Goal: Task Accomplishment & Management: Use online tool/utility

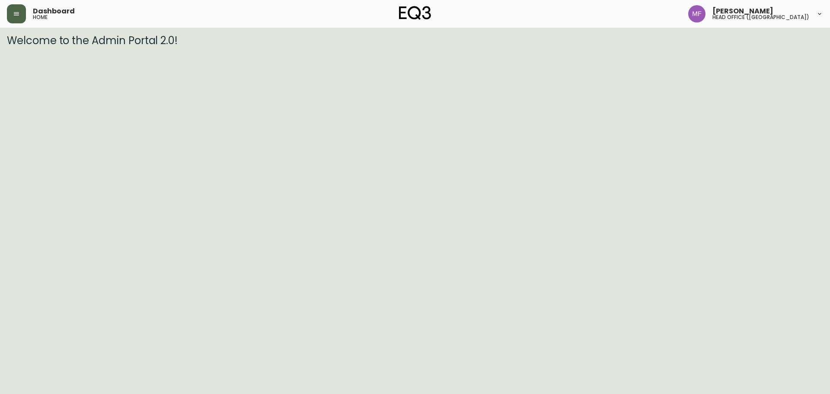
click at [17, 15] on icon "button" at bounding box center [16, 13] width 7 height 7
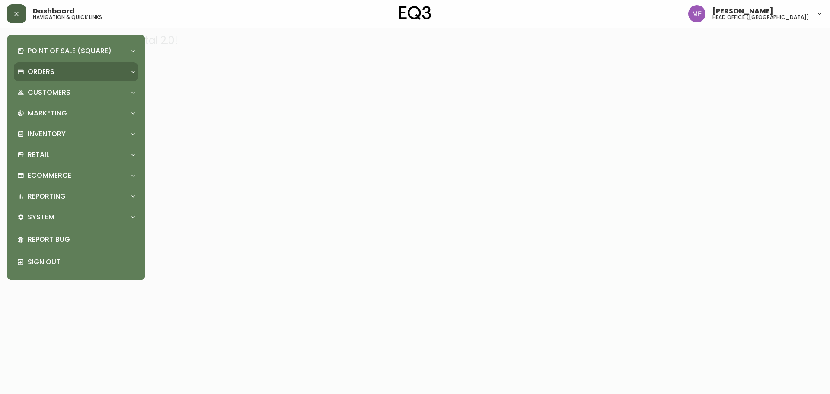
click at [40, 71] on p "Orders" at bounding box center [41, 72] width 27 height 10
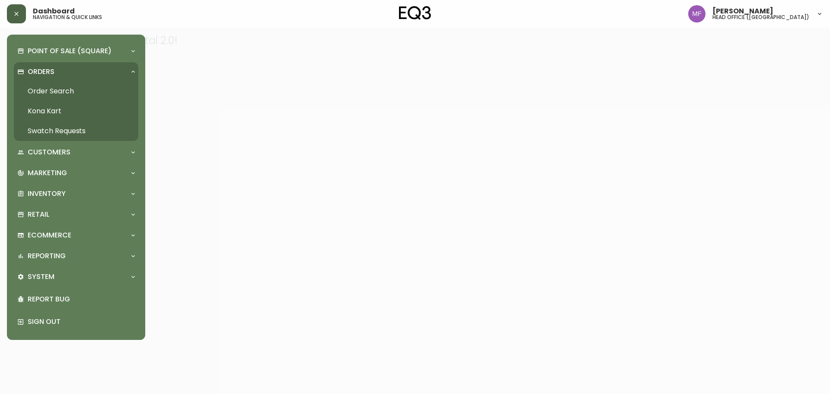
click at [55, 94] on link "Order Search" at bounding box center [76, 91] width 124 height 20
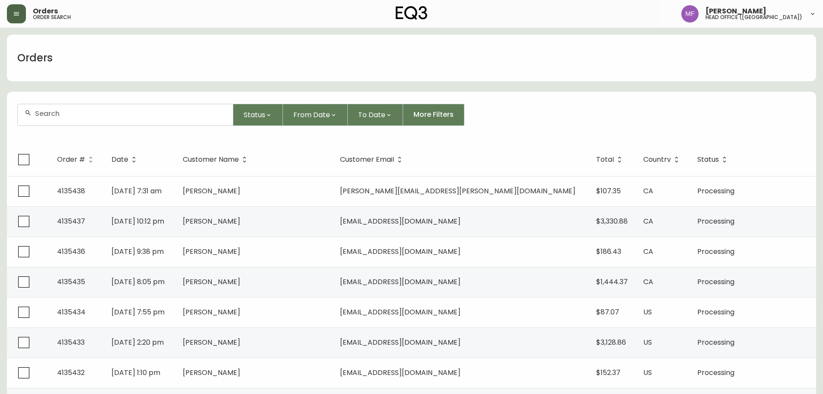
click at [89, 127] on form "Status From Date To Date More Filters" at bounding box center [411, 118] width 809 height 50
click at [63, 109] on div at bounding box center [125, 114] width 215 height 21
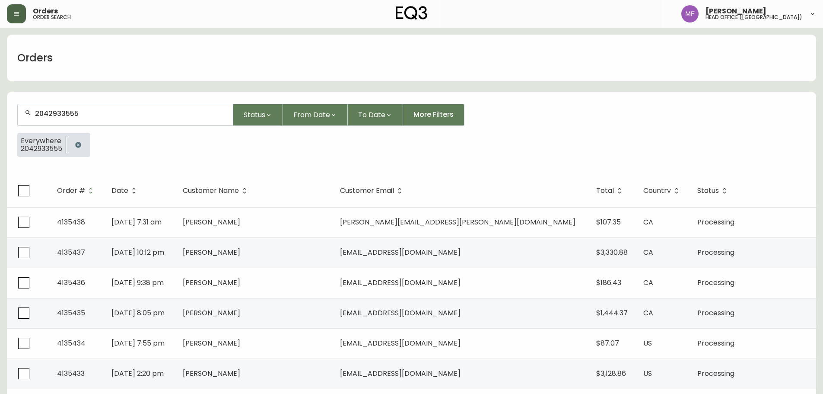
type input "2042933555"
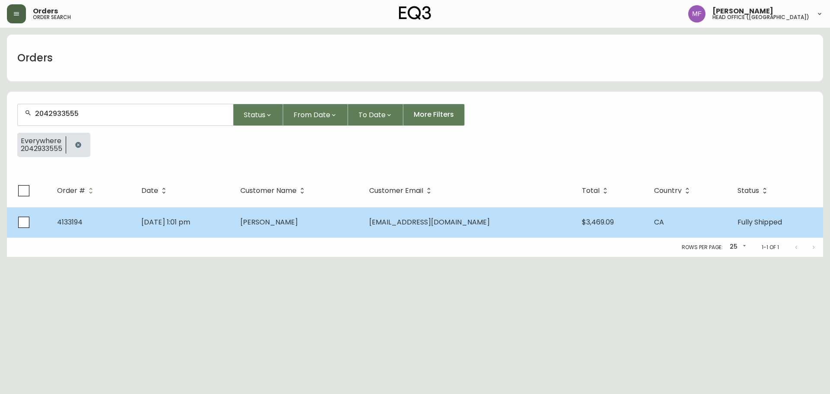
click at [362, 229] on td "Mark Schneider" at bounding box center [297, 222] width 128 height 30
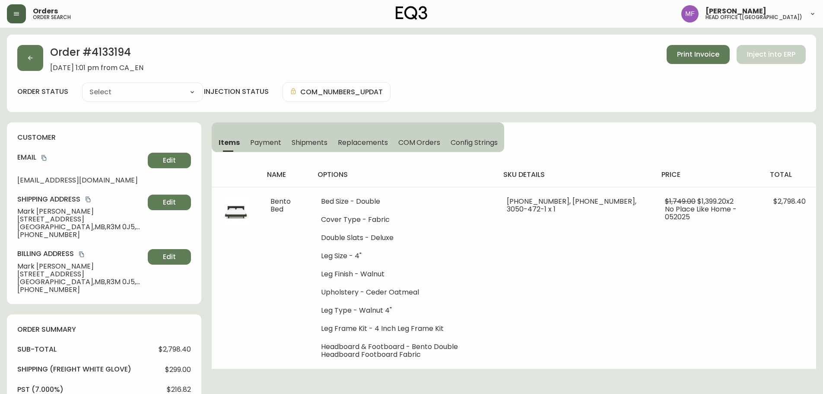
type input "Fully Shipped"
select select "FULLY_SHIPPED"
click at [36, 56] on button "button" at bounding box center [30, 58] width 26 height 26
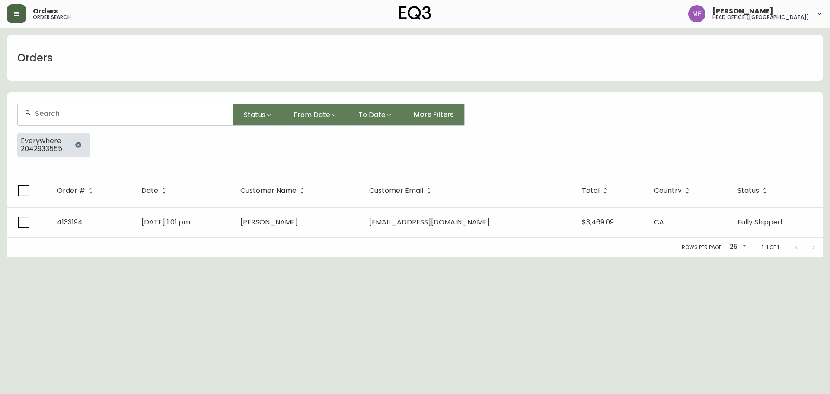
click at [78, 140] on button "button" at bounding box center [78, 144] width 17 height 17
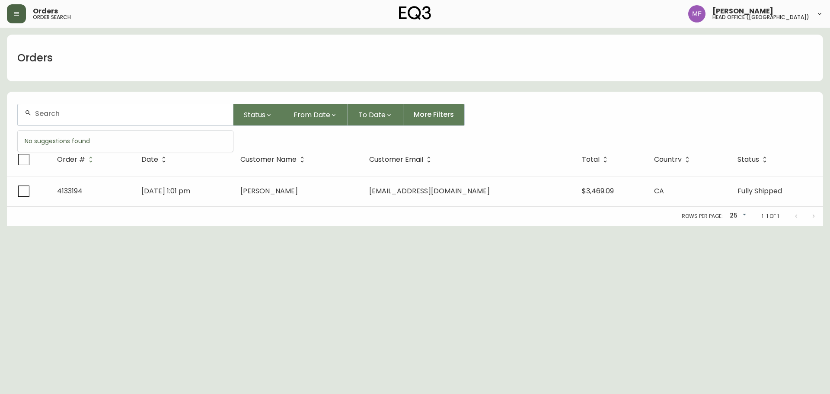
click at [71, 116] on input "text" at bounding box center [130, 113] width 191 height 8
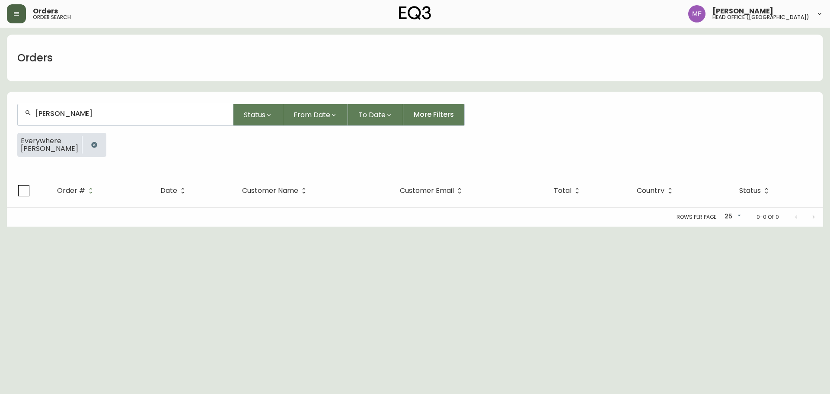
type input "sherya shahmba"
click at [97, 144] on icon "button" at bounding box center [94, 145] width 6 height 6
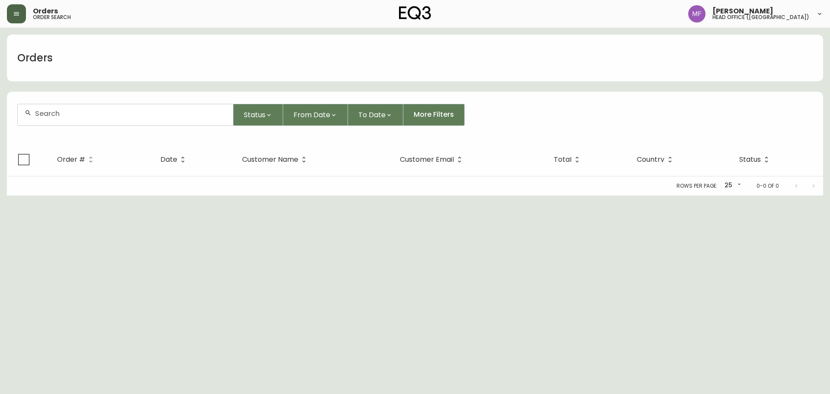
click at [93, 115] on input "text" at bounding box center [130, 113] width 191 height 8
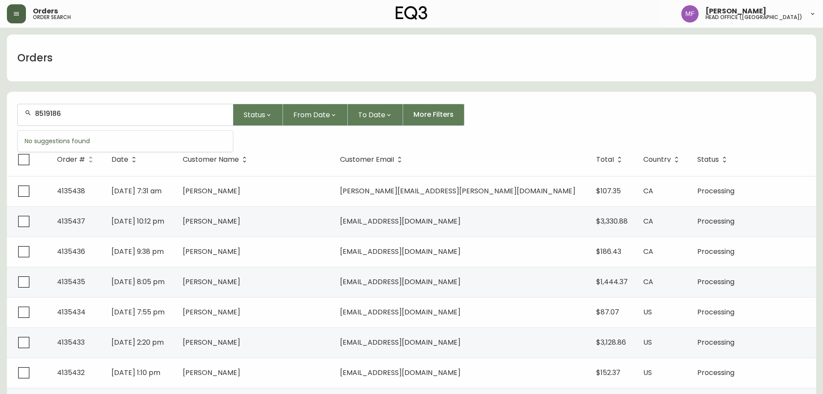
type input "8519186"
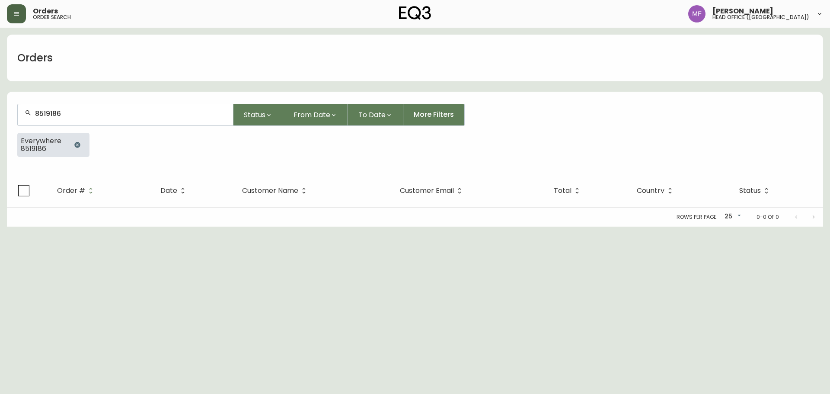
drag, startPoint x: 73, startPoint y: 147, endPoint x: 76, endPoint y: 117, distance: 29.9
click at [74, 147] on icon "button" at bounding box center [77, 144] width 7 height 7
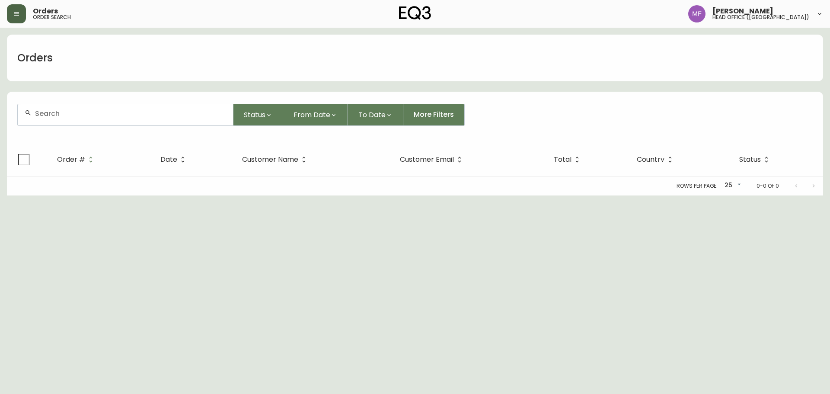
click at [76, 116] on input "text" at bounding box center [130, 113] width 191 height 8
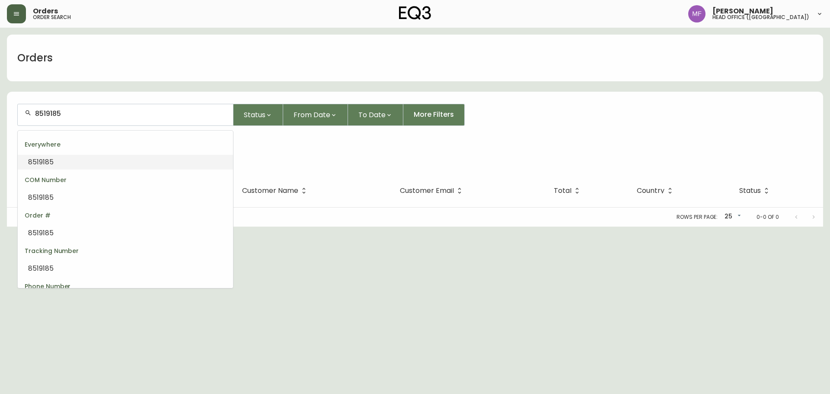
click at [76, 116] on input "8519185" at bounding box center [130, 113] width 191 height 8
type input "8519186"
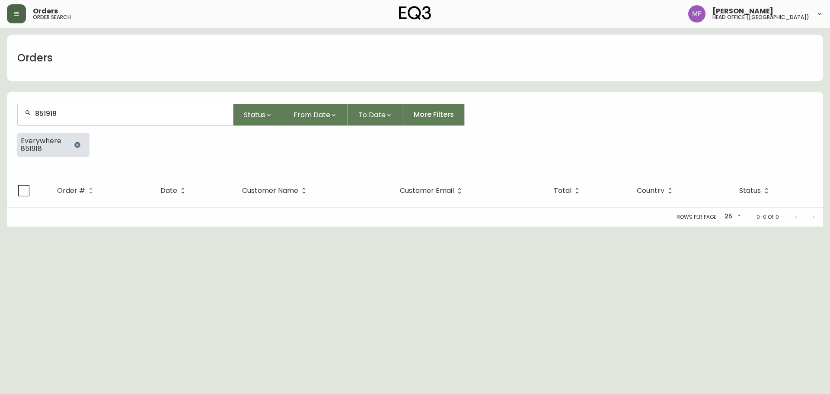
type input "8519186"
click at [83, 139] on div at bounding box center [77, 145] width 24 height 24
click at [72, 146] on button "button" at bounding box center [77, 144] width 17 height 17
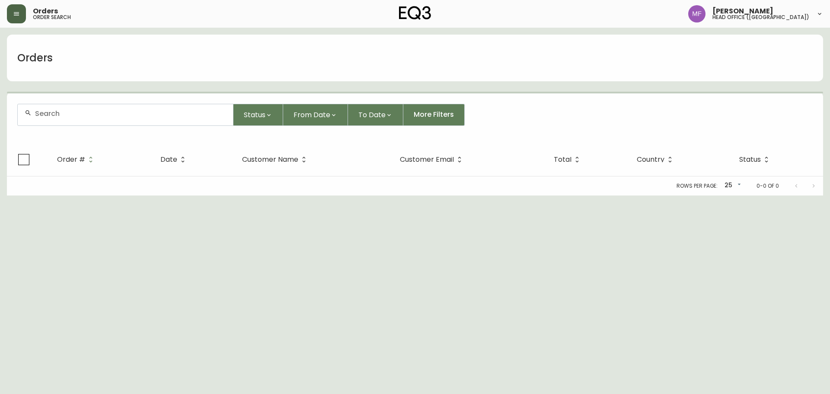
click at [72, 120] on div at bounding box center [125, 114] width 215 height 21
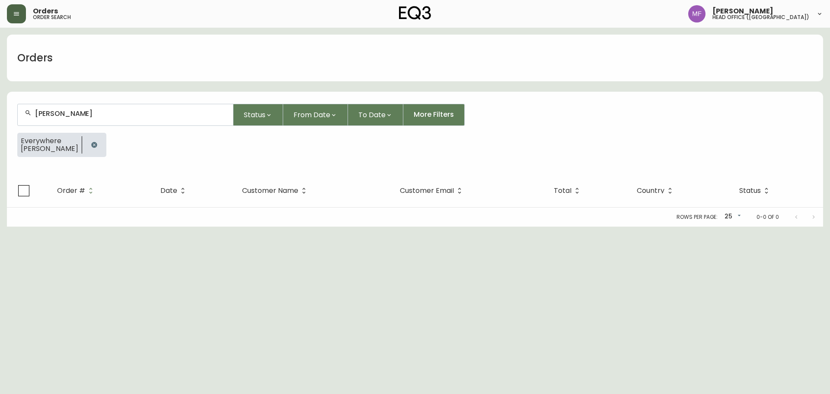
type input "nicole adshead"
click at [91, 140] on button "button" at bounding box center [94, 144] width 17 height 17
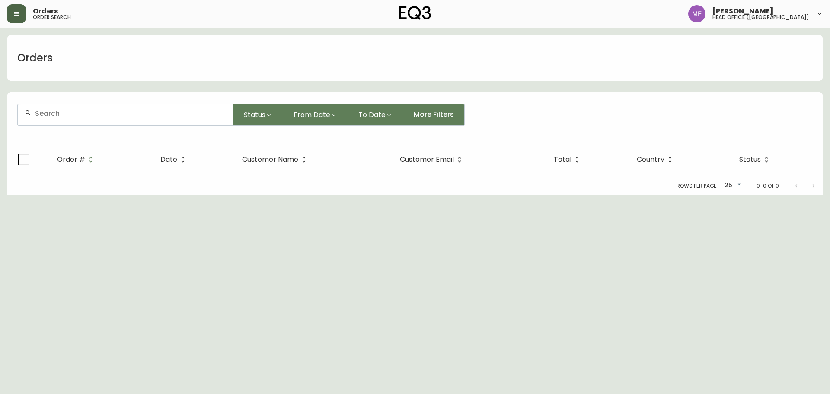
click at [90, 122] on div at bounding box center [125, 114] width 215 height 21
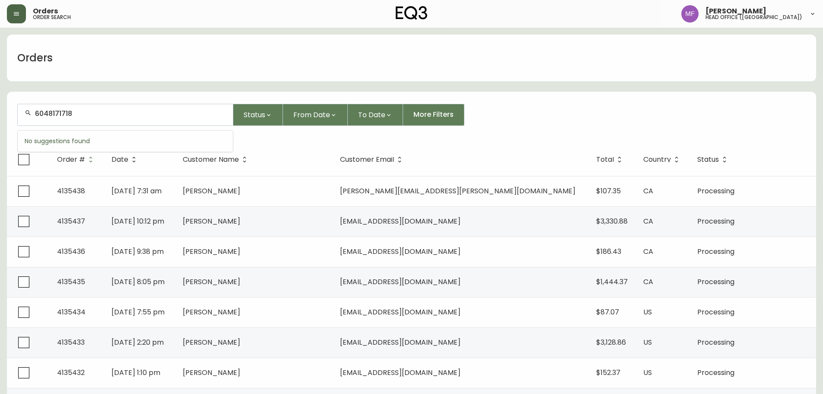
type input "6048171718"
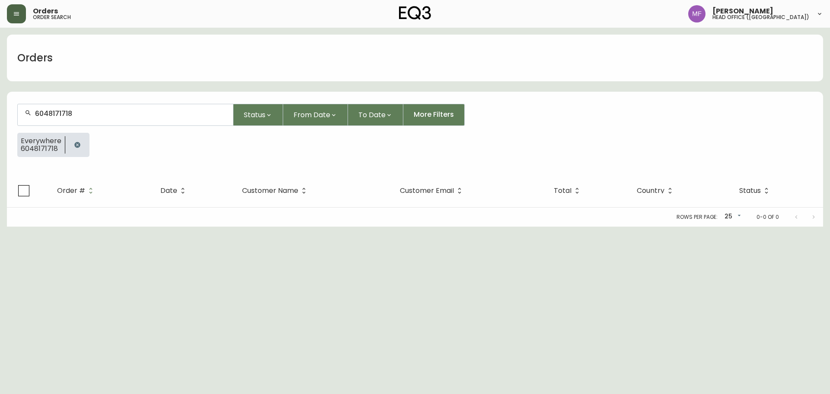
click at [75, 147] on icon "button" at bounding box center [77, 144] width 7 height 7
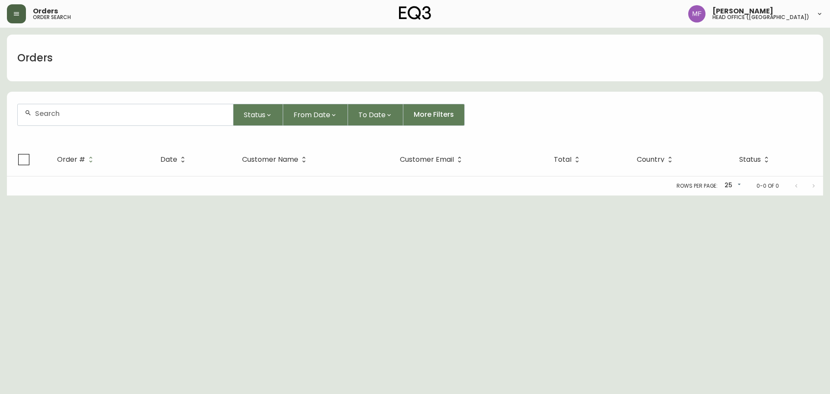
click at [86, 118] on div at bounding box center [125, 114] width 215 height 21
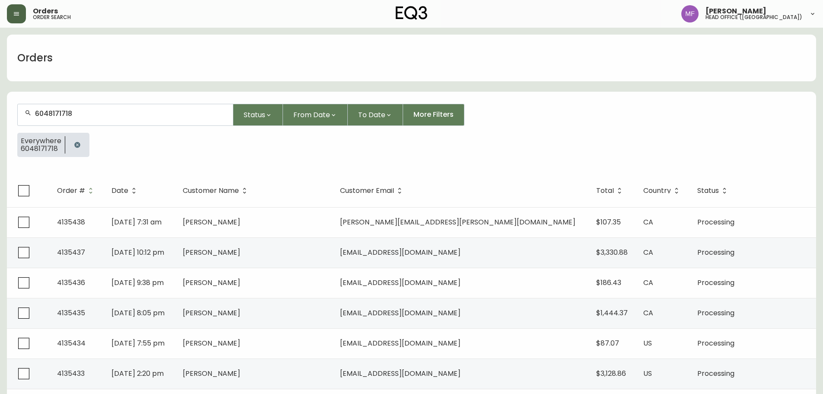
type input "6048171718"
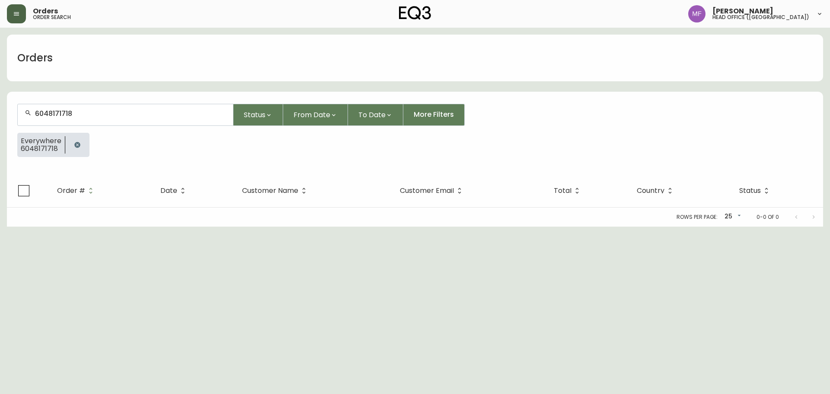
click at [75, 142] on icon "button" at bounding box center [77, 144] width 7 height 7
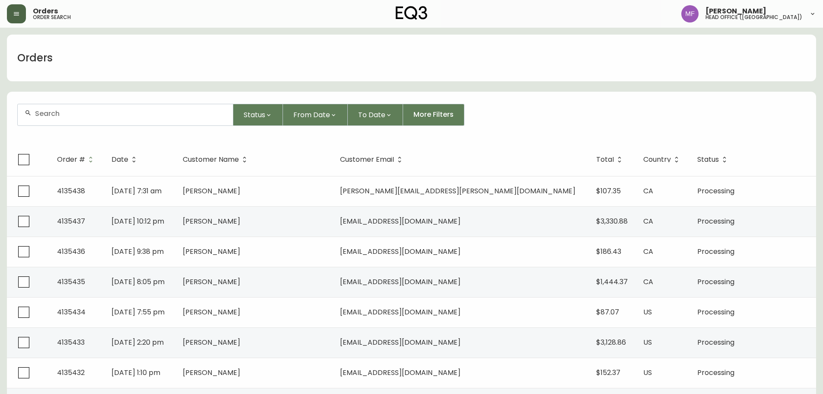
click at [124, 115] on input "text" at bounding box center [130, 113] width 191 height 8
type input "4134887"
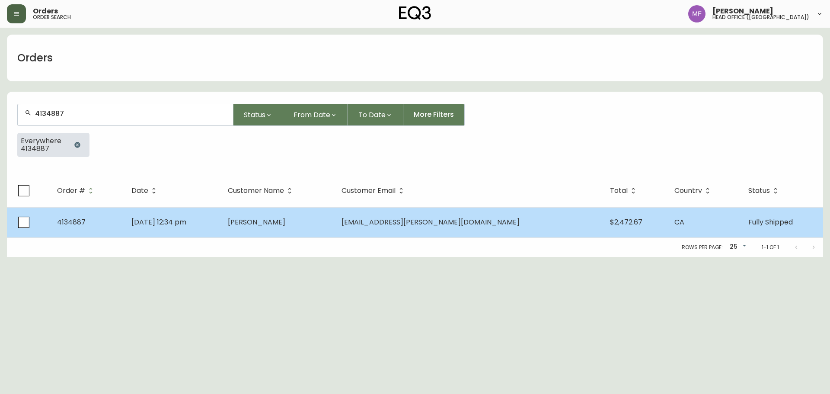
click at [335, 231] on td "[PERSON_NAME]" at bounding box center [278, 222] width 114 height 30
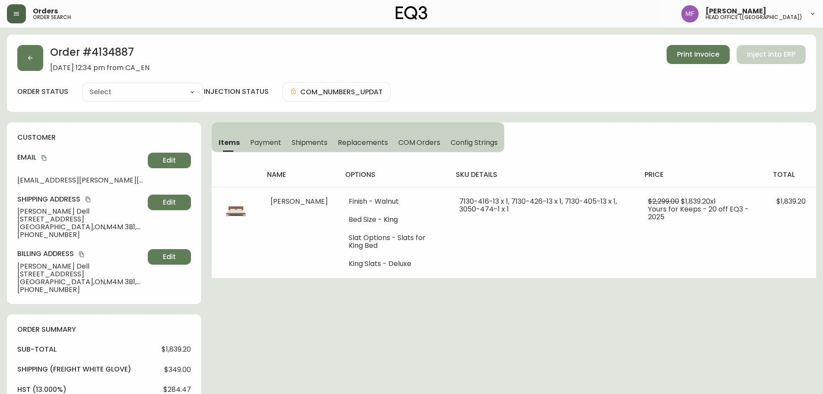
type input "Fully Shipped"
select select "FULLY_SHIPPED"
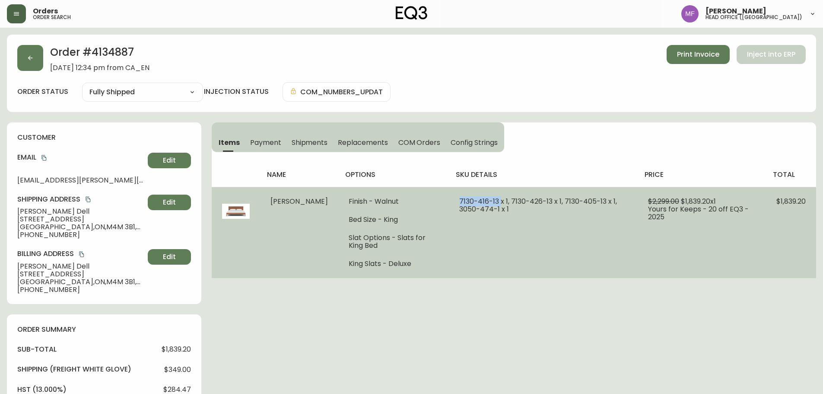
drag, startPoint x: 485, startPoint y: 200, endPoint x: 445, endPoint y: 199, distance: 39.8
click at [459, 199] on span "7130-416-13 x 1, 7130-426-13 x 1, 7130-405-13 x 1, 3050-474-1 x 1" at bounding box center [538, 205] width 158 height 18
copy span "7130-416-13"
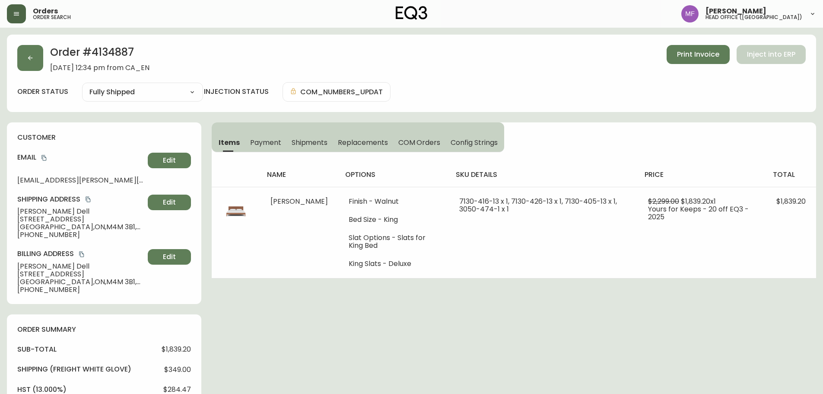
click at [114, 53] on h2 "Order # 4134887" at bounding box center [99, 54] width 99 height 19
copy h2 "4134887"
click at [25, 64] on button "button" at bounding box center [30, 58] width 26 height 26
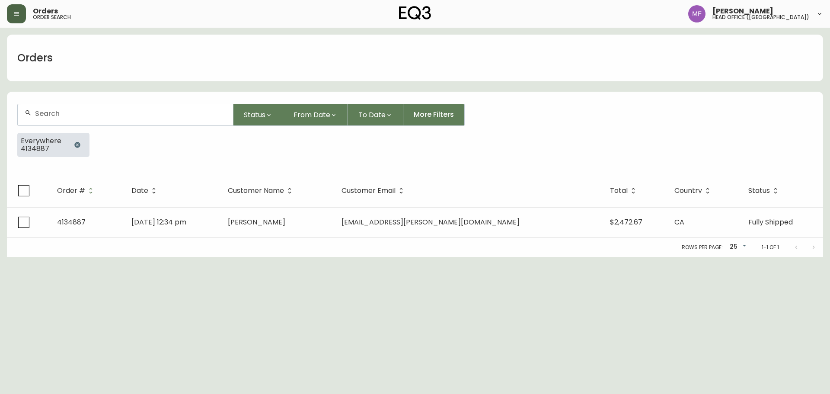
click at [72, 147] on button "button" at bounding box center [77, 144] width 17 height 17
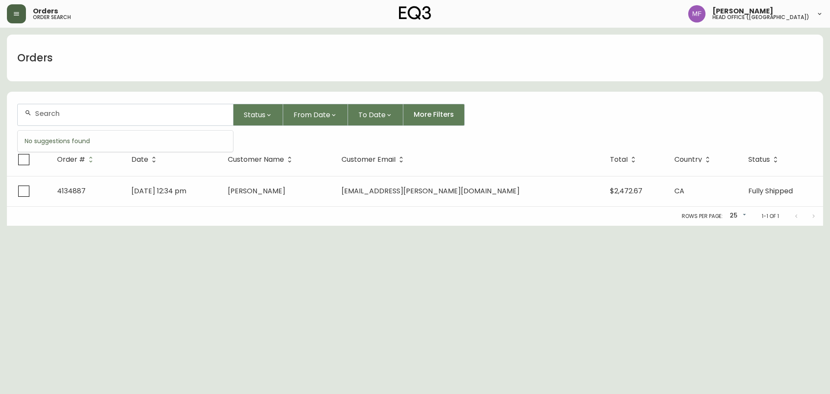
click at [73, 112] on input "text" at bounding box center [130, 113] width 191 height 8
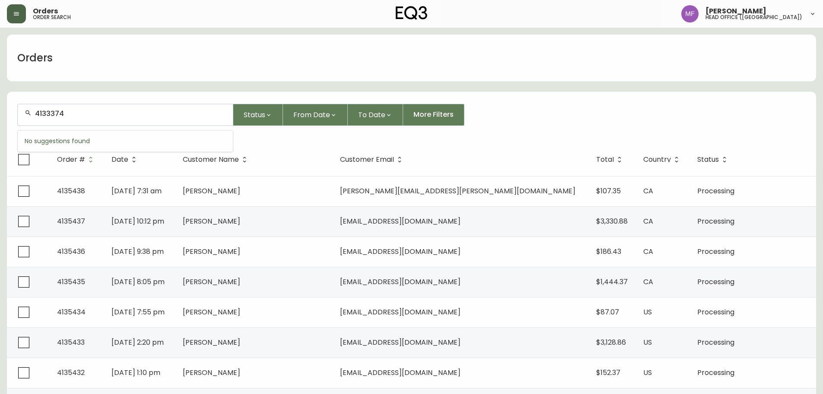
type input "4133374"
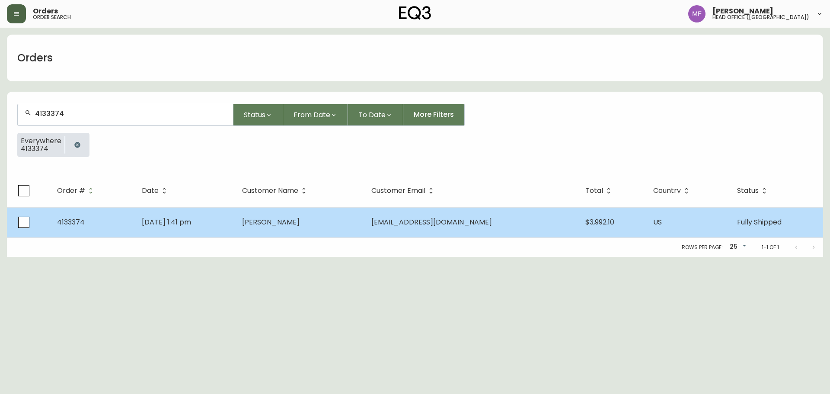
click at [293, 227] on td "gosia dzienisowicz" at bounding box center [299, 222] width 129 height 30
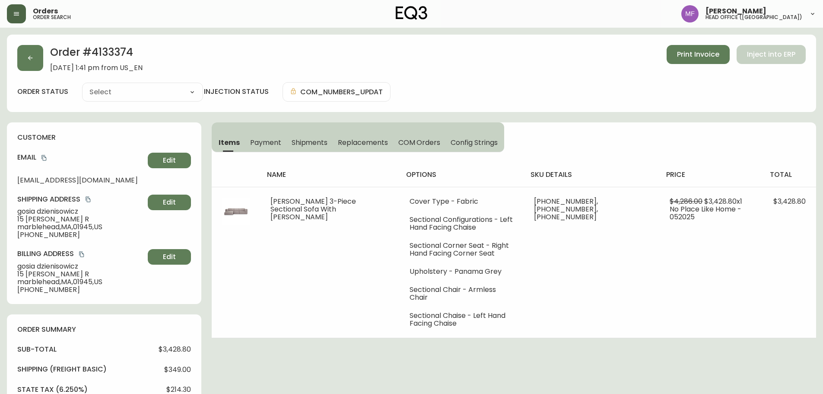
type input "Fully Shipped"
select select "FULLY_SHIPPED"
click at [331, 137] on button "Shipments" at bounding box center [310, 142] width 47 height 19
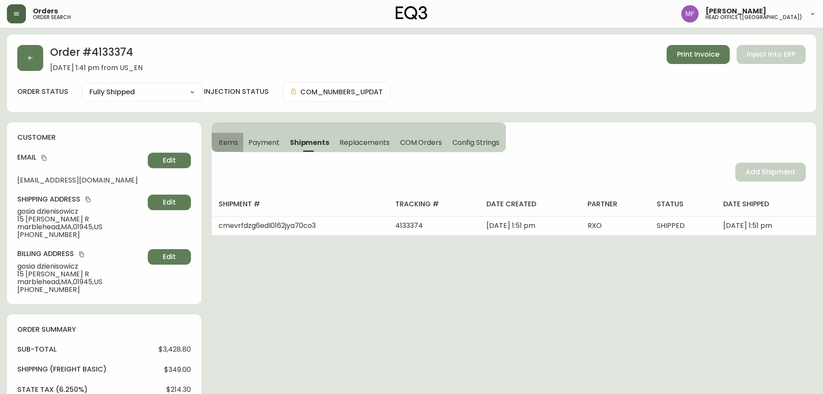
click at [227, 143] on span "Items" at bounding box center [228, 142] width 19 height 9
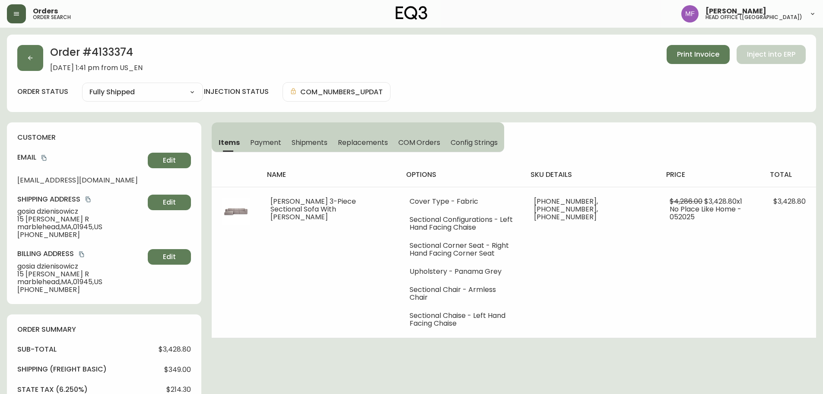
click at [121, 60] on h2 "Order # 4133374" at bounding box center [96, 54] width 92 height 19
copy h2 "4133374"
click at [111, 51] on h2 "Order # 4133374" at bounding box center [96, 54] width 92 height 19
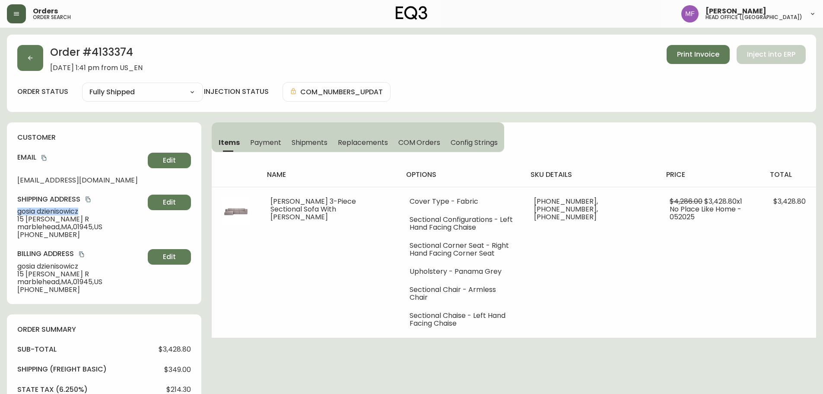
drag, startPoint x: 80, startPoint y: 210, endPoint x: 0, endPoint y: 210, distance: 80.4
click at [0, 210] on main "Order # 4133374 May 28, 2025 at 1:41 pm from US_EN Print Invoice Inject into ER…" at bounding box center [411, 390] width 823 height 725
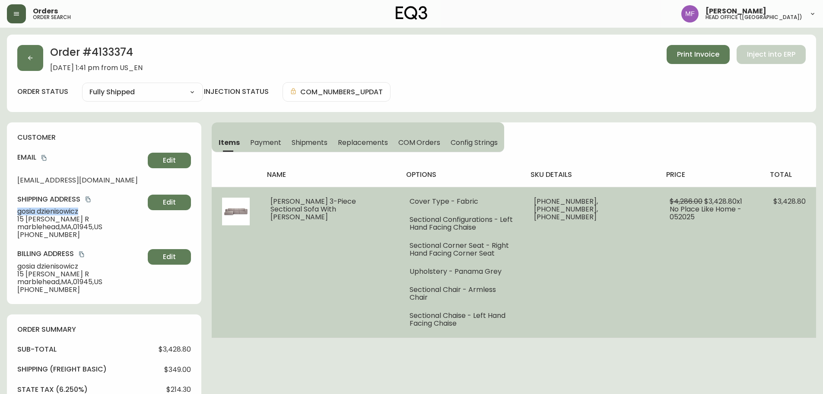
copy span "gosia dzienisowicz"
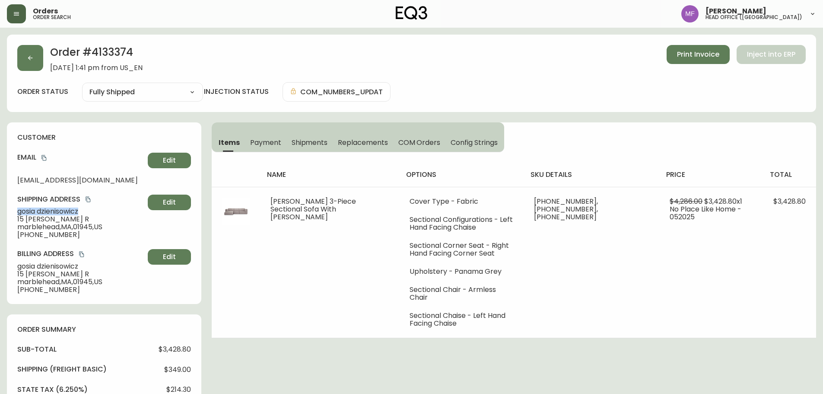
click at [114, 48] on h2 "Order # 4133374" at bounding box center [96, 54] width 92 height 19
click at [115, 48] on h2 "Order # 4133374" at bounding box center [96, 54] width 92 height 19
copy h2 "4133374"
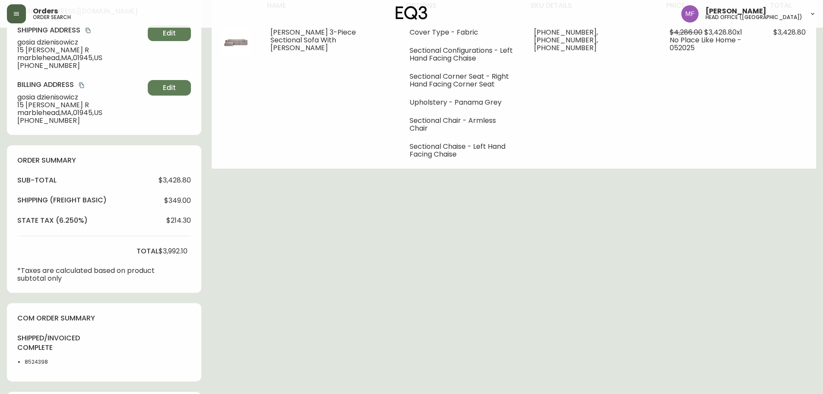
scroll to position [359, 0]
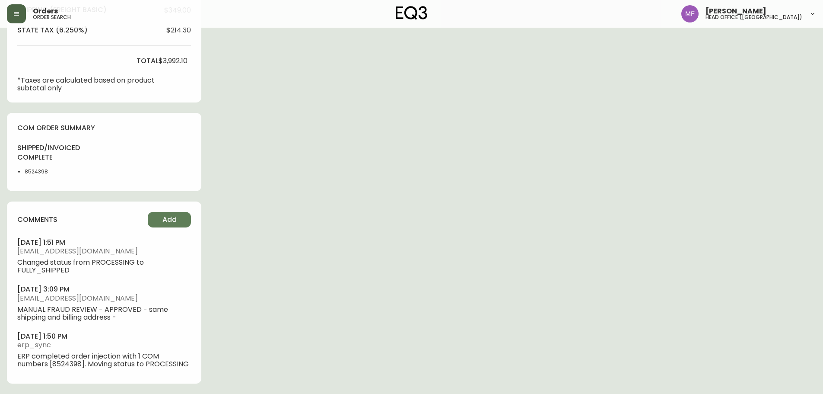
click at [35, 172] on li "8524398" at bounding box center [47, 172] width 44 height 8
copy li "8524398"
click at [431, 167] on div "Order # 4133374 May 28, 2025 at 1:41 pm from US_EN Print Invoice Inject into ER…" at bounding box center [411, 34] width 809 height 718
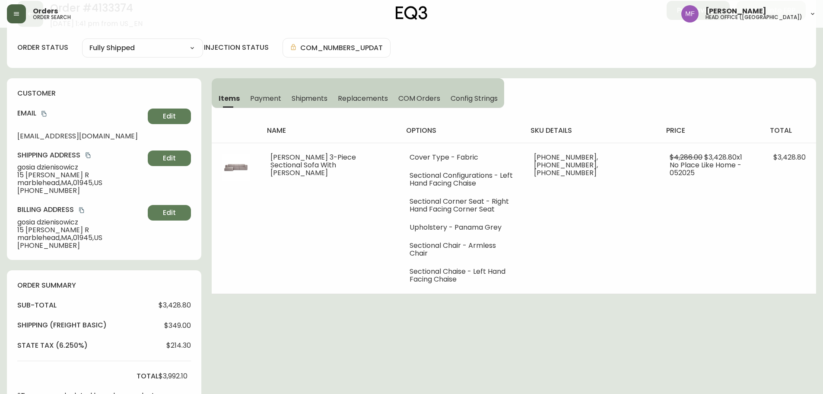
scroll to position [0, 0]
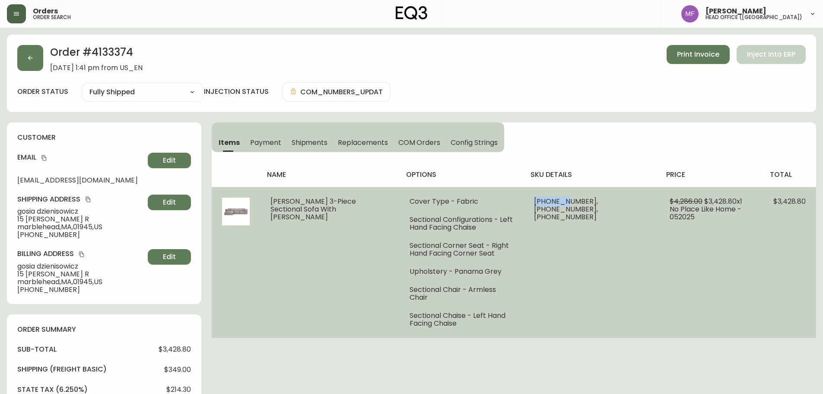
drag, startPoint x: 585, startPoint y: 199, endPoint x: 551, endPoint y: 201, distance: 33.8
click at [551, 201] on td "30026-16 x 1, 30026-10 x 1, 30026-12 x 1" at bounding box center [592, 262] width 136 height 151
copy span "30026-16"
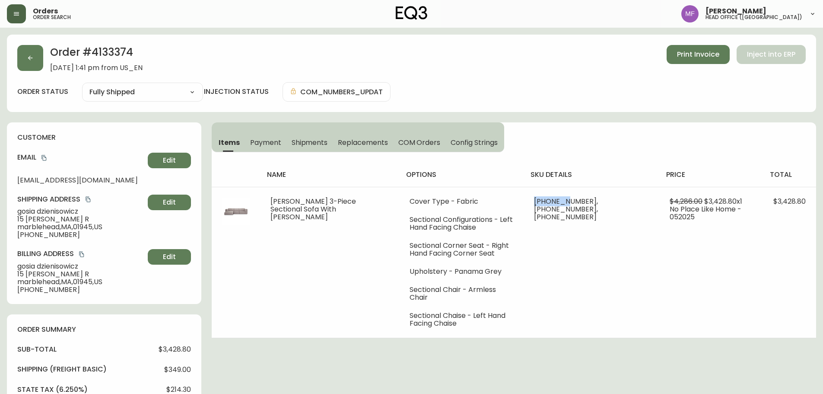
click at [311, 143] on span "Shipments" at bounding box center [310, 142] width 36 height 9
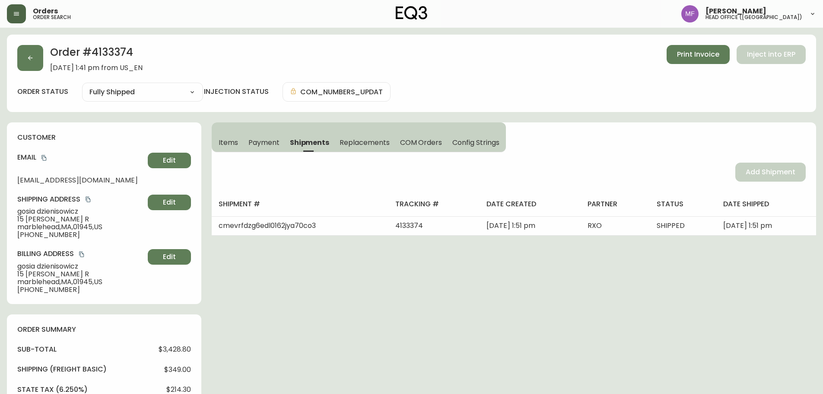
click at [237, 140] on span "Items" at bounding box center [228, 142] width 19 height 9
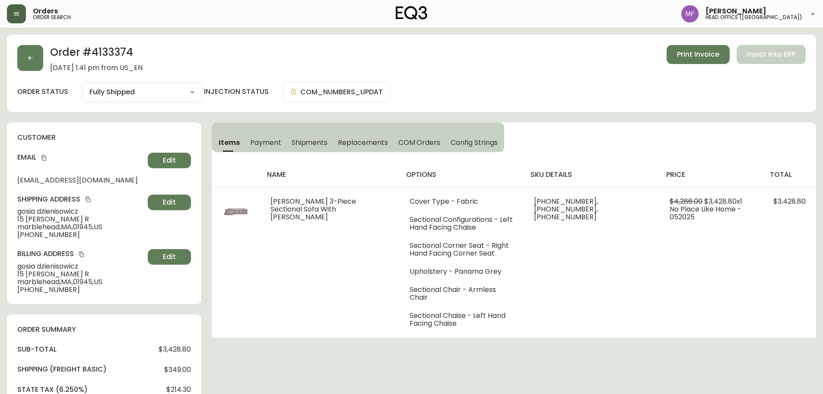
click at [121, 46] on h2 "Order # 4133374" at bounding box center [96, 54] width 92 height 19
copy h2 "4133374"
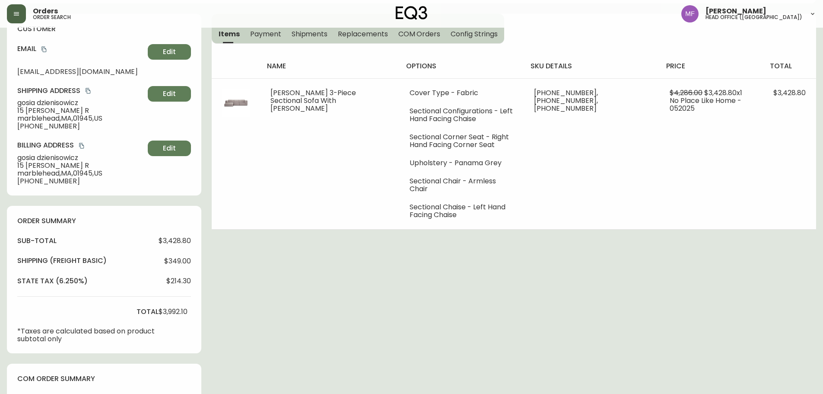
scroll to position [303, 0]
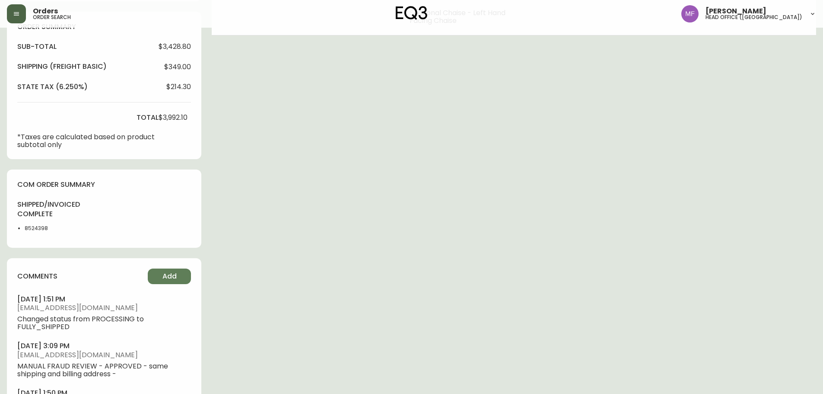
click at [27, 233] on div "shipped/invoiced complete 8524398" at bounding box center [42, 219] width 51 height 38
click at [32, 229] on li "8524398" at bounding box center [47, 228] width 44 height 8
copy li "8524398"
click at [356, 176] on div "Order # 4133374 May 28, 2025 at 1:41 pm from US_EN Print Invoice Inject into ER…" at bounding box center [411, 91] width 809 height 718
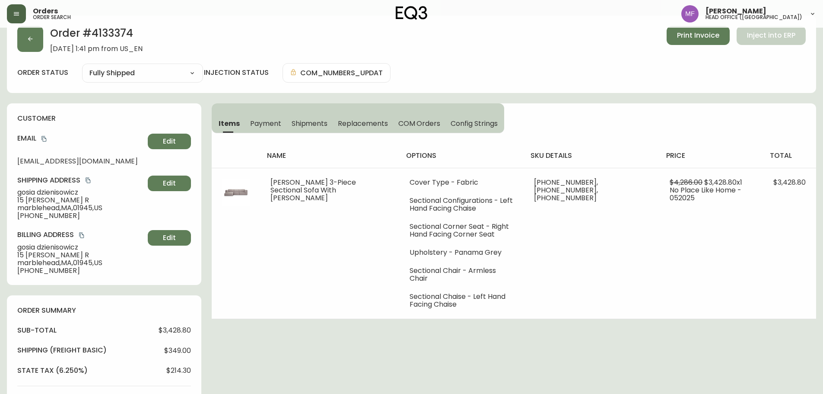
scroll to position [0, 0]
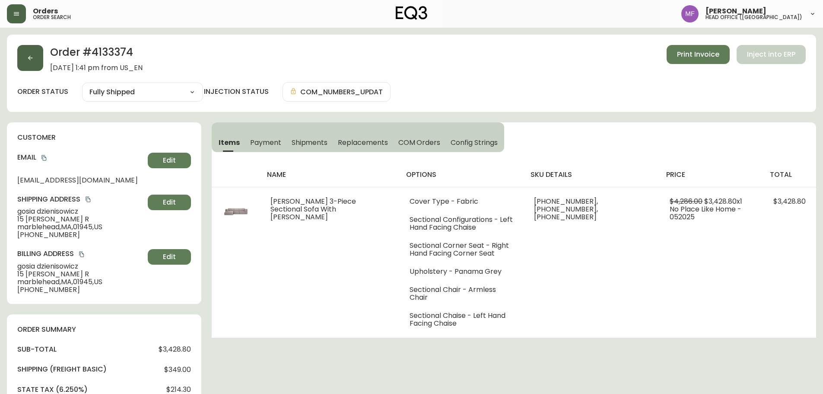
click at [33, 60] on icon "button" at bounding box center [30, 57] width 7 height 7
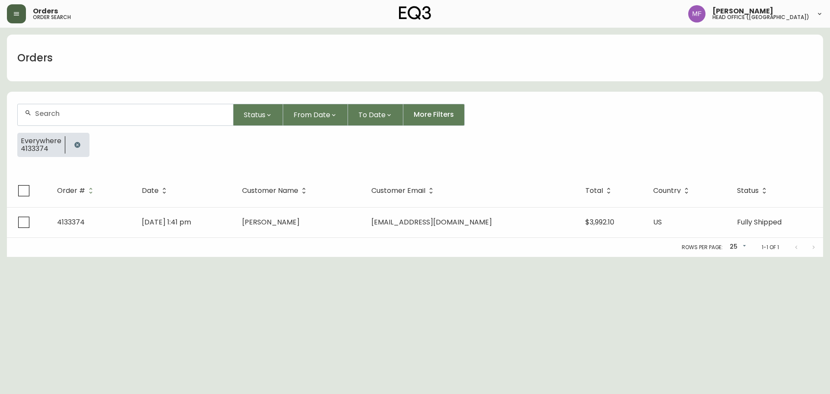
click at [72, 141] on button "button" at bounding box center [77, 144] width 17 height 17
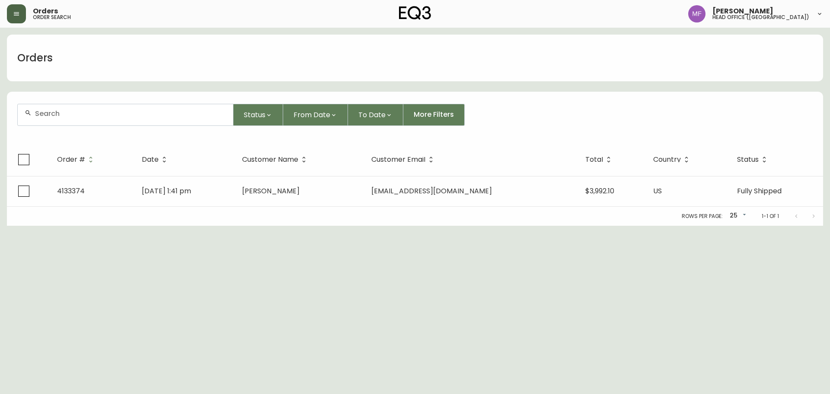
click at [70, 120] on div at bounding box center [125, 114] width 215 height 21
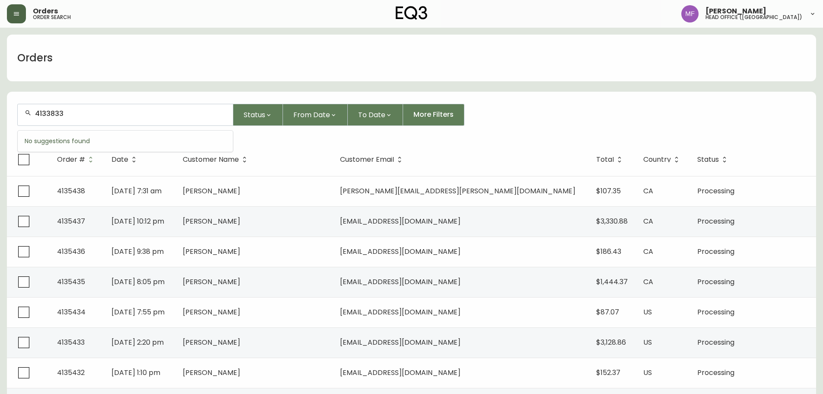
type input "4133833"
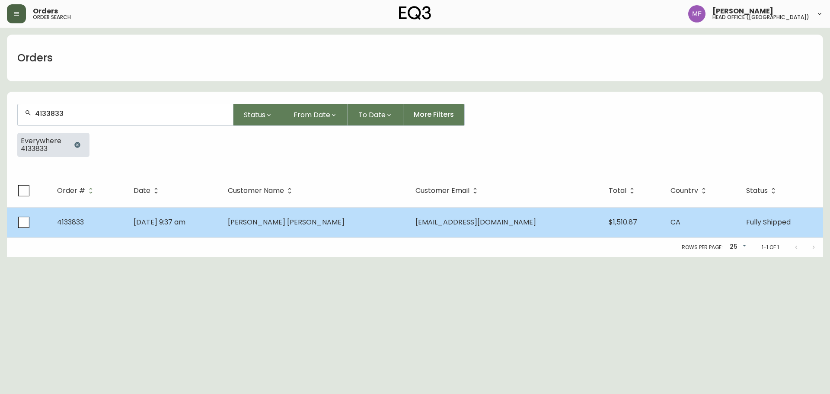
click at [221, 220] on td "[DATE] 9:37 am" at bounding box center [174, 222] width 94 height 30
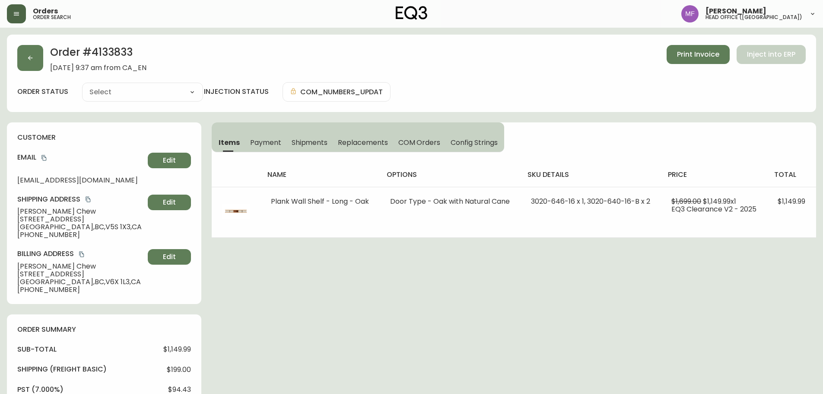
type input "Fully Shipped"
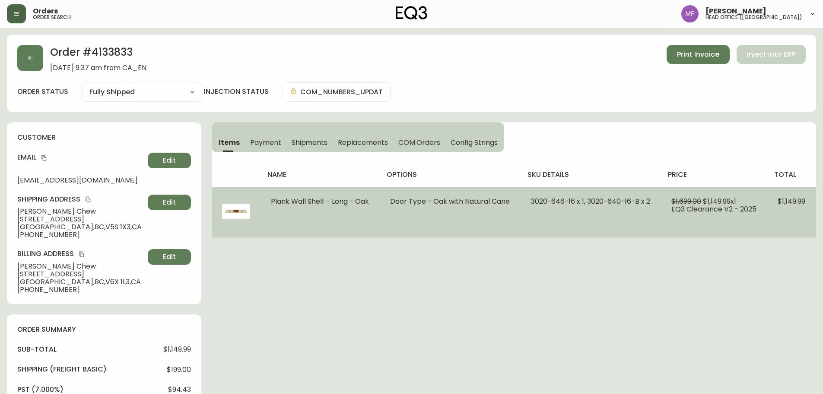
select select "FULLY_SHIPPED"
drag, startPoint x: 575, startPoint y: 203, endPoint x: 516, endPoint y: 195, distance: 59.7
click at [516, 195] on tr "Plank Wall Shelf - Long - Oak Door Type - Oak with Natural Cane 3020-646-16 x 1…" at bounding box center [514, 212] width 605 height 51
click at [532, 206] on span "3020-646-16 x 1, 3020-640-16-B x 2" at bounding box center [590, 201] width 119 height 10
drag, startPoint x: 528, startPoint y: 199, endPoint x: 576, endPoint y: 204, distance: 48.6
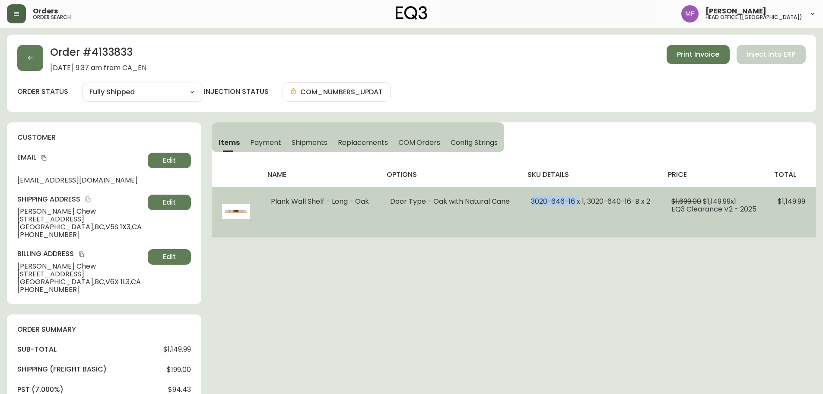
click at [576, 204] on td "3020-646-16 x 1, 3020-640-16-B x 2" at bounding box center [591, 212] width 140 height 51
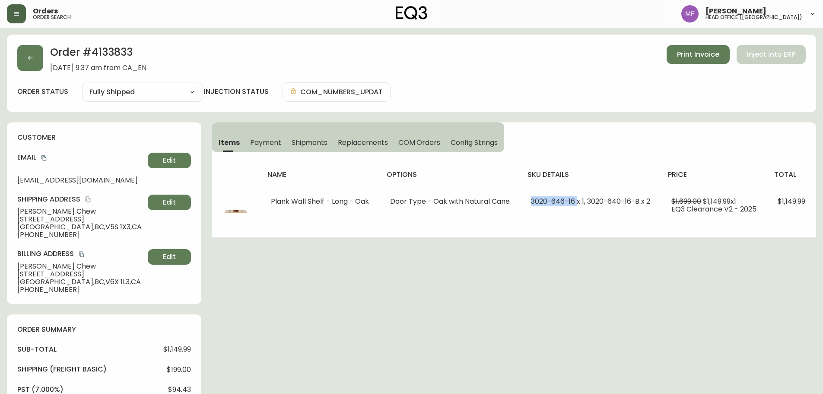
copy span "3020-646-16"
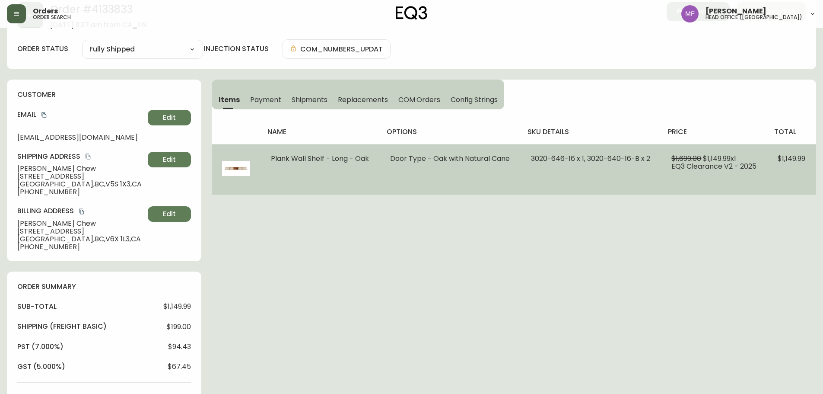
scroll to position [43, 0]
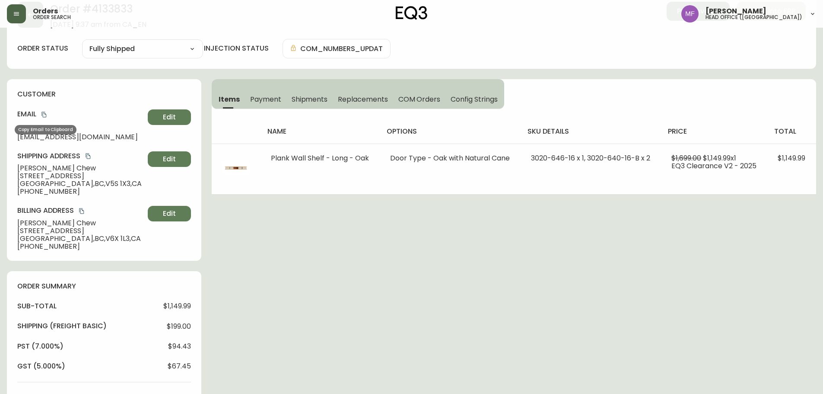
click at [45, 114] on icon "copy" at bounding box center [44, 115] width 6 height 6
click at [467, 274] on div "Order # 4133833 [DATE] 9:37 am from [GEOGRAPHIC_DATA] Print Invoice Inject into…" at bounding box center [411, 387] width 809 height 793
click at [536, 249] on div "Order # 4133833 [DATE] 9:37 am from [GEOGRAPHIC_DATA] Print Invoice Inject into…" at bounding box center [411, 387] width 809 height 793
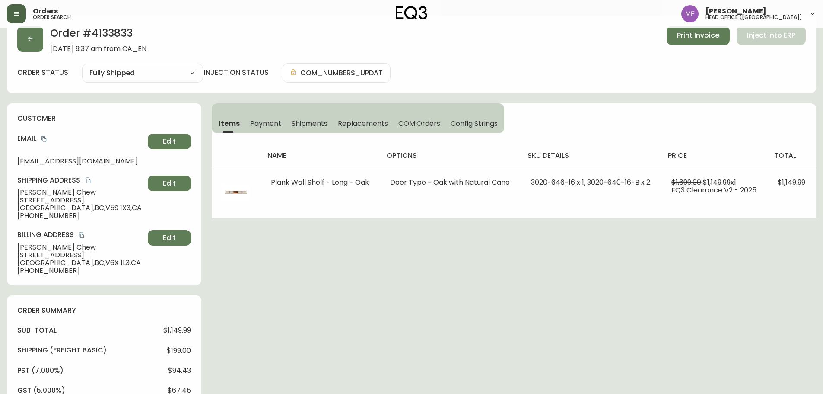
scroll to position [0, 0]
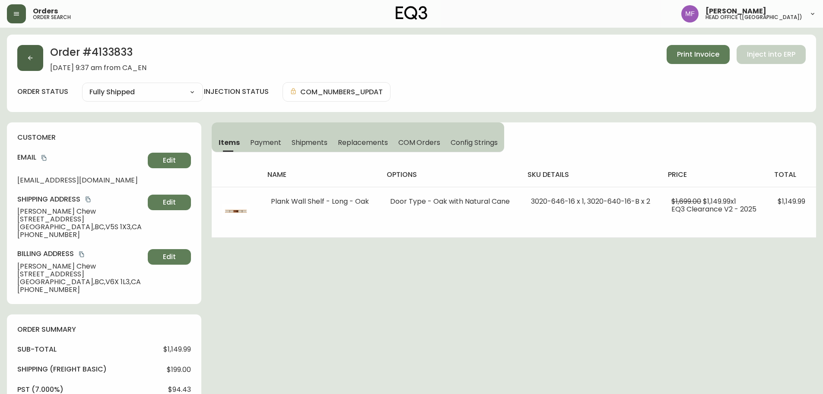
click at [40, 67] on button "button" at bounding box center [30, 58] width 26 height 26
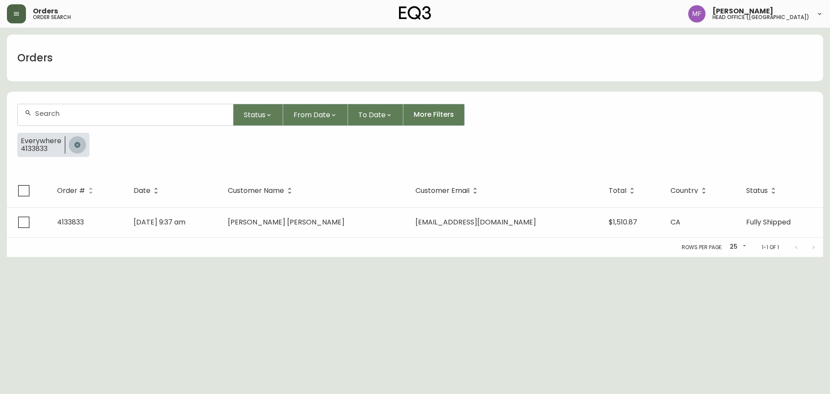
click at [76, 140] on button "button" at bounding box center [77, 144] width 17 height 17
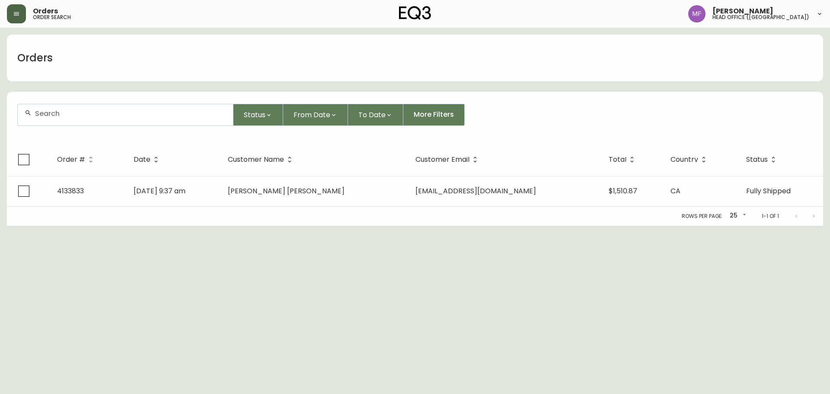
click at [67, 121] on div at bounding box center [125, 114] width 215 height 21
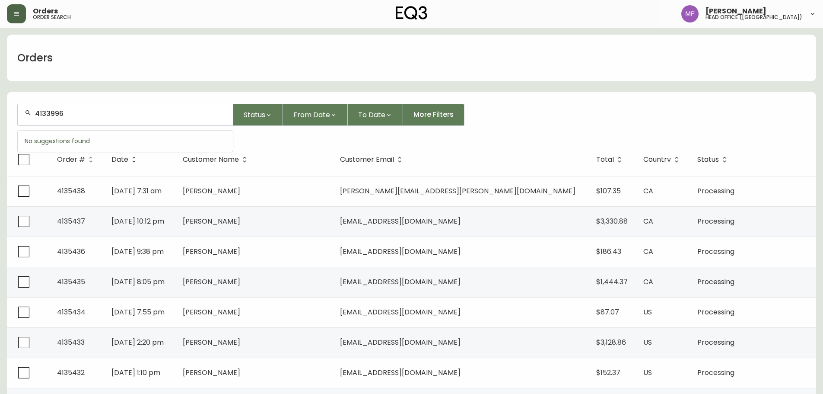
type input "4133996"
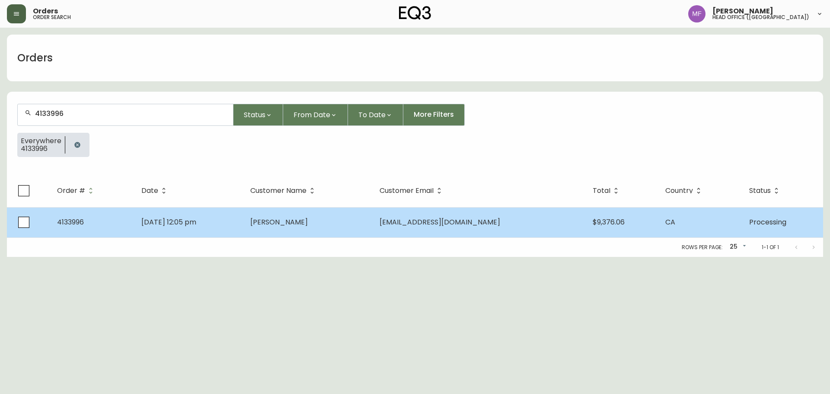
click at [372, 224] on td "Hakan Alpay" at bounding box center [307, 222] width 129 height 30
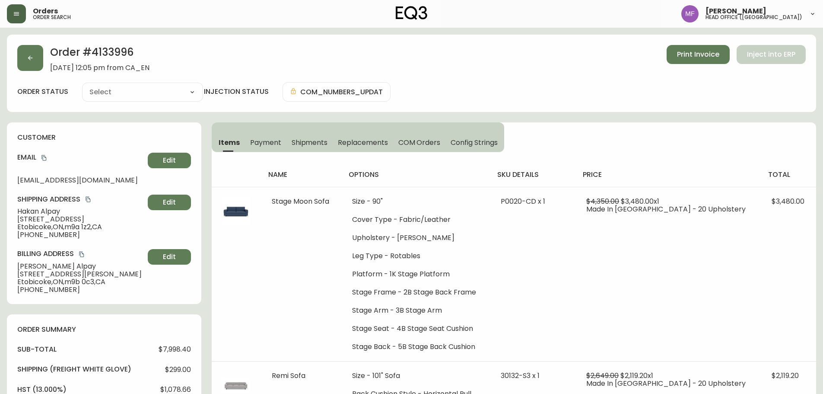
type input "Processing"
select select "PROCESSING"
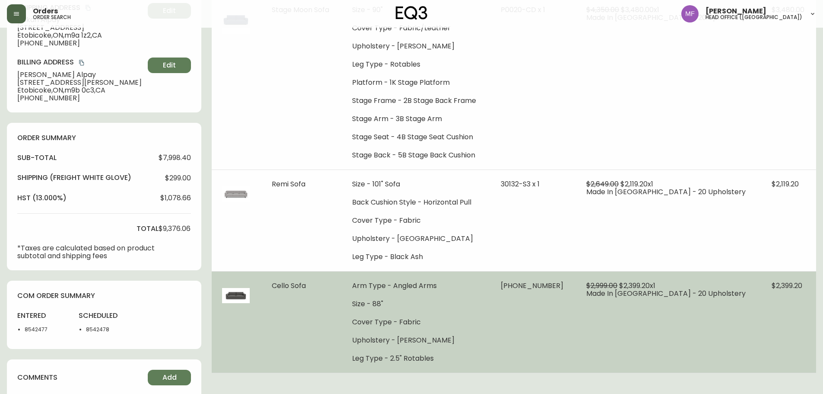
scroll to position [259, 0]
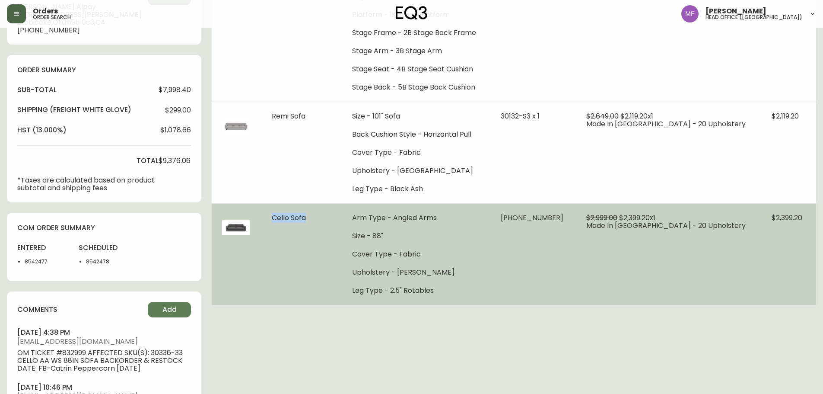
drag, startPoint x: 278, startPoint y: 219, endPoint x: 318, endPoint y: 220, distance: 40.2
click at [318, 220] on td "Cello Sofa" at bounding box center [301, 254] width 80 height 102
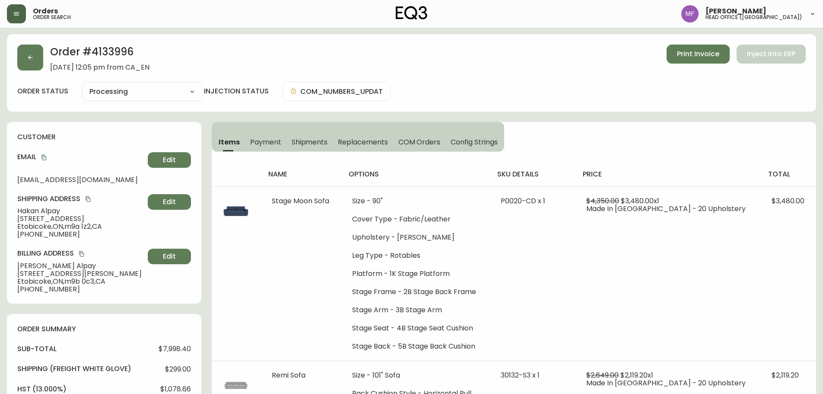
scroll to position [0, 0]
click at [116, 48] on h2 "Order # 4133996" at bounding box center [99, 54] width 99 height 19
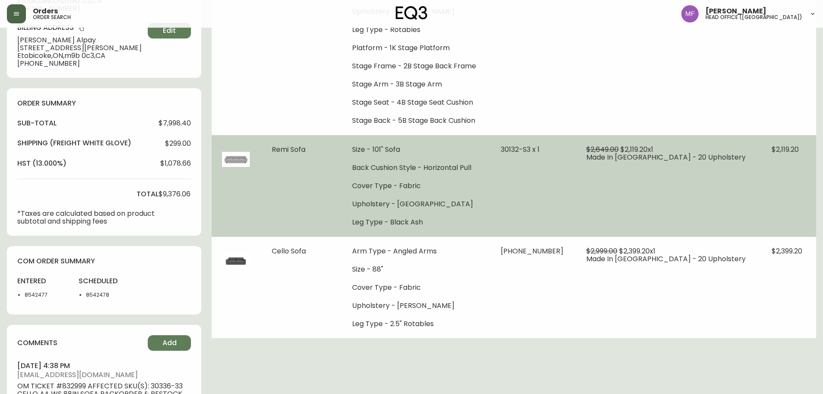
scroll to position [259, 0]
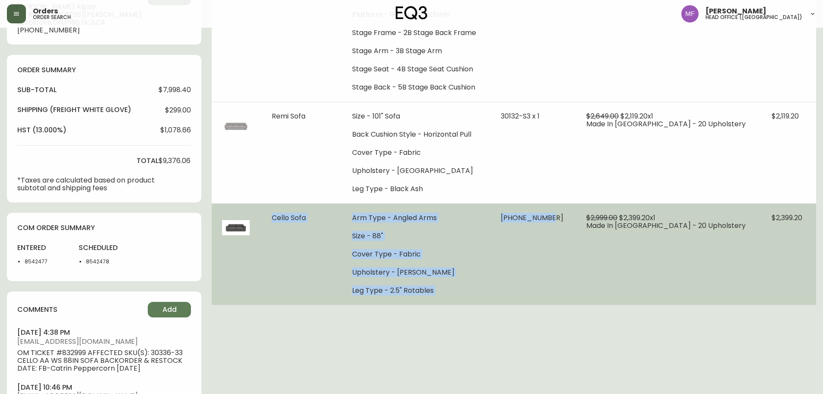
drag, startPoint x: 277, startPoint y: 216, endPoint x: 594, endPoint y: 221, distance: 316.8
click at [594, 221] on tr "Cello Sofa Arm Type - Angled Arms Size - 88" Cover Type - Fabric Upholstery - O…" at bounding box center [514, 254] width 605 height 102
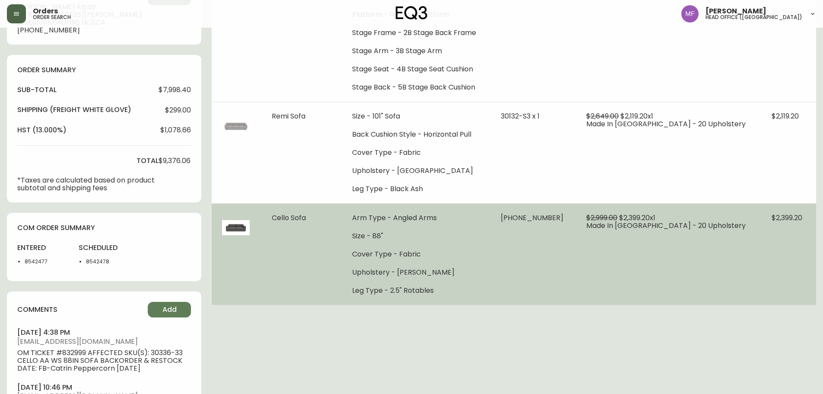
click at [610, 221] on td "$2,999.00 $2,399.20 x 1 Made In Canada - 20 Upholstery" at bounding box center [668, 254] width 185 height 102
drag, startPoint x: 765, startPoint y: 217, endPoint x: 798, endPoint y: 217, distance: 32.4
click at [798, 217] on td "$2,399.20" at bounding box center [788, 254] width 55 height 102
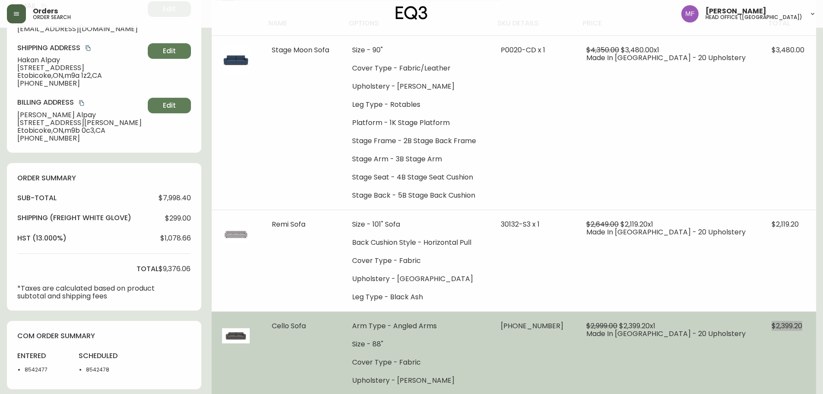
scroll to position [0, 0]
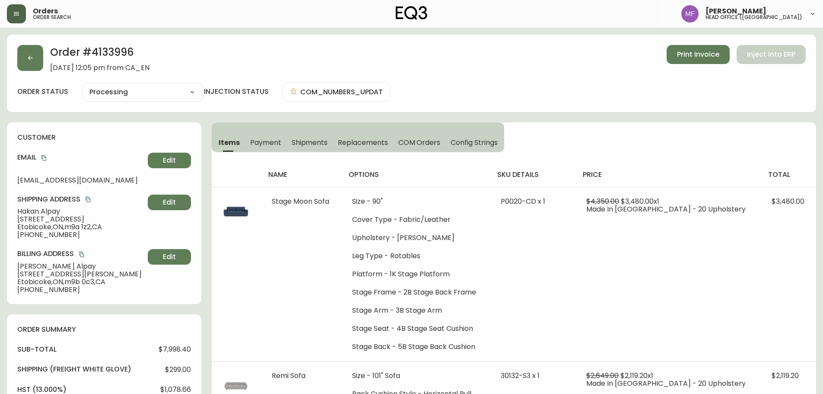
click at [267, 143] on span "Payment" at bounding box center [265, 142] width 31 height 9
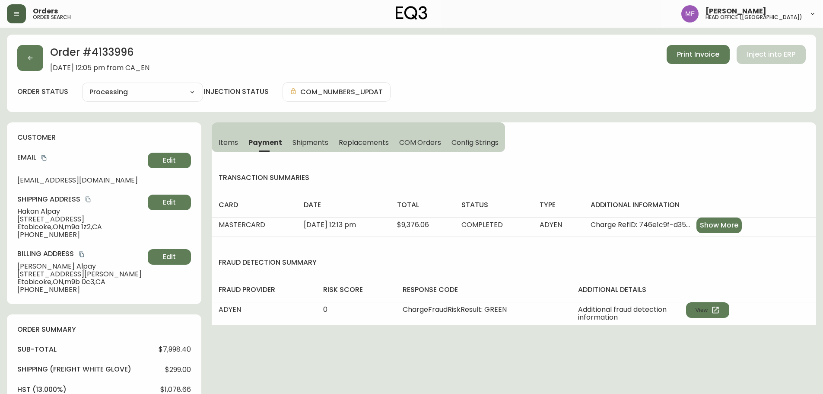
click at [235, 143] on span "Items" at bounding box center [228, 142] width 19 height 9
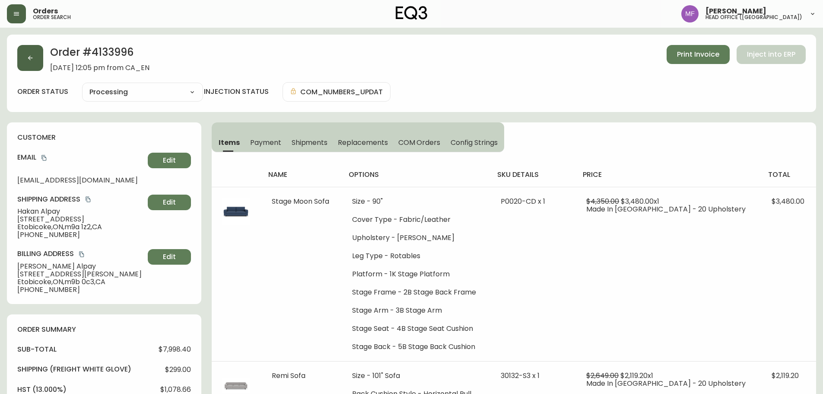
click at [38, 64] on button "button" at bounding box center [30, 58] width 26 height 26
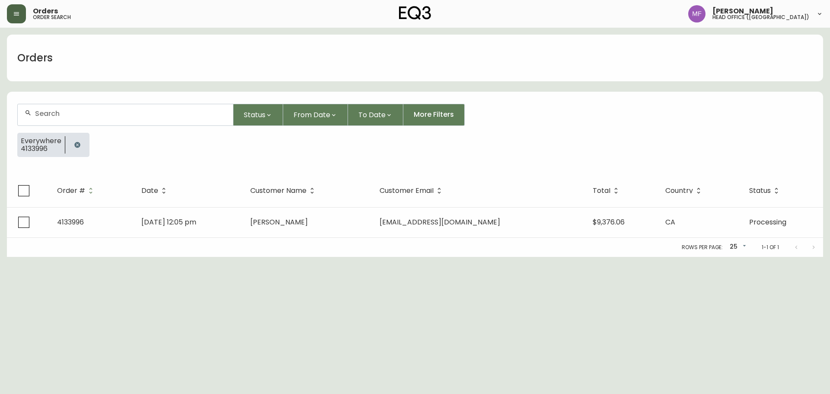
click at [76, 140] on button "button" at bounding box center [77, 144] width 17 height 17
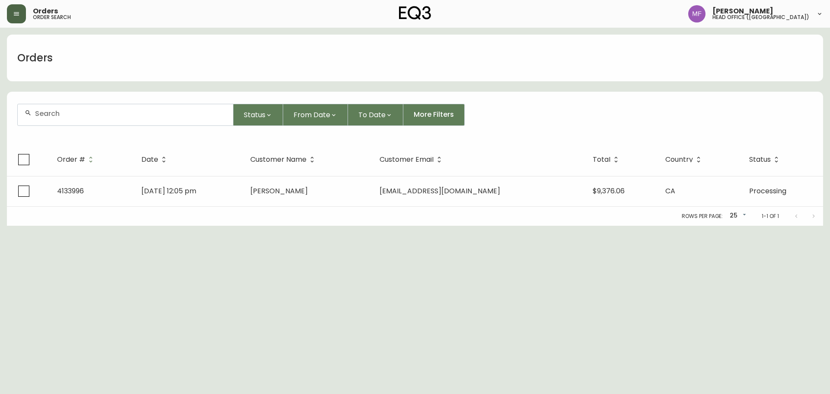
click at [69, 117] on input "text" at bounding box center [130, 113] width 191 height 8
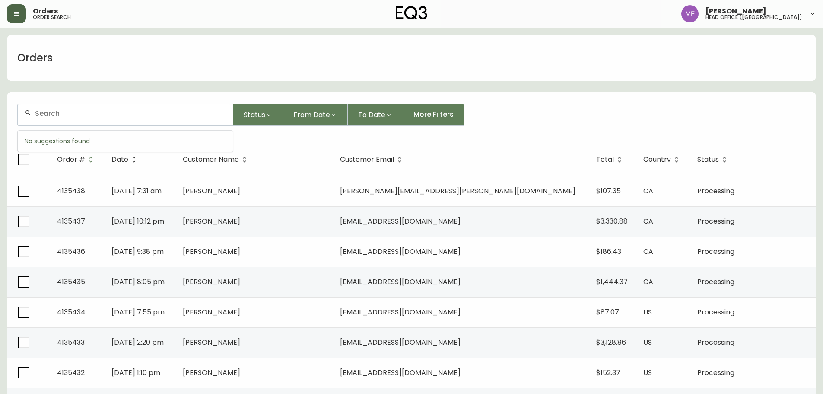
paste input "4135354"
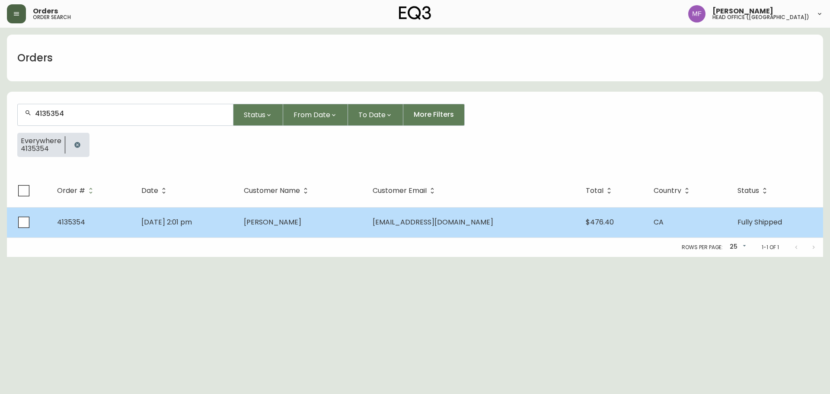
type input "4135354"
click at [336, 222] on td "[PERSON_NAME]" at bounding box center [301, 222] width 129 height 30
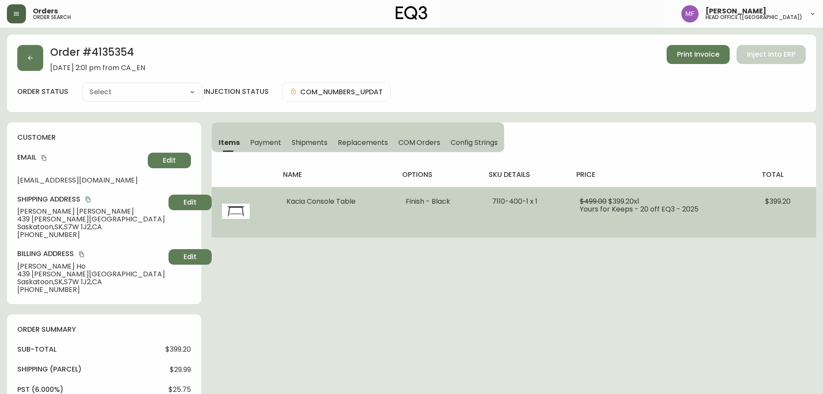
type input "Fully Shipped"
select select "FULLY_SHIPPED"
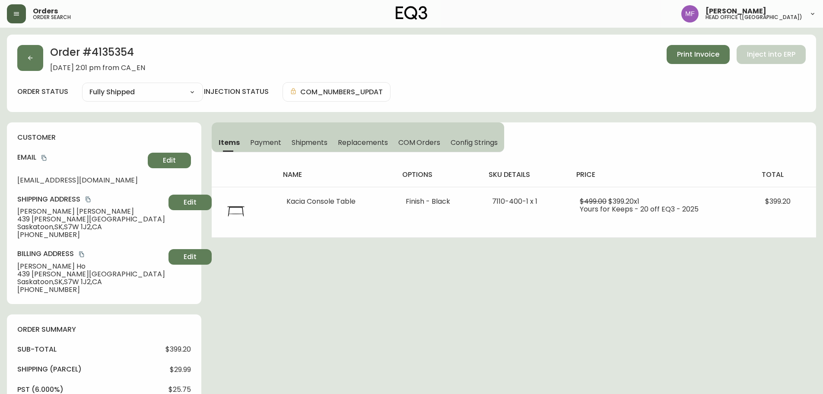
click at [307, 144] on span "Shipments" at bounding box center [310, 142] width 36 height 9
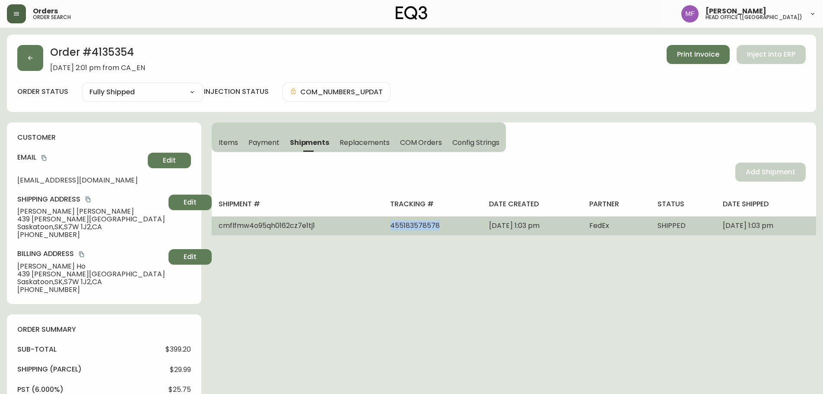
drag, startPoint x: 408, startPoint y: 230, endPoint x: 342, endPoint y: 230, distance: 66.1
click at [342, 230] on tr "cmflfmw4o95qh0162cz7e1tj1 455183578578 September 15, 2025 at 1:03 pm FedEx SHIP…" at bounding box center [514, 225] width 605 height 19
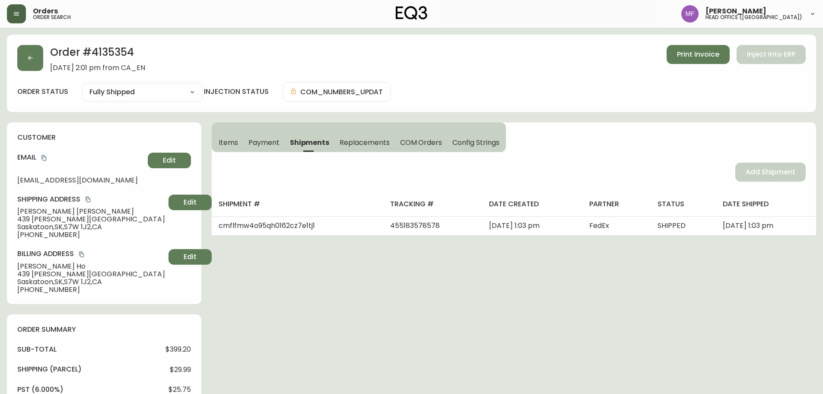
click at [107, 55] on h2 "Order # 4135354" at bounding box center [97, 54] width 95 height 19
drag, startPoint x: 70, startPoint y: 212, endPoint x: 12, endPoint y: 209, distance: 58.0
click at [12, 209] on div "customer Email [EMAIL_ADDRESS][DOMAIN_NAME] Edit Shipping Address [PERSON_NAME]…" at bounding box center [104, 213] width 194 height 182
click at [223, 141] on span "Items" at bounding box center [228, 142] width 19 height 9
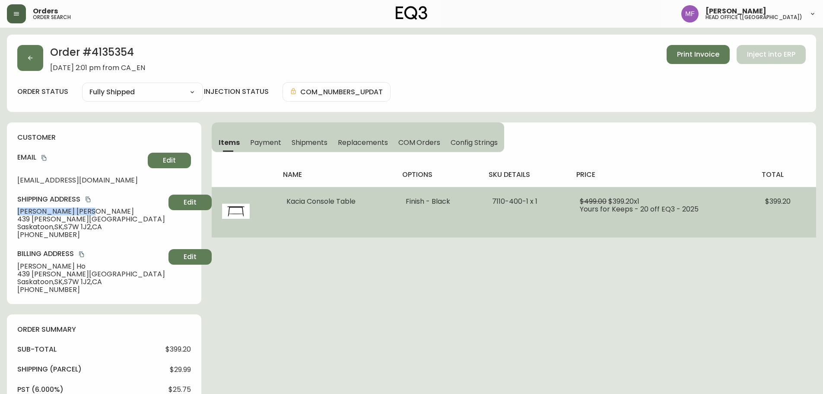
drag, startPoint x: 359, startPoint y: 203, endPoint x: 279, endPoint y: 205, distance: 79.6
click at [279, 205] on td "Kacia Console Table" at bounding box center [335, 212] width 119 height 51
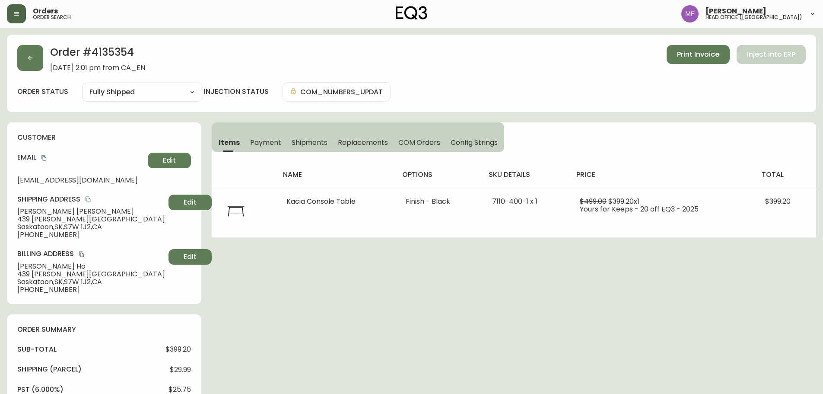
click at [114, 47] on h2 "Order # 4135354" at bounding box center [97, 54] width 95 height 19
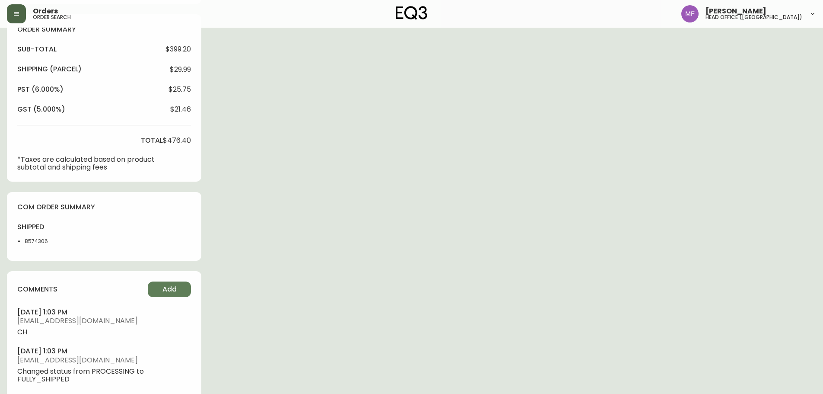
scroll to position [303, 0]
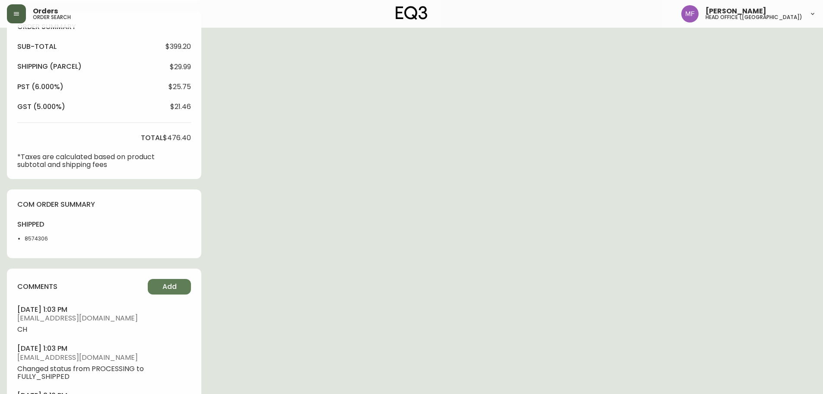
click at [42, 234] on div "shipped 8574306" at bounding box center [42, 234] width 51 height 28
click at [430, 213] on div "Order # 4135354 [DATE] 2:01 pm from CA_EN Print Invoice Inject into ERP order s…" at bounding box center [411, 92] width 809 height 721
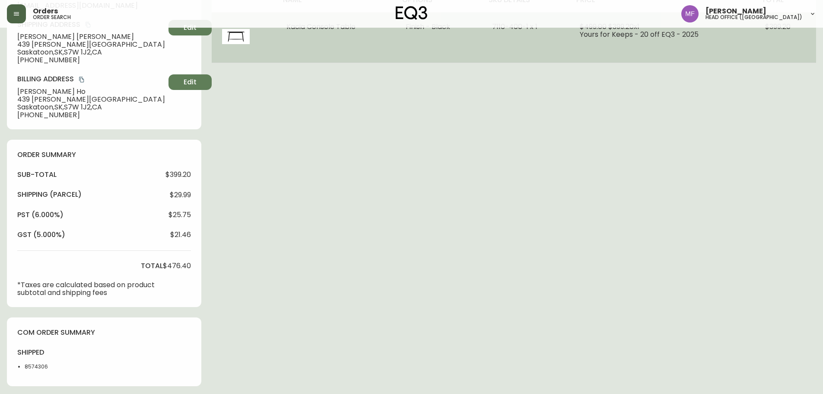
scroll to position [0, 0]
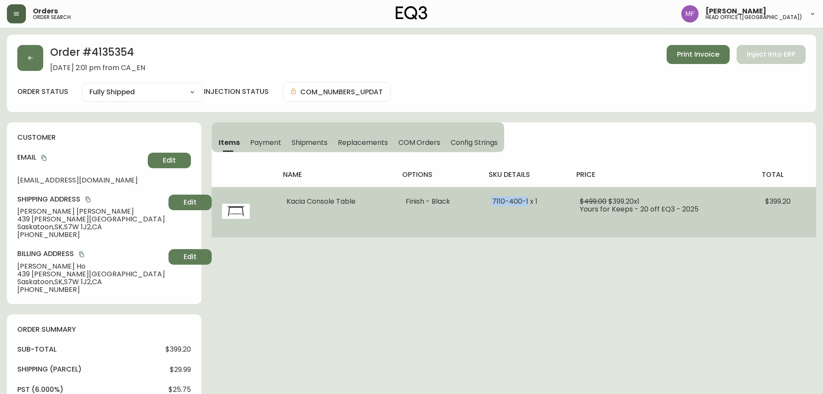
drag, startPoint x: 493, startPoint y: 202, endPoint x: 529, endPoint y: 203, distance: 36.3
click at [529, 203] on td "7110-400-1 x 1" at bounding box center [526, 212] width 88 height 51
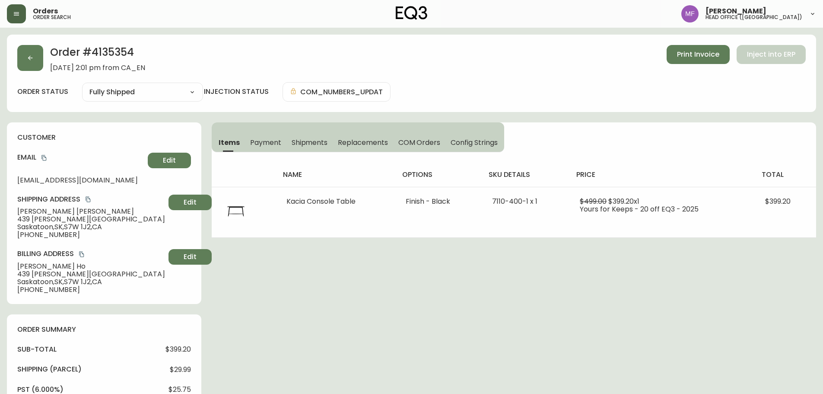
click at [535, 284] on div "Order # 4135354 [DATE] 2:01 pm from CA_EN Print Invoice Inject into ERP order s…" at bounding box center [411, 395] width 809 height 721
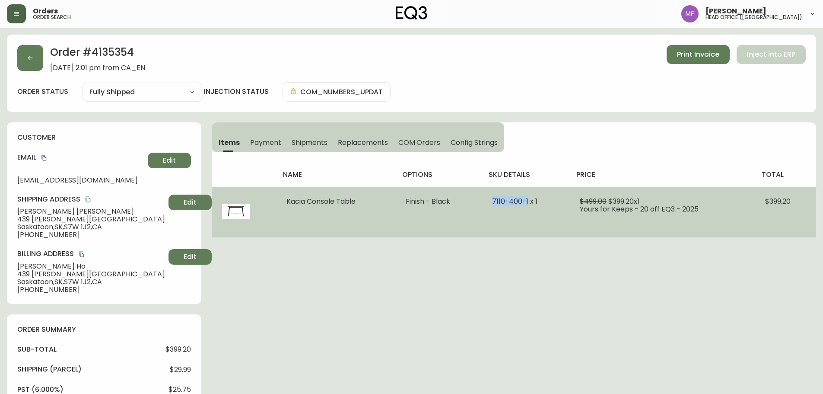
drag, startPoint x: 529, startPoint y: 204, endPoint x: 493, endPoint y: 203, distance: 35.4
click at [493, 203] on span "7110-400-1 x 1" at bounding box center [514, 201] width 45 height 10
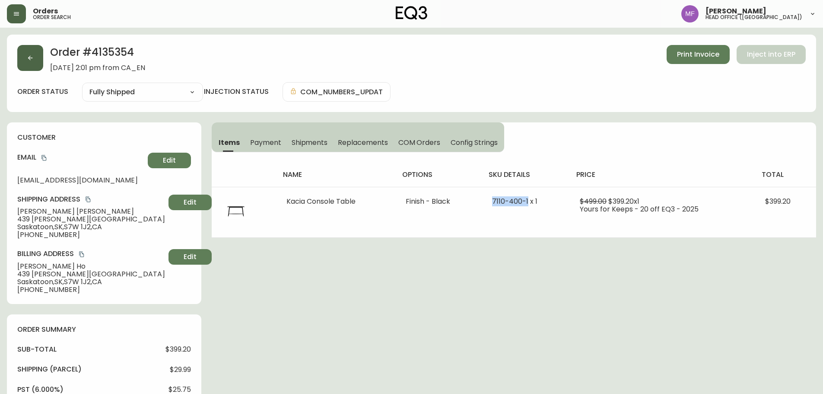
click at [29, 57] on icon "button" at bounding box center [30, 57] width 7 height 7
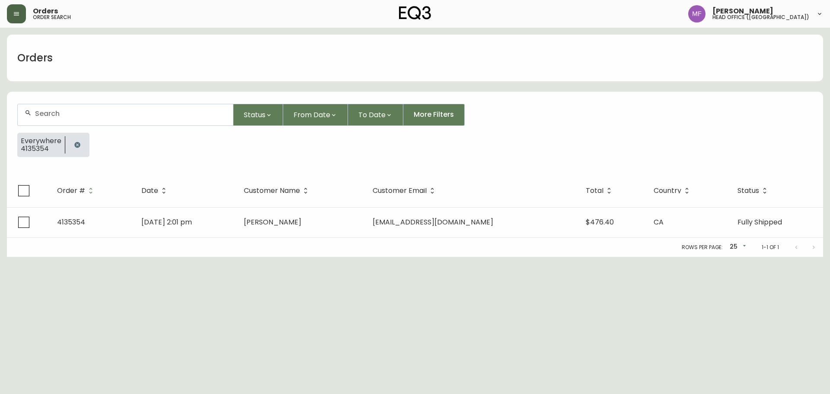
click at [71, 139] on button "button" at bounding box center [77, 144] width 17 height 17
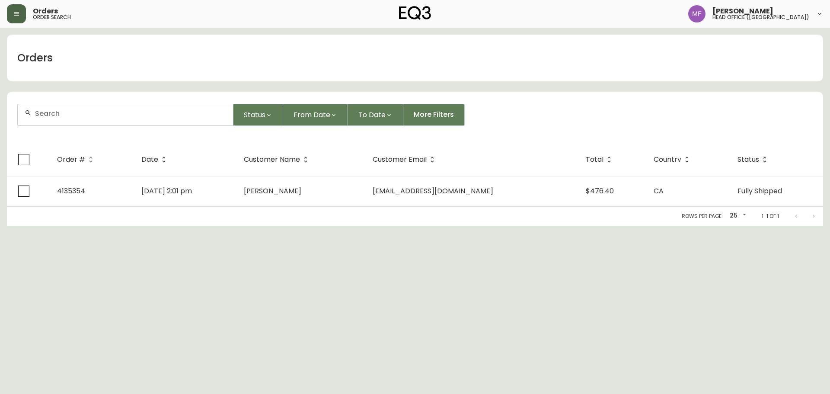
click at [71, 117] on input "text" at bounding box center [130, 113] width 191 height 8
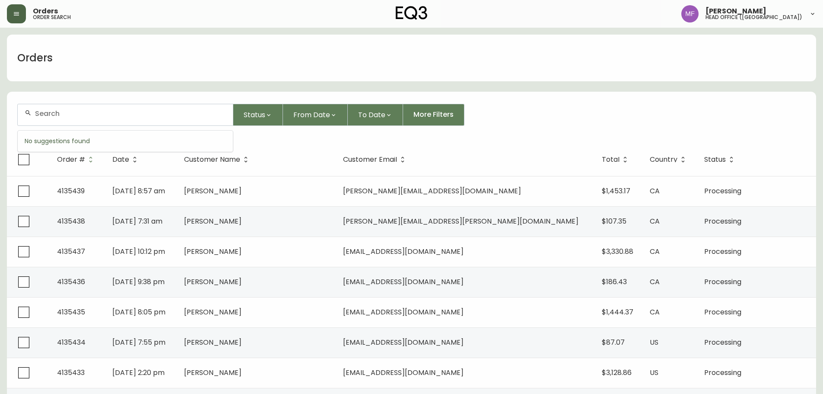
paste input "goniek@hotmail.com"
type input "goniek@hotmail.com"
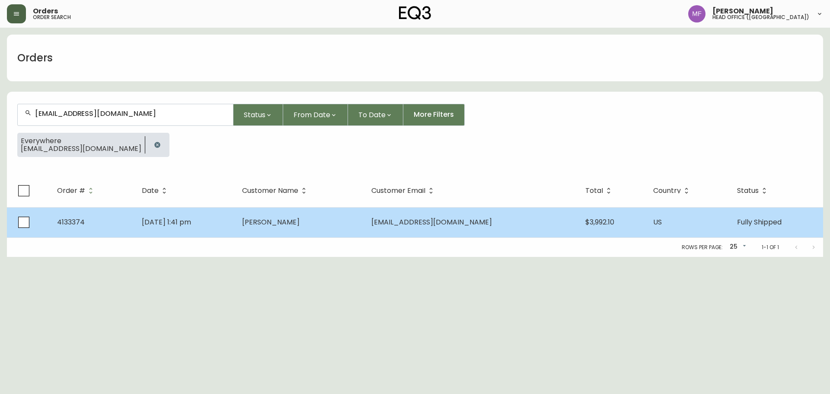
click at [364, 210] on td "gosia dzienisowicz" at bounding box center [299, 222] width 129 height 30
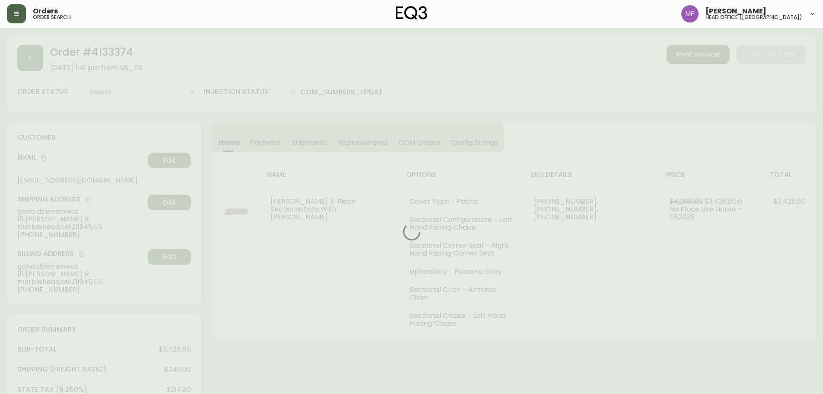
type input "Fully Shipped"
select select "FULLY_SHIPPED"
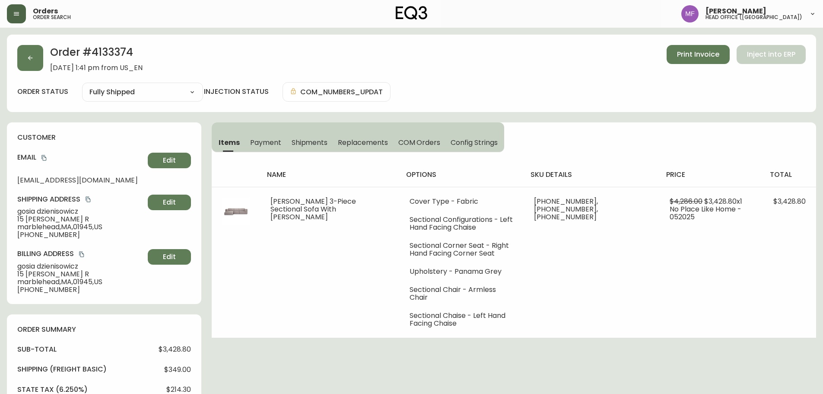
click at [112, 52] on h2 "Order # 4133374" at bounding box center [96, 54] width 92 height 19
drag, startPoint x: 83, startPoint y: 210, endPoint x: 1, endPoint y: 207, distance: 81.7
click at [1, 207] on main "Order # 4133374 May 28, 2025 at 1:41 pm from US_EN Print Invoice Inject into ER…" at bounding box center [411, 390] width 823 height 725
click at [120, 55] on h2 "Order # 4133374" at bounding box center [96, 54] width 92 height 19
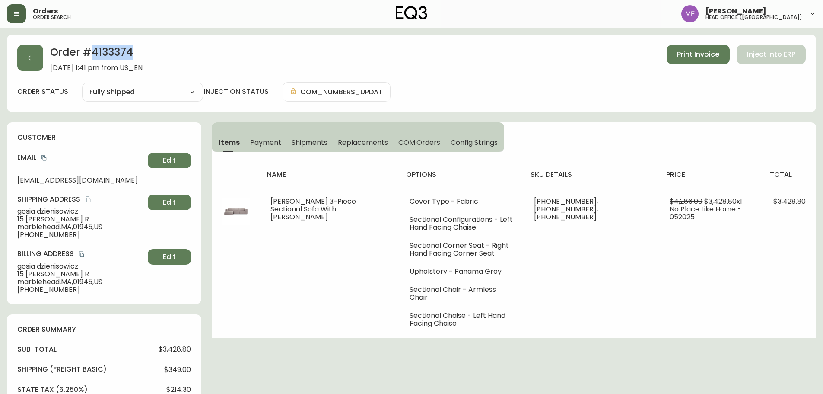
click at [120, 55] on h2 "Order # 4133374" at bounding box center [96, 54] width 92 height 19
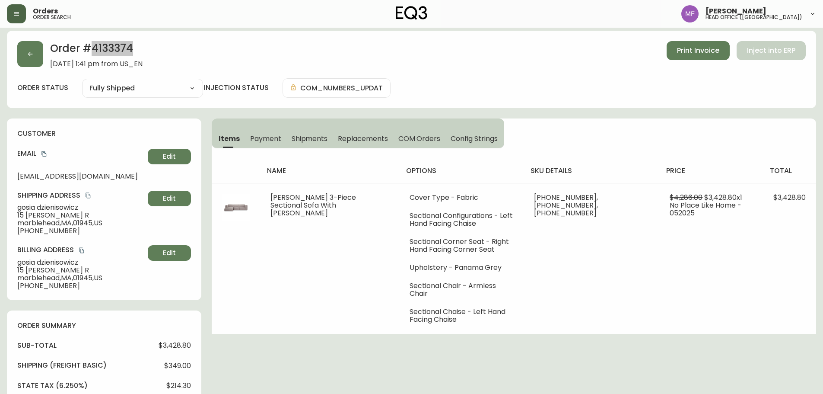
scroll to position [346, 0]
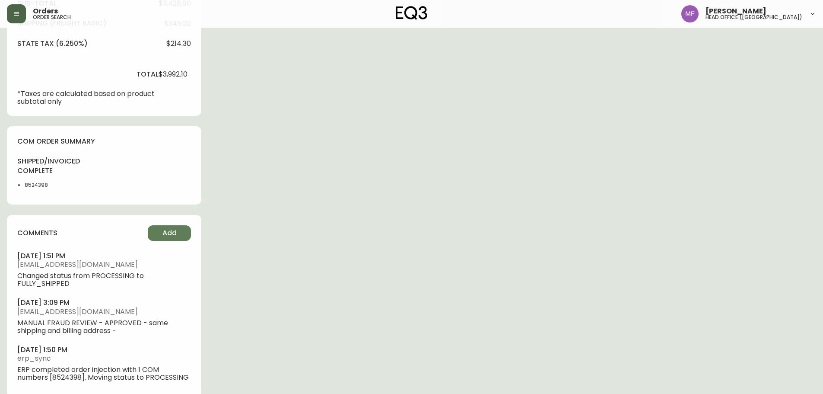
click at [42, 184] on li "8524398" at bounding box center [47, 185] width 44 height 8
click at [443, 184] on div "Order # 4133374 May 28, 2025 at 1:41 pm from US_EN Print Invoice Inject into ER…" at bounding box center [411, 48] width 809 height 718
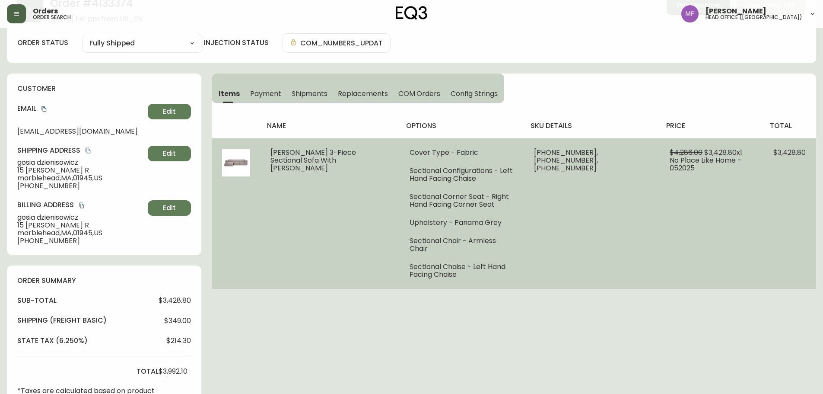
scroll to position [43, 0]
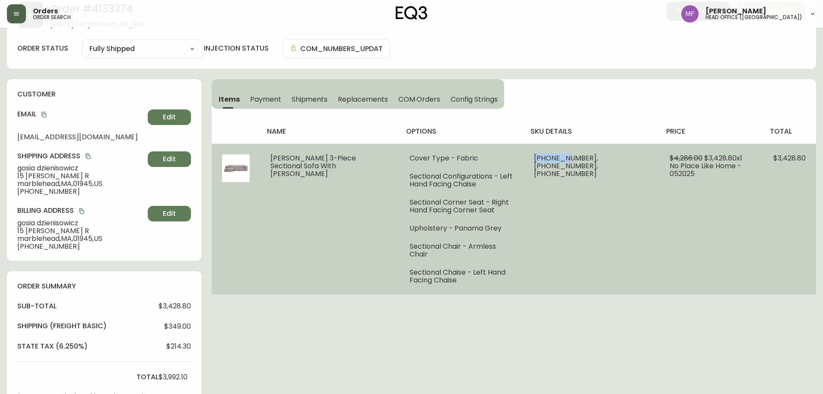
drag, startPoint x: 586, startPoint y: 158, endPoint x: 550, endPoint y: 154, distance: 35.7
click at [550, 154] on td "30026-16 x 1, 30026-10 x 1, 30026-12 x 1" at bounding box center [592, 218] width 136 height 151
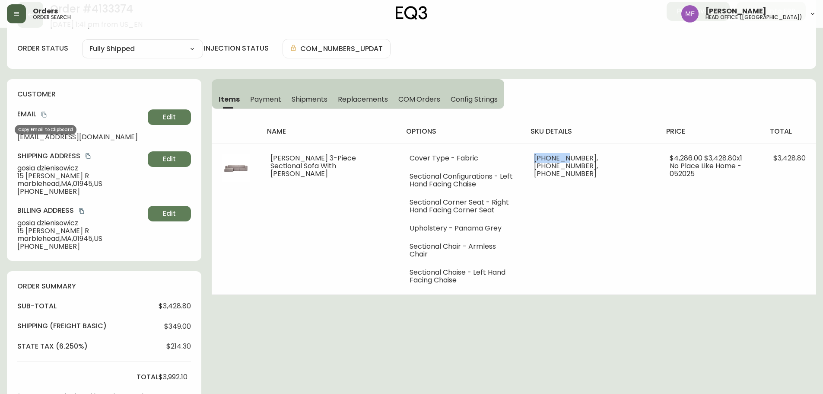
drag, startPoint x: 43, startPoint y: 114, endPoint x: 91, endPoint y: 105, distance: 48.7
click at [43, 114] on icon "copy" at bounding box center [43, 115] width 5 height 6
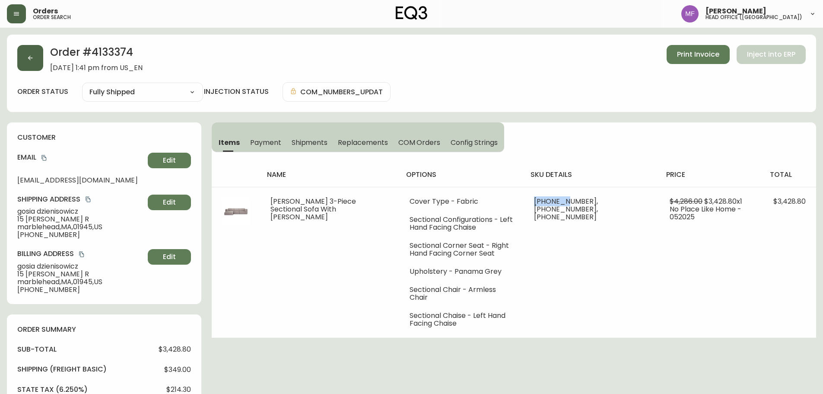
click at [38, 61] on button "button" at bounding box center [30, 58] width 26 height 26
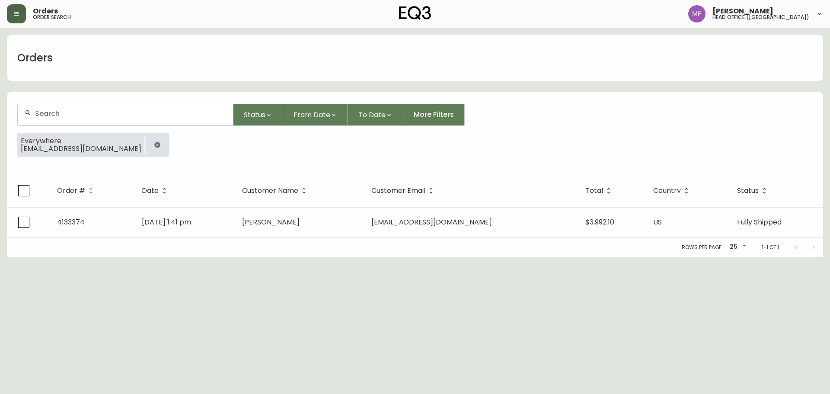
click at [149, 140] on button "button" at bounding box center [157, 144] width 17 height 17
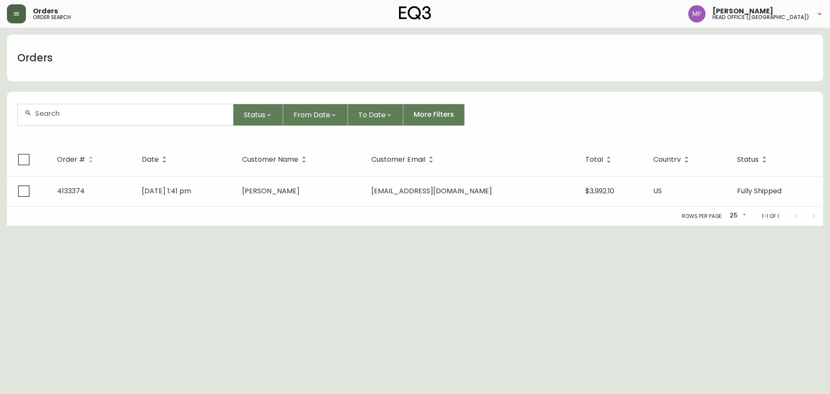
click at [105, 121] on div at bounding box center [125, 114] width 215 height 21
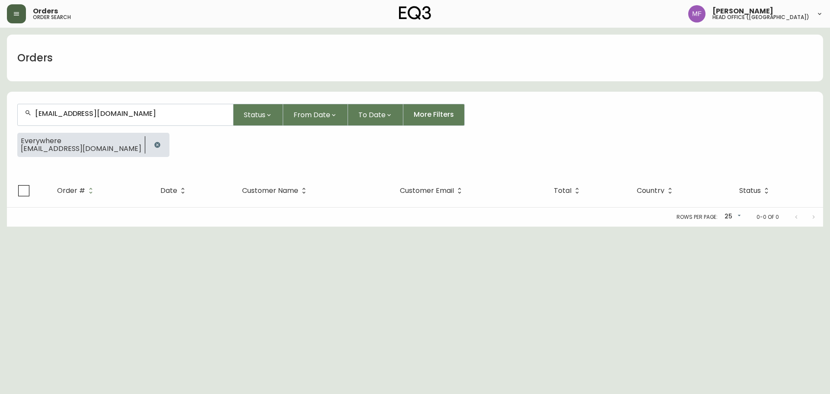
type input "kmrhoskins@gmail.com"
click at [149, 144] on button "button" at bounding box center [157, 144] width 17 height 17
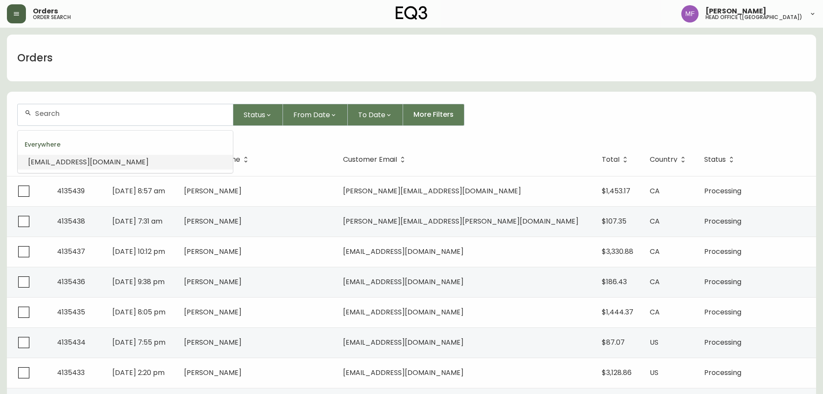
click at [40, 111] on input "text" at bounding box center [130, 113] width 191 height 8
type input "2042933555"
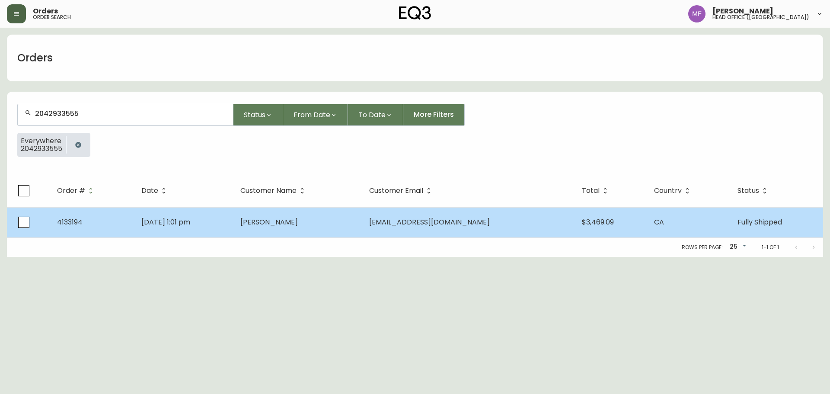
click at [357, 231] on td "Mark Schneider" at bounding box center [297, 222] width 128 height 30
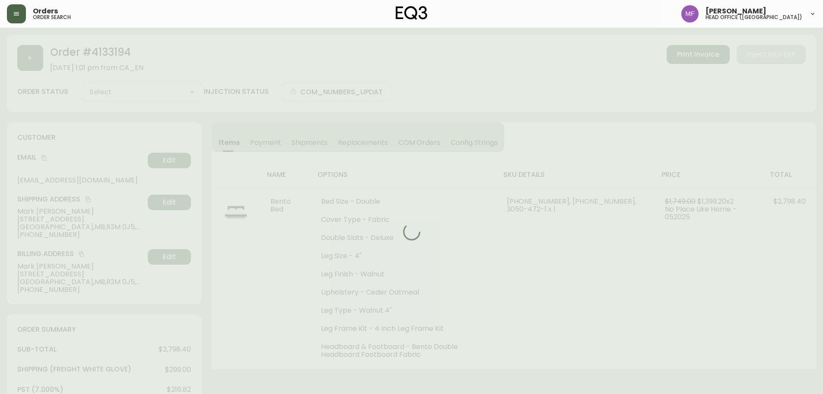
type input "Fully Shipped"
select select "FULLY_SHIPPED"
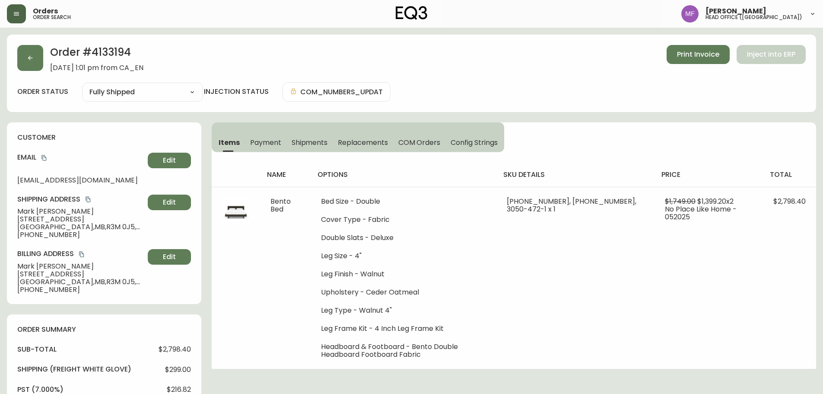
click at [315, 134] on button "Shipments" at bounding box center [310, 142] width 47 height 19
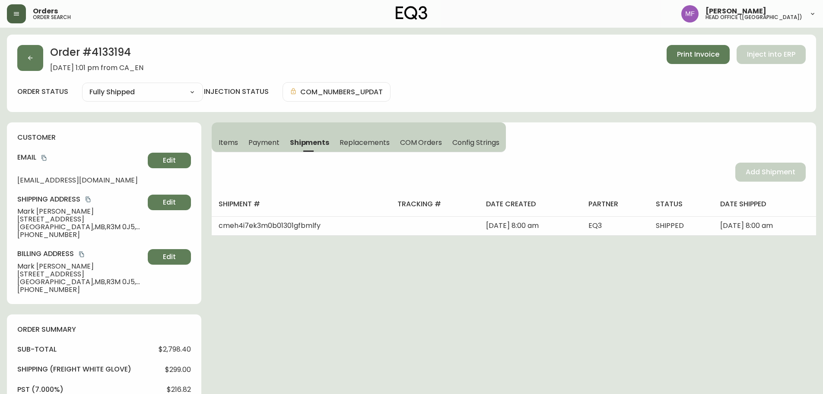
click at [229, 143] on span "Items" at bounding box center [228, 142] width 19 height 9
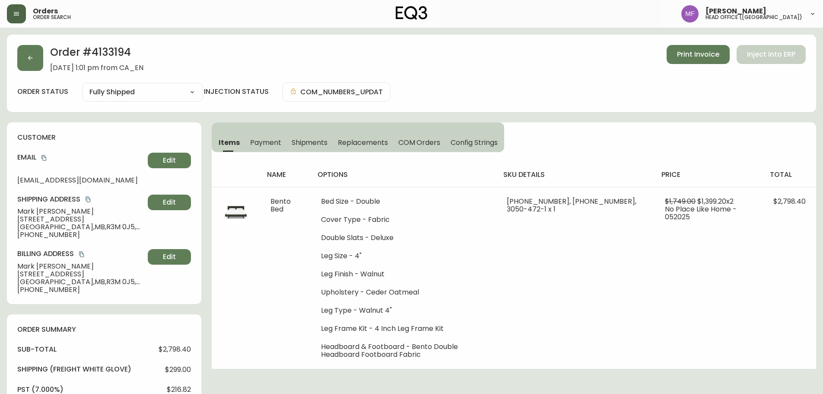
click at [117, 56] on h2 "Order # 4133194" at bounding box center [96, 54] width 93 height 19
drag, startPoint x: 79, startPoint y: 212, endPoint x: 39, endPoint y: 212, distance: 39.3
click at [11, 212] on div "customer Email mark158@me.com Edit Shipping Address Mark Schneider 308 Dromore …" at bounding box center [104, 213] width 194 height 182
click at [116, 52] on h2 "Order # 4133194" at bounding box center [96, 54] width 93 height 19
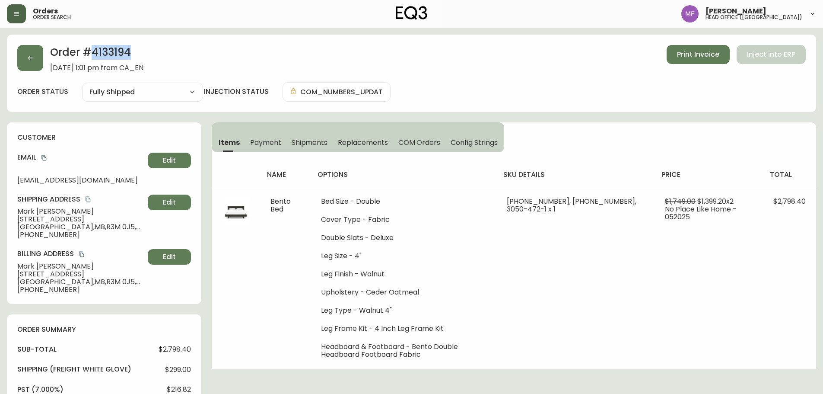
click at [116, 52] on h2 "Order # 4133194" at bounding box center [96, 54] width 93 height 19
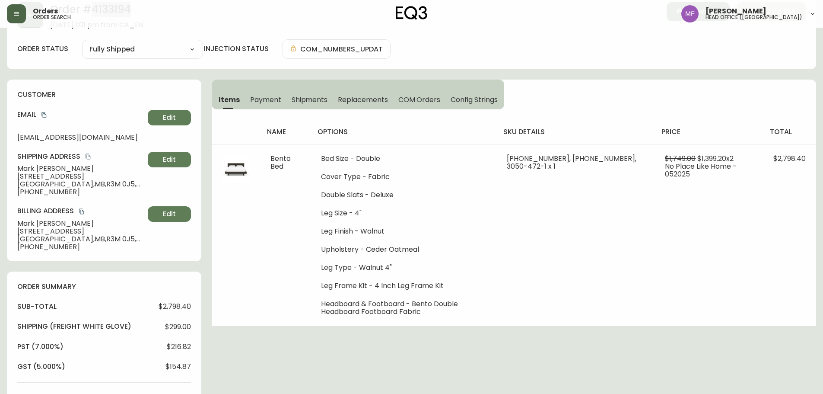
scroll to position [259, 0]
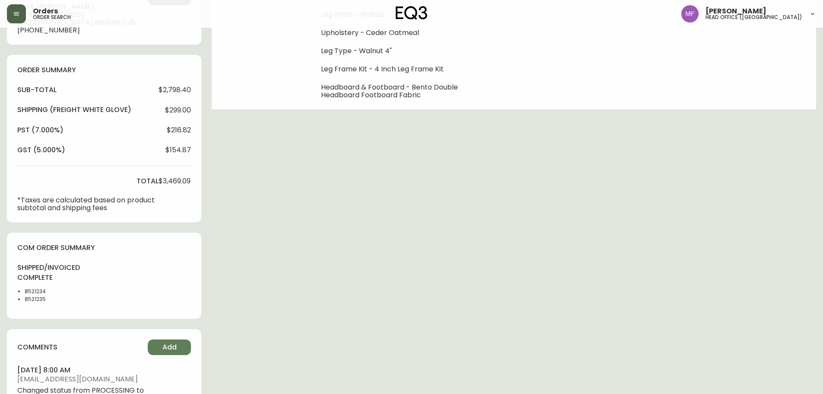
click at [32, 290] on li "8521234" at bounding box center [47, 291] width 44 height 8
click at [32, 291] on li "8521234" at bounding box center [47, 291] width 44 height 8
click at [31, 301] on li "8521235" at bounding box center [47, 299] width 44 height 8
drag, startPoint x: 31, startPoint y: 301, endPoint x: 86, endPoint y: 300, distance: 55.3
click at [32, 302] on li "8521235" at bounding box center [47, 299] width 44 height 8
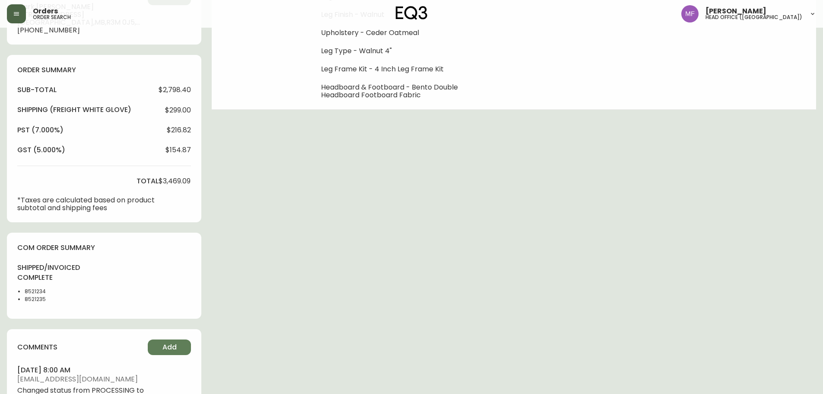
click at [295, 282] on div "Order # 4133194 May 22, 2025 at 1:01 pm from CA_EN Print Invoice Inject into ER…" at bounding box center [411, 152] width 809 height 754
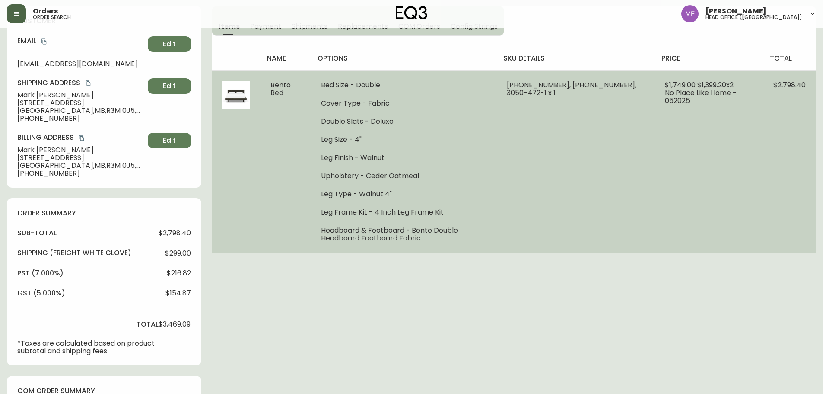
scroll to position [0, 0]
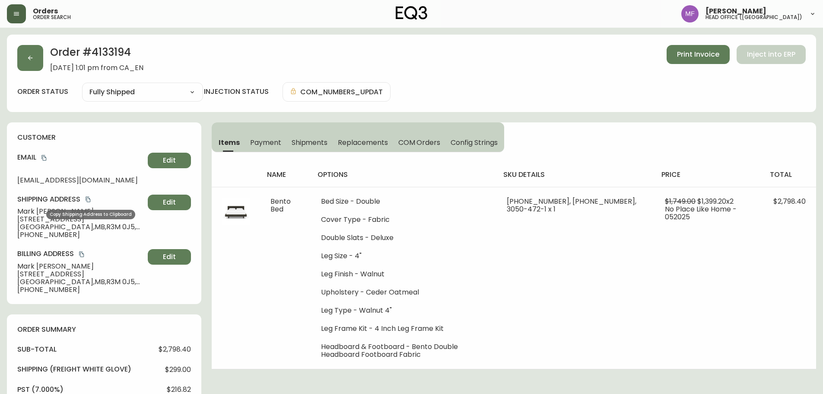
drag, startPoint x: 90, startPoint y: 198, endPoint x: 97, endPoint y: 198, distance: 6.9
click at [90, 198] on icon "copy" at bounding box center [88, 199] width 6 height 6
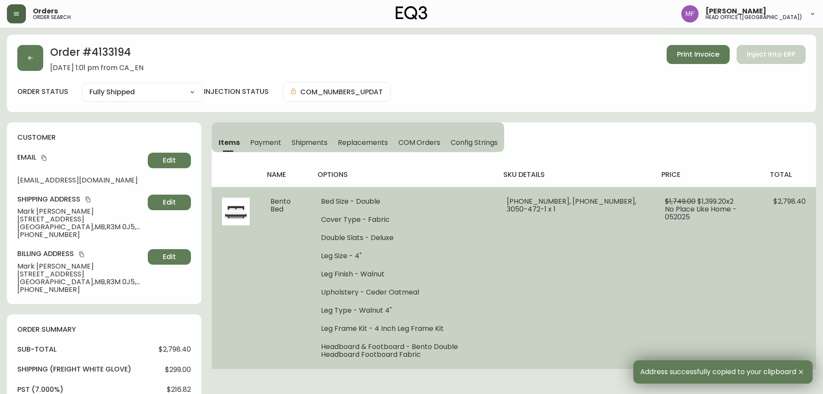
drag, startPoint x: 461, startPoint y: 244, endPoint x: 345, endPoint y: 296, distance: 126.5
click at [461, 244] on ul "Bed Size - Double Cover Type - Fabric Double Slats - Deluxe Leg Size - 4" Leg F…" at bounding box center [403, 278] width 165 height 161
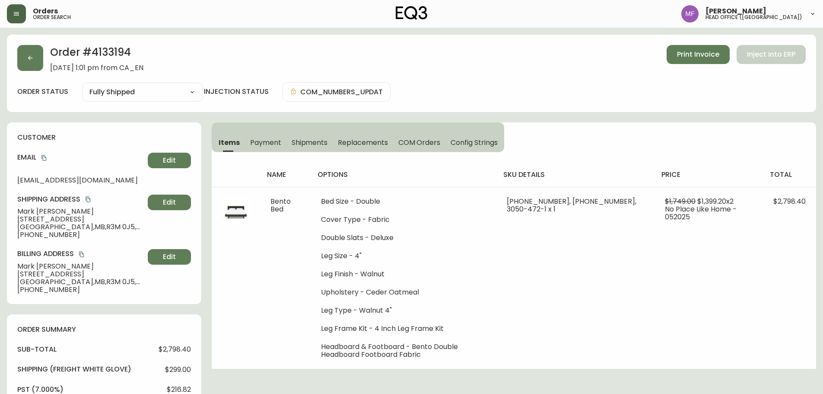
click at [117, 54] on h2 "Order # 4133194" at bounding box center [96, 54] width 93 height 19
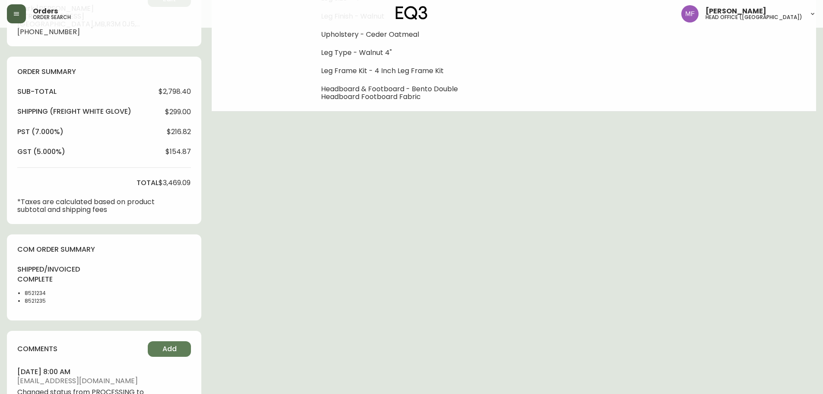
scroll to position [259, 0]
click at [35, 293] on li "8521234" at bounding box center [47, 291] width 44 height 8
click at [36, 293] on li "8521234" at bounding box center [47, 291] width 44 height 8
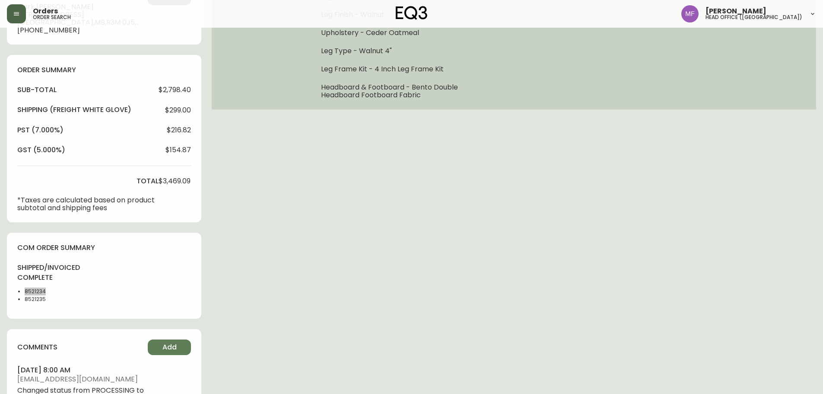
scroll to position [0, 0]
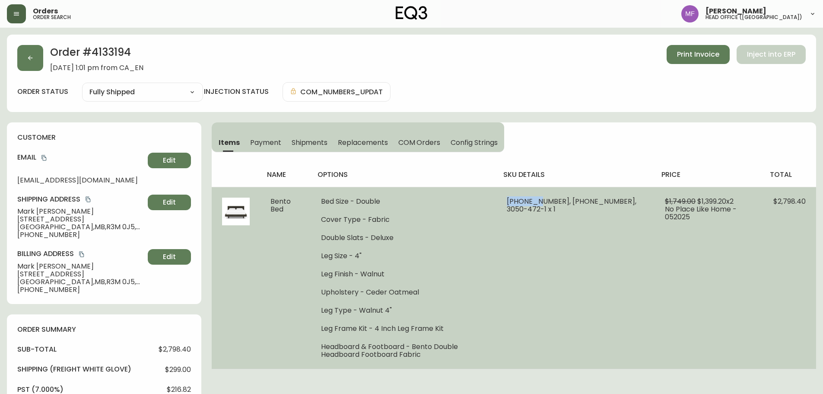
drag, startPoint x: 565, startPoint y: 202, endPoint x: 536, endPoint y: 198, distance: 29.3
click at [536, 198] on span "30183-48 x 1, 30183-51 x 1, 3050-472-1 x 1" at bounding box center [572, 205] width 130 height 18
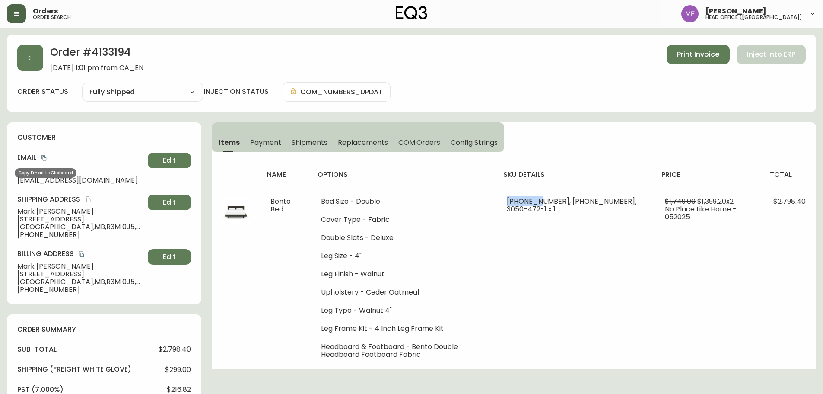
click at [46, 158] on icon "copy" at bounding box center [43, 158] width 5 height 6
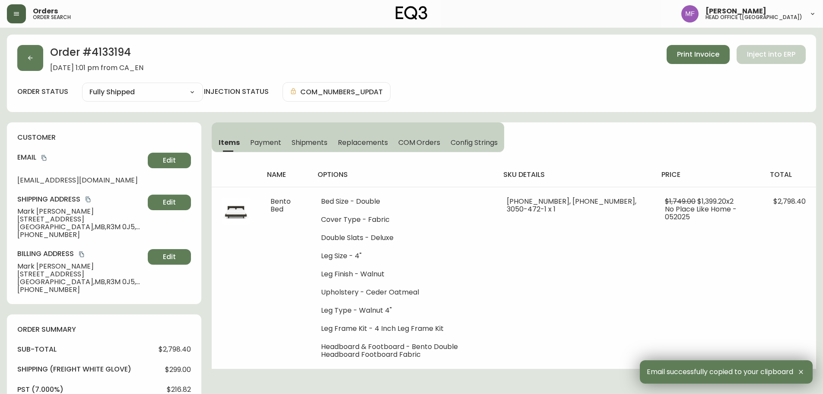
click at [69, 210] on span "Mark Schneider" at bounding box center [80, 211] width 127 height 8
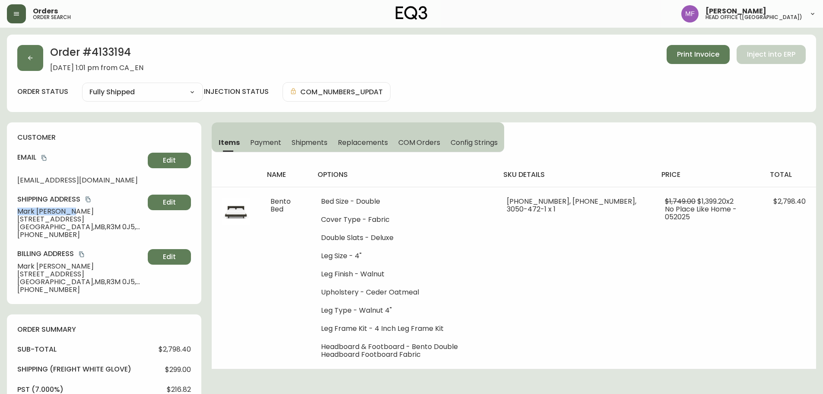
drag, startPoint x: 72, startPoint y: 211, endPoint x: 18, endPoint y: 209, distance: 54.5
click at [18, 209] on span "Mark Schneider" at bounding box center [80, 211] width 127 height 8
drag, startPoint x: 79, startPoint y: 236, endPoint x: 19, endPoint y: 236, distance: 60.1
click at [19, 236] on span "+12042933555" at bounding box center [80, 235] width 127 height 8
drag, startPoint x: 42, startPoint y: 156, endPoint x: 61, endPoint y: 150, distance: 19.3
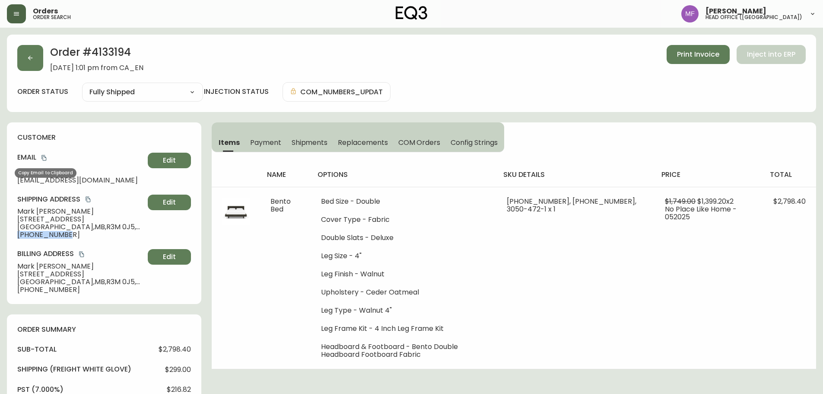
click at [42, 156] on icon "copy" at bounding box center [43, 158] width 5 height 6
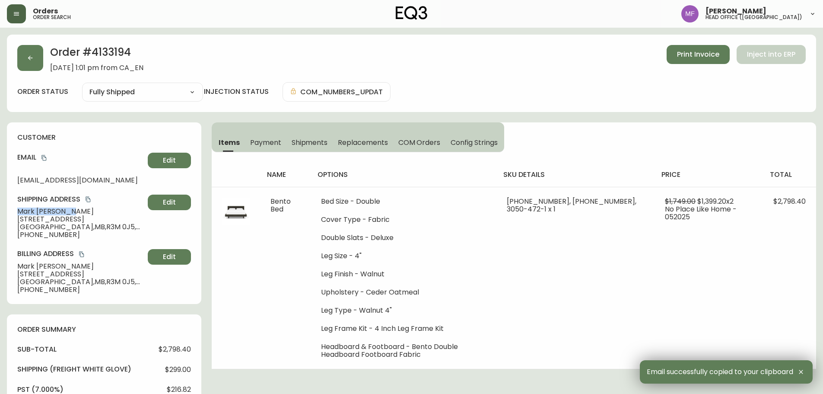
drag, startPoint x: 71, startPoint y: 210, endPoint x: 8, endPoint y: 210, distance: 63.1
click at [8, 210] on div "customer Email mark158@me.com Edit Shipping Address Mark Schneider 308 Dromore …" at bounding box center [104, 213] width 194 height 182
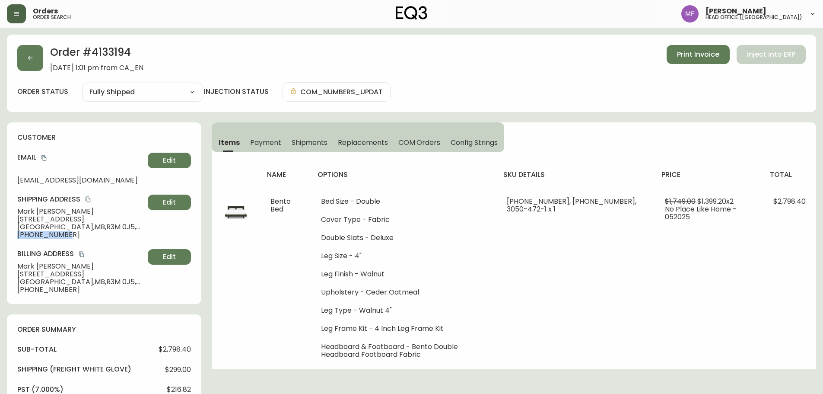
drag, startPoint x: 67, startPoint y: 236, endPoint x: 15, endPoint y: 233, distance: 51.5
click at [15, 233] on div "customer Email mark158@me.com Edit Shipping Address Mark Schneider 308 Dromore …" at bounding box center [104, 213] width 194 height 182
drag, startPoint x: 42, startPoint y: 157, endPoint x: 48, endPoint y: 156, distance: 5.3
click at [42, 157] on icon "copy" at bounding box center [43, 158] width 5 height 6
click at [32, 61] on icon "button" at bounding box center [30, 57] width 7 height 7
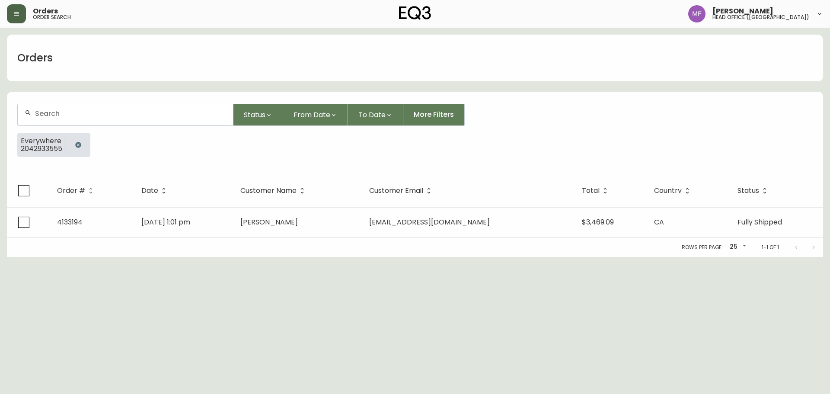
click at [78, 145] on icon "button" at bounding box center [78, 144] width 7 height 7
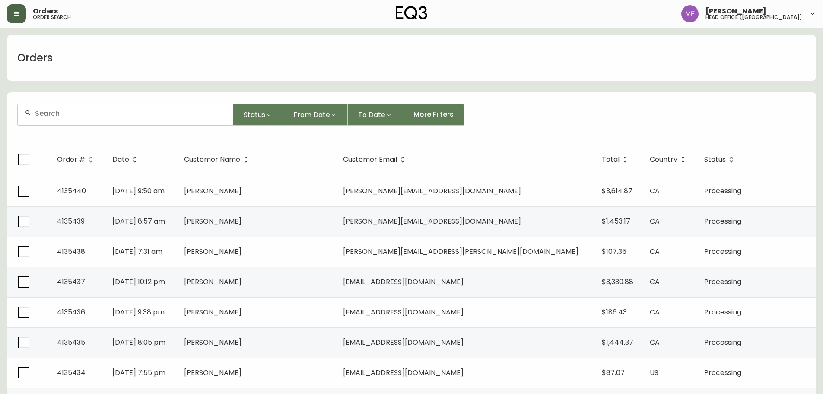
click at [79, 123] on div at bounding box center [125, 114] width 215 height 21
type input "4133833"
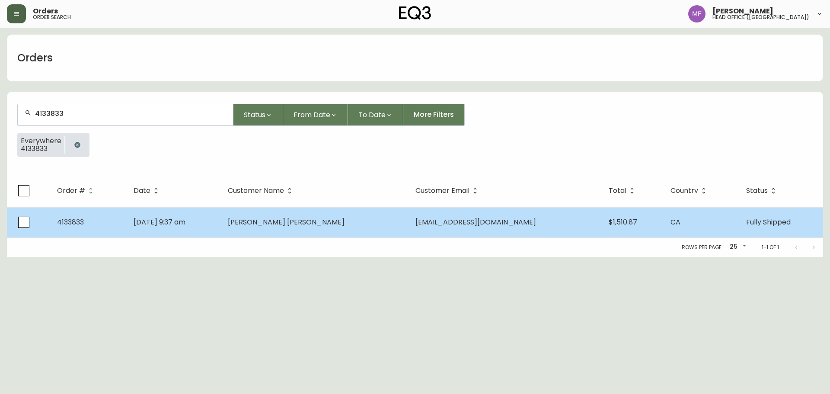
click at [321, 220] on span "[PERSON_NAME] [PERSON_NAME]" at bounding box center [286, 222] width 117 height 10
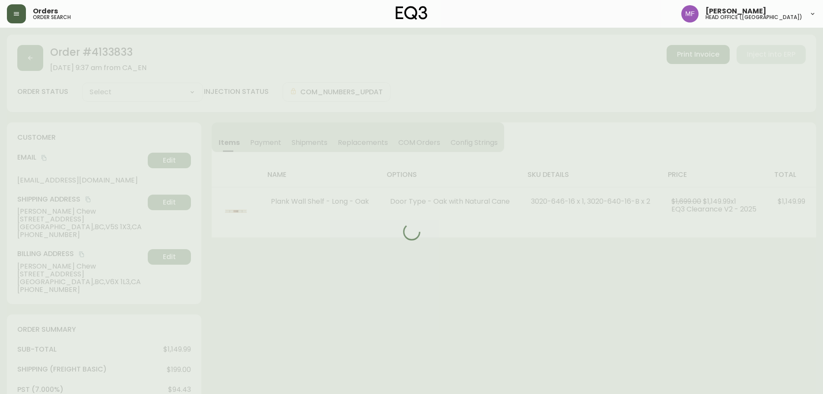
type input "Fully Shipped"
select select "FULLY_SHIPPED"
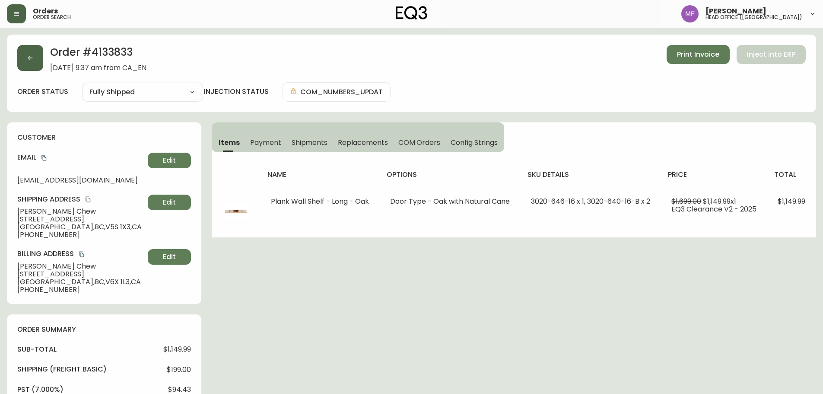
click at [38, 68] on button "button" at bounding box center [30, 58] width 26 height 26
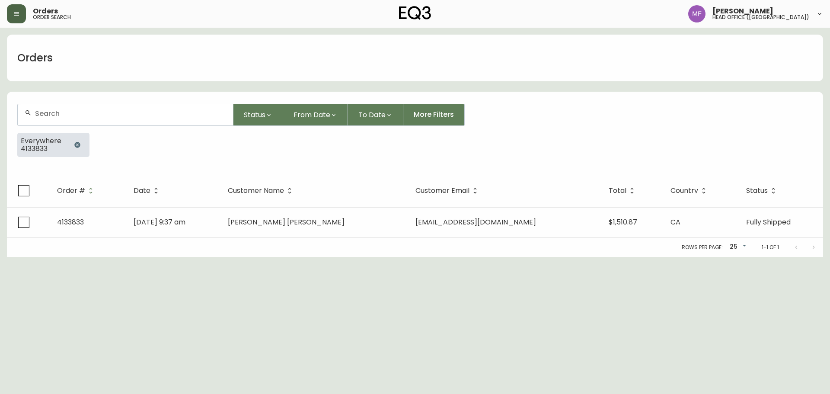
click at [74, 144] on icon "button" at bounding box center [77, 144] width 7 height 7
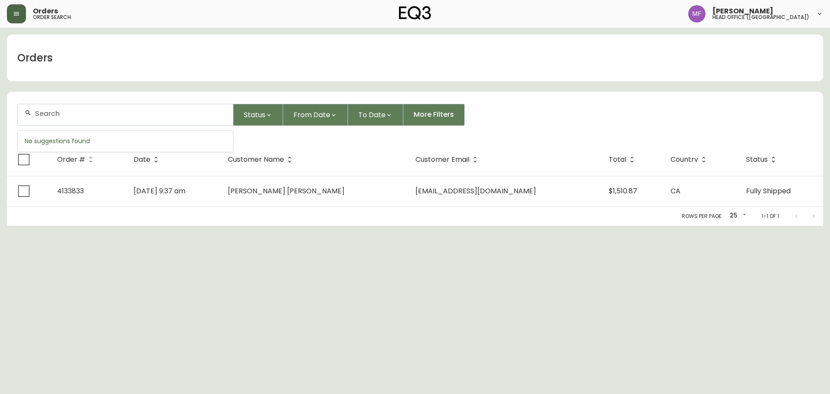
click at [73, 114] on input "text" at bounding box center [130, 113] width 191 height 8
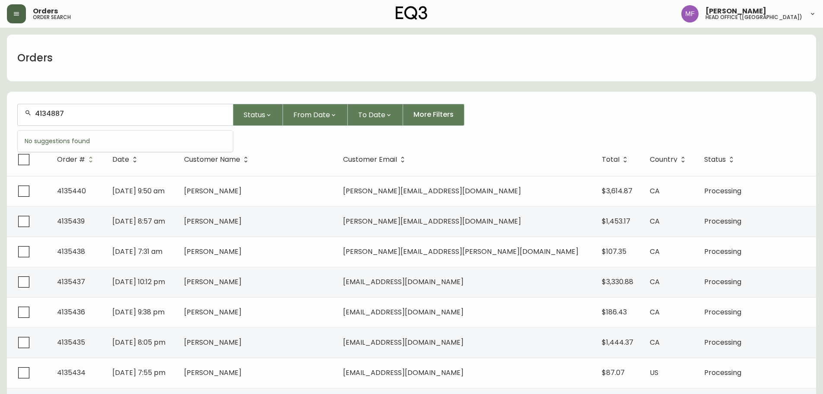
type input "4134887"
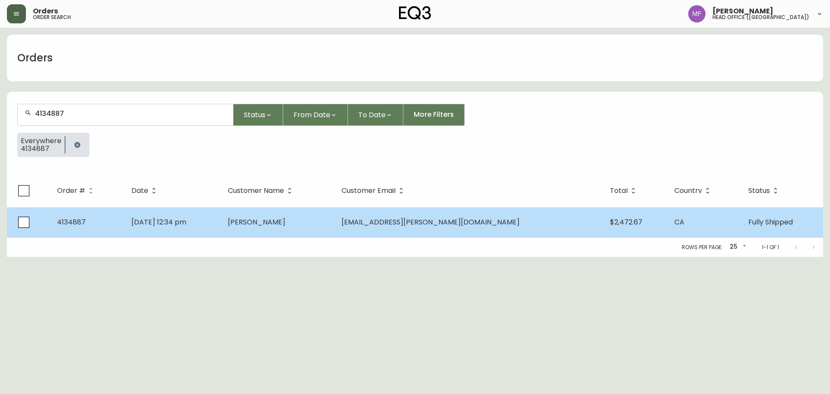
click at [220, 233] on td "[DATE] 12:34 pm" at bounding box center [172, 222] width 96 height 30
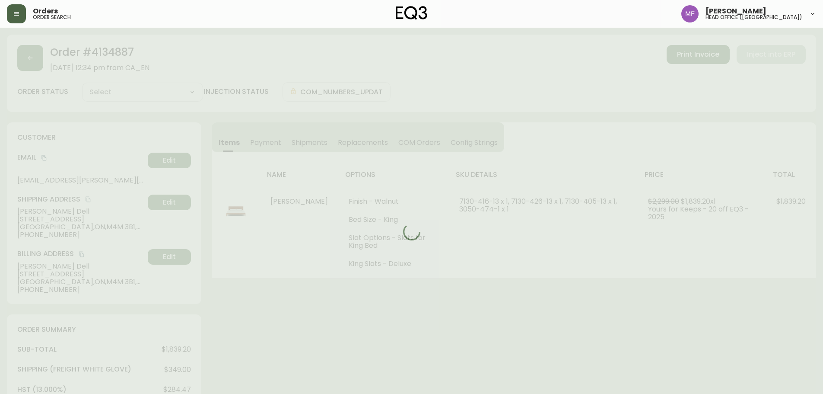
type input "Fully Shipped"
select select "FULLY_SHIPPED"
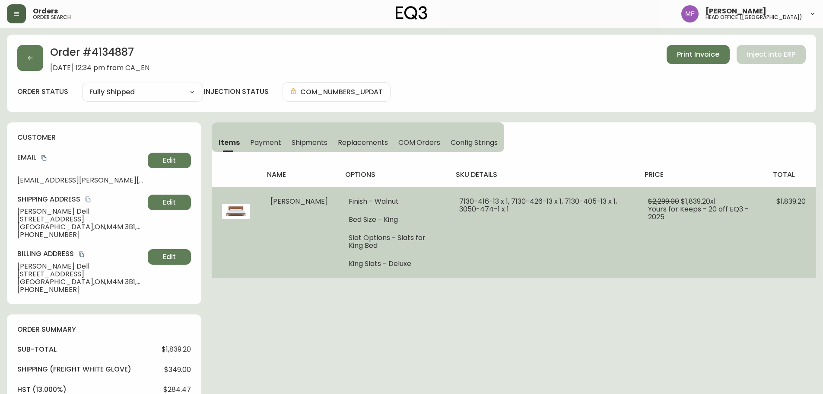
click at [732, 231] on td "$2,299.00 $1,839.20 x 1 Yours for Keeps - 20 off EQ3 - 2025" at bounding box center [702, 232] width 128 height 91
drag, startPoint x: 484, startPoint y: 201, endPoint x: 446, endPoint y: 204, distance: 38.1
click at [459, 204] on span "7130-416-13 x 1, 7130-426-13 x 1, 7130-405-13 x 1, 3050-474-1 x 1" at bounding box center [538, 205] width 158 height 18
click at [529, 229] on td "7130-416-13 x 1, 7130-426-13 x 1, 7130-405-13 x 1, 3050-474-1 x 1" at bounding box center [543, 232] width 189 height 91
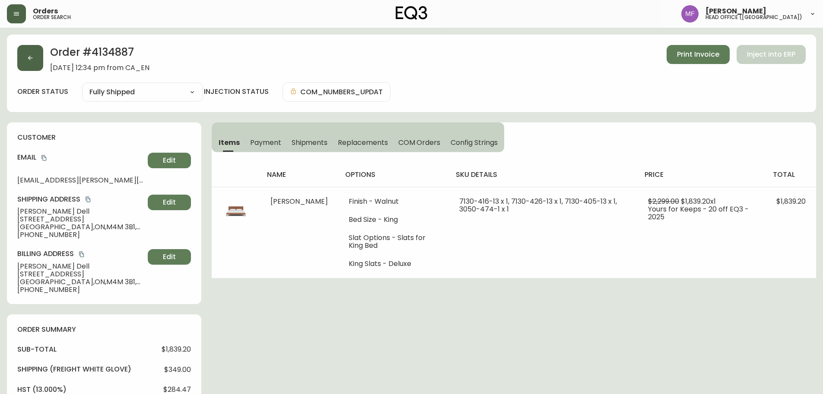
click at [38, 64] on button "button" at bounding box center [30, 58] width 26 height 26
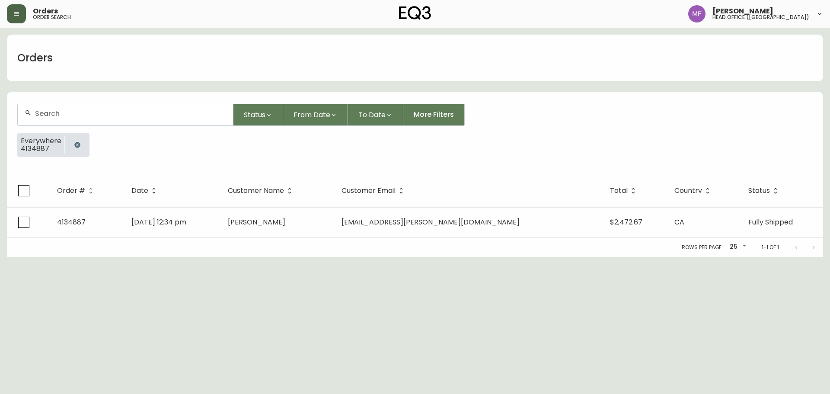
click at [81, 145] on button "button" at bounding box center [77, 144] width 17 height 17
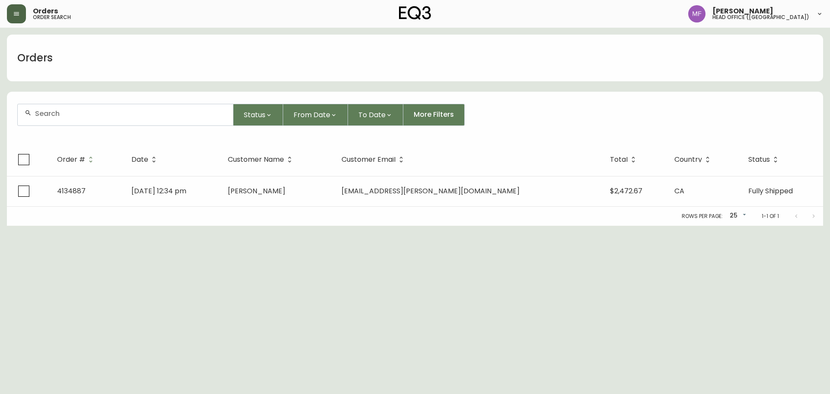
click at [76, 120] on div at bounding box center [125, 114] width 215 height 21
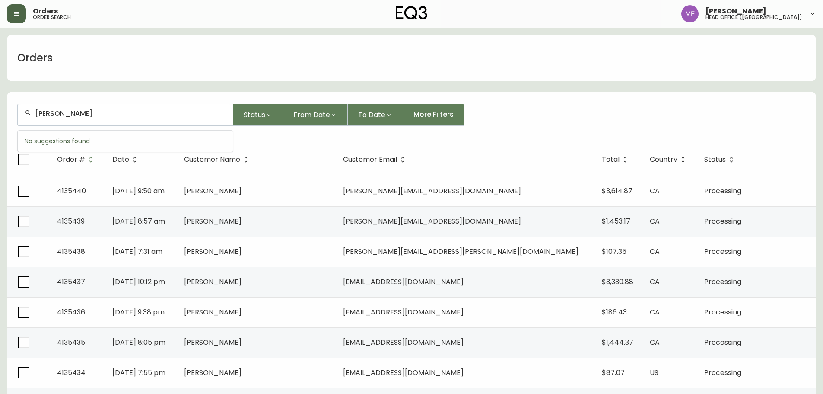
type input "carys oliver"
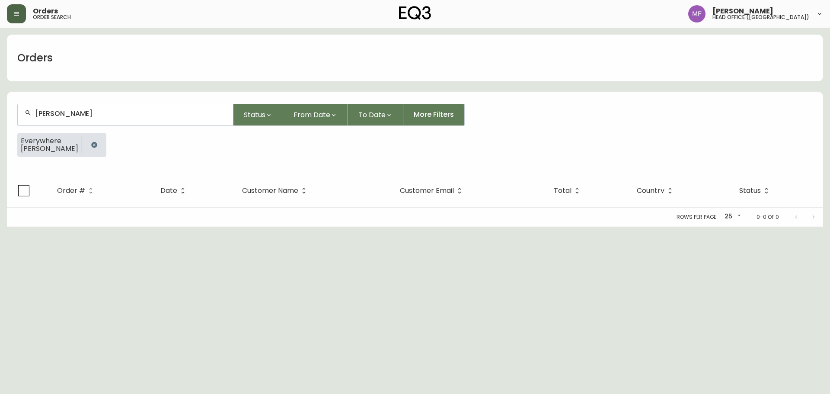
click at [91, 142] on icon "button" at bounding box center [94, 144] width 7 height 7
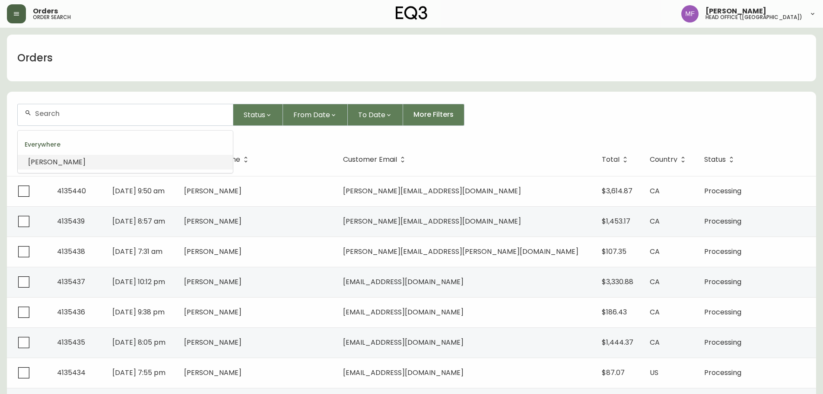
click at [53, 115] on input "text" at bounding box center [130, 113] width 191 height 8
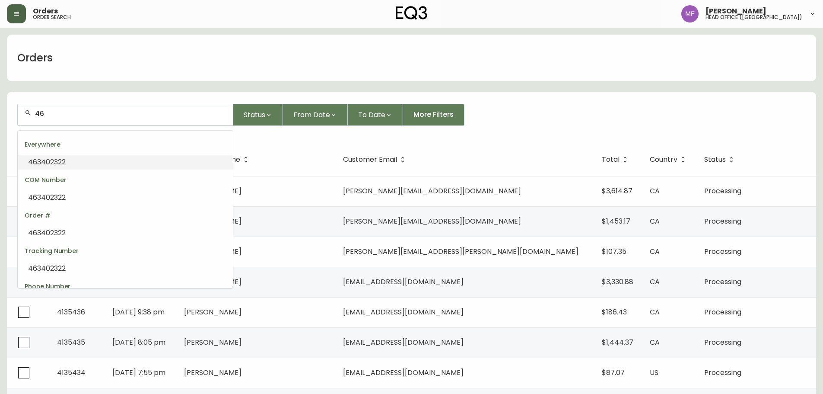
type input "4"
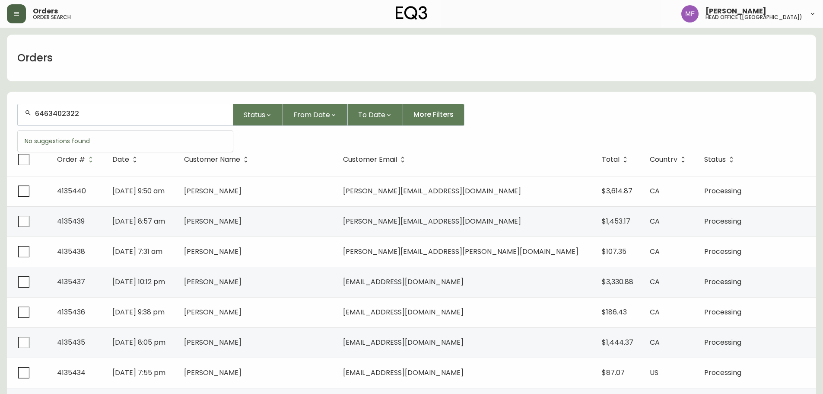
type input "6463402322"
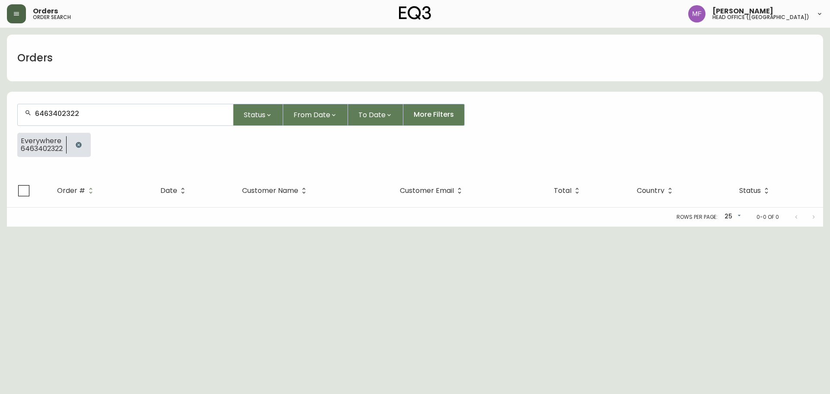
drag, startPoint x: 87, startPoint y: 143, endPoint x: 80, endPoint y: 134, distance: 11.4
click at [85, 145] on div at bounding box center [79, 145] width 24 height 24
click at [76, 115] on input "6463402322" at bounding box center [130, 113] width 191 height 8
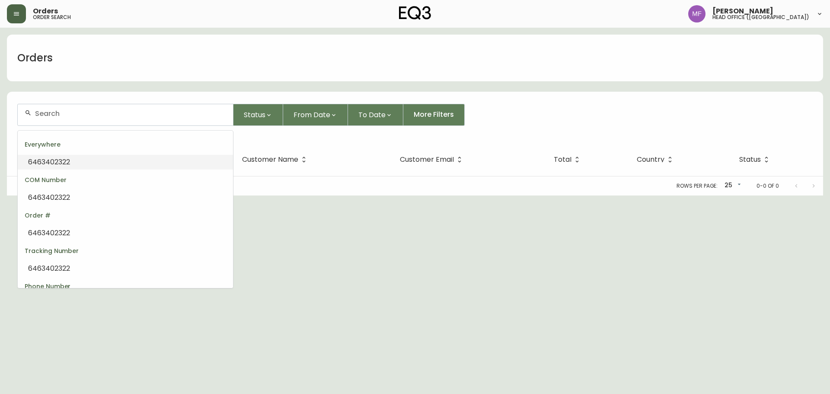
paste input "4134983"
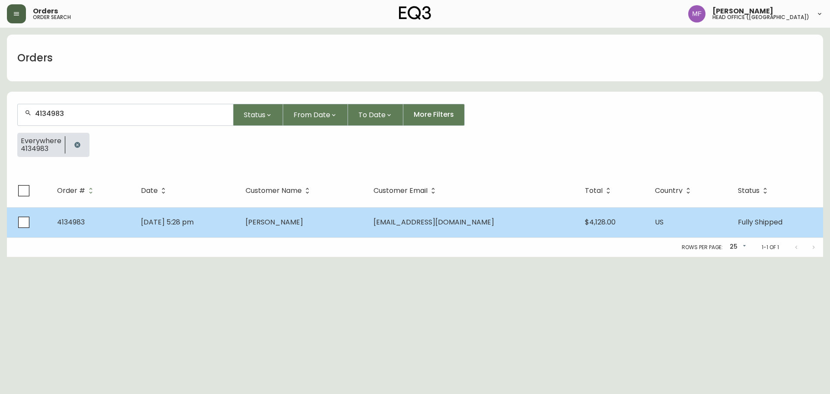
type input "4134983"
click at [239, 227] on td "Aug 31 2025, 5:28 pm" at bounding box center [186, 222] width 105 height 30
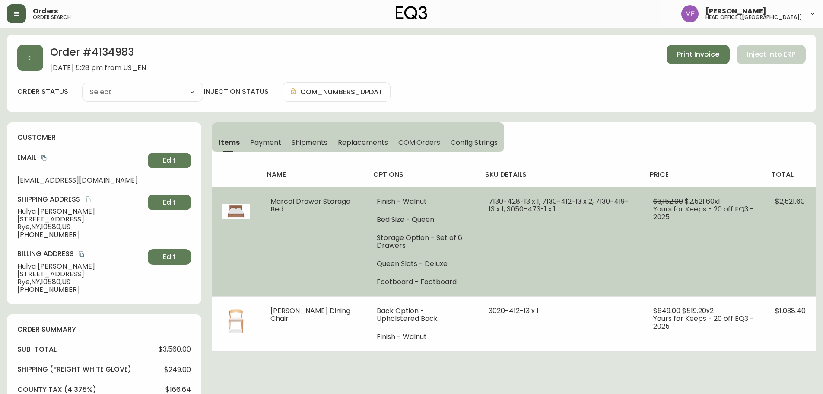
type input "Fully Shipped"
select select "FULLY_SHIPPED"
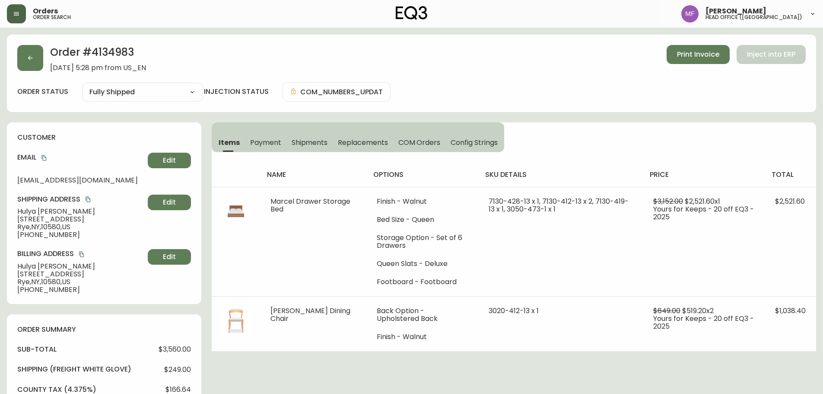
click at [306, 147] on span "Shipments" at bounding box center [310, 142] width 36 height 9
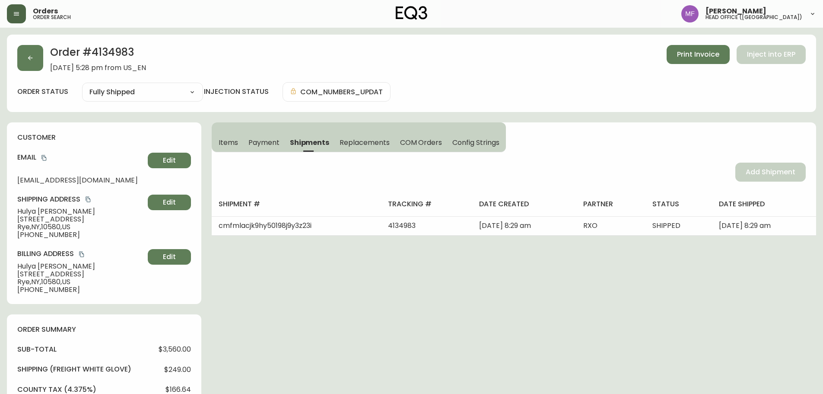
click at [105, 54] on h2 "Order # 4134983" at bounding box center [98, 54] width 96 height 19
click at [41, 62] on button "button" at bounding box center [30, 58] width 26 height 26
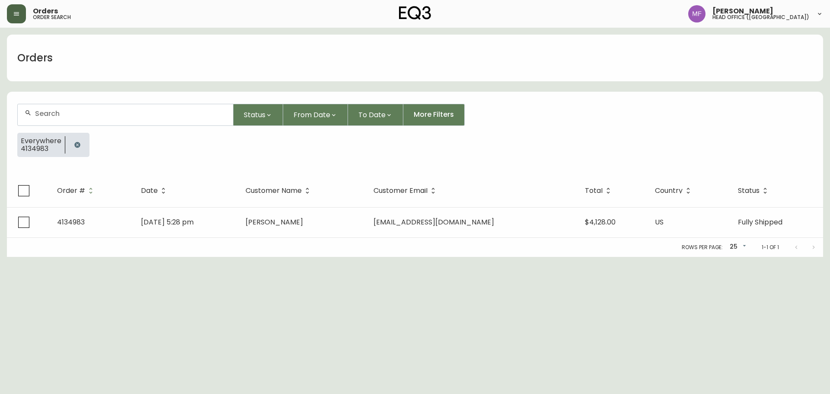
click at [76, 145] on icon "button" at bounding box center [77, 144] width 7 height 7
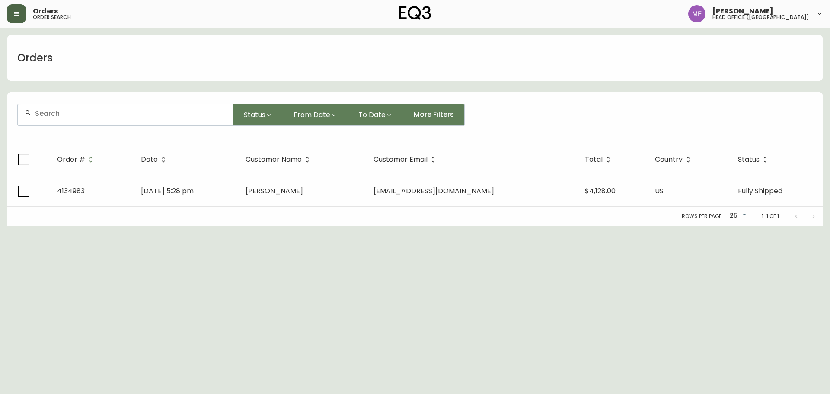
click at [67, 111] on input "text" at bounding box center [130, 113] width 191 height 8
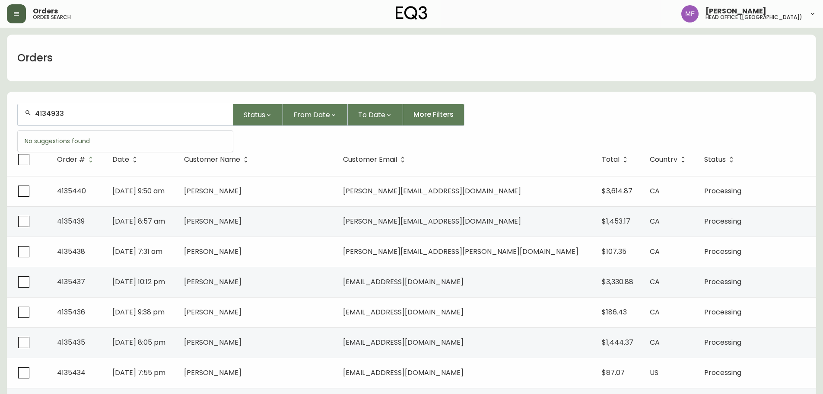
type input "4134933"
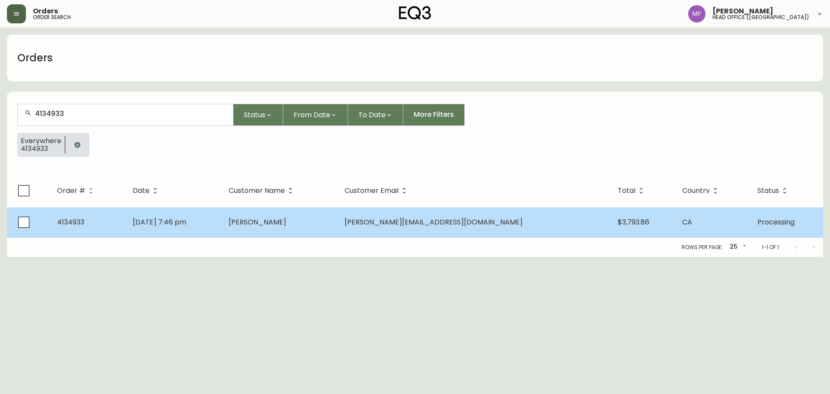
click at [222, 216] on td "Aug 29 2025, 7:46 pm" at bounding box center [174, 222] width 96 height 30
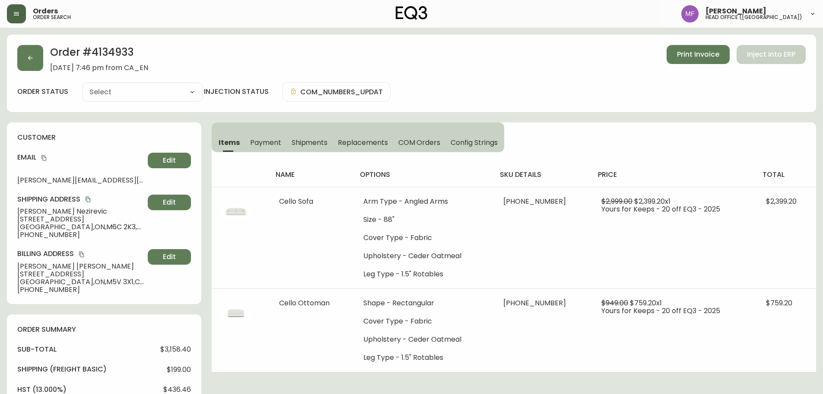
type input "Processing"
select select "PROCESSING"
click at [123, 52] on h2 "Order # 4134933" at bounding box center [99, 54] width 98 height 19
drag, startPoint x: 67, startPoint y: 213, endPoint x: 13, endPoint y: 210, distance: 54.2
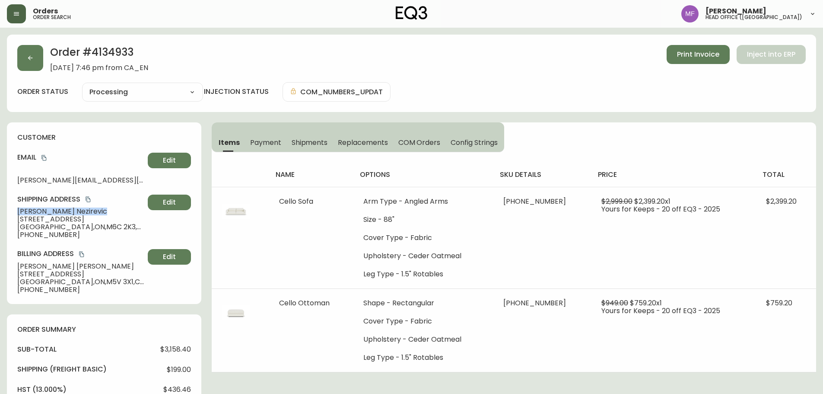
click at [13, 210] on div "customer Email akira.nezd@gmail.com Edit Shipping Address Akira Nezirevic 4 Ald…" at bounding box center [104, 213] width 194 height 182
click at [127, 50] on h2 "Order # 4134933" at bounding box center [99, 54] width 98 height 19
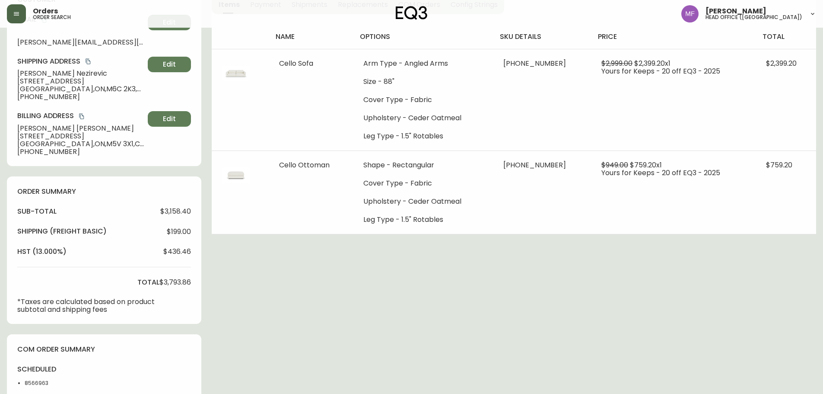
scroll to position [264, 0]
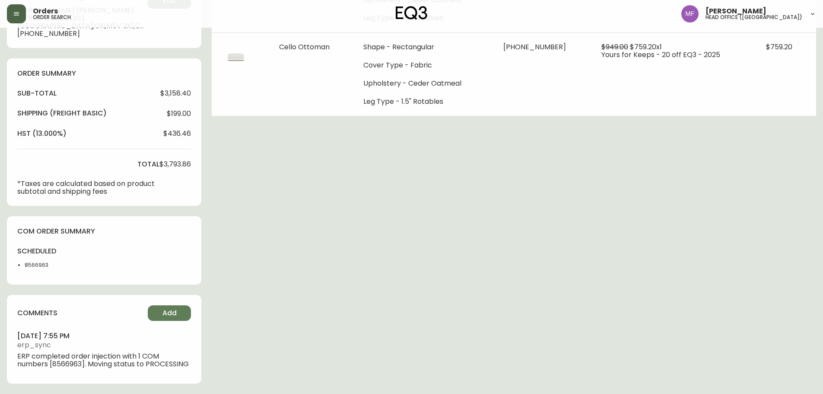
click at [44, 261] on li "8566963" at bounding box center [47, 265] width 44 height 8
drag, startPoint x: 291, startPoint y: 222, endPoint x: 308, endPoint y: 220, distance: 16.5
click at [292, 222] on div "Order # 4134933 August 29, 2025 at 7:46 pm from CA_EN Print Invoice Inject into…" at bounding box center [411, 86] width 809 height 615
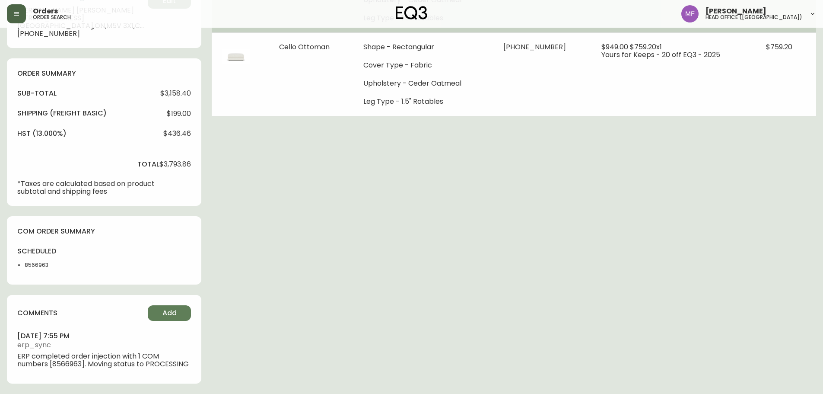
scroll to position [4, 0]
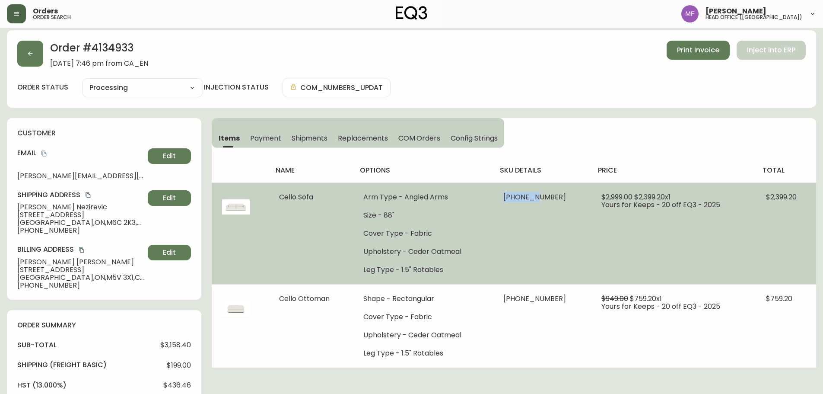
drag, startPoint x: 546, startPoint y: 200, endPoint x: 515, endPoint y: 197, distance: 31.7
click at [515, 197] on span "30336-33 x 1" at bounding box center [534, 197] width 63 height 10
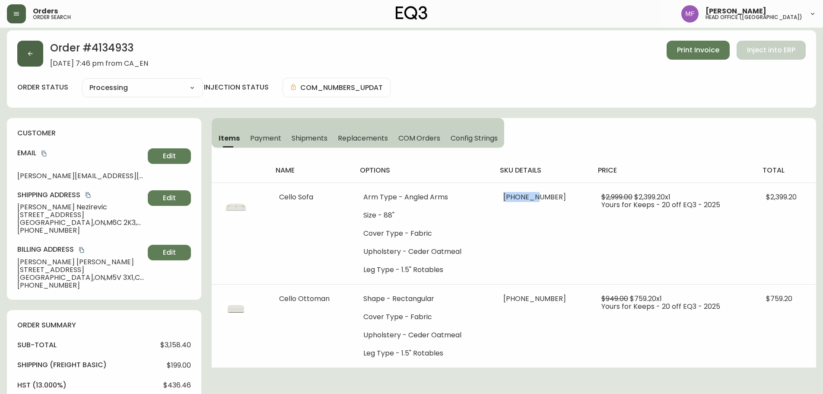
click at [41, 61] on button "button" at bounding box center [30, 54] width 26 height 26
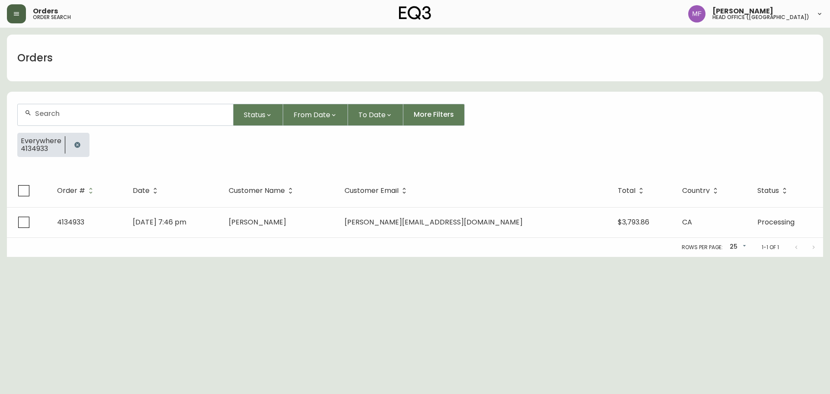
drag, startPoint x: 76, startPoint y: 139, endPoint x: 73, endPoint y: 125, distance: 13.6
click at [76, 140] on button "button" at bounding box center [77, 144] width 17 height 17
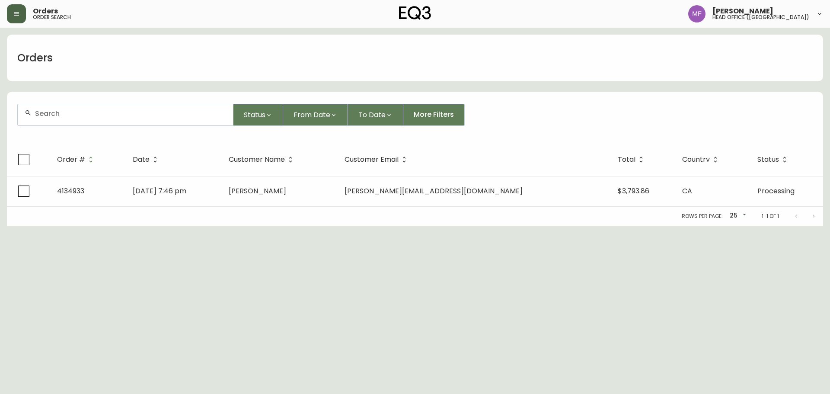
click at [71, 110] on input "text" at bounding box center [130, 113] width 191 height 8
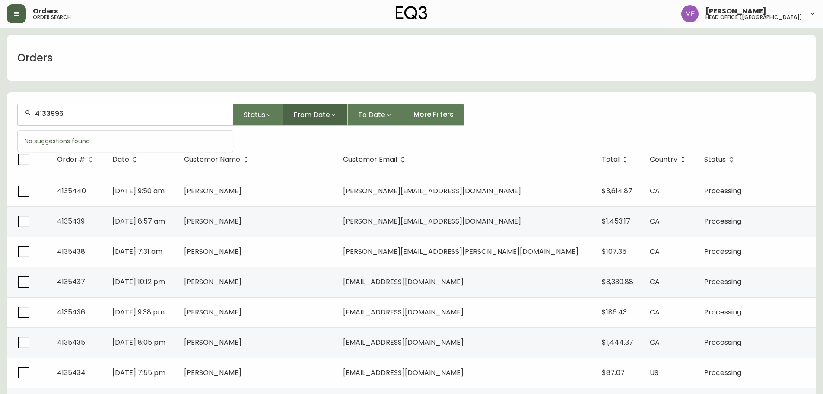
type input "4133996"
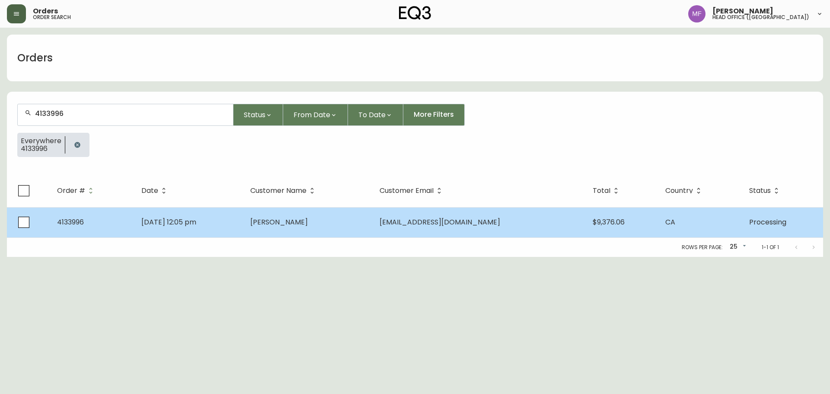
click at [372, 229] on td "Hakan Alpay" at bounding box center [307, 222] width 129 height 30
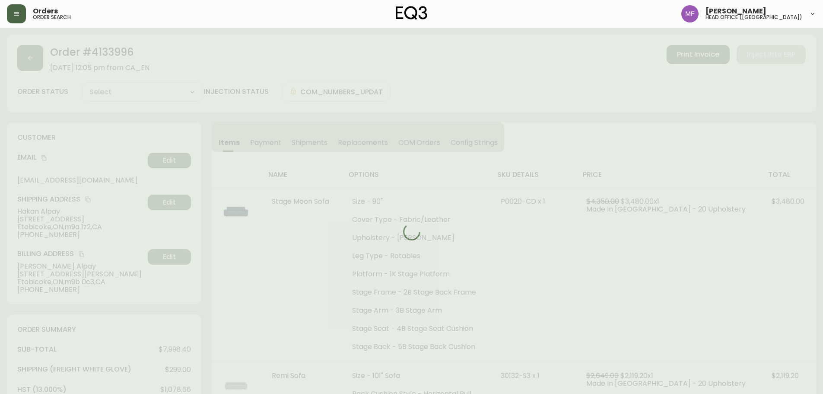
type input "Processing"
select select "PROCESSING"
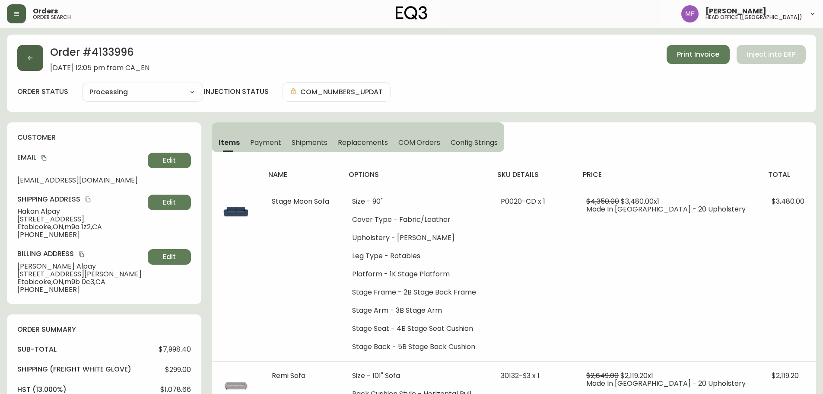
click at [34, 53] on button "button" at bounding box center [30, 58] width 26 height 26
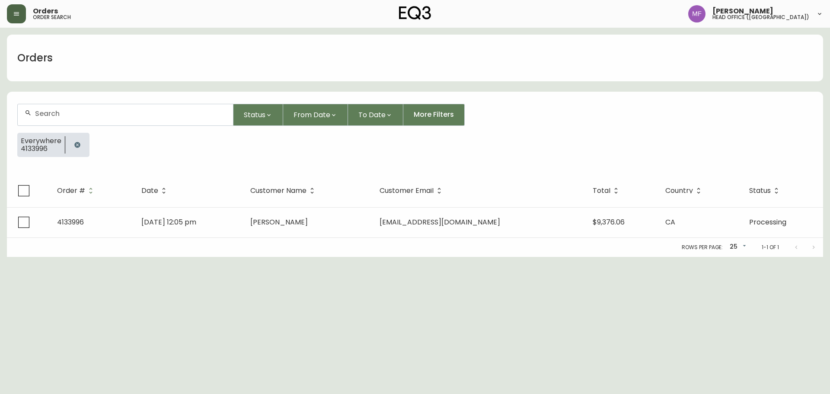
click at [80, 142] on button "button" at bounding box center [77, 144] width 17 height 17
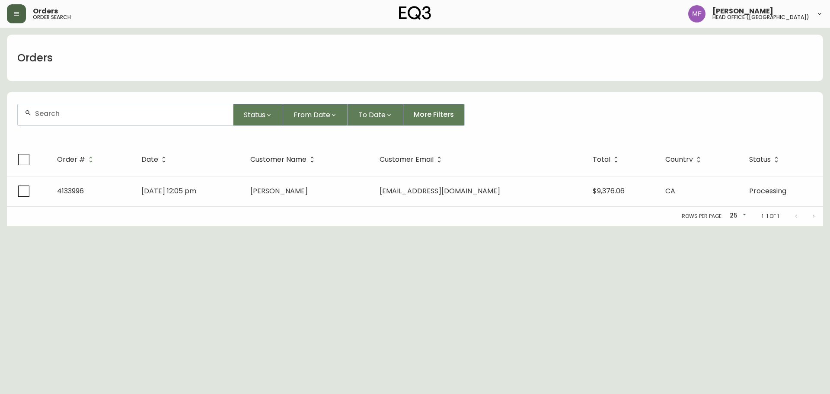
click at [79, 127] on form "Status From Date To Date More Filters" at bounding box center [415, 118] width 816 height 50
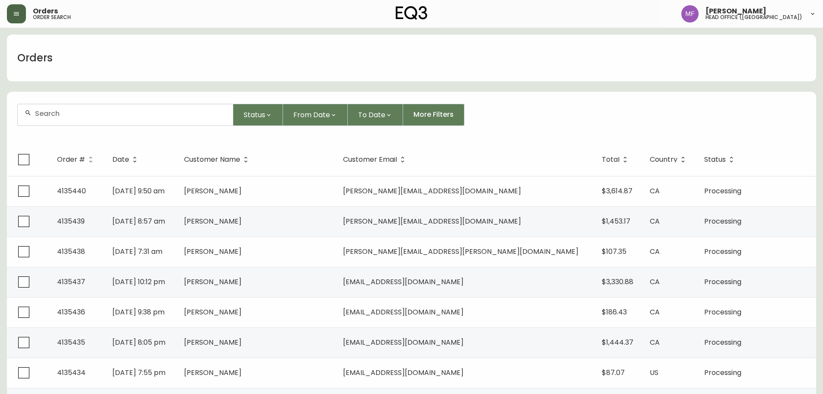
click at [103, 118] on div at bounding box center [125, 114] width 215 height 21
type input "4165800849"
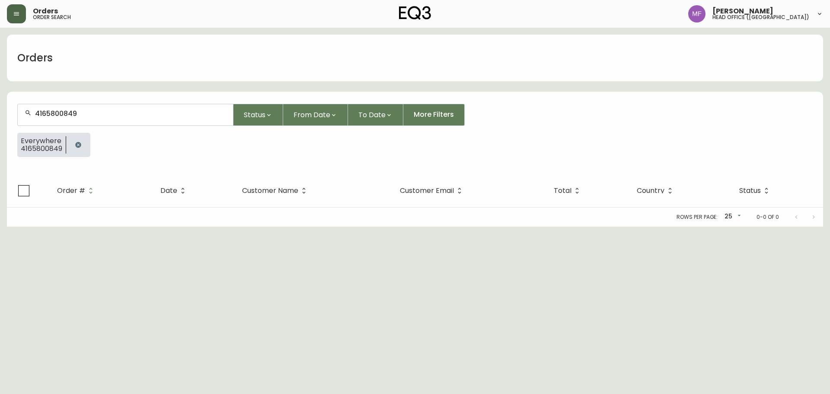
click at [79, 152] on button "button" at bounding box center [78, 144] width 17 height 17
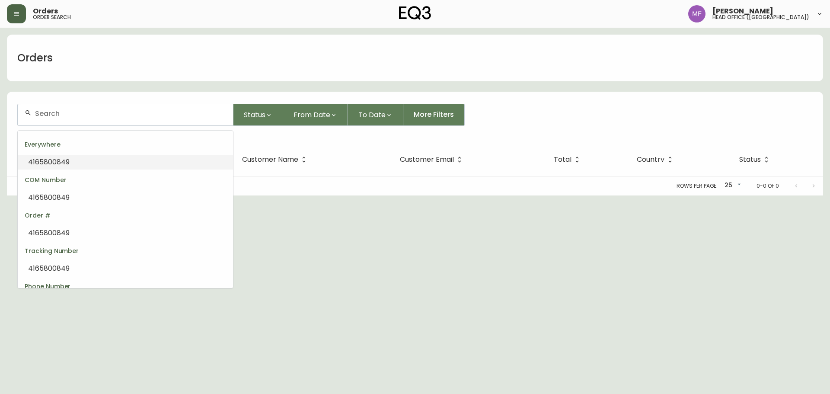
drag, startPoint x: 80, startPoint y: 117, endPoint x: 81, endPoint y: 111, distance: 6.2
click at [80, 115] on input "text" at bounding box center [130, 113] width 191 height 8
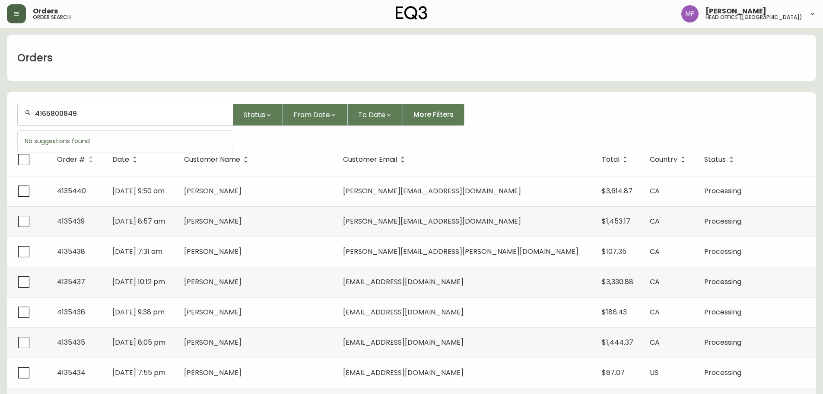
type input "4165800849"
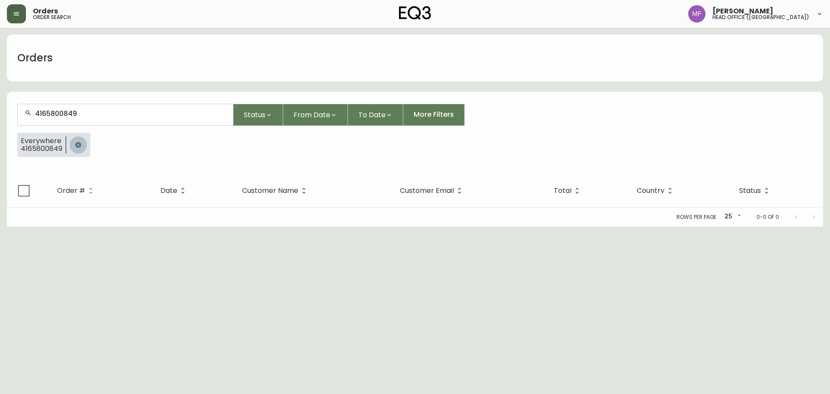
drag, startPoint x: 74, startPoint y: 143, endPoint x: 74, endPoint y: 135, distance: 8.2
click at [75, 143] on icon "button" at bounding box center [78, 144] width 7 height 7
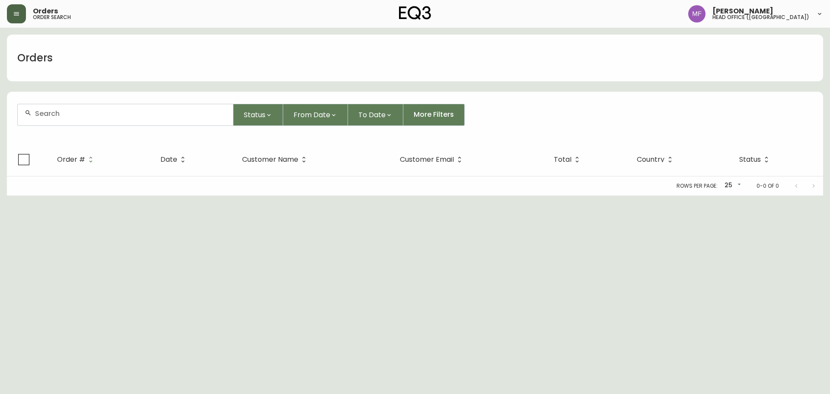
click at [74, 116] on input "text" at bounding box center [130, 113] width 191 height 8
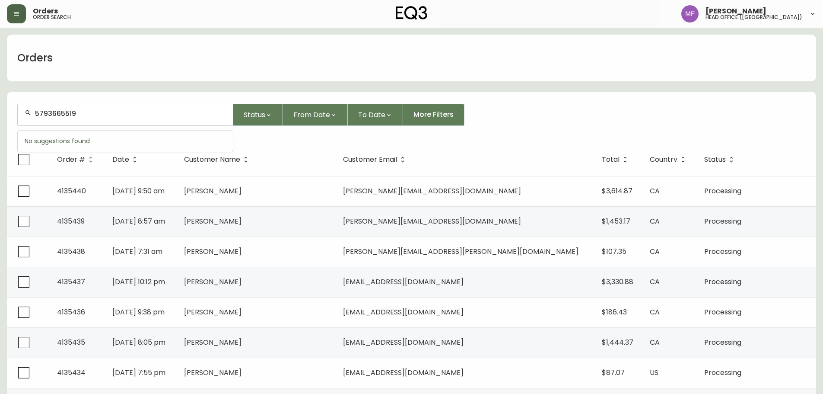
type input "5793665519"
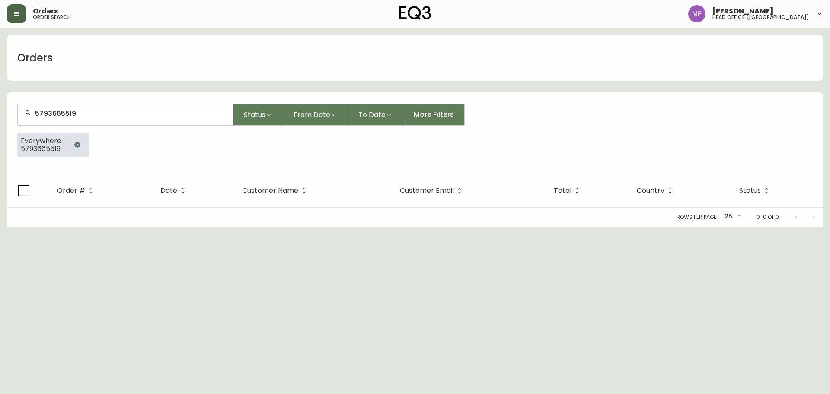
click at [71, 146] on button "button" at bounding box center [77, 144] width 17 height 17
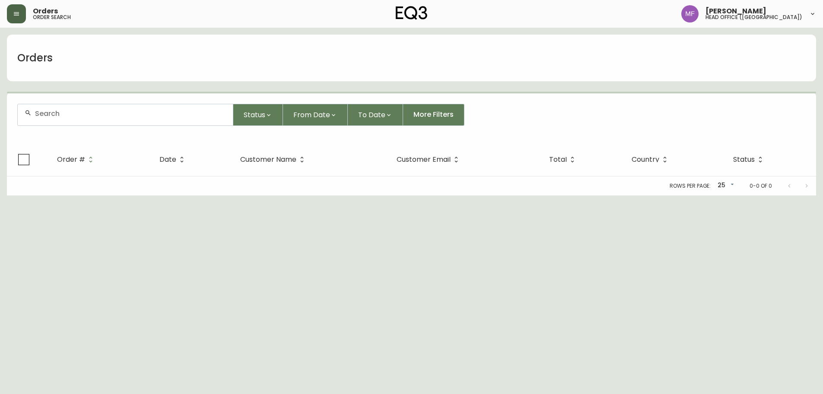
click at [73, 115] on input "text" at bounding box center [130, 113] width 191 height 8
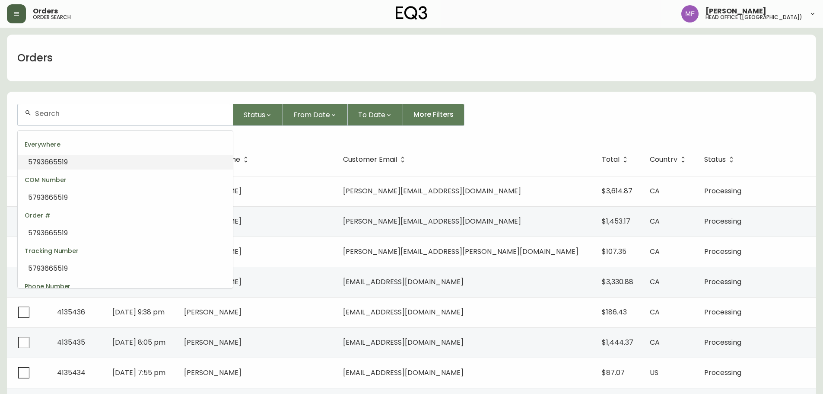
paste input "4134745"
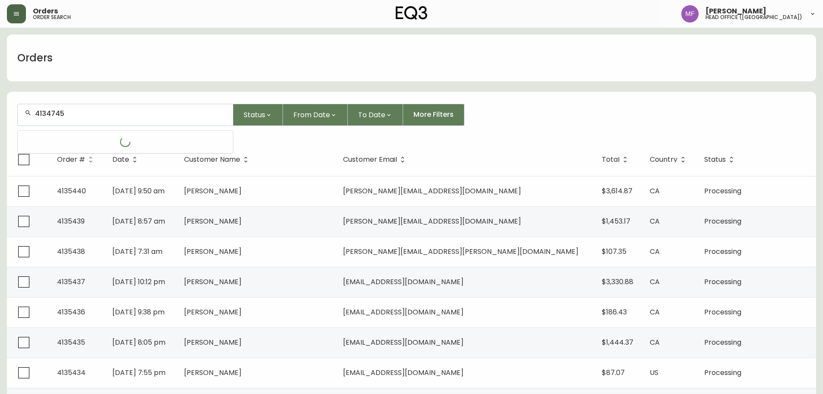
type input "4134745"
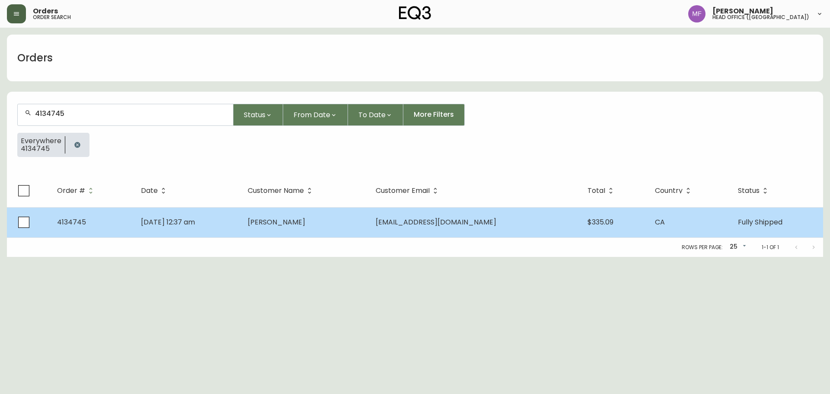
click at [305, 218] on span "Kaden Romich" at bounding box center [276, 222] width 57 height 10
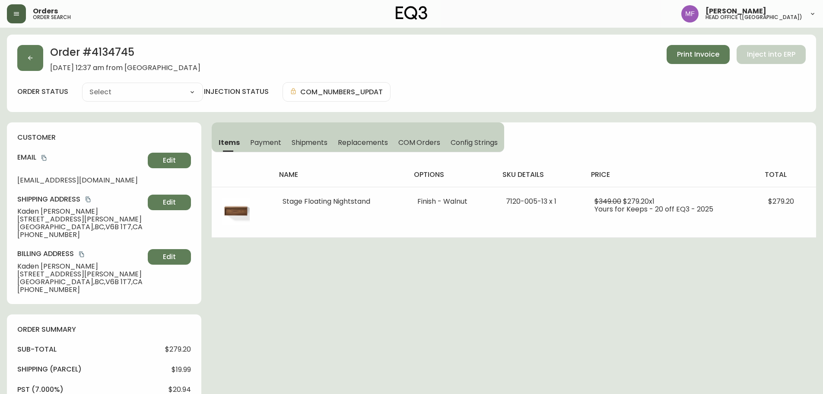
type input "Fully Shipped"
select select "FULLY_SHIPPED"
click at [311, 139] on span "Shipments" at bounding box center [310, 142] width 36 height 9
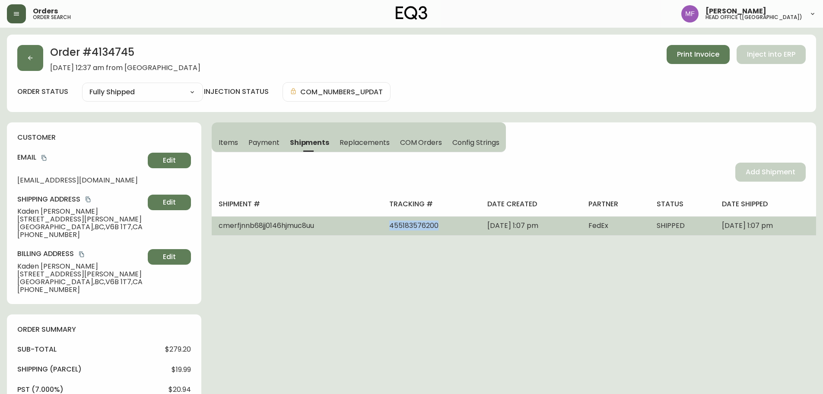
drag, startPoint x: 413, startPoint y: 228, endPoint x: 351, endPoint y: 227, distance: 61.8
click at [351, 227] on tr "cmerfjnnb68jj0146hjmuc8uu 455183576200 August 25, 2025 at 1:07 pm FedEx SHIPPED…" at bounding box center [514, 225] width 605 height 19
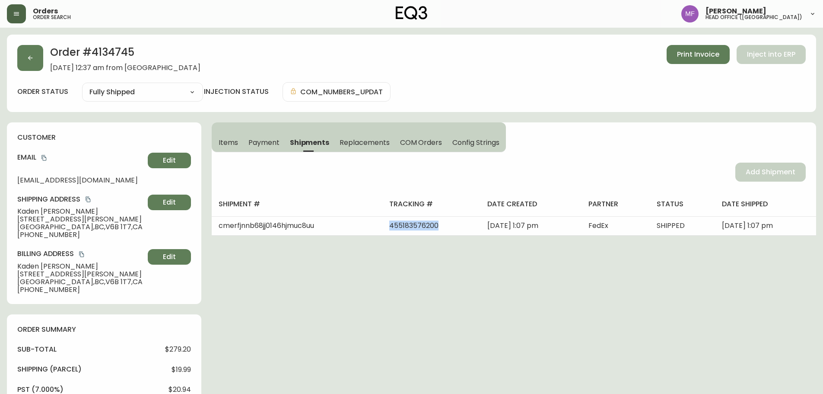
click at [218, 137] on button "Items" at bounding box center [228, 142] width 32 height 19
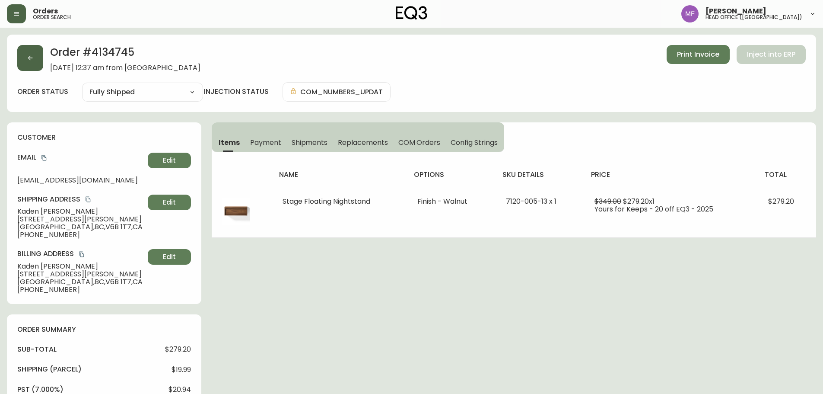
click at [39, 53] on button "button" at bounding box center [30, 58] width 26 height 26
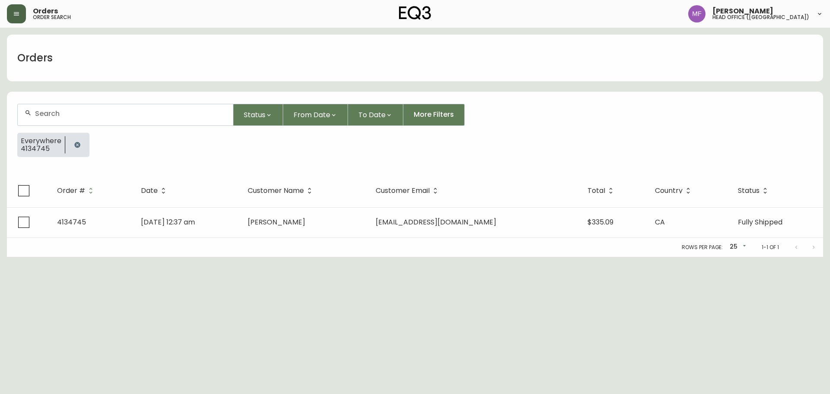
click at [76, 138] on button "button" at bounding box center [77, 144] width 17 height 17
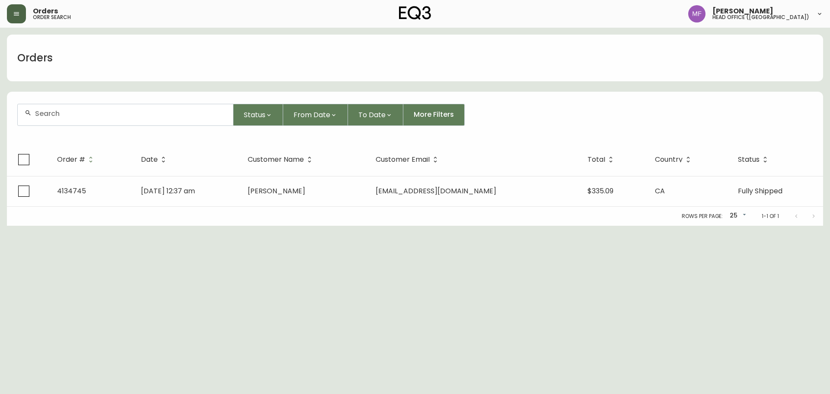
click at [70, 117] on input "text" at bounding box center [130, 113] width 191 height 8
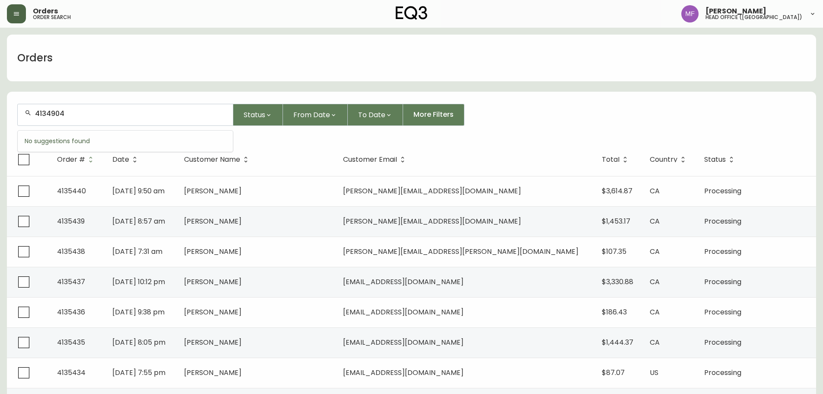
type input "4134904"
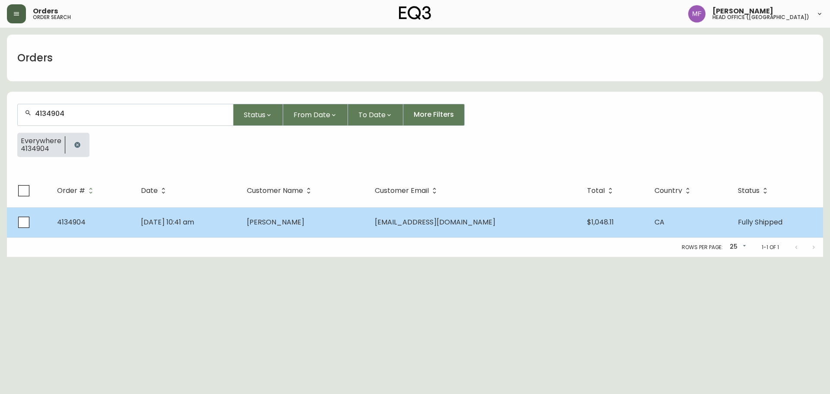
click at [360, 213] on td "[PERSON_NAME]" at bounding box center [304, 222] width 128 height 30
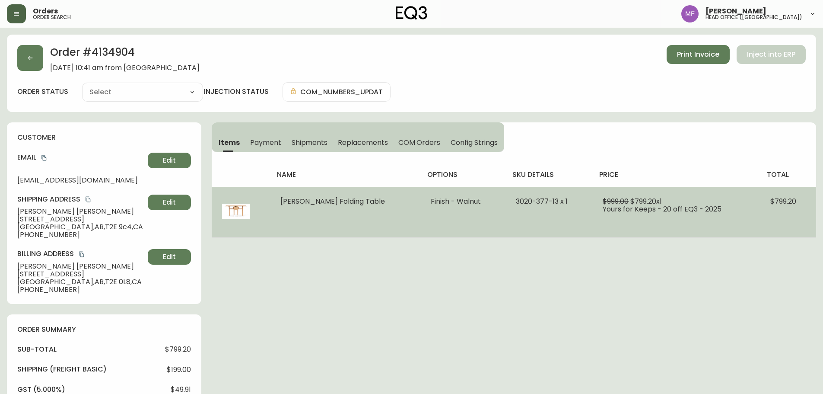
type input "Fully Shipped"
select select "FULLY_SHIPPED"
click at [335, 197] on span "Hallie Folding Table" at bounding box center [332, 201] width 105 height 10
click at [346, 201] on span "Hallie Folding Table" at bounding box center [332, 201] width 105 height 10
drag, startPoint x: 352, startPoint y: 204, endPoint x: 287, endPoint y: 196, distance: 66.1
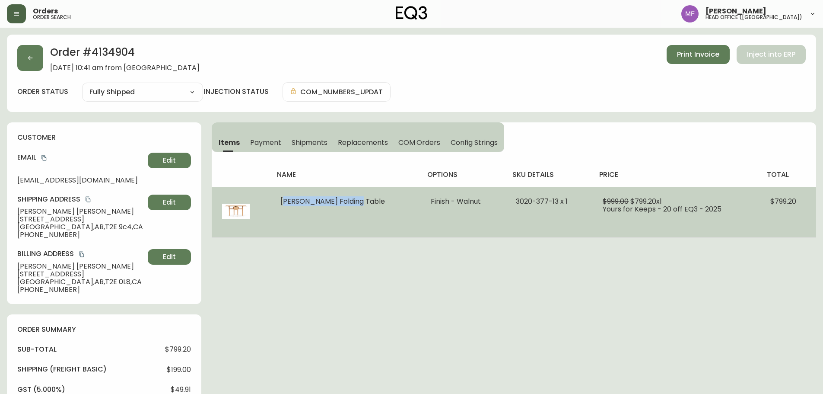
click at [287, 196] on td "Hallie Folding Table" at bounding box center [345, 212] width 150 height 51
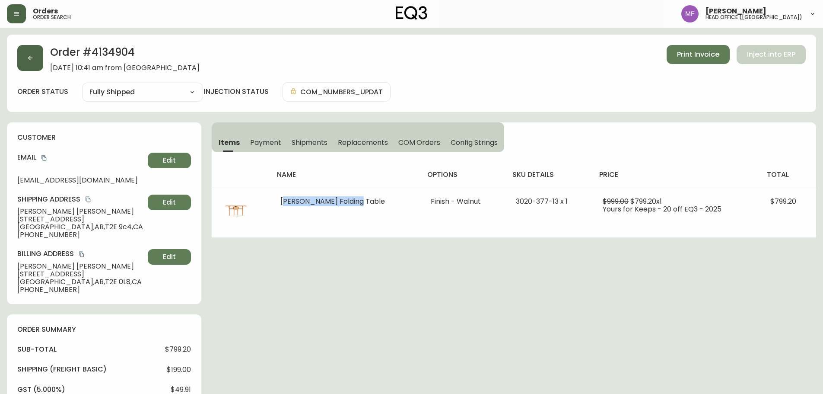
click at [42, 65] on button "button" at bounding box center [30, 58] width 26 height 26
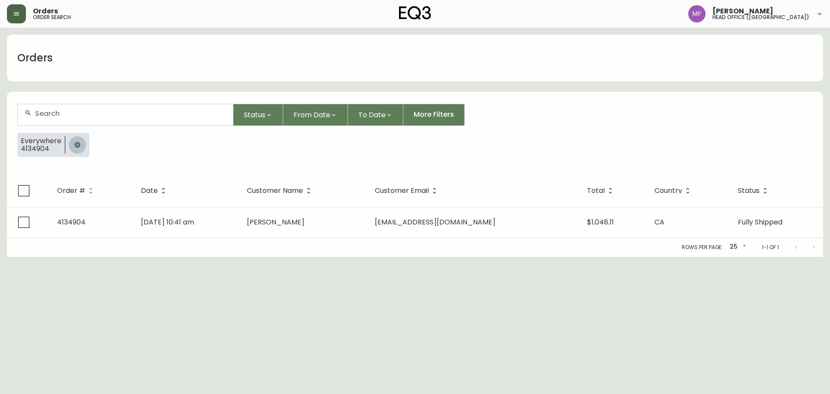
click at [79, 145] on icon "button" at bounding box center [77, 144] width 7 height 7
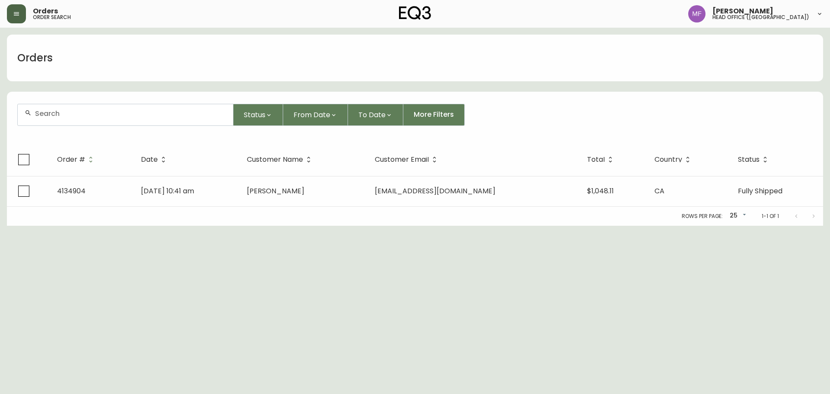
click at [79, 107] on div at bounding box center [125, 114] width 215 height 21
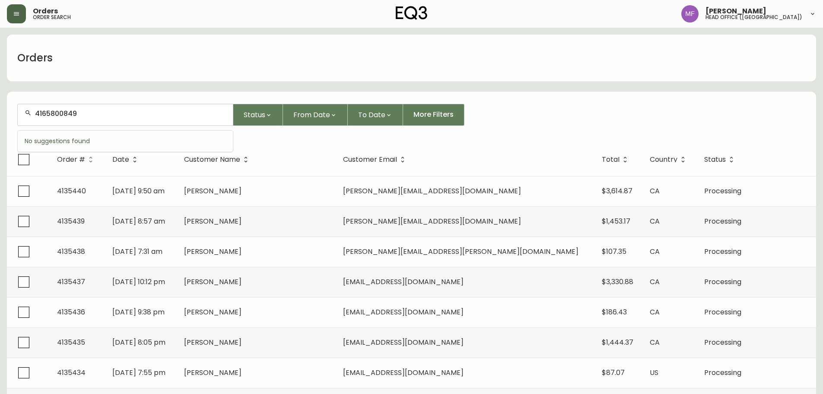
type input "4165800849"
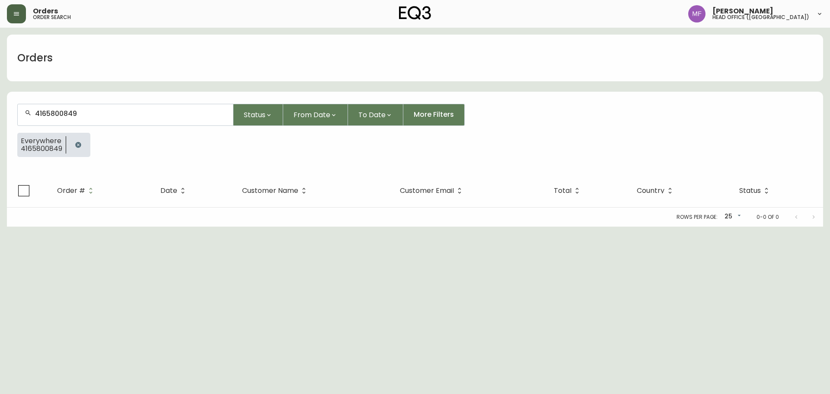
click at [74, 143] on button "button" at bounding box center [78, 144] width 17 height 17
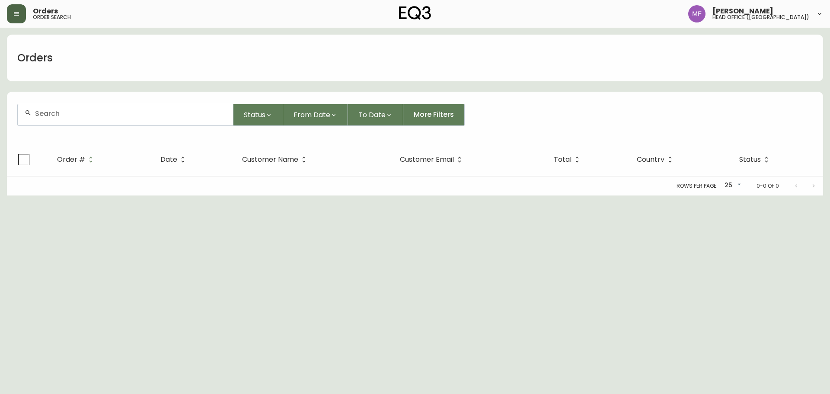
click at [74, 113] on input "text" at bounding box center [130, 113] width 191 height 8
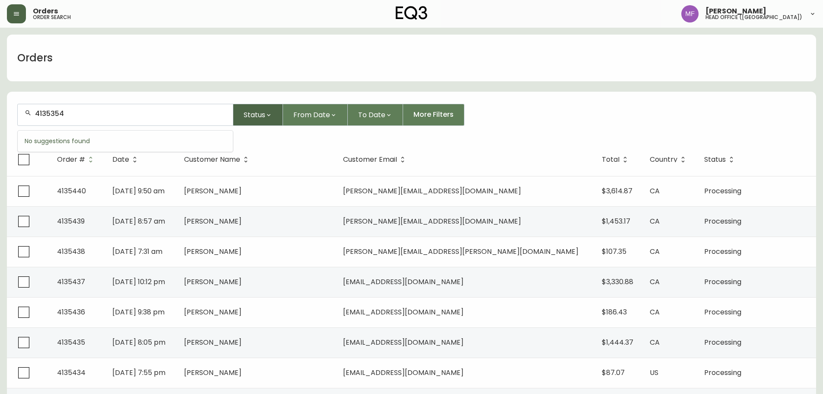
type input "4135354"
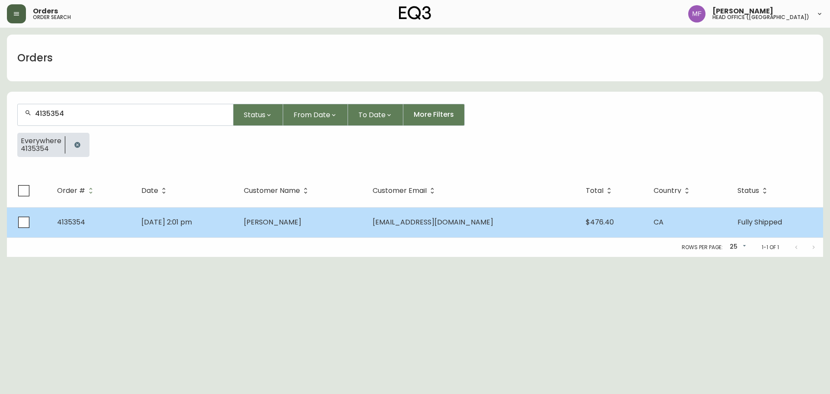
click at [366, 218] on td "[PERSON_NAME]" at bounding box center [301, 222] width 129 height 30
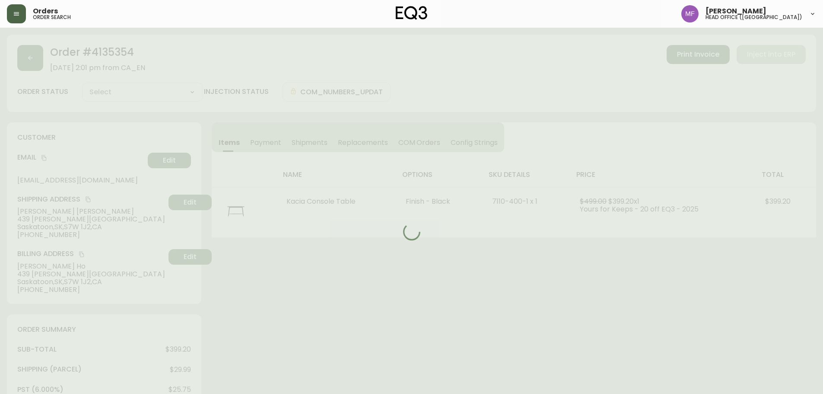
type input "Fully Shipped"
select select "FULLY_SHIPPED"
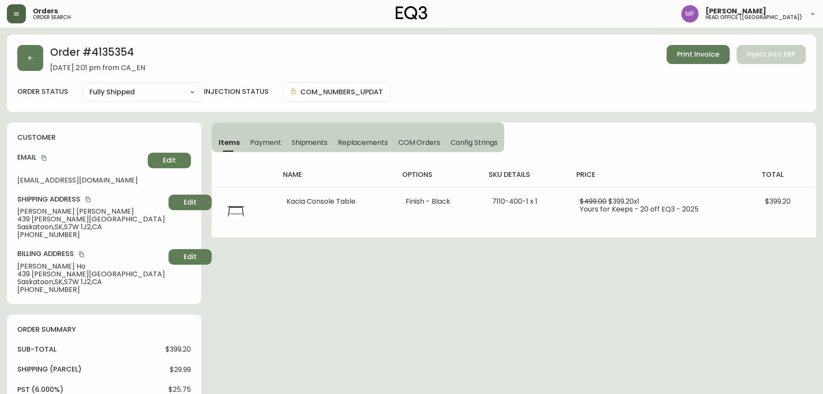
click at [128, 45] on h2 "Order # 4135354" at bounding box center [97, 54] width 95 height 19
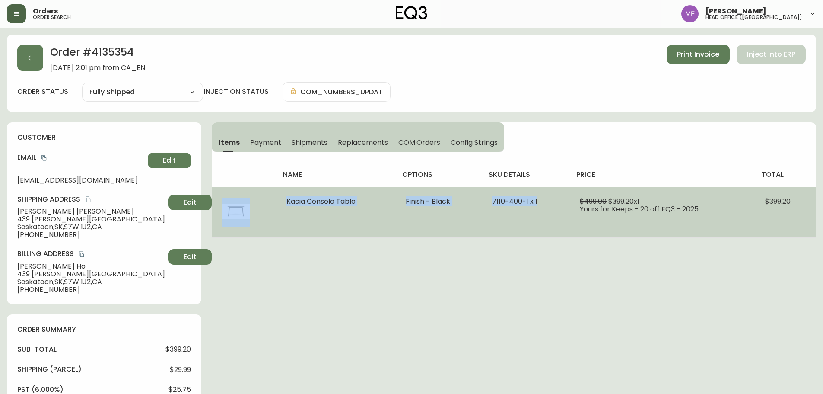
drag, startPoint x: 272, startPoint y: 207, endPoint x: 542, endPoint y: 217, distance: 270.3
click at [542, 217] on tr "Kacia Console Table Finish - Black 7110-400-1 x 1 $499.00 $399.20 x 1 Yours for…" at bounding box center [514, 212] width 605 height 51
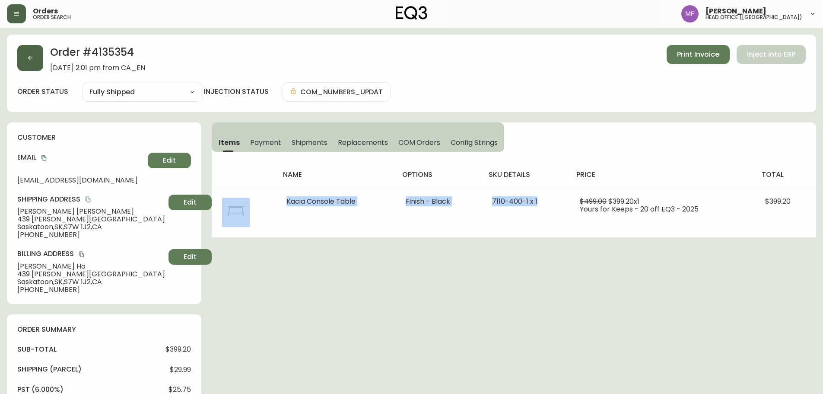
click at [26, 67] on button "button" at bounding box center [30, 58] width 26 height 26
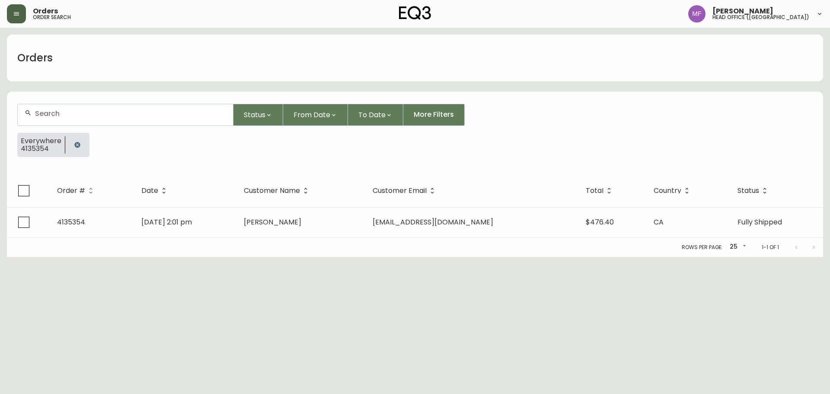
click at [82, 140] on button "button" at bounding box center [77, 144] width 17 height 17
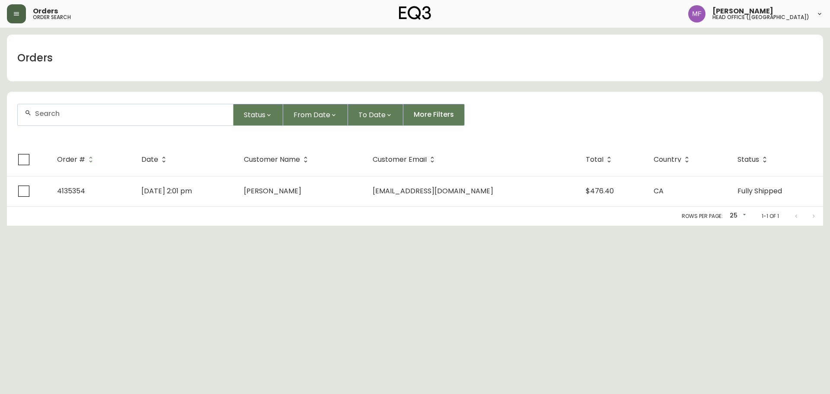
click at [75, 118] on div at bounding box center [125, 114] width 215 height 21
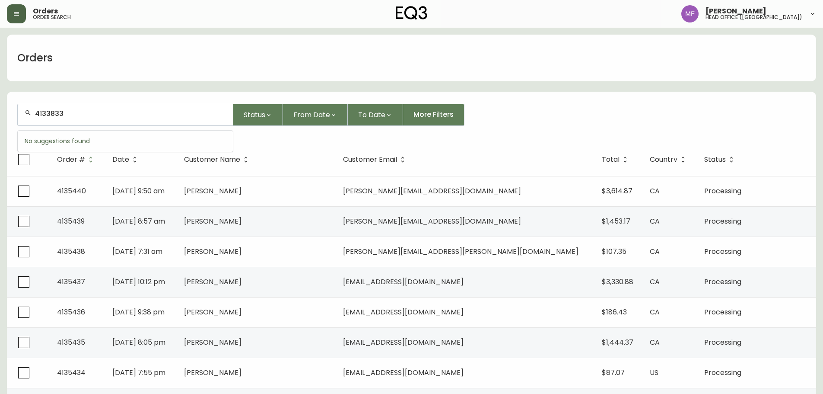
type input "4133833"
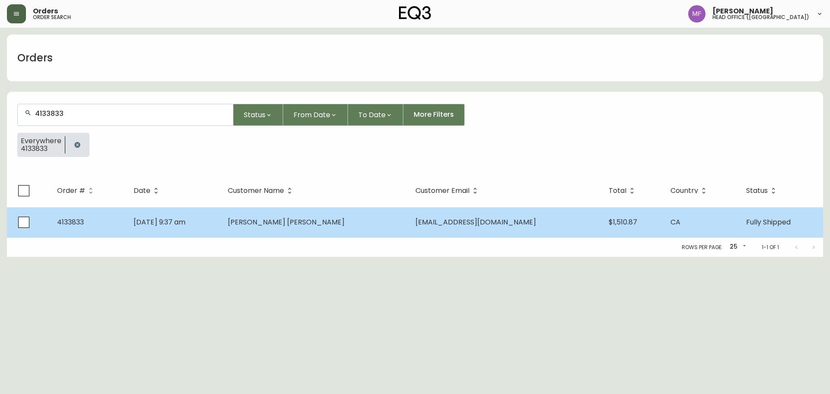
click at [331, 223] on span "[PERSON_NAME] [PERSON_NAME]" at bounding box center [286, 222] width 117 height 10
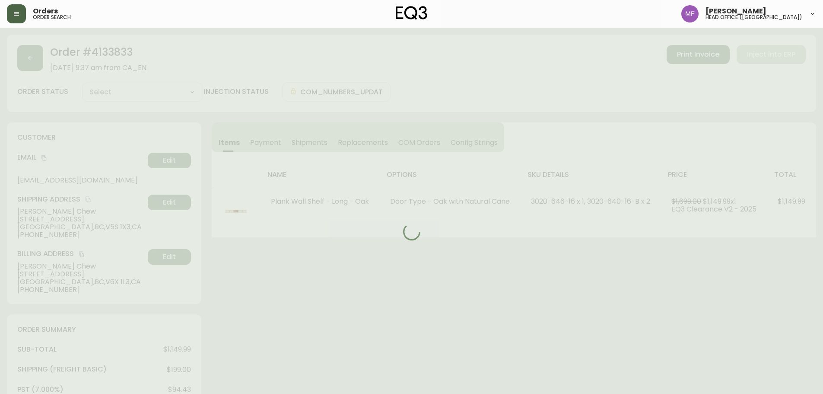
type input "Fully Shipped"
select select "FULLY_SHIPPED"
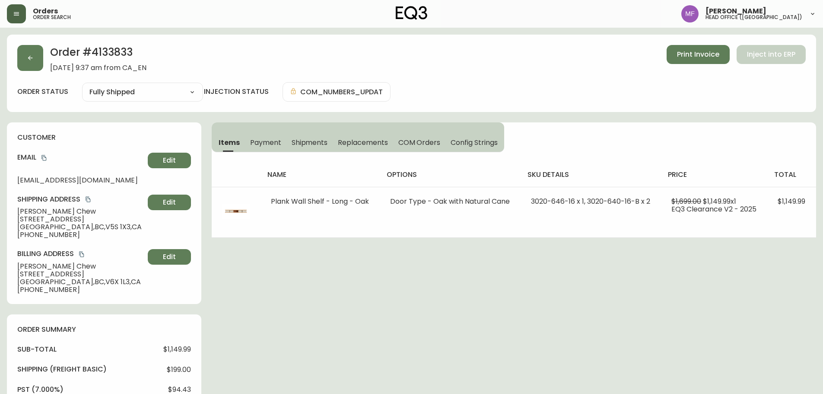
click at [39, 57] on button "button" at bounding box center [30, 58] width 26 height 26
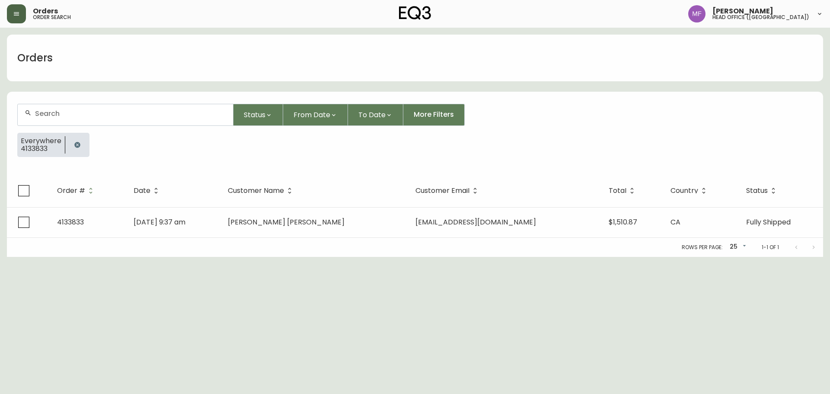
click at [74, 141] on button "button" at bounding box center [77, 144] width 17 height 17
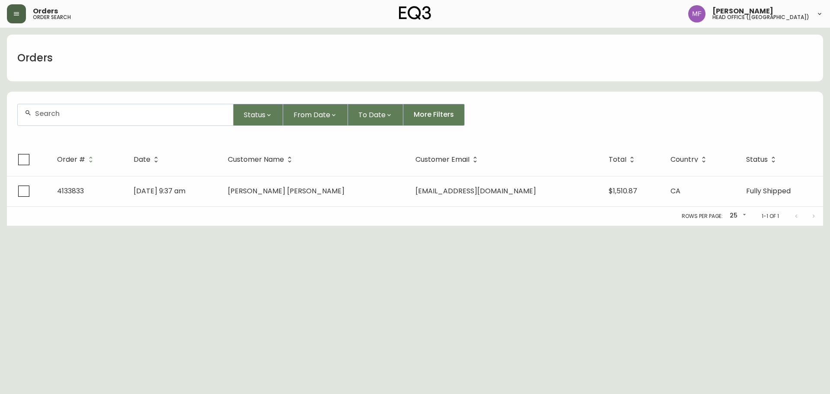
click at [74, 121] on div at bounding box center [125, 114] width 215 height 21
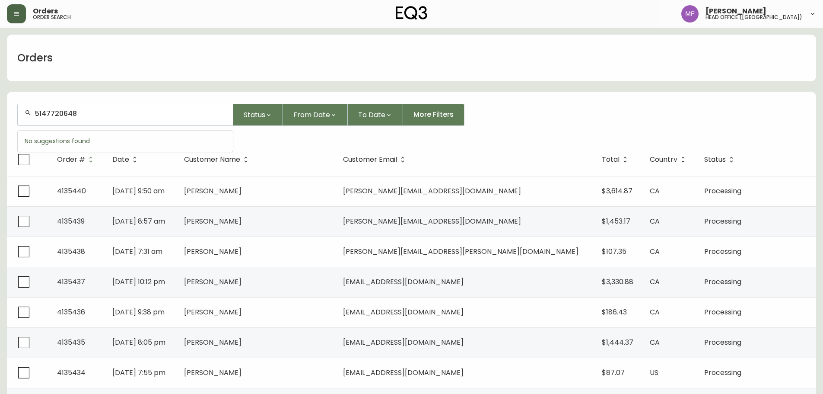
type input "5147720648"
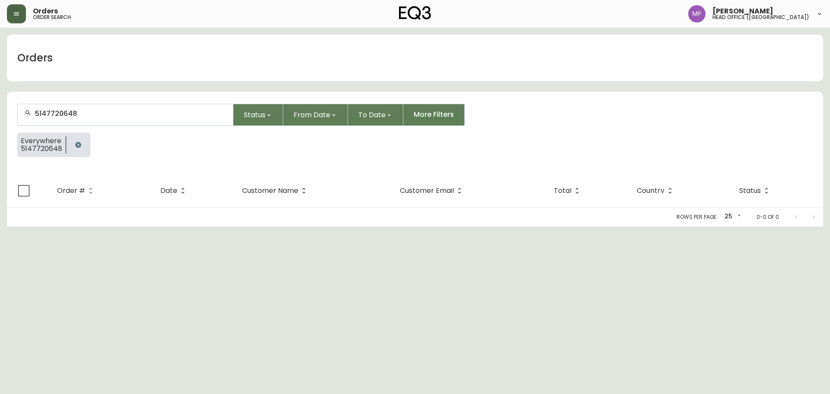
click at [71, 147] on button "button" at bounding box center [78, 144] width 17 height 17
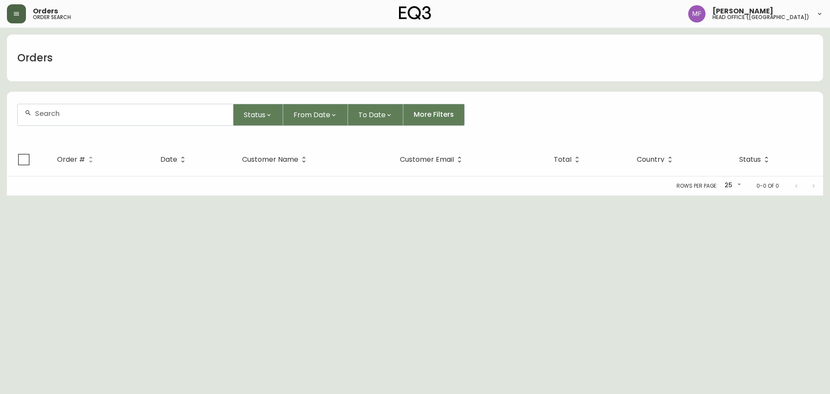
click at [75, 116] on input "text" at bounding box center [130, 113] width 191 height 8
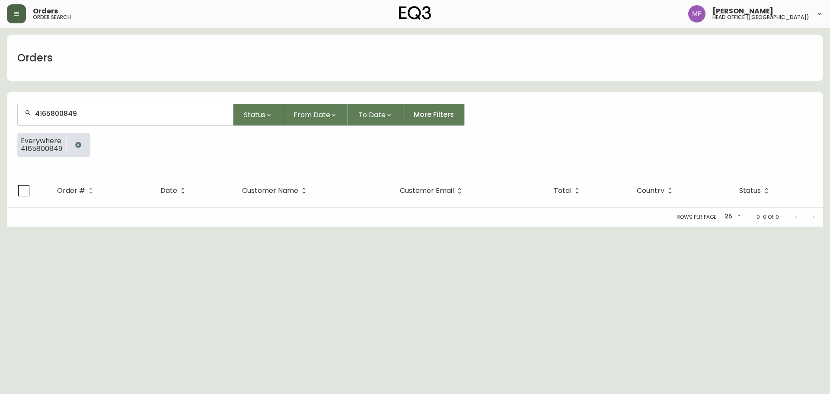
type input "4165800849"
click at [78, 146] on icon "button" at bounding box center [78, 145] width 6 height 6
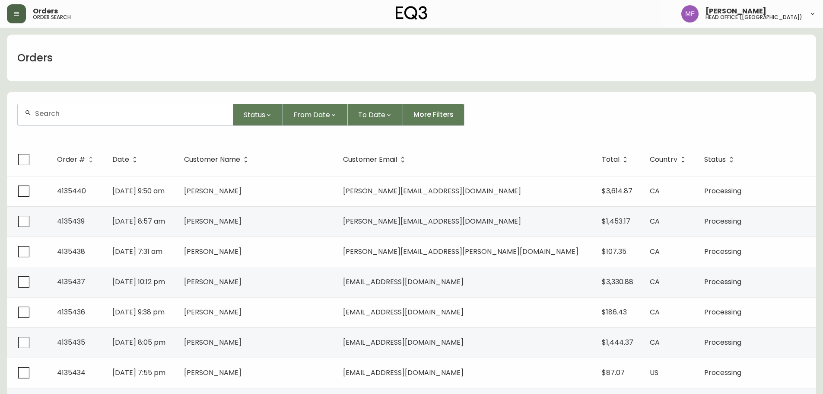
click at [117, 111] on input "text" at bounding box center [130, 113] width 191 height 8
type input "4133996"
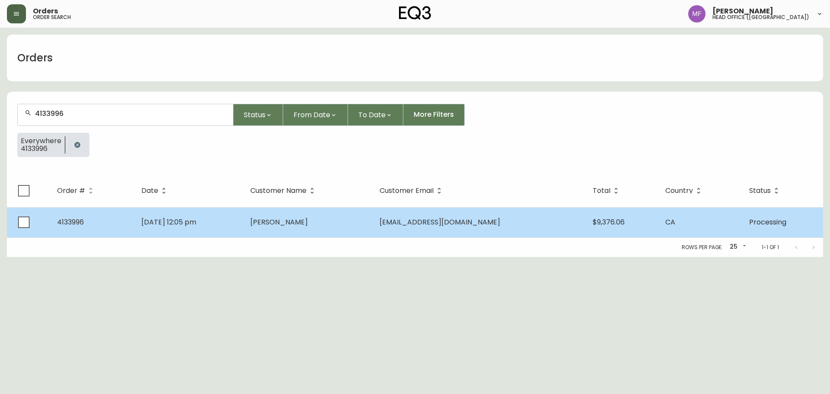
click at [293, 230] on td "Hakan Alpay" at bounding box center [307, 222] width 129 height 30
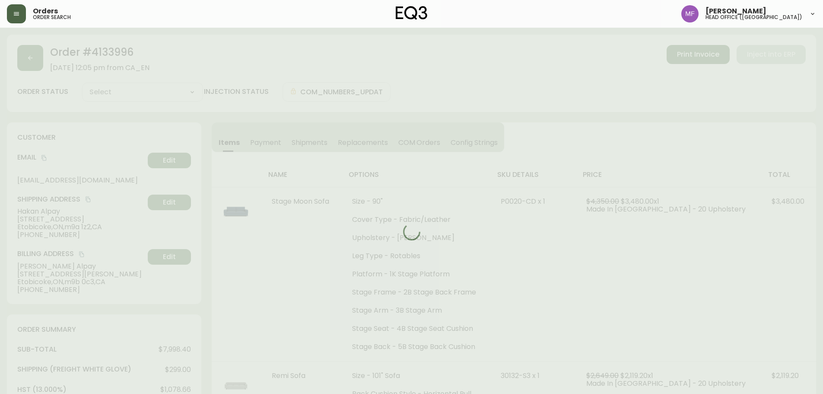
type input "Processing"
select select "PROCESSING"
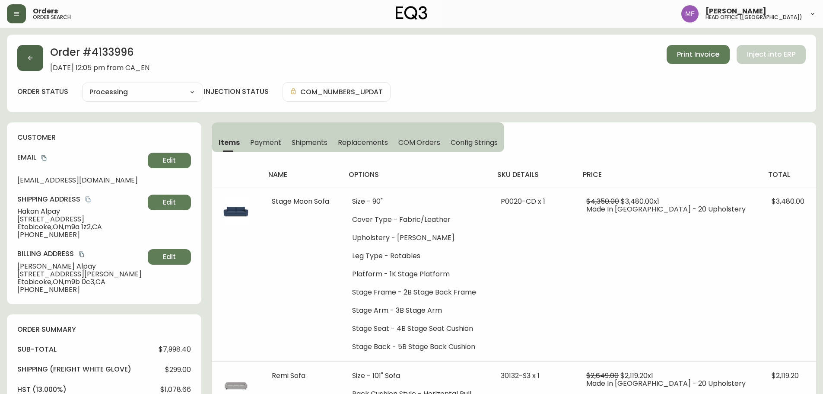
click at [23, 63] on button "button" at bounding box center [30, 58] width 26 height 26
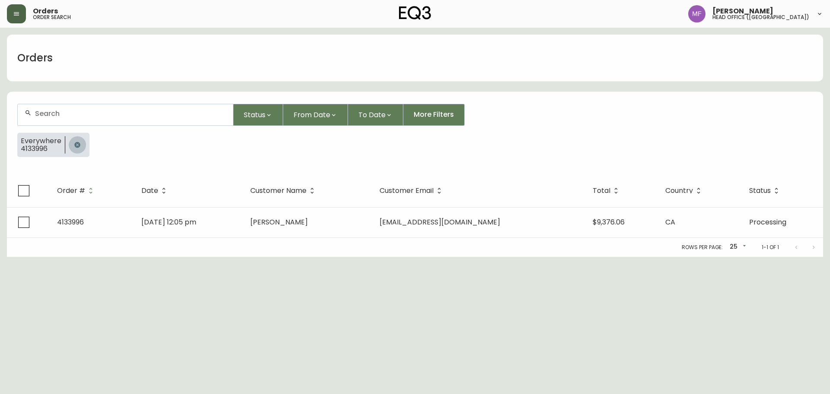
click at [69, 143] on button "button" at bounding box center [77, 144] width 17 height 17
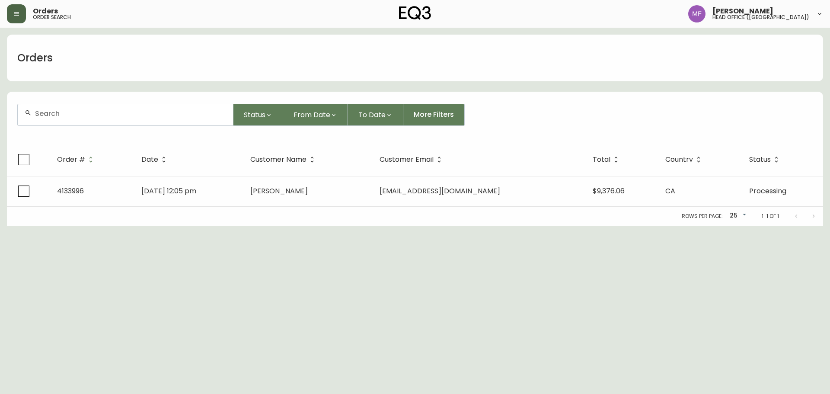
click at [69, 118] on div at bounding box center [125, 114] width 215 height 21
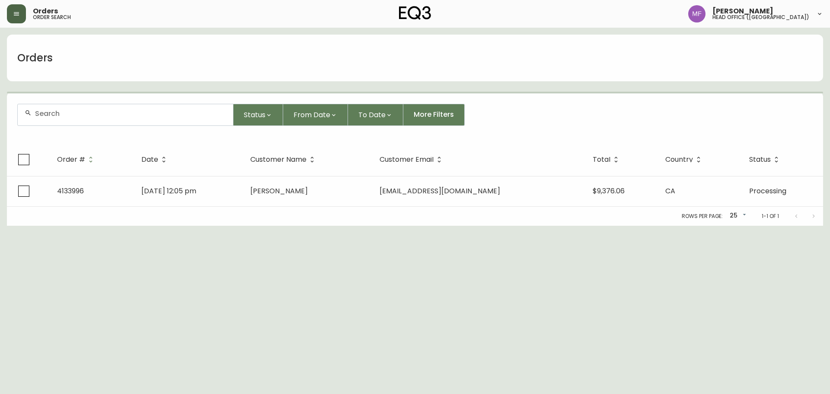
paste input "1161753750"
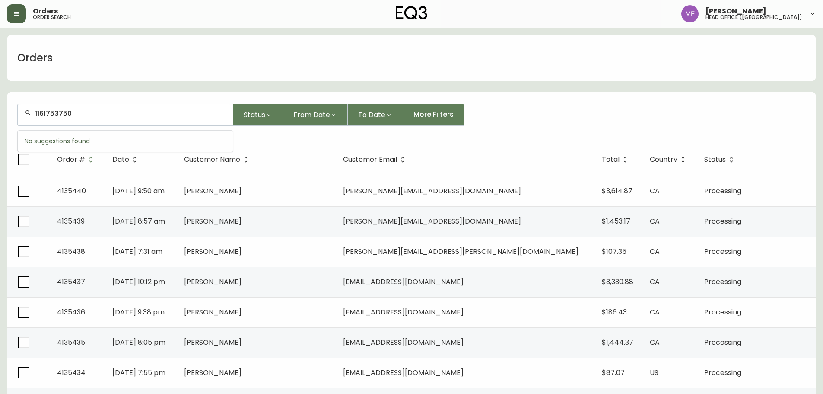
type input "1161753750"
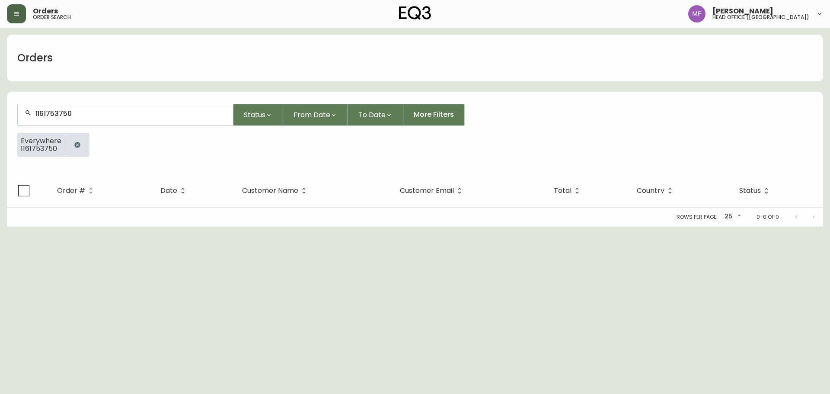
click at [80, 143] on icon "button" at bounding box center [77, 144] width 7 height 7
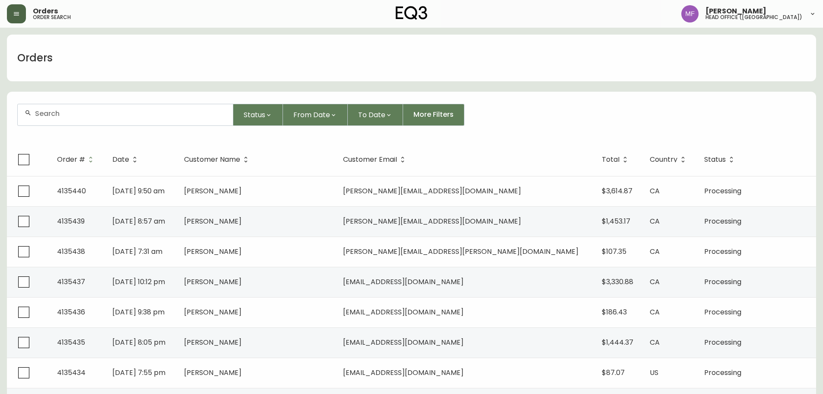
click at [77, 113] on input "text" at bounding box center [130, 113] width 191 height 8
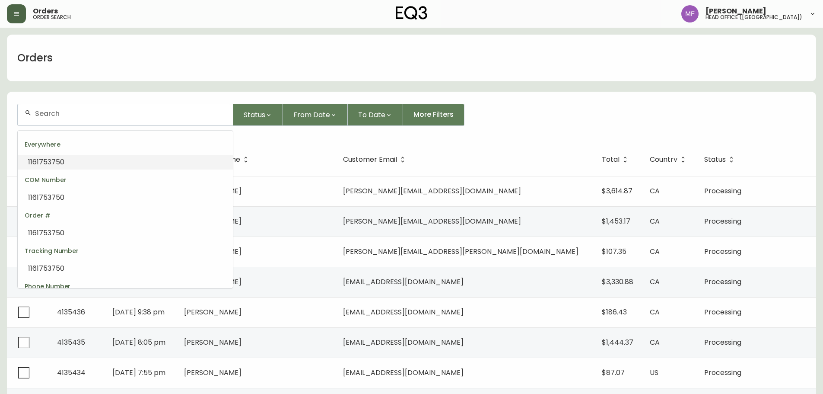
paste input "4111125"
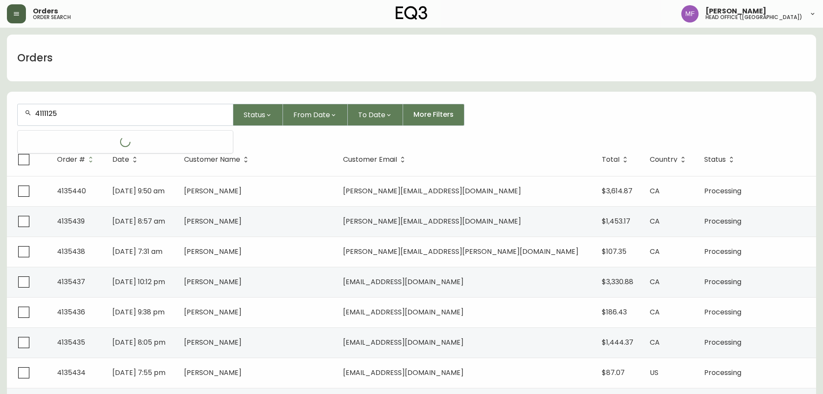
type input "4111125"
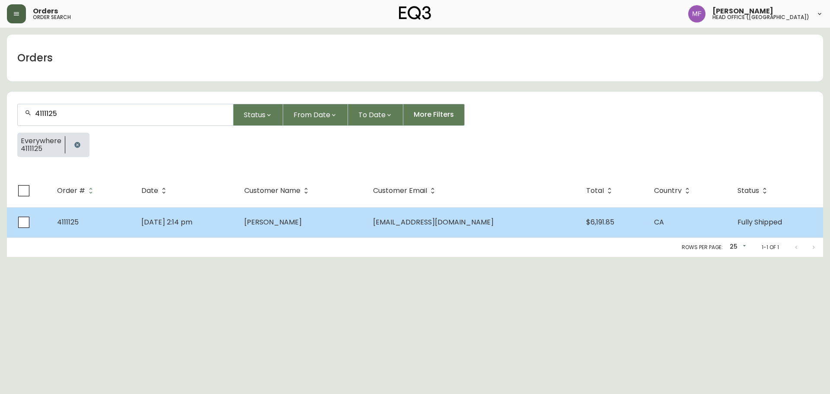
click at [237, 214] on td "Oct 01 2023, 2:14 pm" at bounding box center [185, 222] width 103 height 30
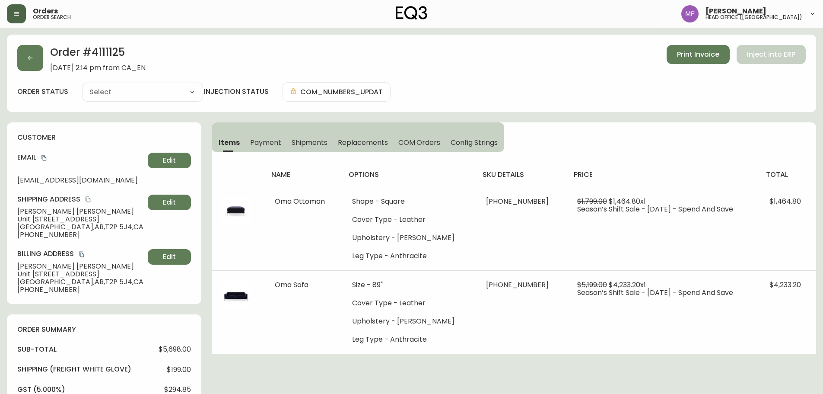
type input "Fully Shipped"
select select "FULLY_SHIPPED"
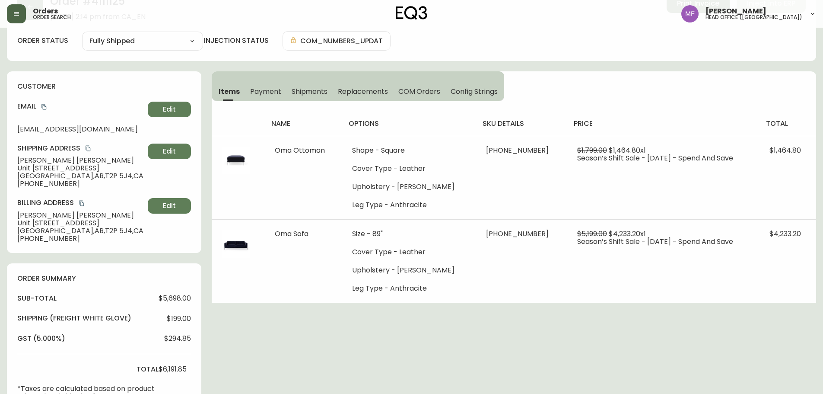
scroll to position [303, 0]
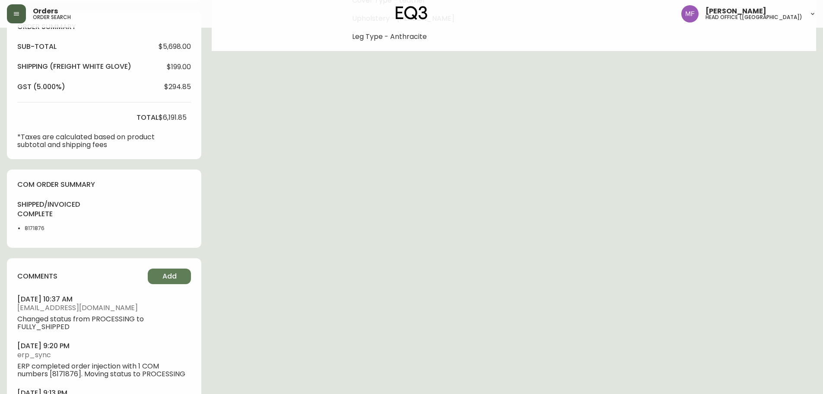
click at [40, 230] on li "8171876" at bounding box center [47, 228] width 44 height 8
click at [310, 220] on div "Order # 4111125 October 1, 2023 at 2:14 pm from CA_EN Print Invoice Inject into…" at bounding box center [411, 91] width 809 height 718
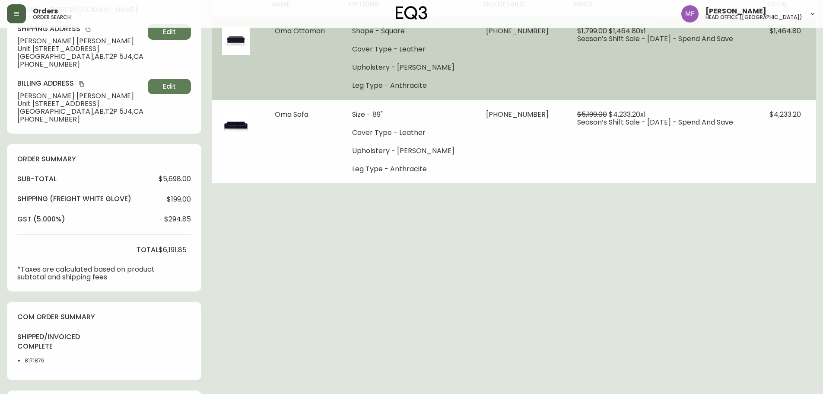
scroll to position [0, 0]
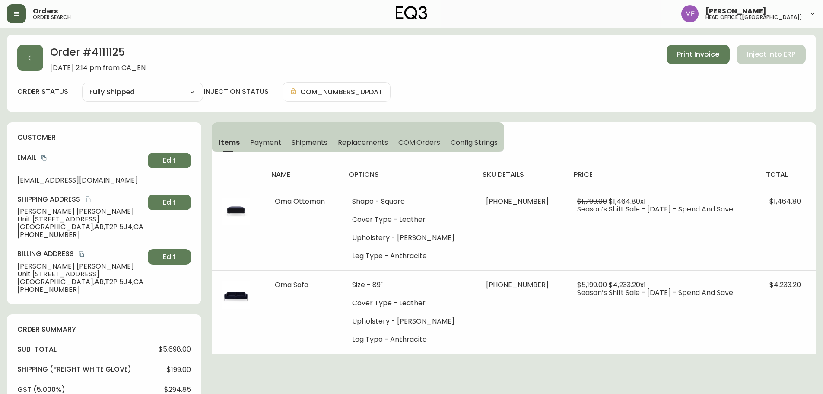
click at [304, 146] on span "Shipments" at bounding box center [310, 142] width 36 height 9
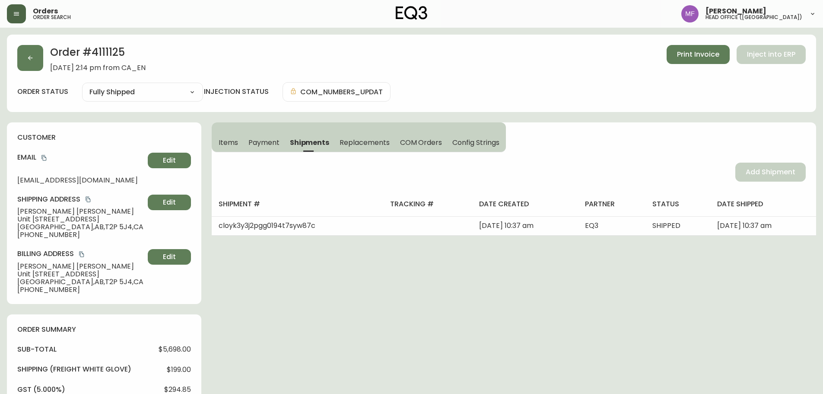
drag, startPoint x: 222, startPoint y: 147, endPoint x: 393, endPoint y: 111, distance: 174.5
click at [223, 147] on button "Items" at bounding box center [228, 142] width 32 height 19
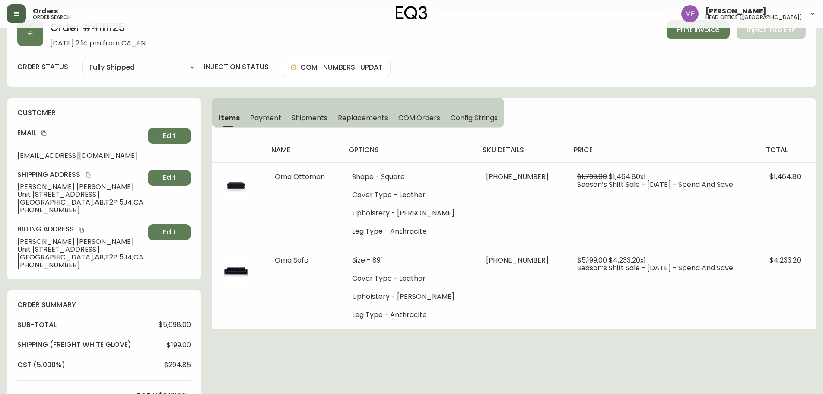
scroll to position [43, 0]
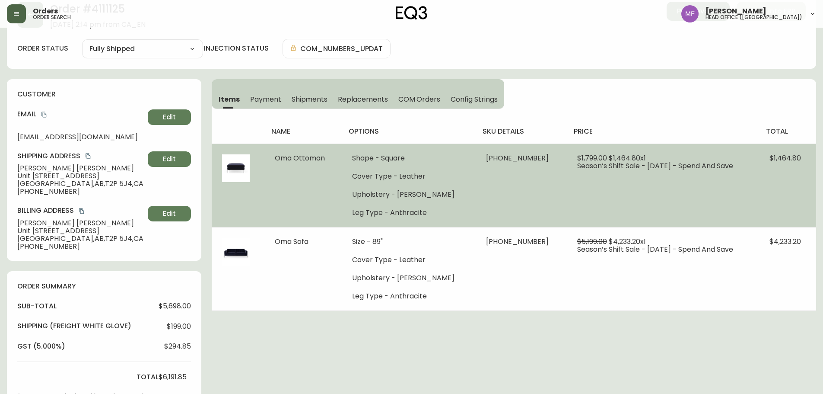
drag, startPoint x: 722, startPoint y: 147, endPoint x: 712, endPoint y: 145, distance: 9.9
click at [722, 147] on td "$1,799.00 $1,464.80 x 1 Season’s Shift Sale - Sep 2023 - Spend And Save" at bounding box center [663, 184] width 193 height 83
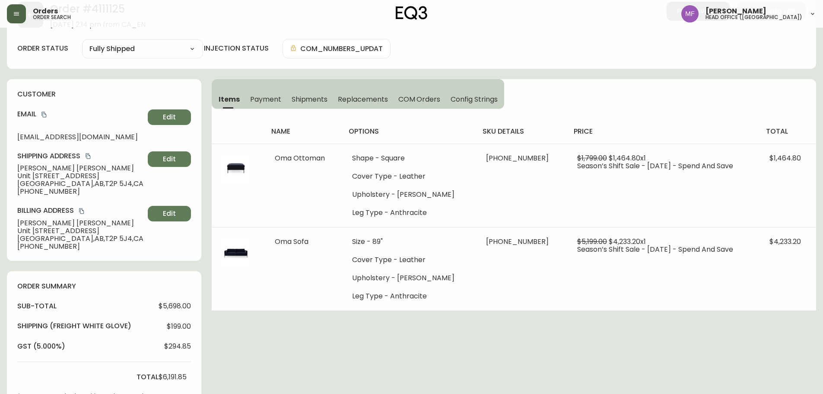
click at [271, 107] on button "Payment" at bounding box center [265, 98] width 41 height 19
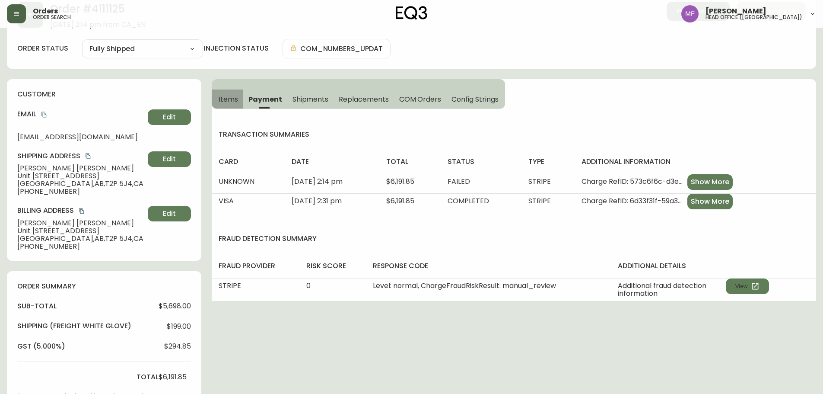
click at [228, 96] on span "Items" at bounding box center [228, 99] width 19 height 9
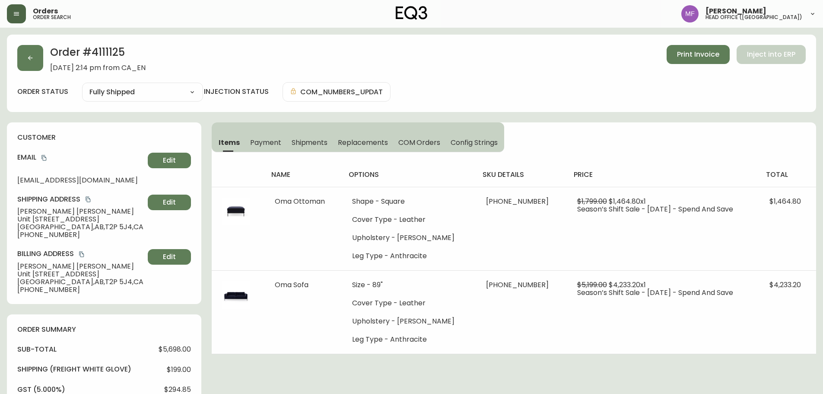
drag, startPoint x: 44, startPoint y: 157, endPoint x: 73, endPoint y: 168, distance: 30.9
click at [44, 157] on icon "copy" at bounding box center [44, 158] width 6 height 6
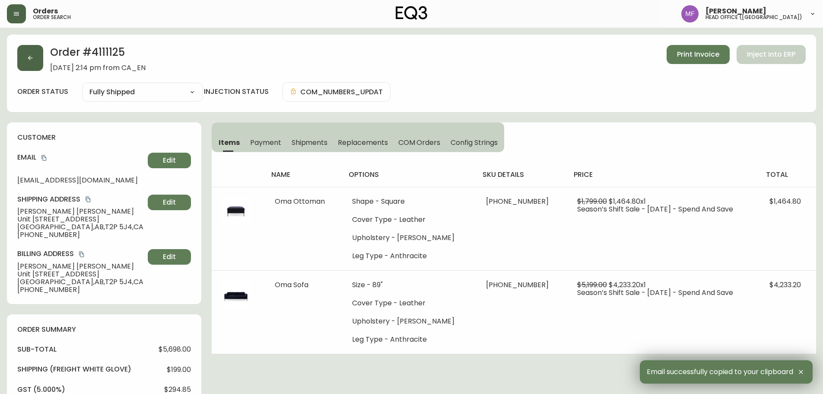
click at [27, 62] on button "button" at bounding box center [30, 58] width 26 height 26
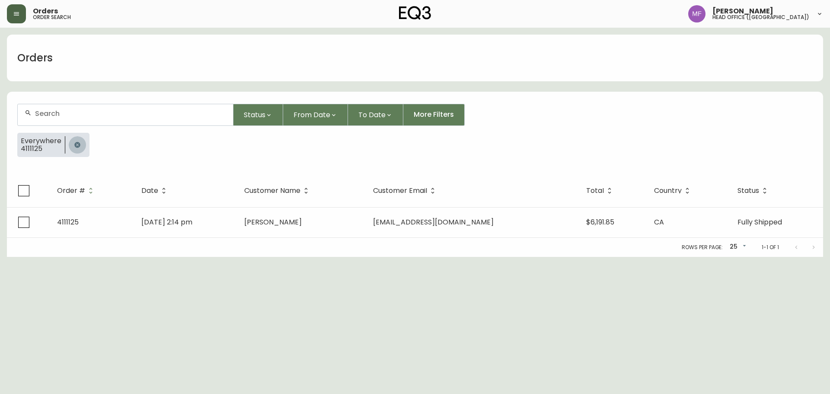
click at [71, 141] on button "button" at bounding box center [77, 144] width 17 height 17
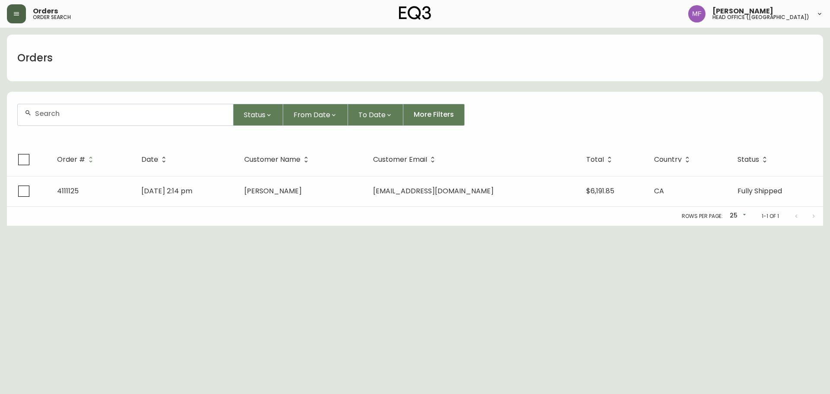
click at [71, 123] on div at bounding box center [125, 114] width 215 height 21
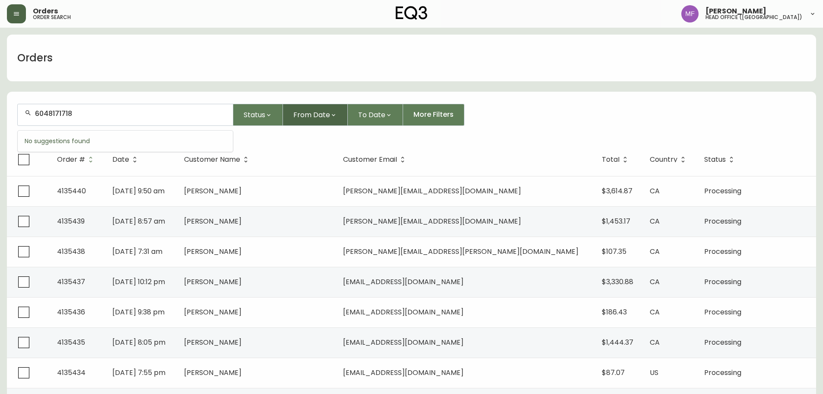
type input "6048171718"
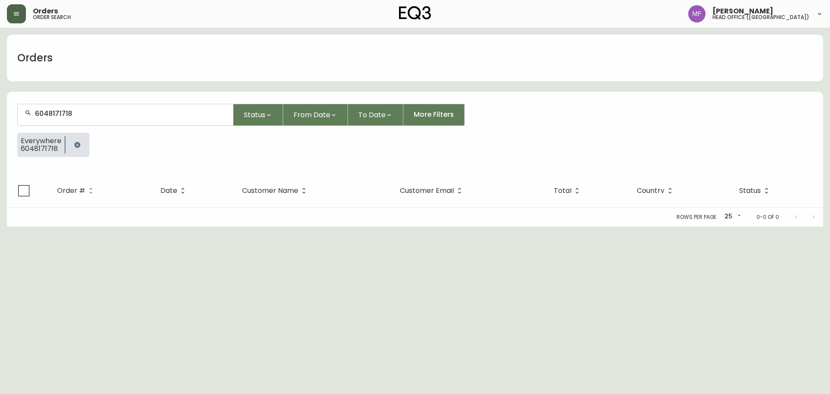
click at [85, 143] on div at bounding box center [77, 145] width 24 height 24
click at [77, 140] on button "button" at bounding box center [77, 144] width 17 height 17
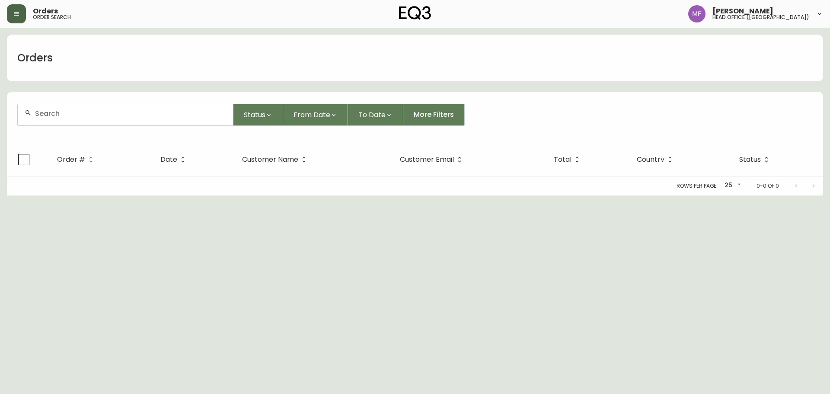
click at [70, 114] on input "text" at bounding box center [130, 113] width 191 height 8
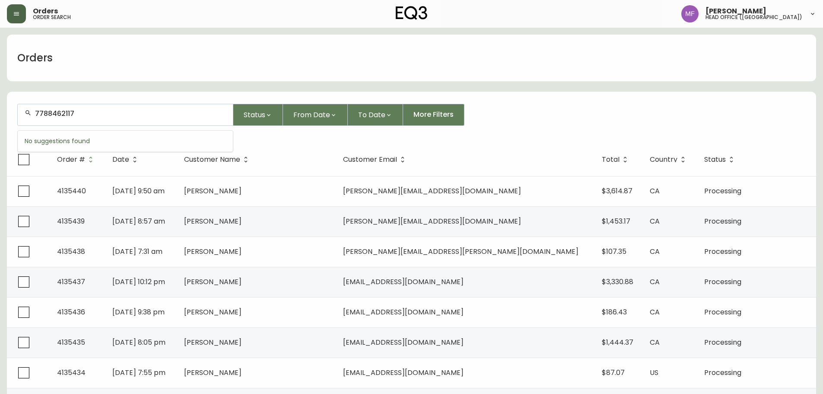
type input "7788462117"
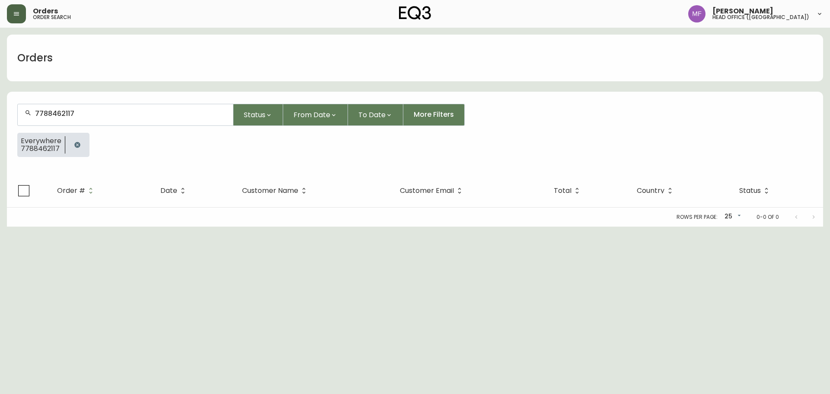
click at [75, 143] on icon "button" at bounding box center [77, 145] width 6 height 6
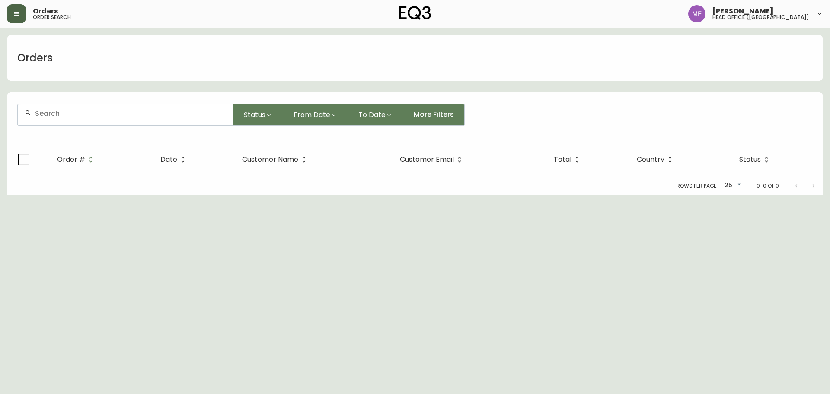
click at [75, 120] on div at bounding box center [125, 114] width 215 height 21
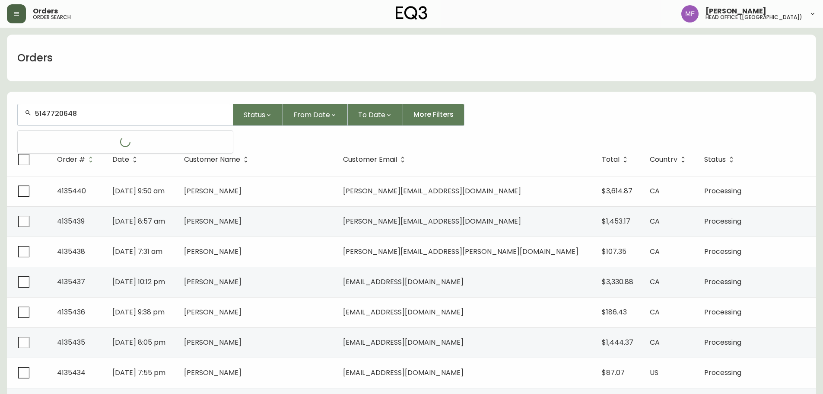
type input "5147720648"
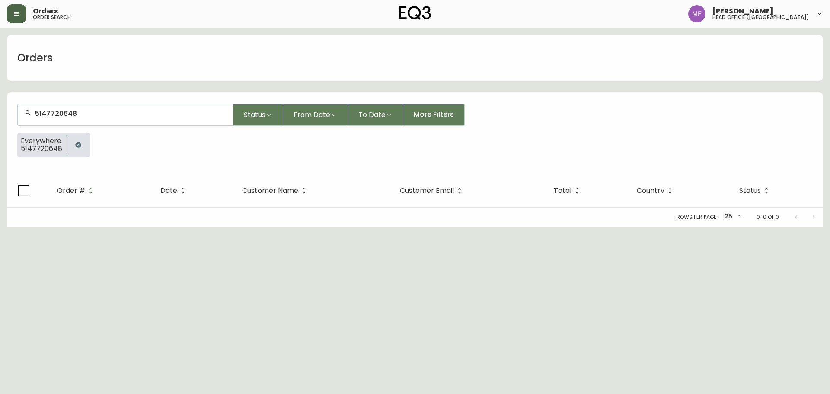
click at [81, 143] on button "button" at bounding box center [78, 144] width 17 height 17
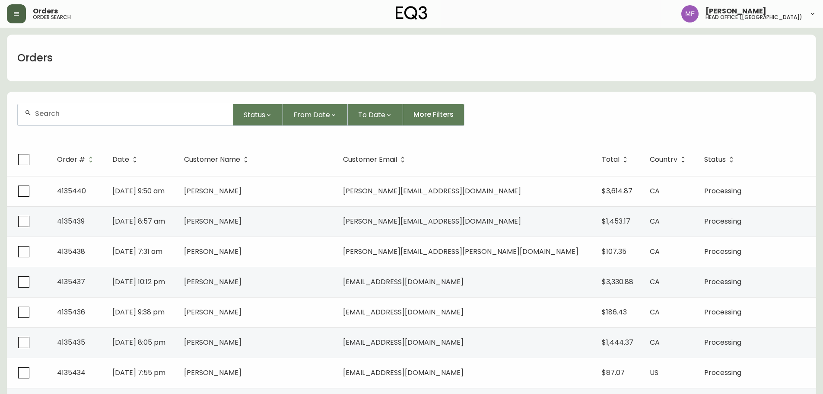
click at [69, 112] on input "text" at bounding box center [130, 113] width 191 height 8
type input "4165800849"
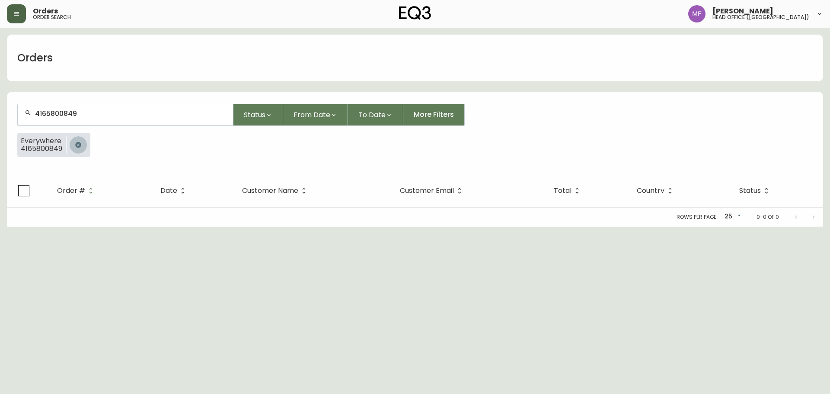
click at [81, 141] on icon "button" at bounding box center [78, 144] width 7 height 7
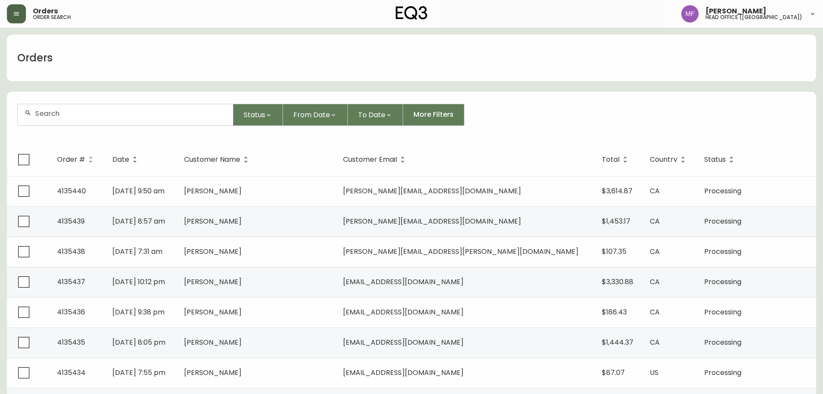
click at [100, 120] on div at bounding box center [125, 114] width 215 height 21
type input "526463402322"
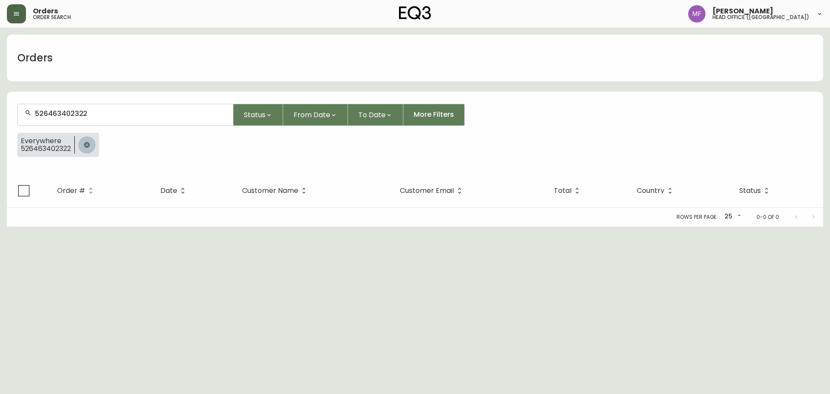
click at [91, 145] on button "button" at bounding box center [86, 144] width 17 height 17
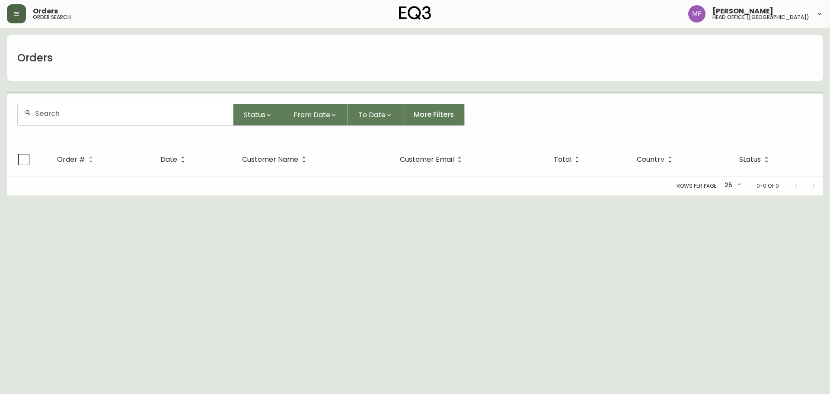
click at [101, 118] on div at bounding box center [125, 114] width 215 height 21
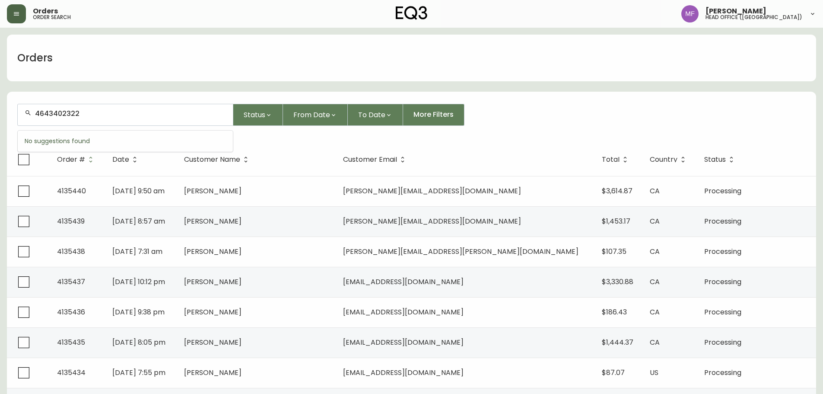
type input "4643402322"
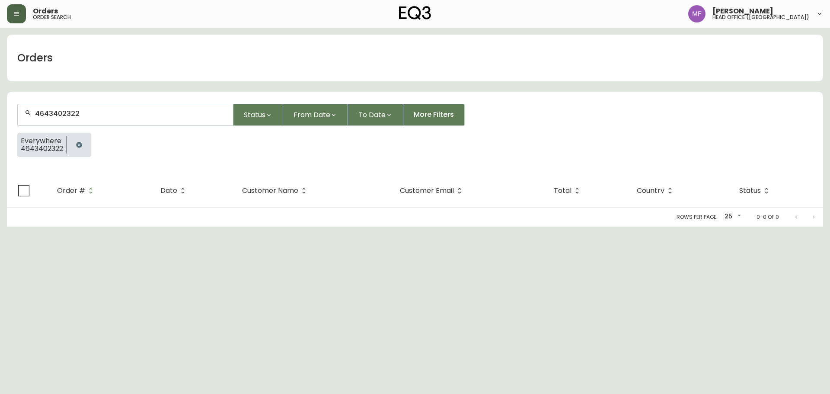
click at [82, 147] on icon "button" at bounding box center [79, 144] width 7 height 7
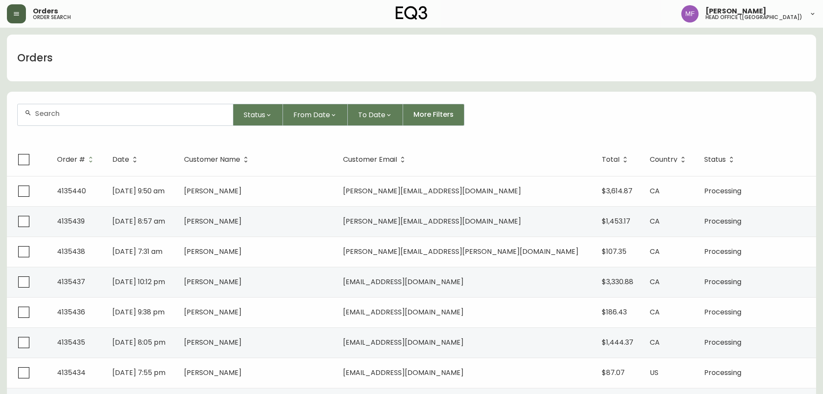
click at [61, 117] on input "text" at bounding box center [130, 113] width 191 height 8
type input "4134423"
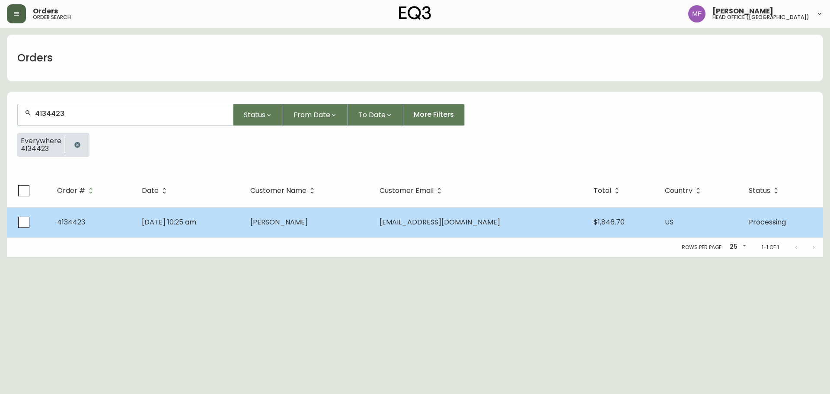
click at [285, 219] on span "Kris Van Schepen" at bounding box center [278, 222] width 57 height 10
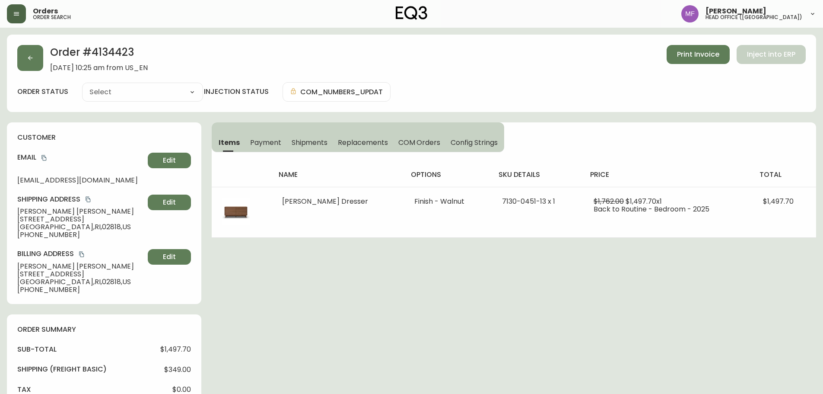
type input "Processing"
select select "PROCESSING"
click at [122, 56] on h2 "Order # 4134423" at bounding box center [99, 54] width 98 height 19
click at [44, 69] on div "Order # 4134423 July 31, 2025 at 10:25 am from US_EN Print Invoice Inject into …" at bounding box center [411, 58] width 789 height 27
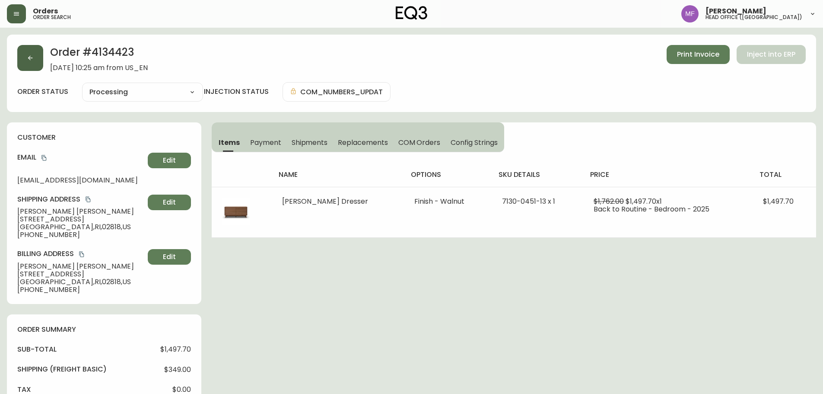
click at [41, 65] on button "button" at bounding box center [30, 58] width 26 height 26
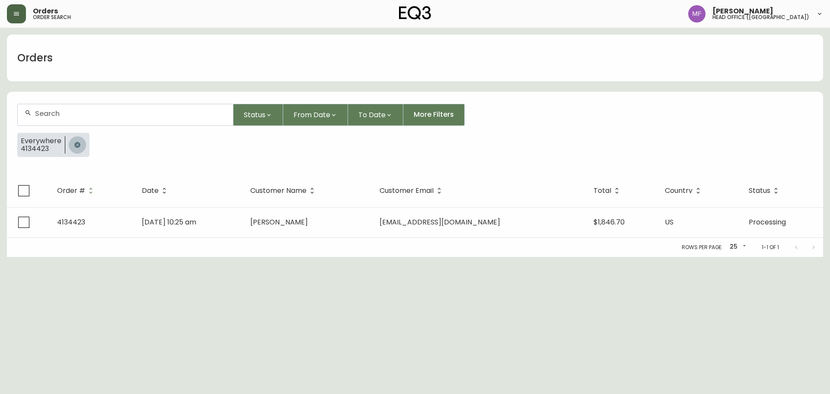
click at [74, 140] on button "button" at bounding box center [77, 144] width 17 height 17
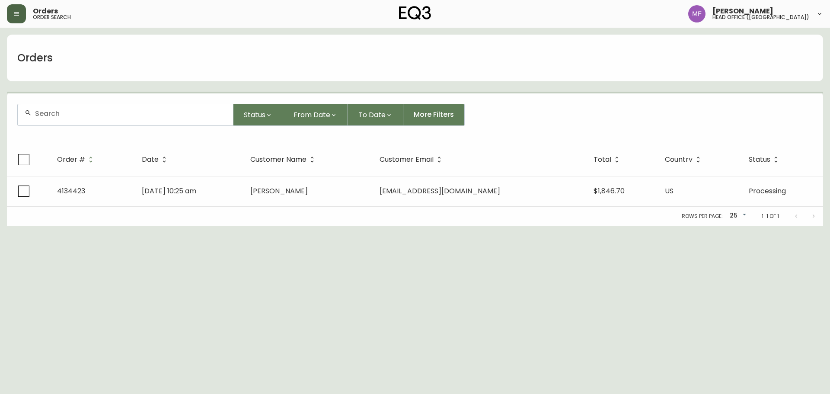
click at [73, 118] on div at bounding box center [125, 114] width 215 height 21
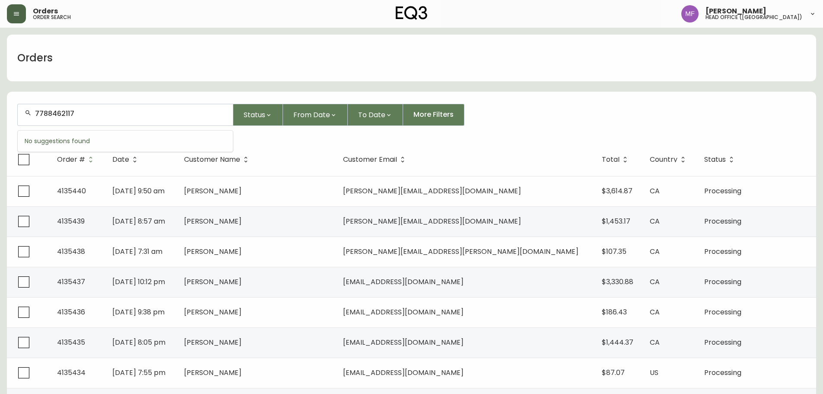
type input "7788462117"
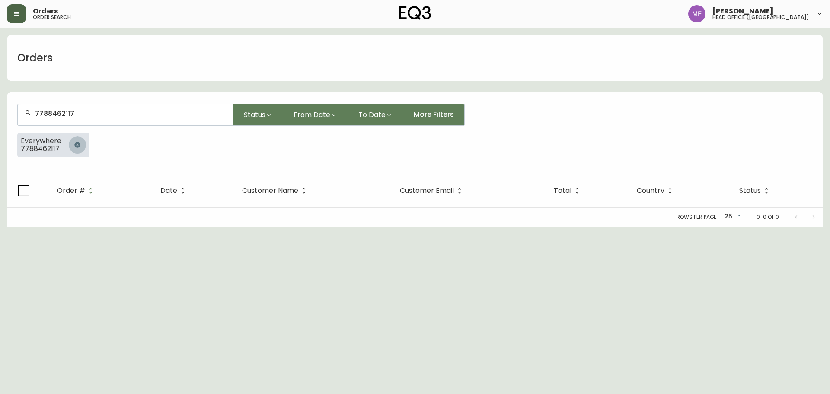
click at [84, 143] on button "button" at bounding box center [77, 144] width 17 height 17
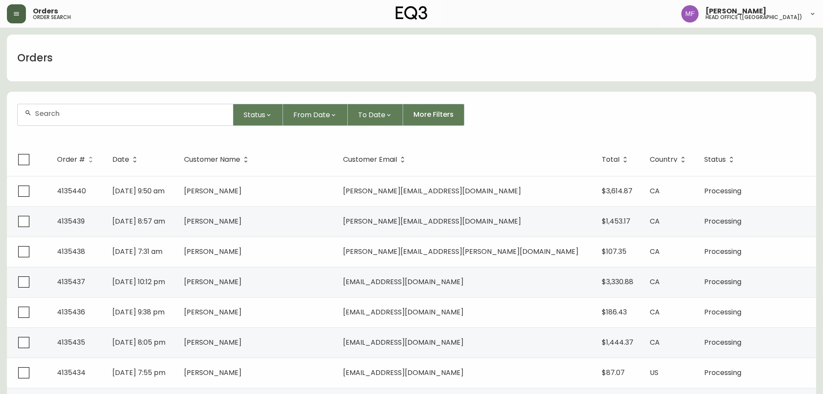
click at [615, 131] on form "Status From Date To Date More Filters" at bounding box center [411, 118] width 809 height 50
click at [67, 106] on div at bounding box center [125, 114] width 215 height 21
type input "2369993047"
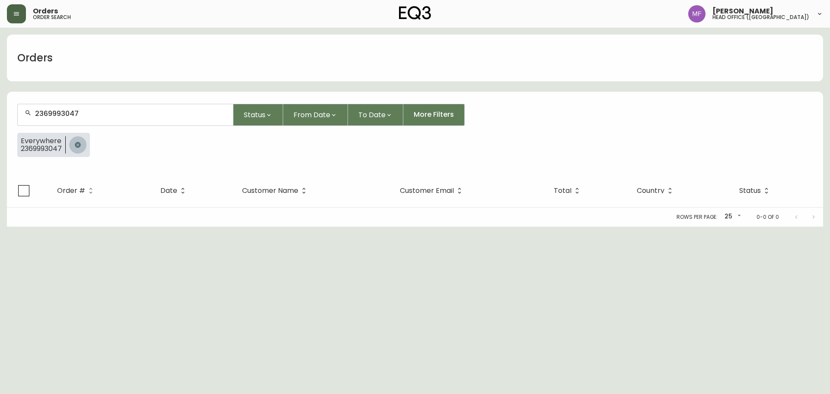
click at [78, 144] on icon "button" at bounding box center [77, 144] width 7 height 7
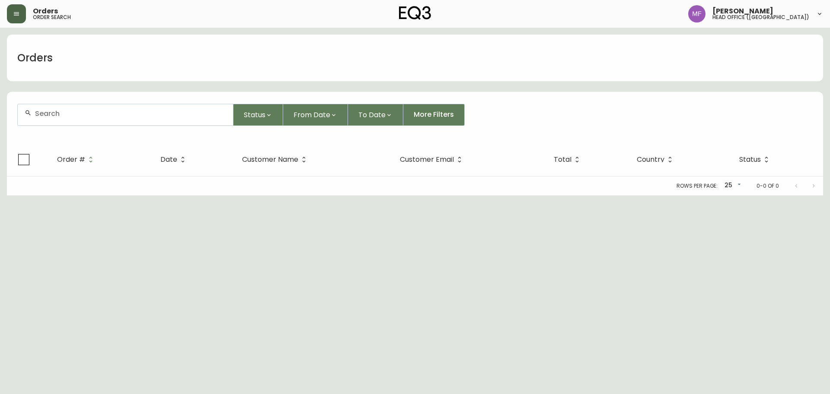
click at [86, 118] on div at bounding box center [125, 114] width 215 height 21
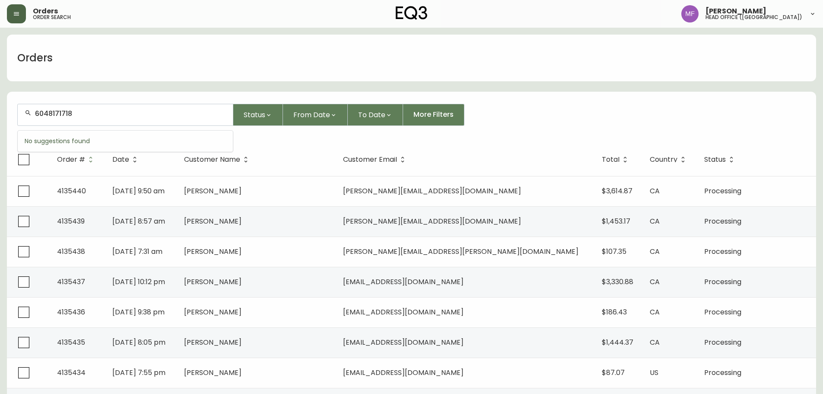
type input "6048171718"
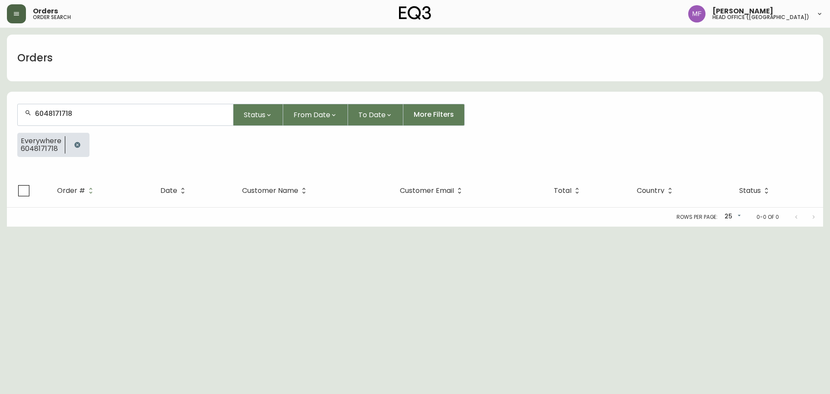
click at [81, 147] on button "button" at bounding box center [77, 144] width 17 height 17
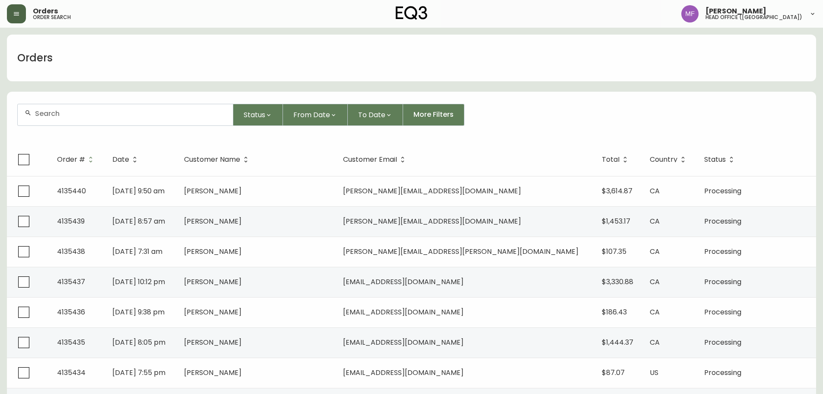
click at [95, 109] on input "text" at bounding box center [130, 113] width 191 height 8
type input "2633808823"
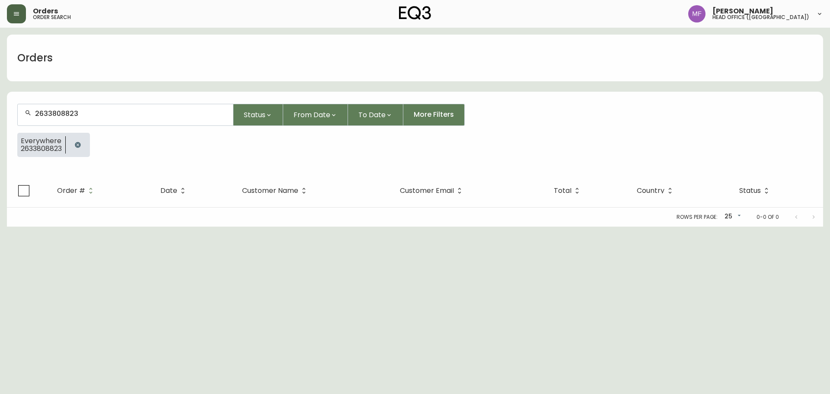
click at [72, 148] on button "button" at bounding box center [77, 144] width 17 height 17
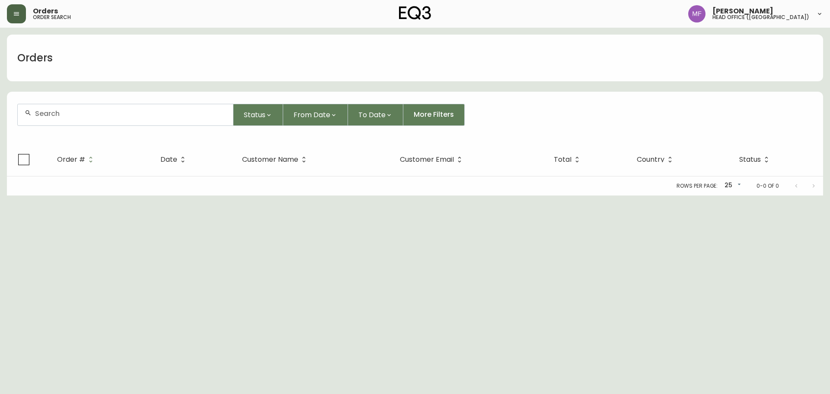
click at [94, 121] on div at bounding box center [125, 114] width 215 height 21
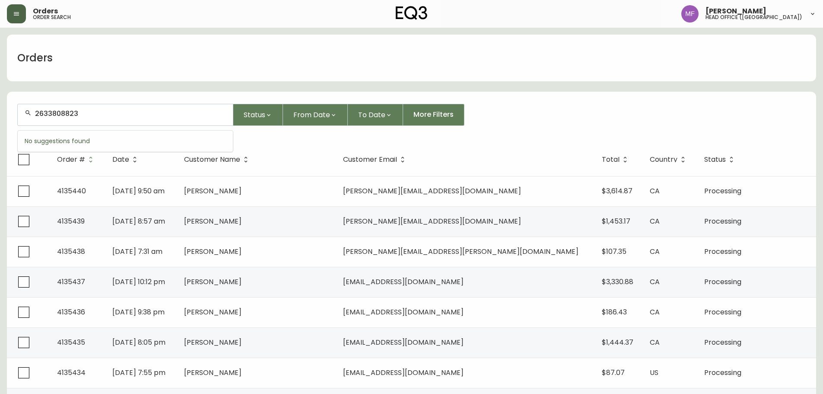
type input "2633808823"
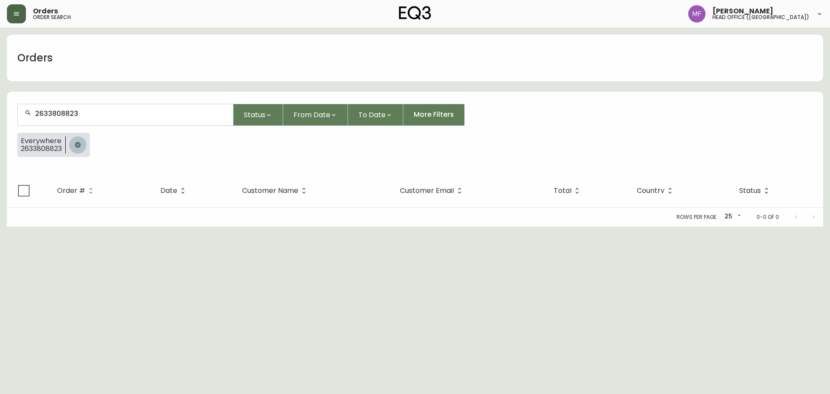
click at [74, 145] on button "button" at bounding box center [77, 144] width 17 height 17
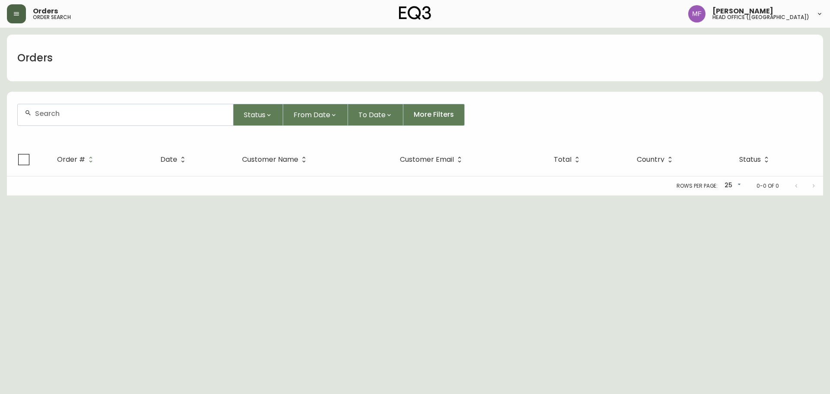
click at [101, 116] on input "text" at bounding box center [130, 113] width 191 height 8
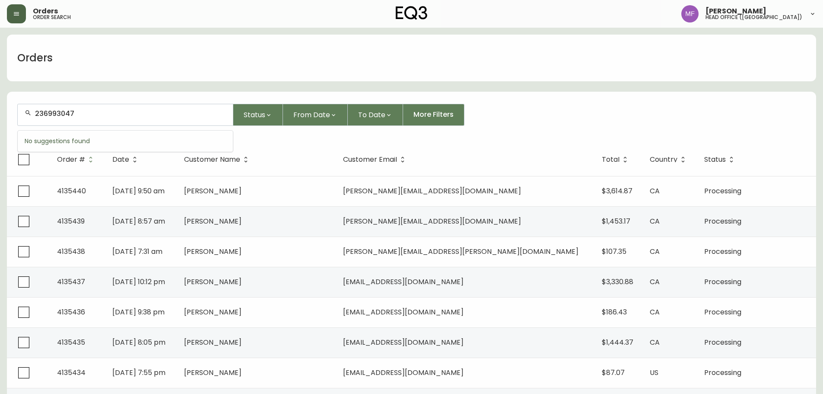
type input "236993047"
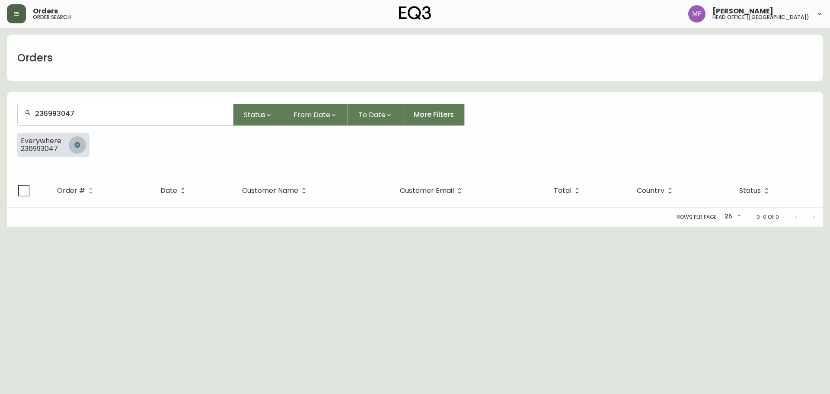
click at [75, 147] on icon "button" at bounding box center [77, 145] width 6 height 6
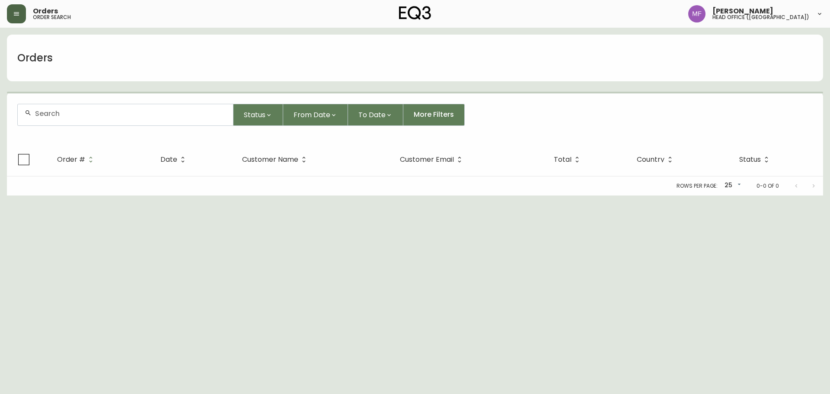
click at [85, 117] on input "text" at bounding box center [130, 113] width 191 height 8
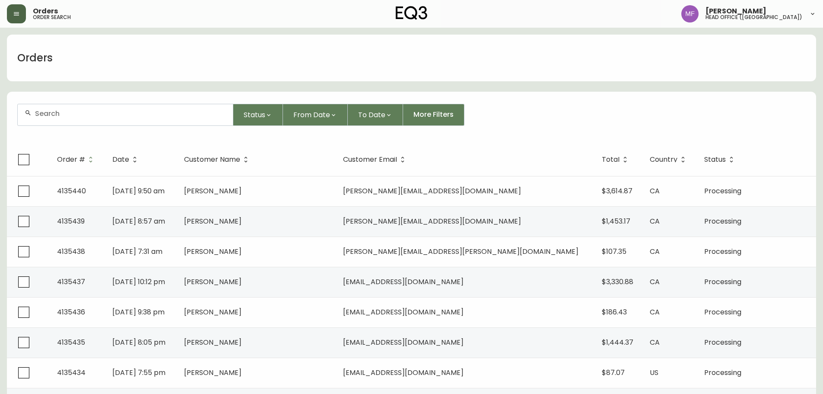
click at [63, 118] on div at bounding box center [125, 114] width 215 height 21
type input "2633808823"
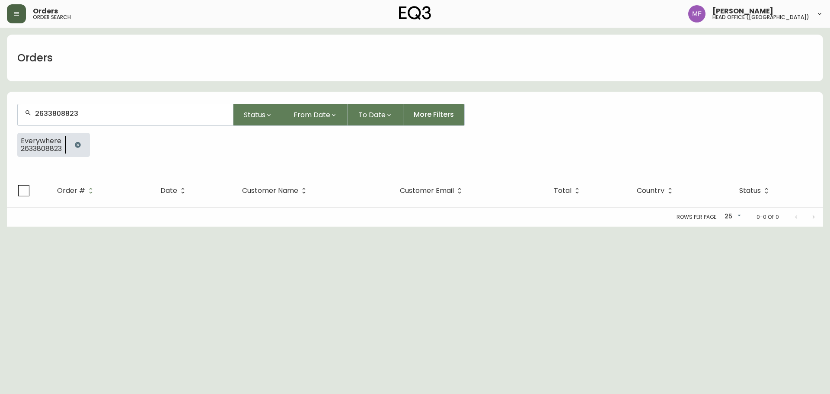
click at [81, 143] on icon "button" at bounding box center [77, 144] width 7 height 7
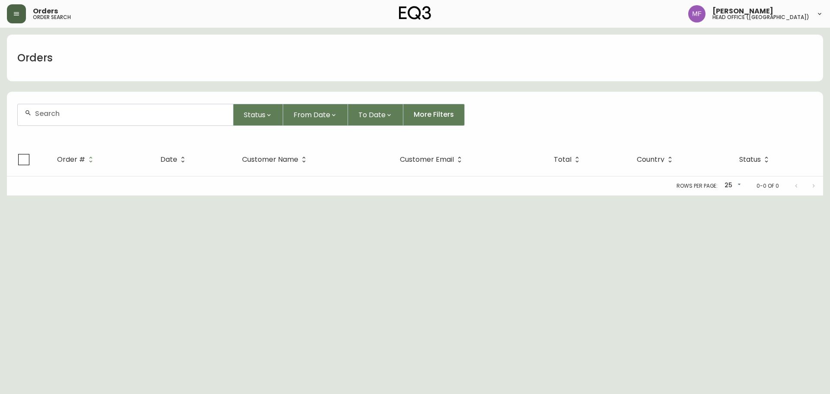
click at [89, 112] on input "text" at bounding box center [130, 113] width 191 height 8
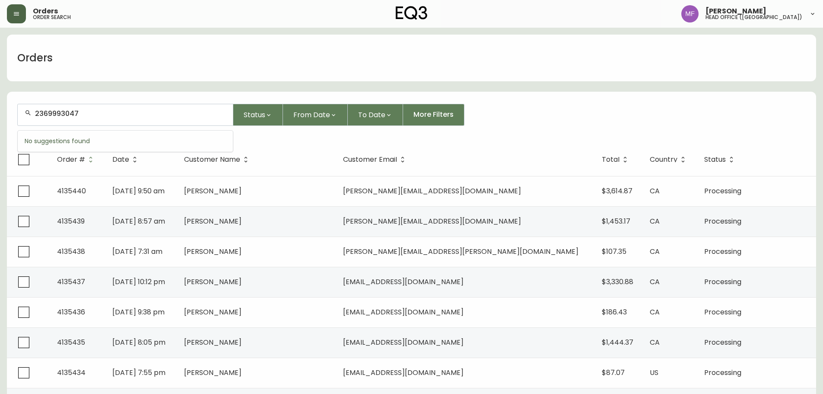
type input "2369993047"
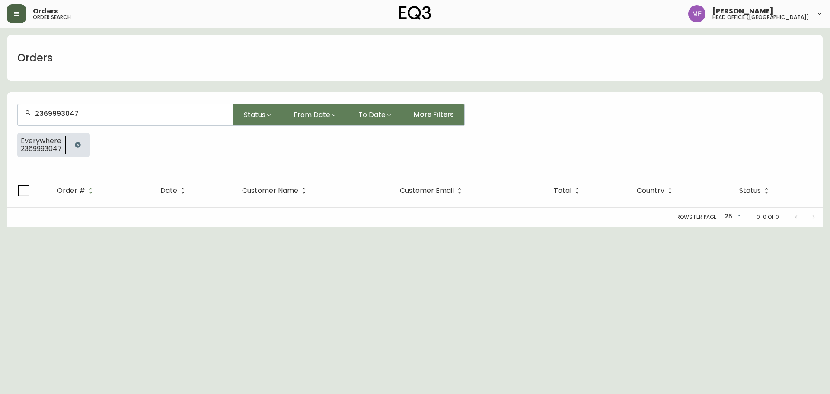
click at [81, 143] on icon "button" at bounding box center [77, 144] width 7 height 7
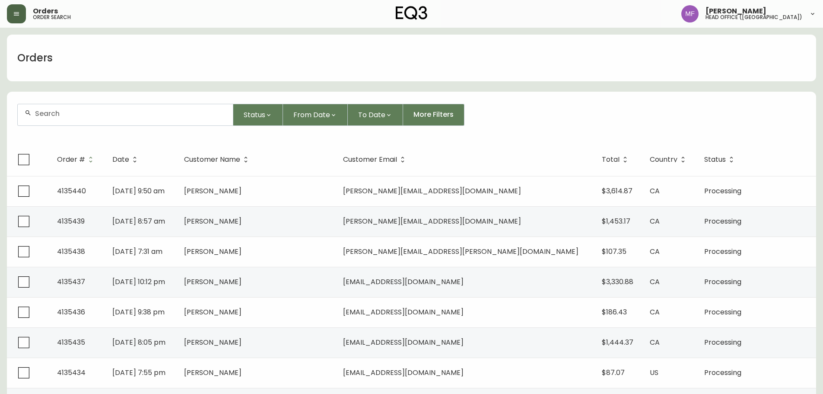
click at [61, 121] on div at bounding box center [125, 114] width 215 height 21
click at [65, 118] on div at bounding box center [125, 114] width 215 height 21
type input "4133833"
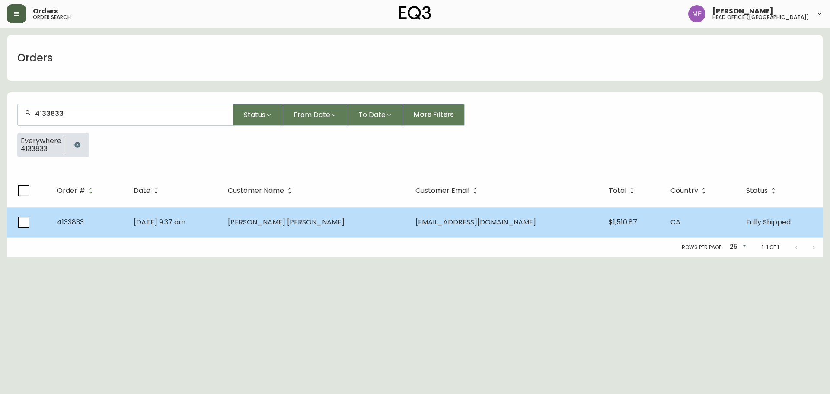
click at [221, 220] on td "[DATE] 9:37 am" at bounding box center [174, 222] width 94 height 30
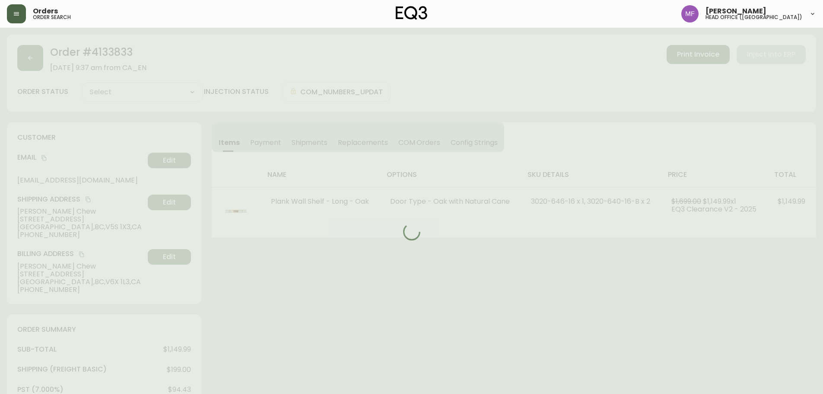
type input "Fully Shipped"
select select "FULLY_SHIPPED"
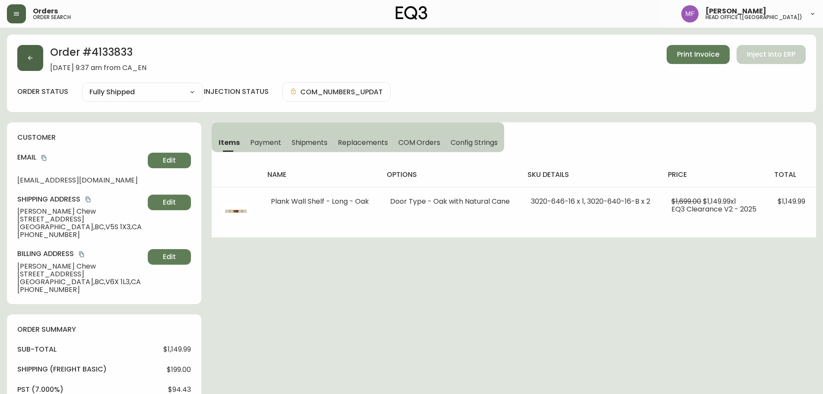
click at [28, 62] on button "button" at bounding box center [30, 58] width 26 height 26
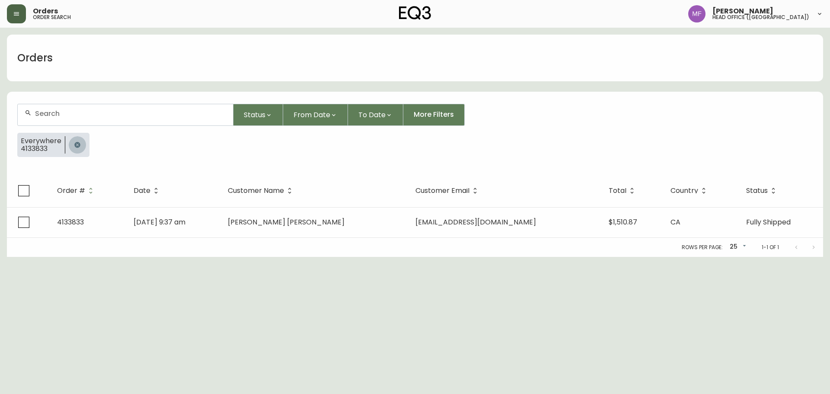
click at [74, 145] on icon "button" at bounding box center [77, 144] width 7 height 7
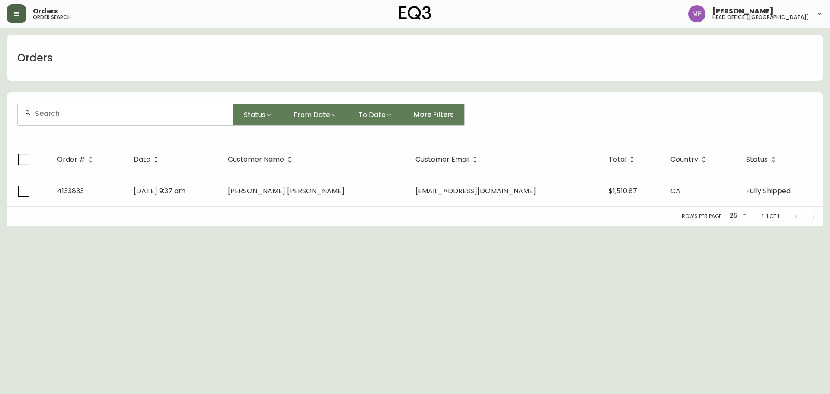
click at [58, 106] on div at bounding box center [125, 114] width 215 height 21
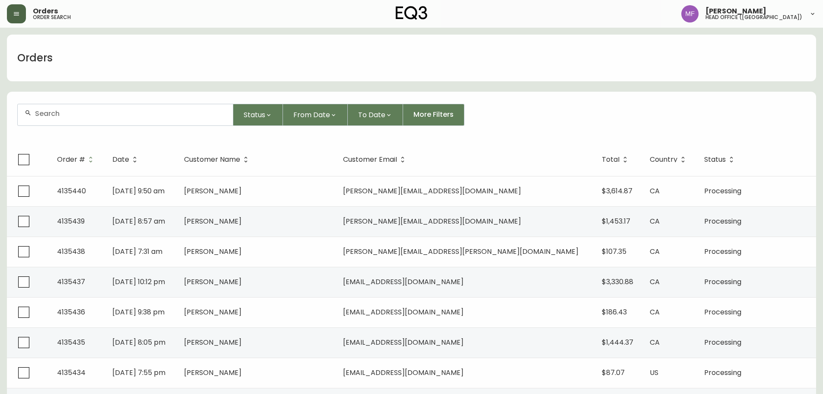
click at [59, 111] on input "text" at bounding box center [130, 113] width 191 height 8
click at [70, 119] on div at bounding box center [125, 114] width 215 height 21
type input "4134887"
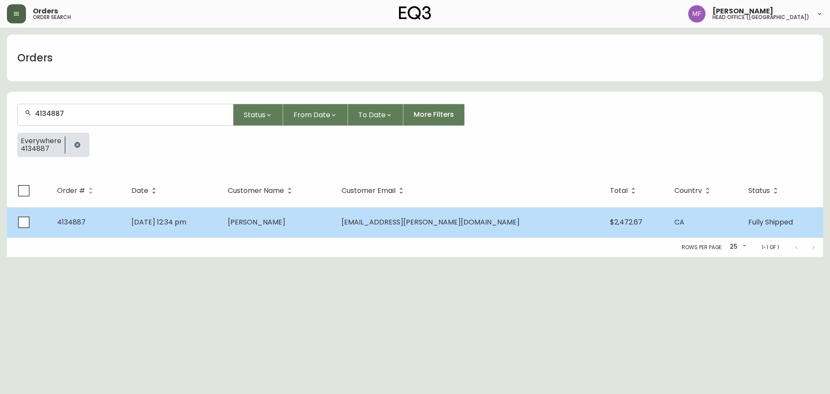
click at [195, 214] on td "[DATE] 12:34 pm" at bounding box center [172, 222] width 96 height 30
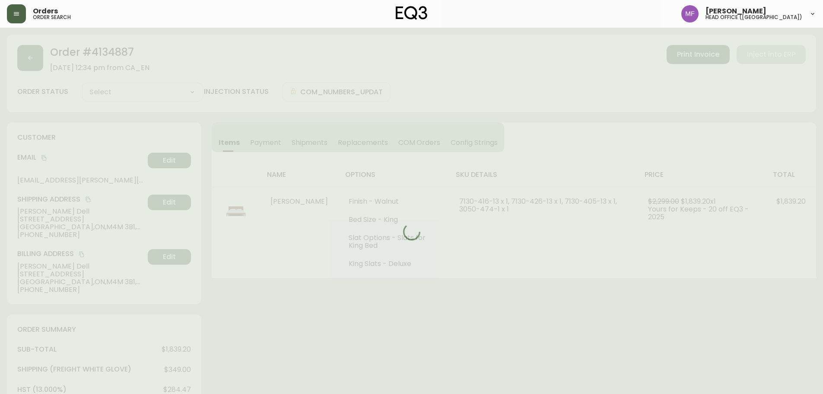
type input "Fully Shipped"
select select "FULLY_SHIPPED"
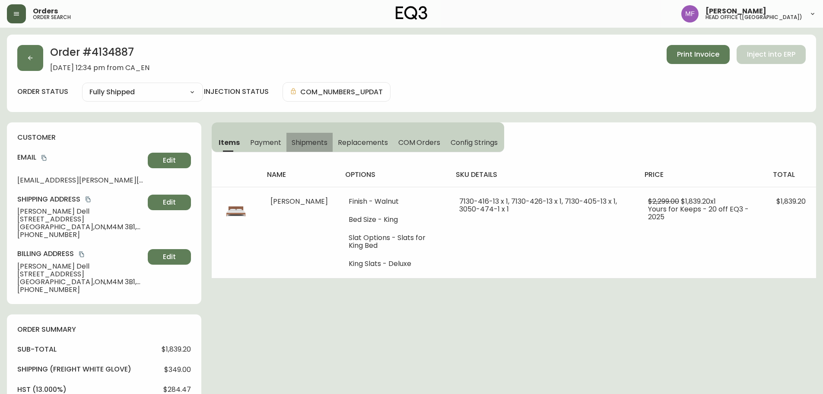
click at [302, 142] on span "Shipments" at bounding box center [310, 142] width 36 height 9
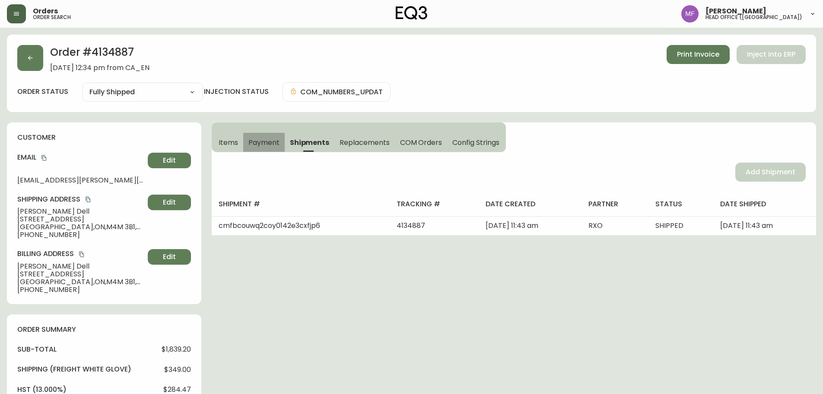
click at [269, 140] on span "Payment" at bounding box center [264, 142] width 31 height 9
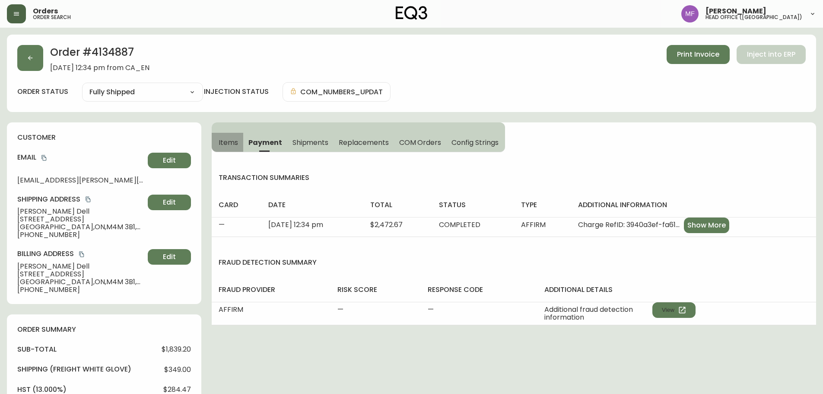
click at [227, 142] on span "Items" at bounding box center [228, 142] width 19 height 9
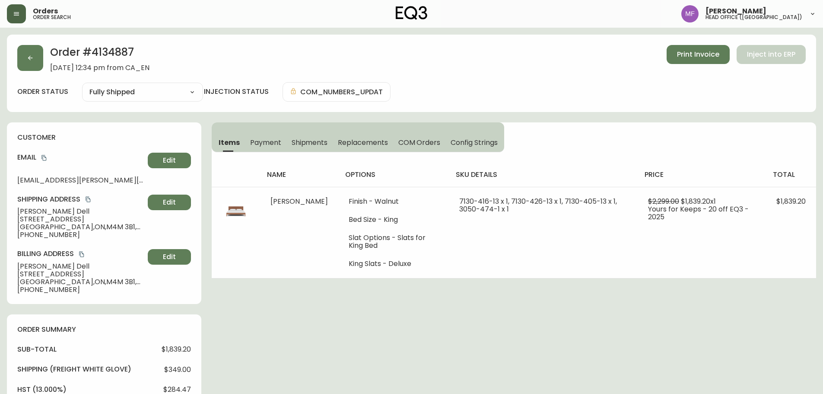
click at [112, 54] on h2 "Order # 4134887" at bounding box center [99, 54] width 99 height 19
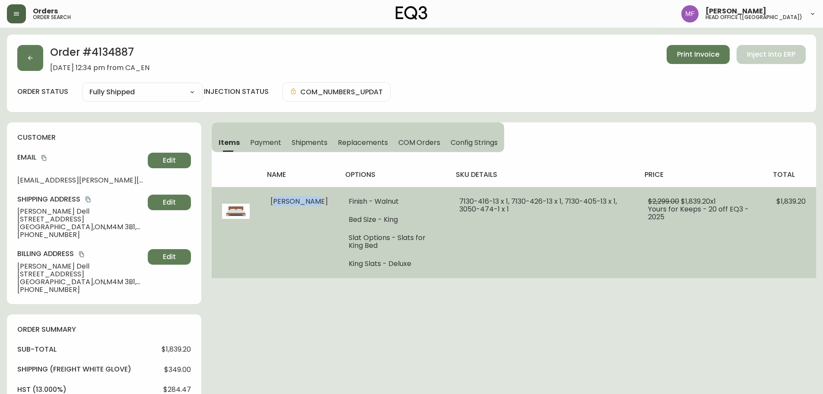
drag, startPoint x: 285, startPoint y: 211, endPoint x: 271, endPoint y: 202, distance: 16.5
click at [271, 202] on td "[PERSON_NAME]" at bounding box center [299, 232] width 78 height 91
drag, startPoint x: 434, startPoint y: 205, endPoint x: 526, endPoint y: 208, distance: 91.3
click at [524, 207] on td "7130-416-13 x 1, 7130-426-13 x 1, 7130-405-13 x 1, 3050-474-1 x 1" at bounding box center [543, 232] width 189 height 91
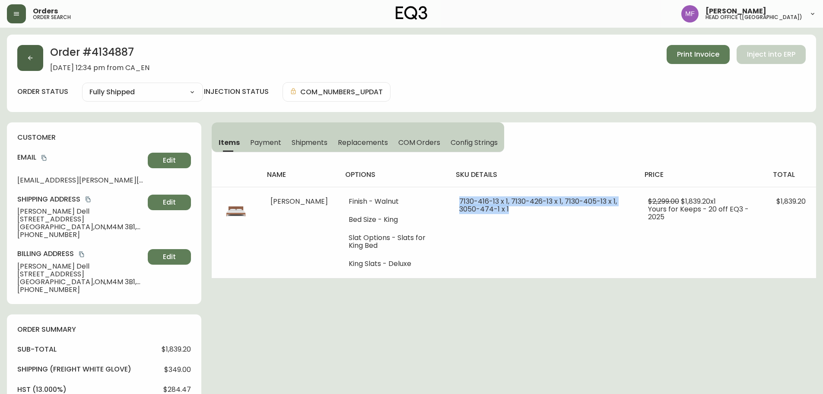
click at [24, 56] on button "button" at bounding box center [30, 58] width 26 height 26
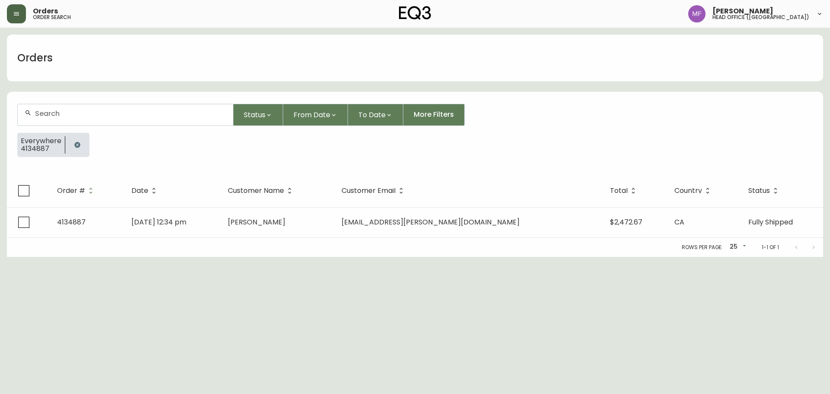
click at [65, 146] on div at bounding box center [65, 144] width 0 height 17
click at [71, 145] on button "button" at bounding box center [77, 144] width 17 height 17
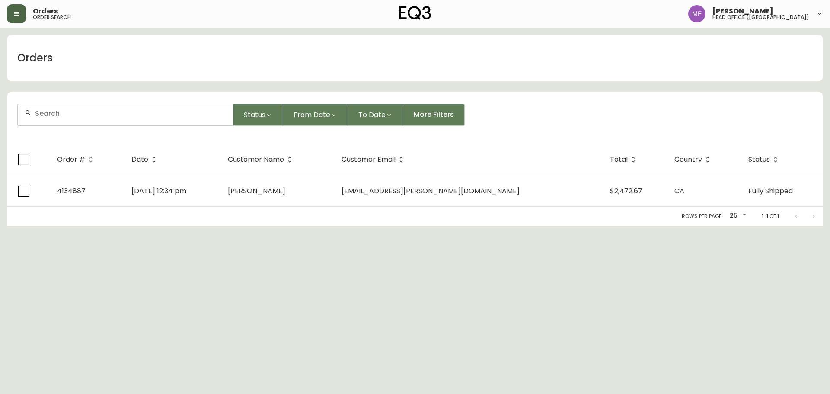
drag, startPoint x: 64, startPoint y: 123, endPoint x: 105, endPoint y: 114, distance: 42.0
click at [64, 123] on div at bounding box center [125, 114] width 215 height 21
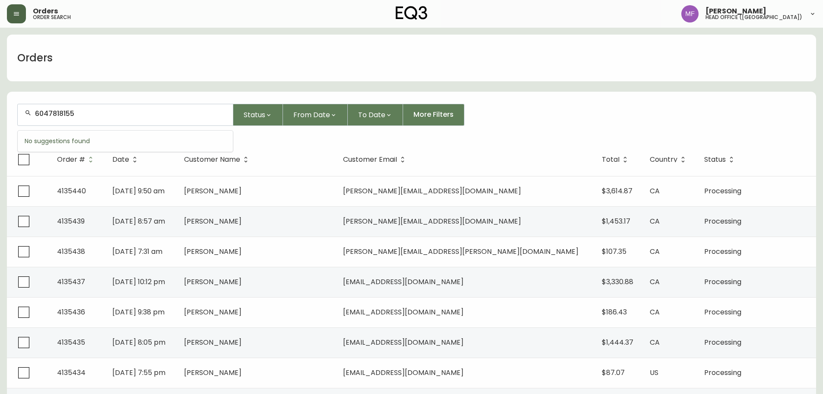
type input "6047818155"
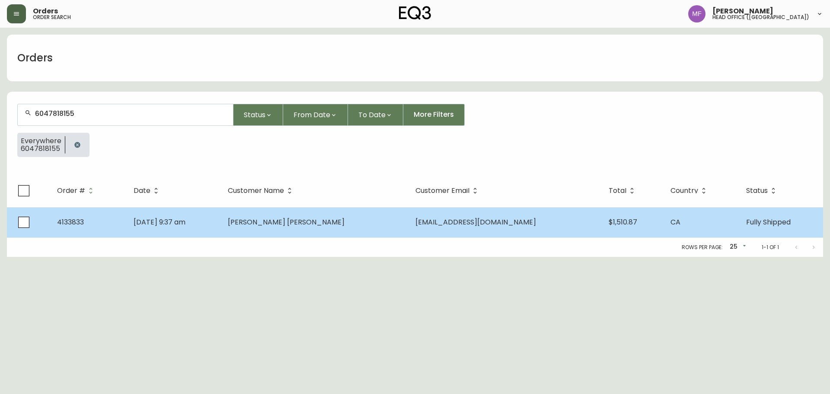
click at [303, 223] on span "[PERSON_NAME] [PERSON_NAME]" at bounding box center [286, 222] width 117 height 10
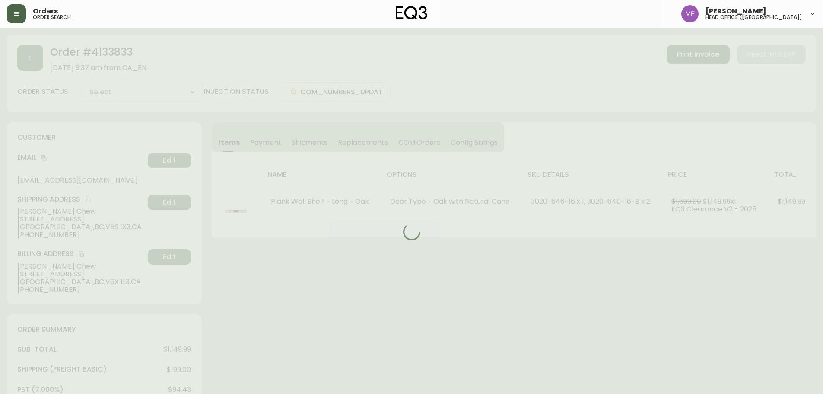
type input "Fully Shipped"
select select "FULLY_SHIPPED"
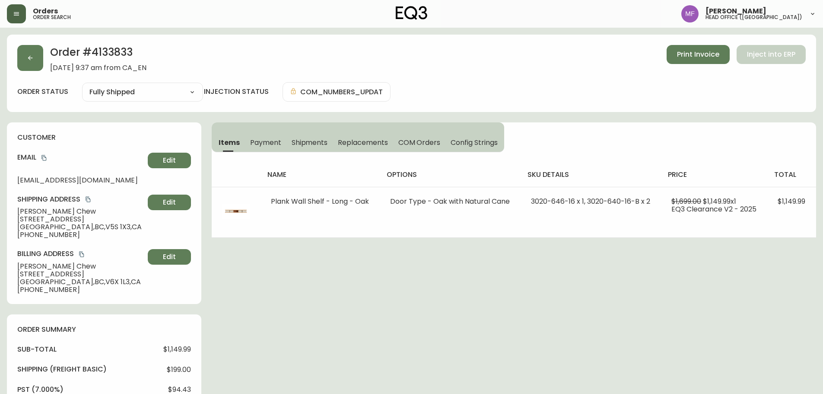
click at [110, 51] on h2 "Order # 4133833" at bounding box center [98, 54] width 96 height 19
click at [111, 51] on h2 "Order # 4133833" at bounding box center [98, 54] width 96 height 19
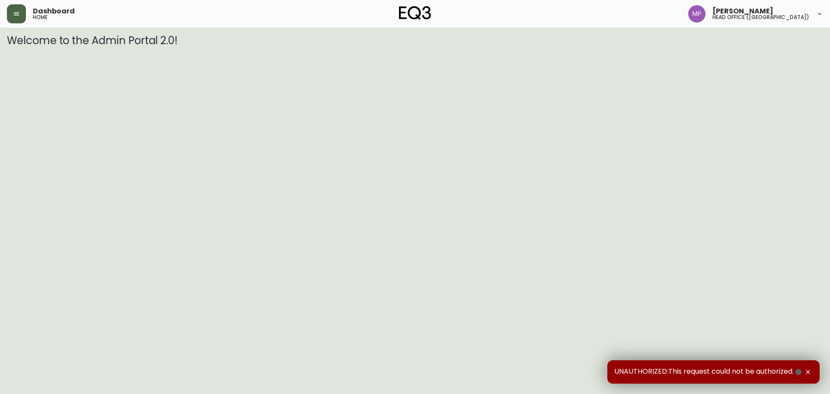
click at [20, 17] on button "button" at bounding box center [16, 13] width 19 height 19
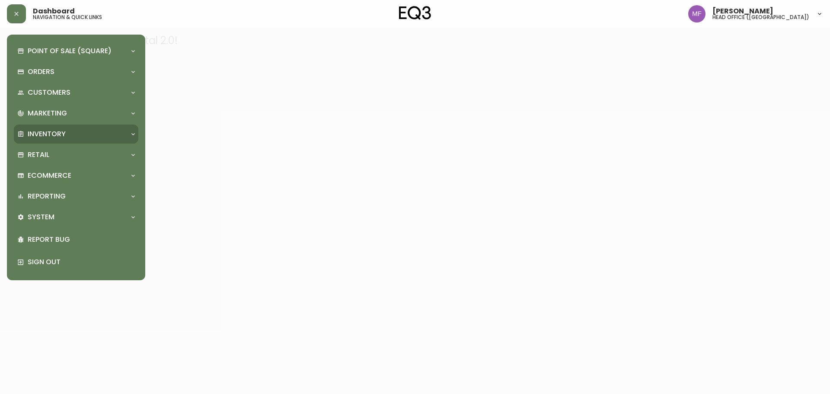
click at [50, 132] on p "Inventory" at bounding box center [47, 134] width 38 height 10
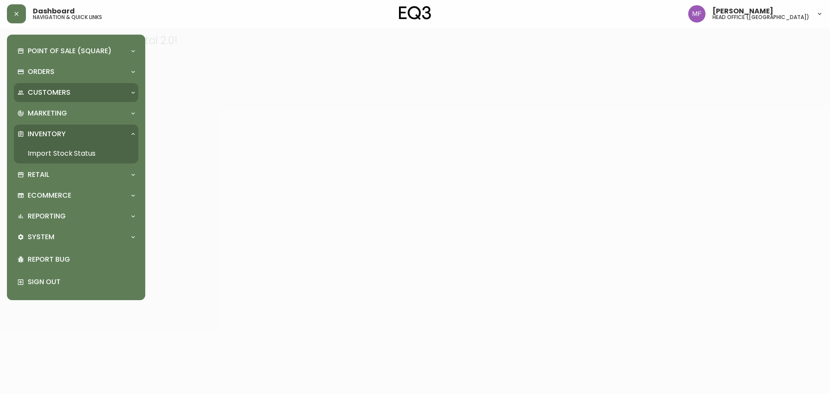
drag, startPoint x: 64, startPoint y: 148, endPoint x: 55, endPoint y: 87, distance: 61.1
click at [64, 148] on link "Import Stock Status" at bounding box center [76, 153] width 124 height 20
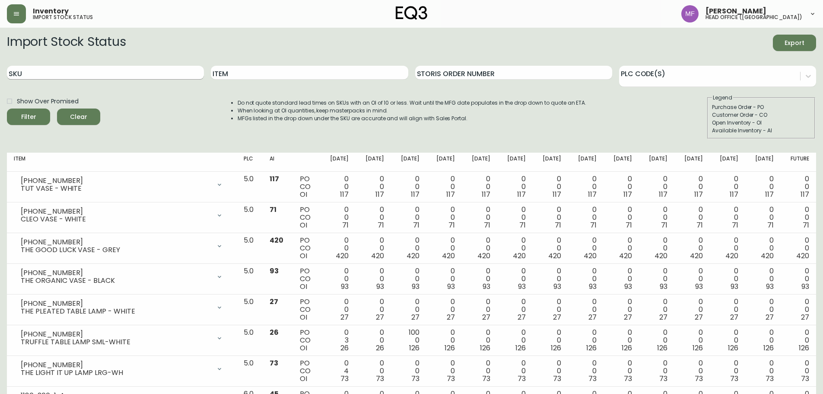
click at [145, 70] on input "SKU" at bounding box center [105, 73] width 197 height 14
paste input "7130-416-13"
type input "7130-416-13"
click at [7, 108] on button "Filter" at bounding box center [28, 116] width 43 height 16
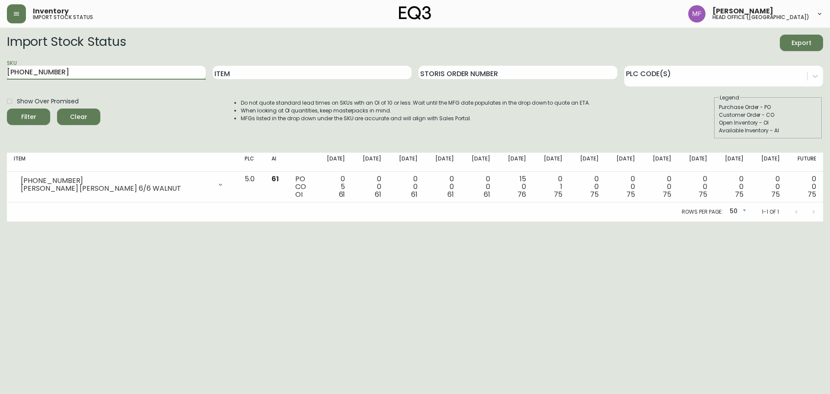
drag, startPoint x: 105, startPoint y: 70, endPoint x: 0, endPoint y: 73, distance: 105.5
click at [0, 73] on main "Import Stock Status Export SKU [PHONE_NUMBER] Item Storis Order Number PLC Code…" at bounding box center [415, 125] width 830 height 194
type input "[PHONE_NUMBER]"
click at [7, 108] on button "Filter" at bounding box center [28, 116] width 43 height 16
drag, startPoint x: 94, startPoint y: 72, endPoint x: 0, endPoint y: 72, distance: 93.8
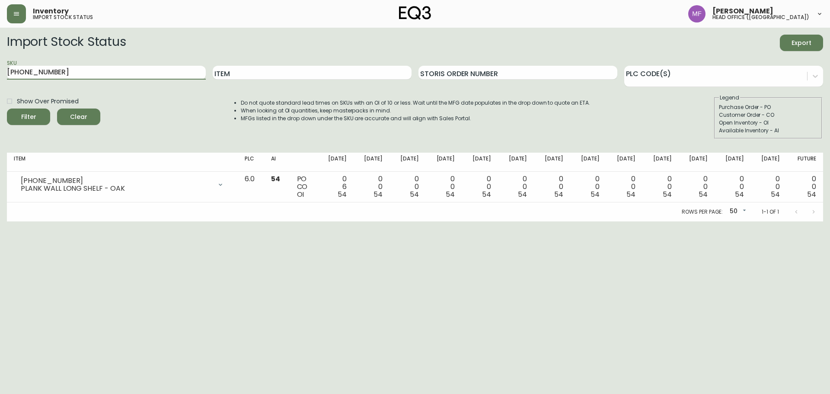
click at [0, 72] on main "Import Stock Status Export SKU 3020-646-16 Item Storis Order Number PLC Code(s)…" at bounding box center [415, 125] width 830 height 194
type input "7110-400-1"
click at [7, 108] on button "Filter" at bounding box center [28, 116] width 43 height 16
drag, startPoint x: 143, startPoint y: 75, endPoint x: 0, endPoint y: 74, distance: 142.6
click at [0, 74] on main "Import Stock Status Export SKU [PHONE_NUMBER] Item Storis Order Number PLC Code…" at bounding box center [415, 125] width 830 height 194
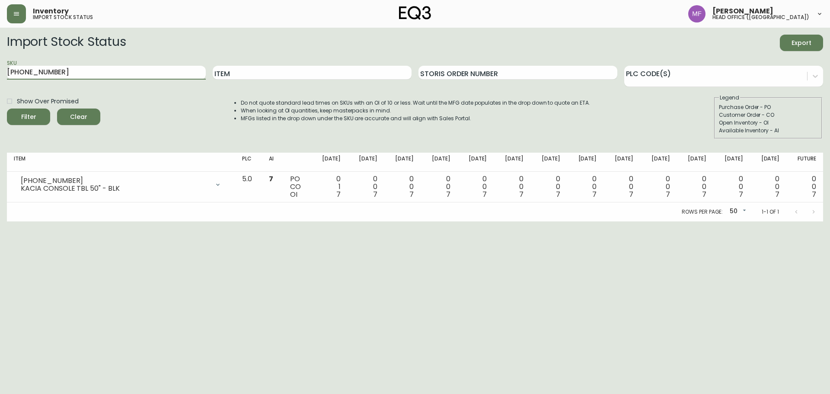
type input "[PHONE_NUMBER]"
click at [7, 108] on button "Filter" at bounding box center [28, 116] width 43 height 16
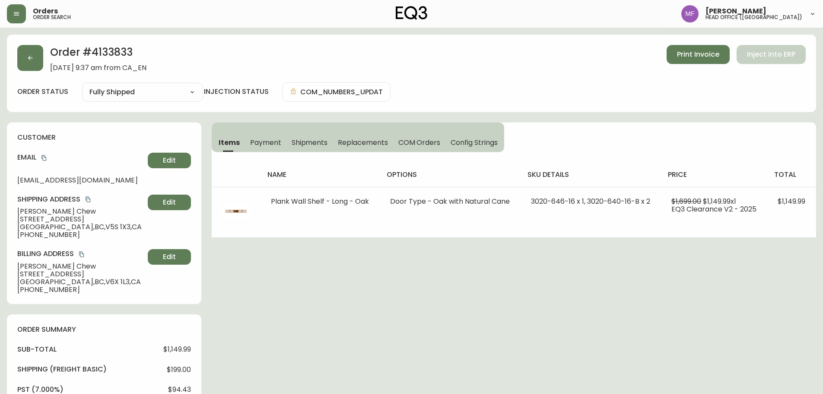
select select "FULLY_SHIPPED"
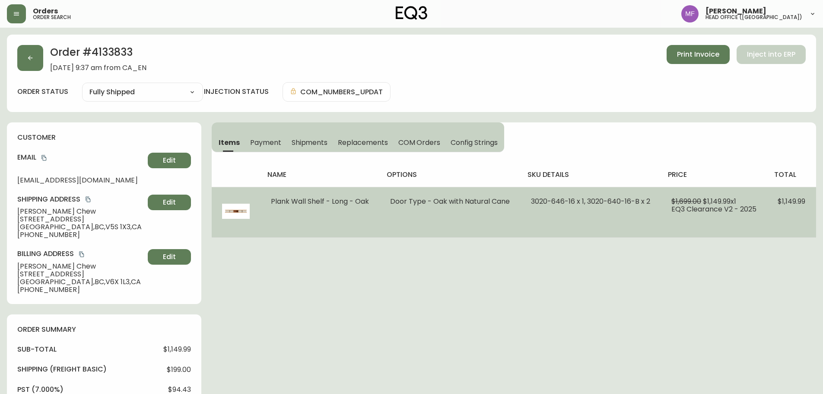
click at [578, 212] on td "3020-646-16 x 1, 3020-640-16-B x 2" at bounding box center [591, 212] width 140 height 51
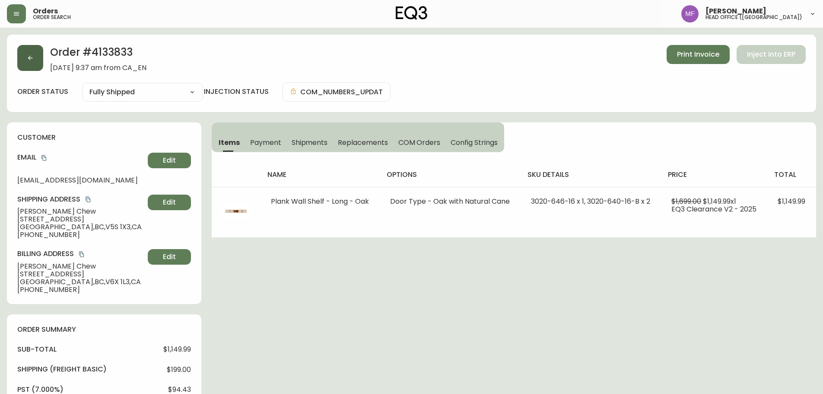
click at [29, 61] on button "button" at bounding box center [30, 58] width 26 height 26
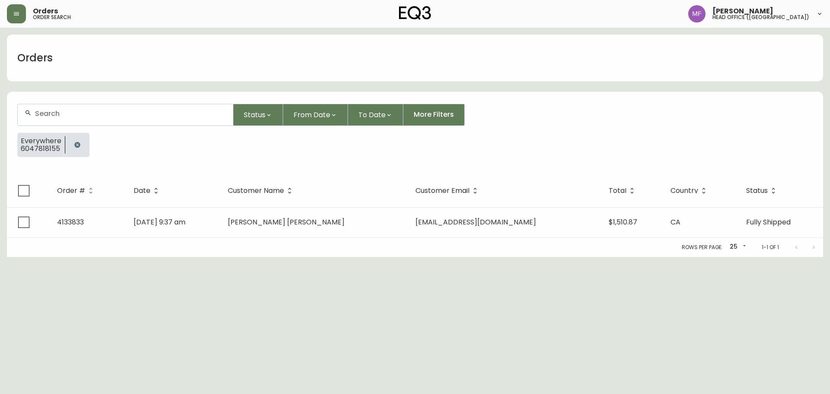
click at [84, 144] on button "button" at bounding box center [77, 144] width 17 height 17
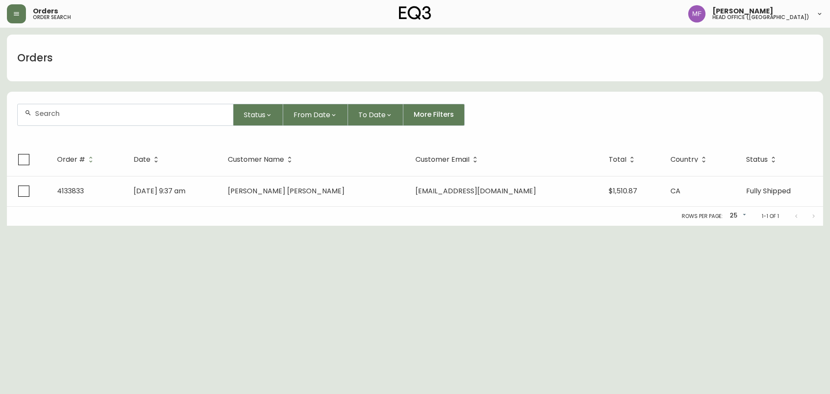
click at [78, 119] on div at bounding box center [125, 114] width 215 height 21
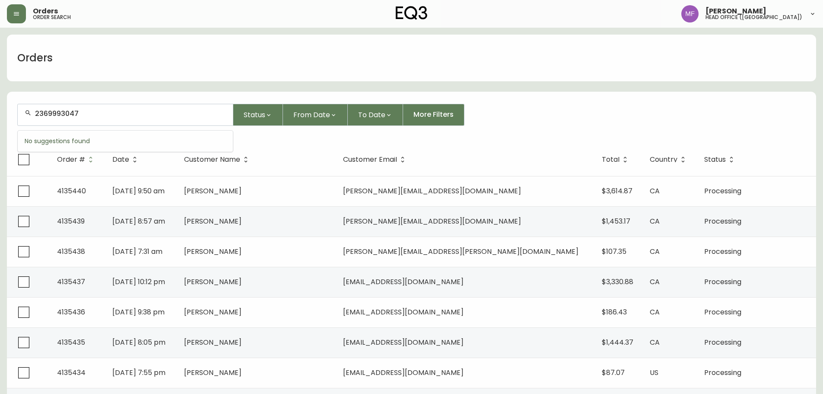
type input "2369993047"
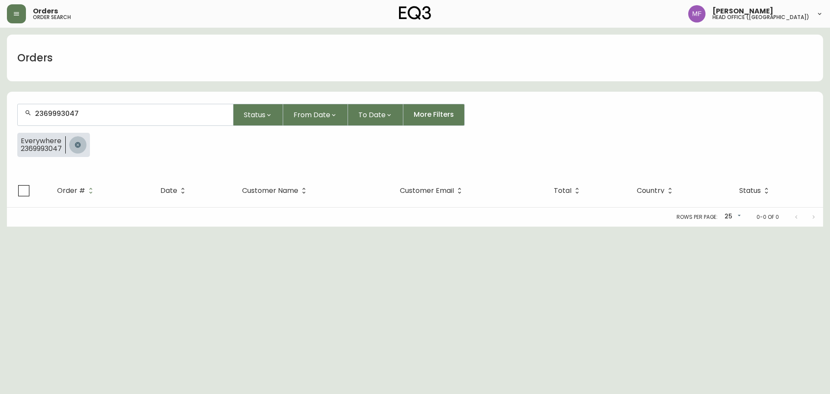
click at [81, 150] on button "button" at bounding box center [77, 144] width 17 height 17
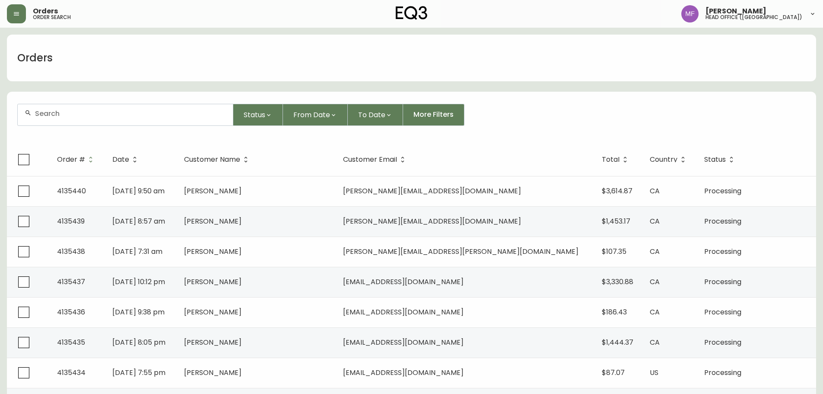
click at [47, 117] on input "text" at bounding box center [130, 113] width 191 height 8
type input "2369993047"
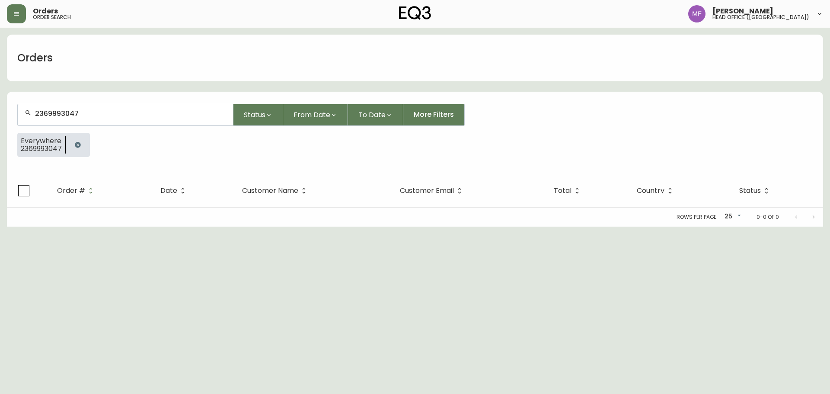
click at [72, 153] on div at bounding box center [78, 145] width 24 height 24
click at [76, 139] on button "button" at bounding box center [77, 144] width 17 height 17
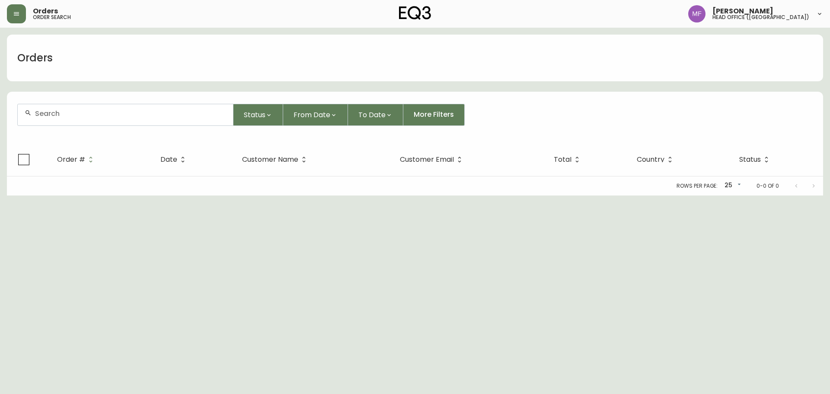
click at [76, 125] on div at bounding box center [125, 114] width 215 height 21
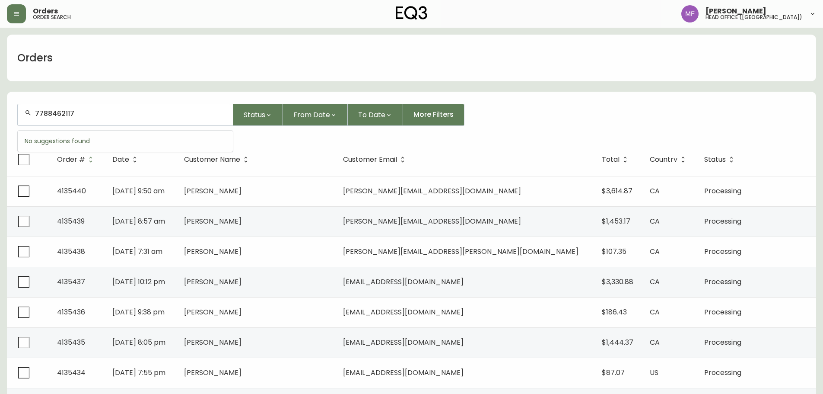
type input "7788462117"
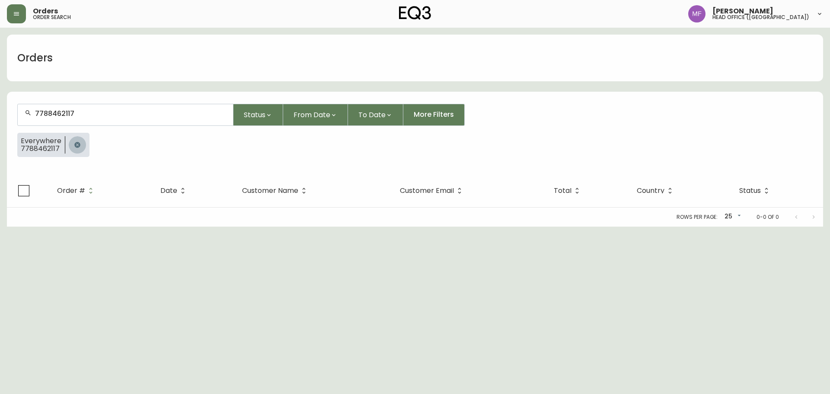
drag, startPoint x: 76, startPoint y: 137, endPoint x: 76, endPoint y: 141, distance: 4.8
click at [76, 141] on button "button" at bounding box center [77, 144] width 17 height 17
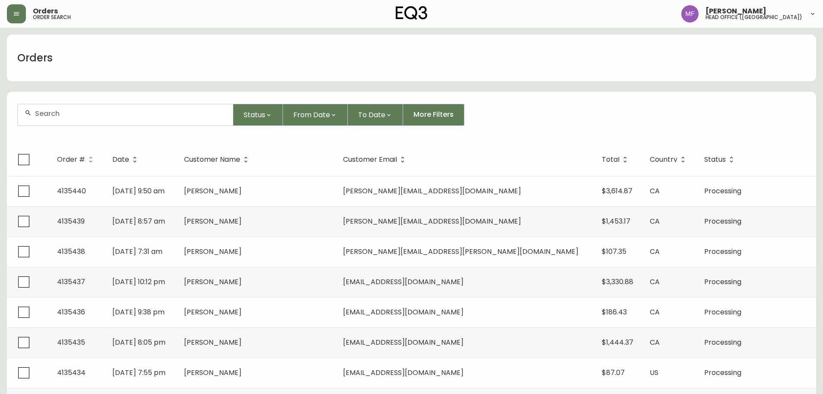
click at [75, 116] on input "text" at bounding box center [130, 113] width 191 height 8
type input "5147720648"
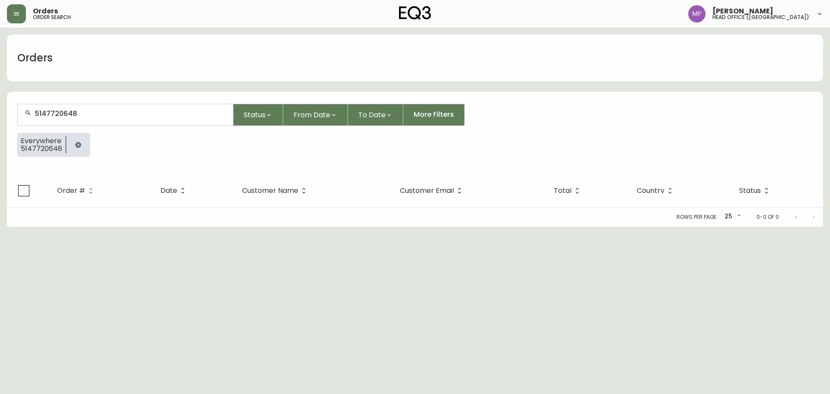
click at [72, 139] on button "button" at bounding box center [78, 144] width 17 height 17
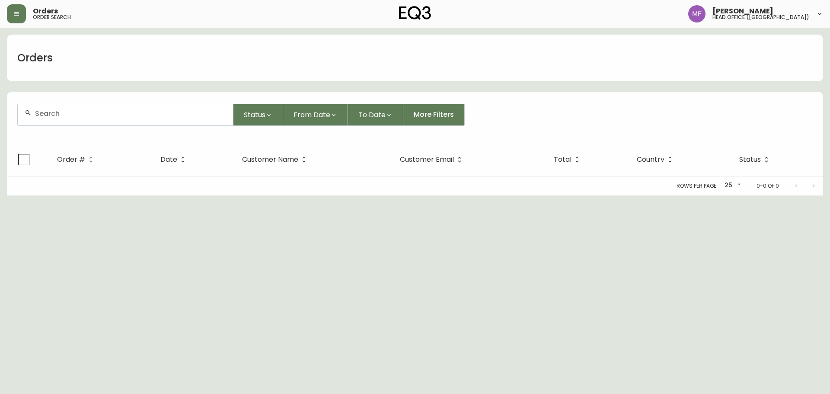
click at [74, 113] on input "text" at bounding box center [130, 113] width 191 height 8
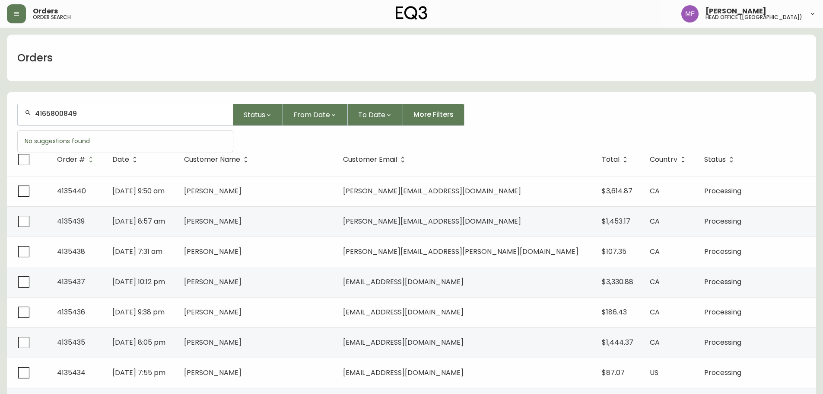
type input "4165800849"
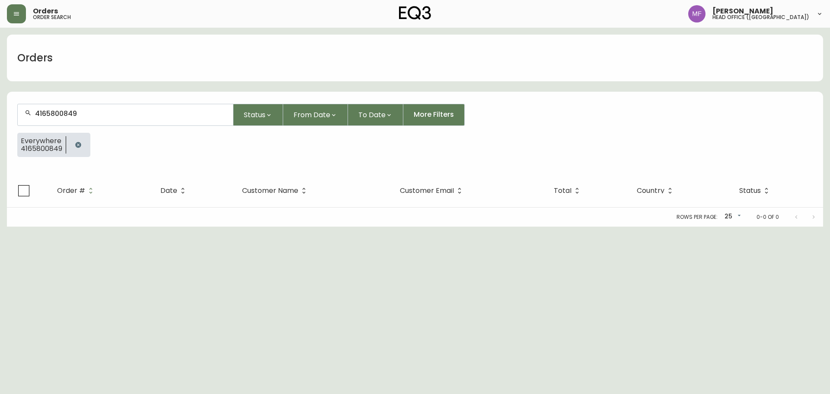
click at [66, 139] on div at bounding box center [66, 144] width 0 height 17
click at [82, 146] on button "button" at bounding box center [78, 144] width 17 height 17
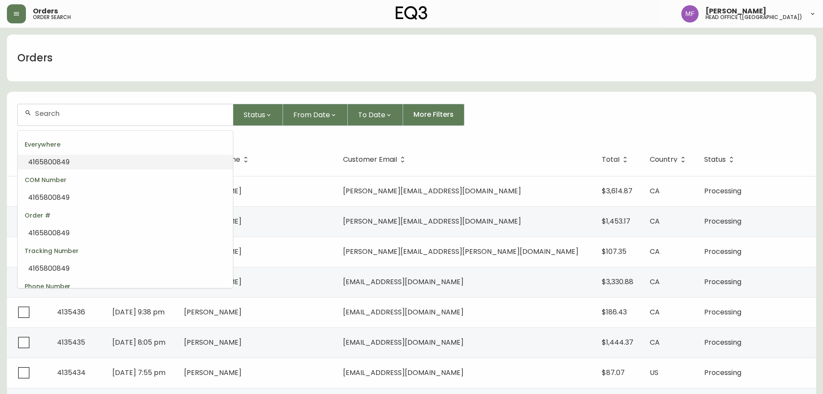
click at [54, 112] on input "text" at bounding box center [130, 113] width 191 height 8
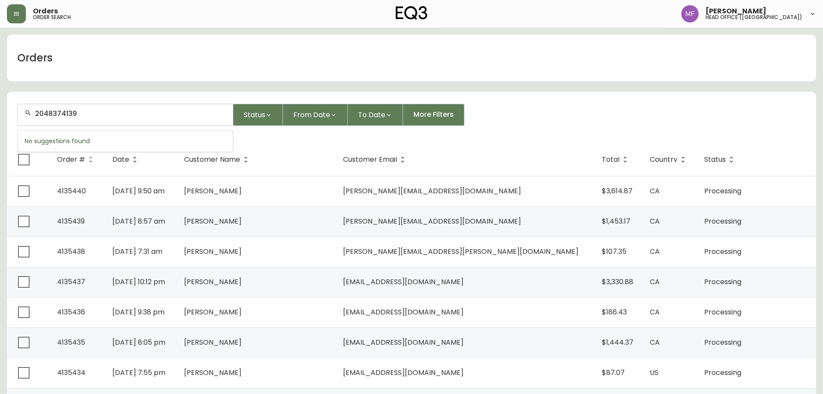
type input "2048374139"
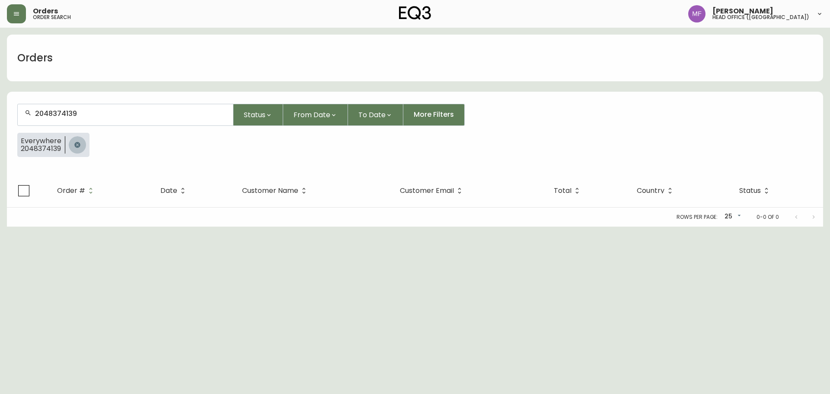
click at [85, 144] on button "button" at bounding box center [77, 144] width 17 height 17
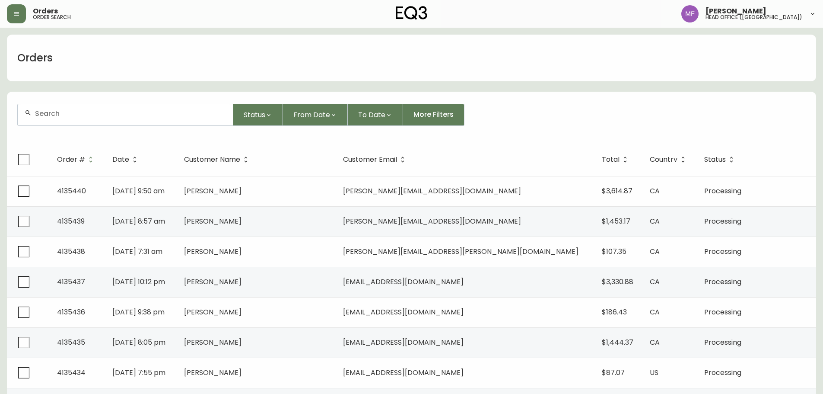
click at [88, 118] on div at bounding box center [125, 114] width 215 height 21
type input "4168775787"
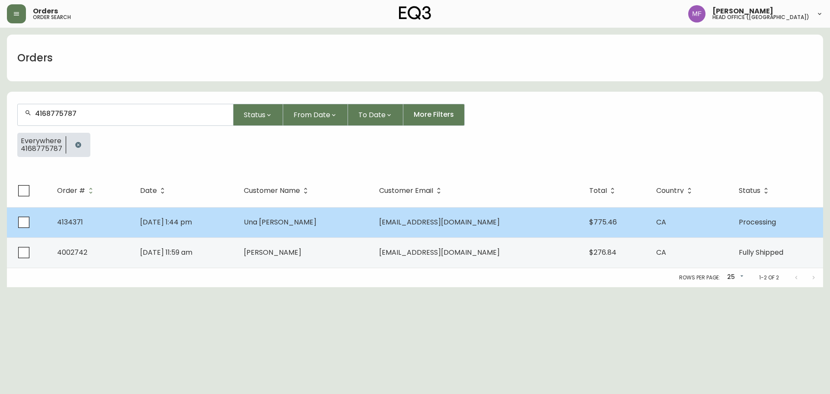
click at [125, 220] on td "4134371" at bounding box center [91, 222] width 83 height 30
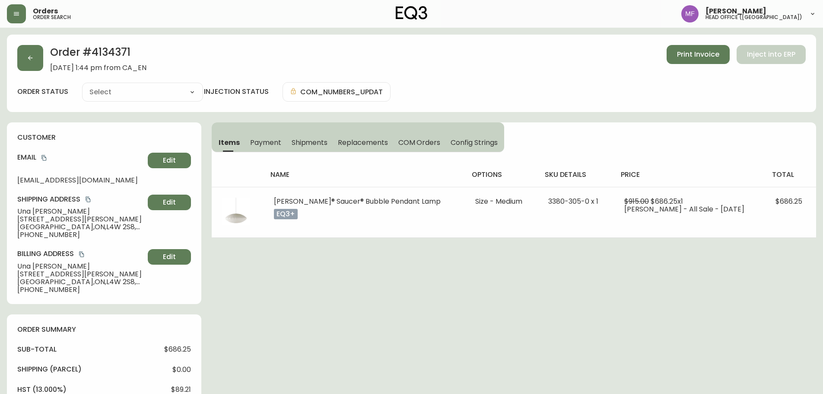
type input "Processing"
select select "PROCESSING"
click at [124, 45] on h2 "Order # 4134371" at bounding box center [98, 54] width 96 height 19
copy h2 "4134371"
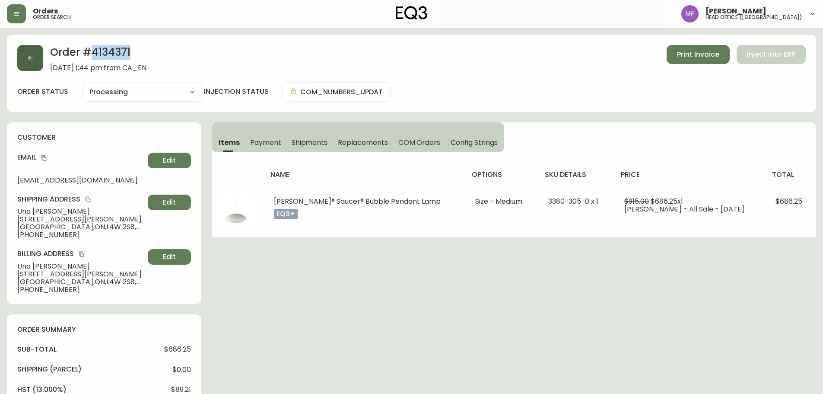
click at [36, 62] on button "button" at bounding box center [30, 58] width 26 height 26
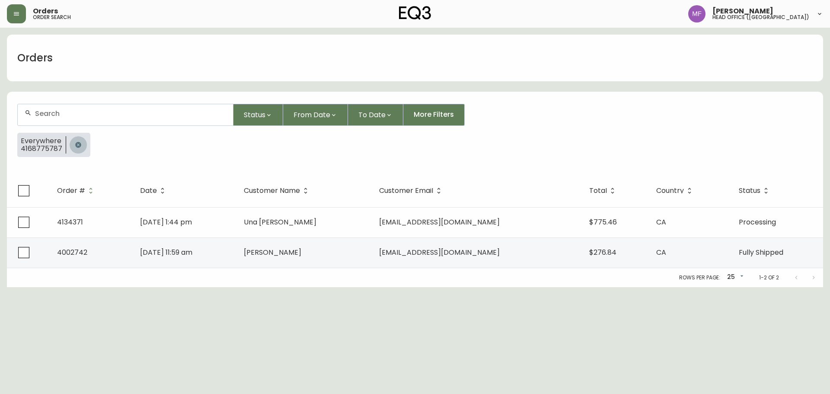
click at [77, 143] on icon "button" at bounding box center [78, 145] width 6 height 6
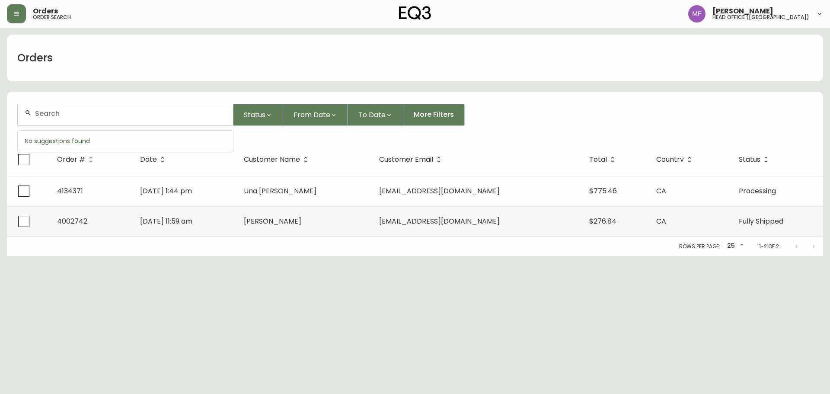
click at [67, 112] on input "text" at bounding box center [130, 113] width 191 height 8
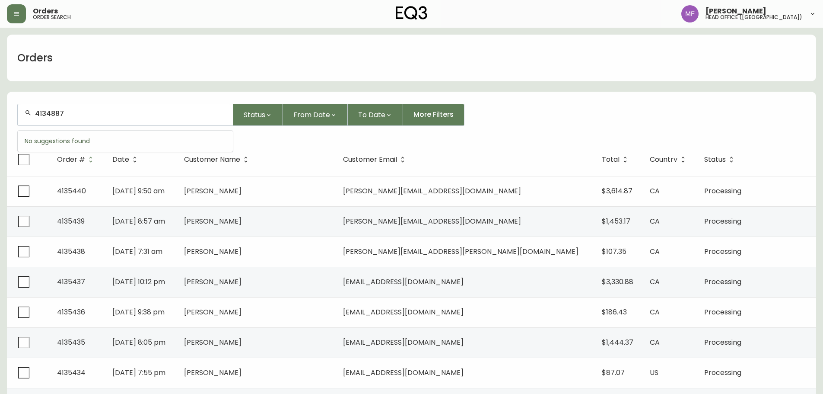
type input "4134887"
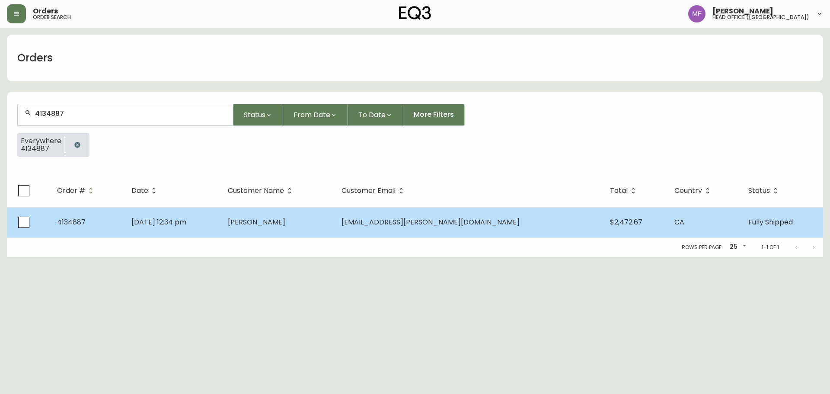
click at [220, 233] on td "[DATE] 12:34 pm" at bounding box center [172, 222] width 96 height 30
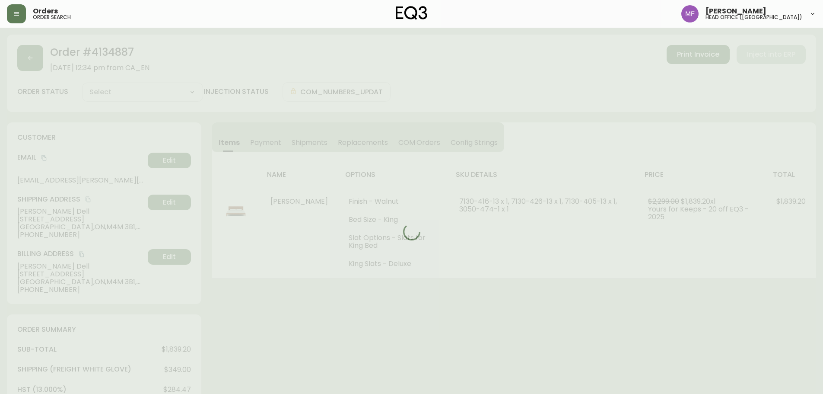
type input "Fully Shipped"
select select "FULLY_SHIPPED"
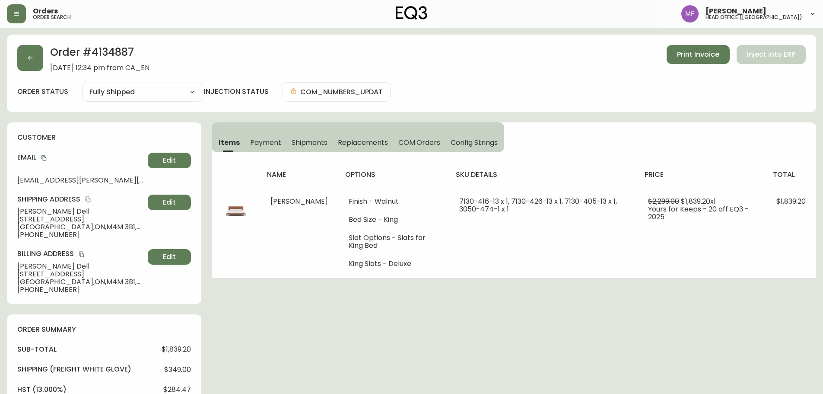
click at [44, 155] on icon "copy" at bounding box center [43, 158] width 5 height 6
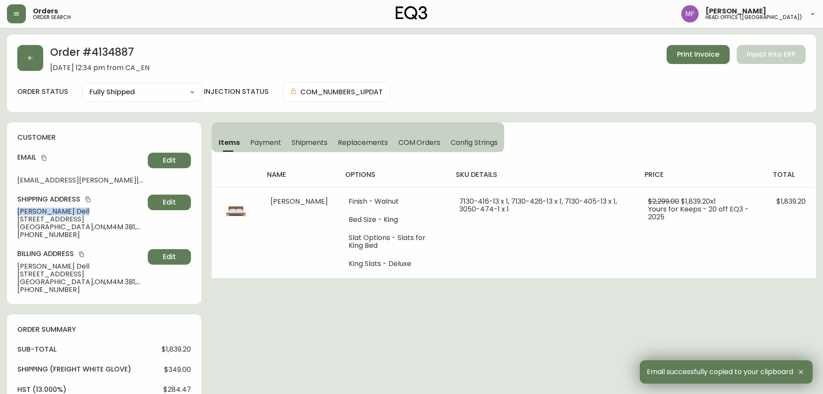
drag, startPoint x: 51, startPoint y: 208, endPoint x: 14, endPoint y: 208, distance: 37.2
click at [14, 208] on div "customer Email [EMAIL_ADDRESS][PERSON_NAME][DOMAIN_NAME] Edit Shipping Address …" at bounding box center [104, 213] width 194 height 182
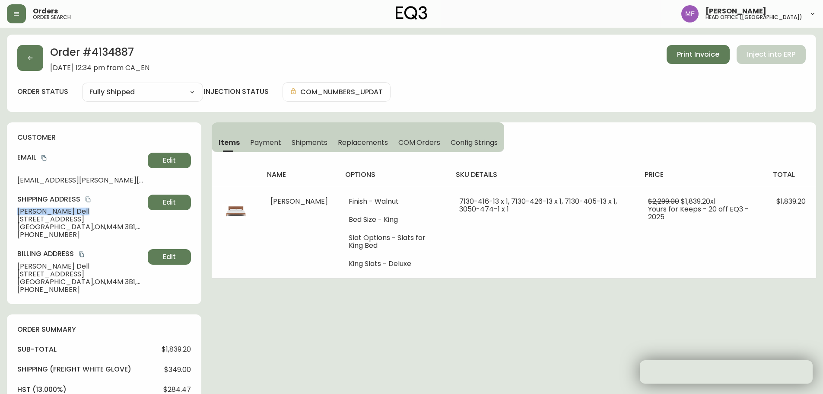
copy span "[PERSON_NAME]"
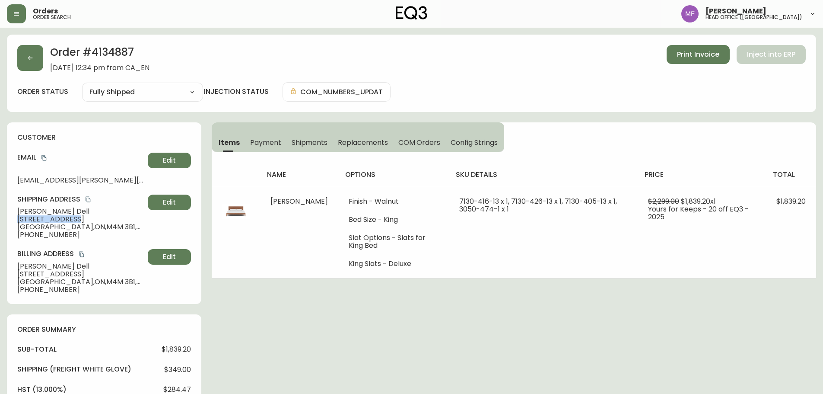
drag, startPoint x: 77, startPoint y: 220, endPoint x: 16, endPoint y: 219, distance: 61.0
click at [16, 219] on div "customer Email [EMAIL_ADDRESS][PERSON_NAME][DOMAIN_NAME] Edit Shipping Address …" at bounding box center [104, 213] width 194 height 182
copy span "[STREET_ADDRESS]"
drag, startPoint x: 61, startPoint y: 225, endPoint x: 89, endPoint y: 227, distance: 27.7
click at [89, 227] on span "[GEOGRAPHIC_DATA] , ON , M4M 3B1 , [GEOGRAPHIC_DATA]" at bounding box center [80, 227] width 127 height 8
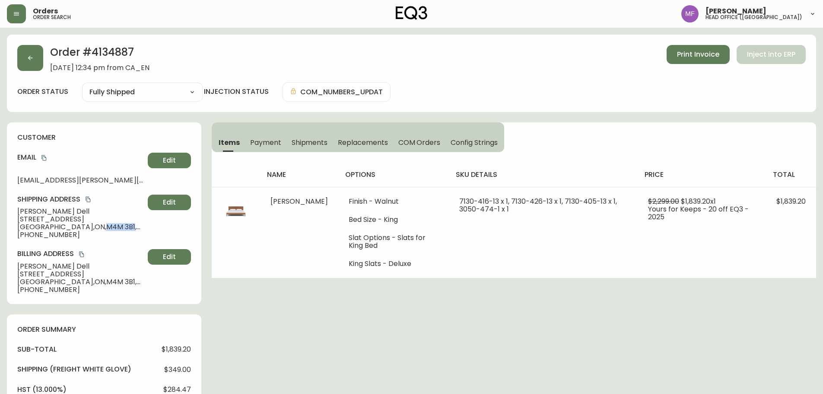
copy span "M4M 3B1"
click at [471, 319] on div "Order # 4134887 [DATE] 12:34 pm from CA_EN Print Invoice Inject into ERP order …" at bounding box center [411, 371] width 809 height 672
click at [492, 331] on div "Order # 4134887 [DATE] 12:34 pm from CA_EN Print Invoice Inject into ERP order …" at bounding box center [411, 371] width 809 height 672
click at [31, 70] on button "button" at bounding box center [30, 58] width 26 height 26
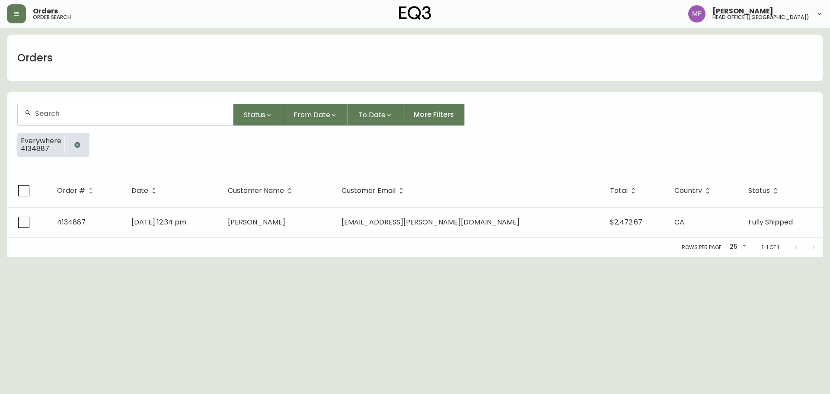
click at [77, 146] on icon "button" at bounding box center [77, 144] width 7 height 7
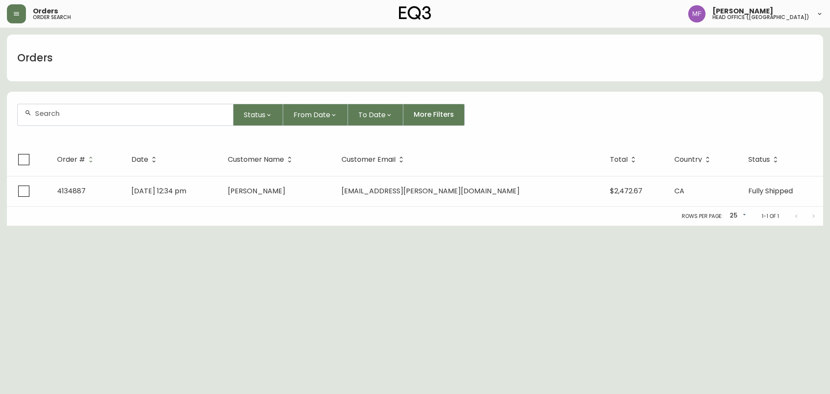
click at [71, 122] on div at bounding box center [125, 114] width 215 height 21
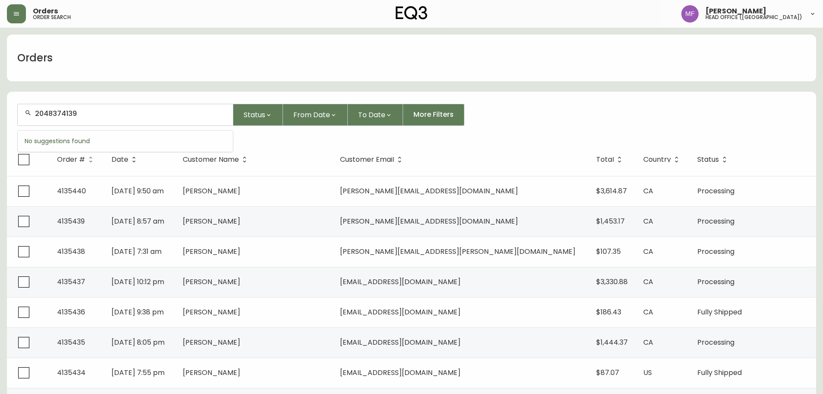
type input "2048374139"
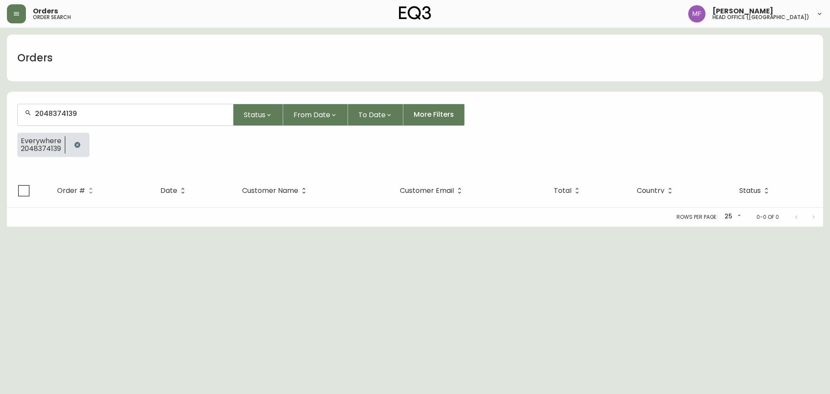
click at [80, 145] on icon "button" at bounding box center [77, 144] width 7 height 7
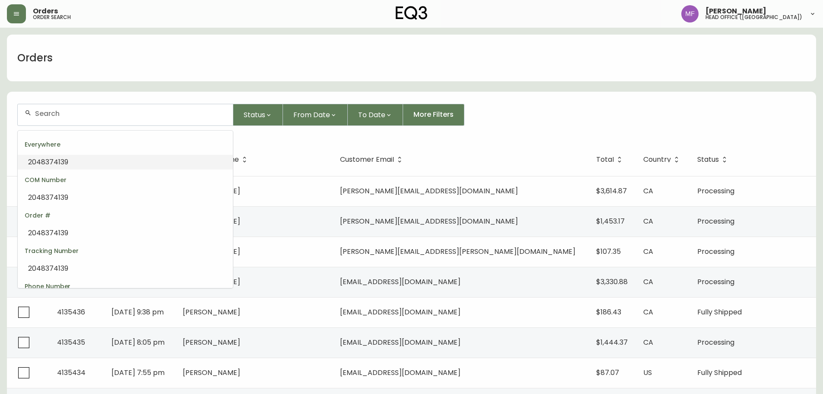
click at [55, 116] on input "text" at bounding box center [130, 113] width 191 height 8
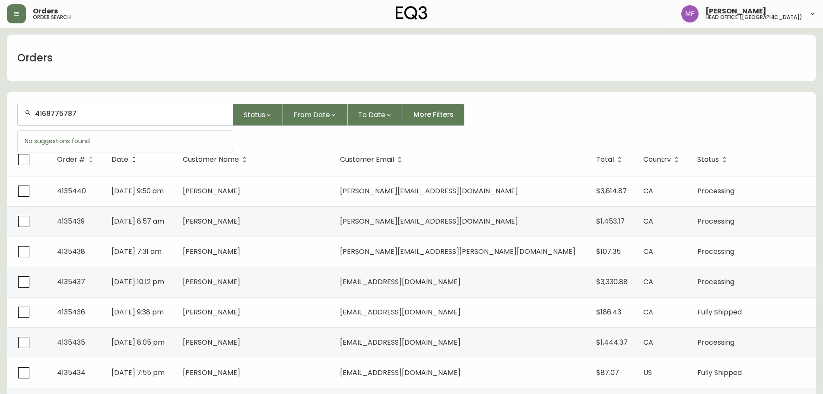
type input "4168775787"
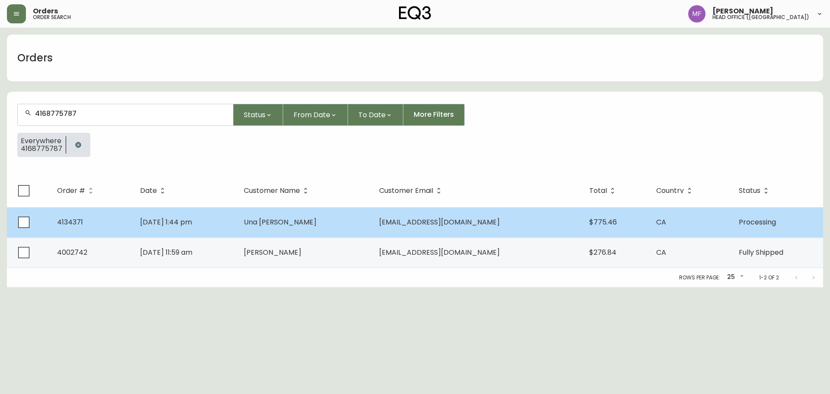
click at [179, 216] on td "[DATE] 1:44 pm" at bounding box center [184, 222] width 103 height 30
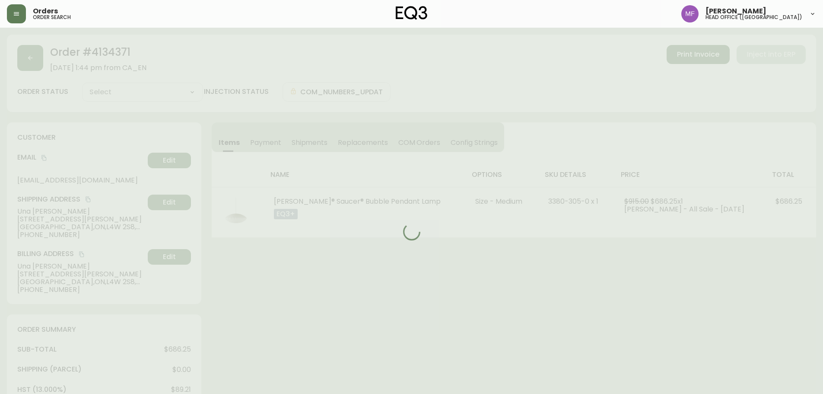
type input "Processing"
select select "PROCESSING"
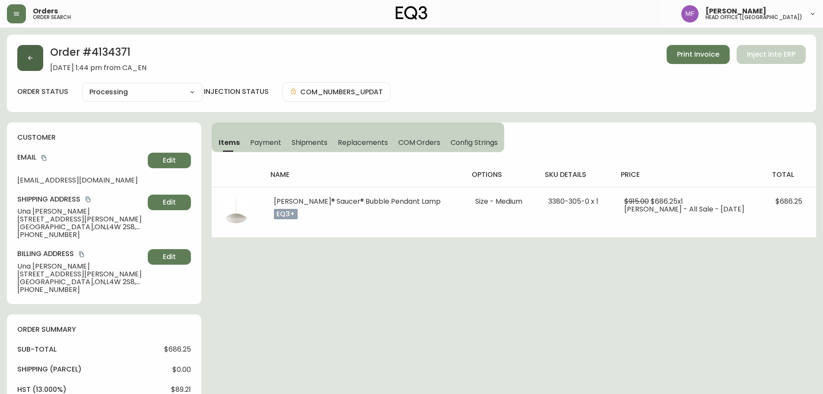
click at [24, 64] on button "button" at bounding box center [30, 58] width 26 height 26
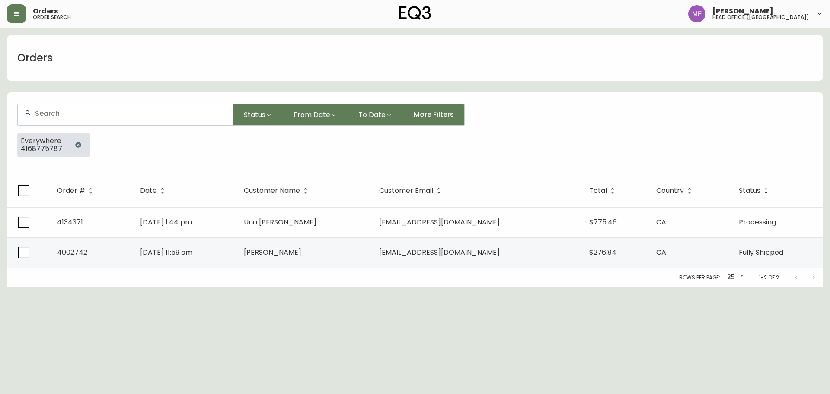
click at [80, 143] on button "button" at bounding box center [78, 144] width 17 height 17
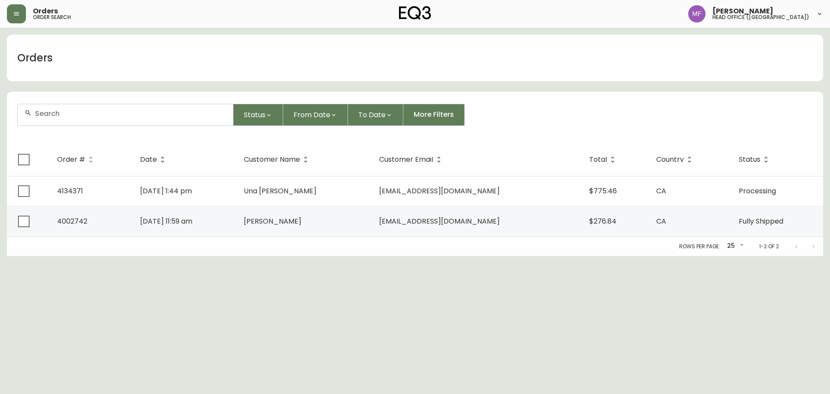
click at [75, 118] on div at bounding box center [125, 114] width 215 height 21
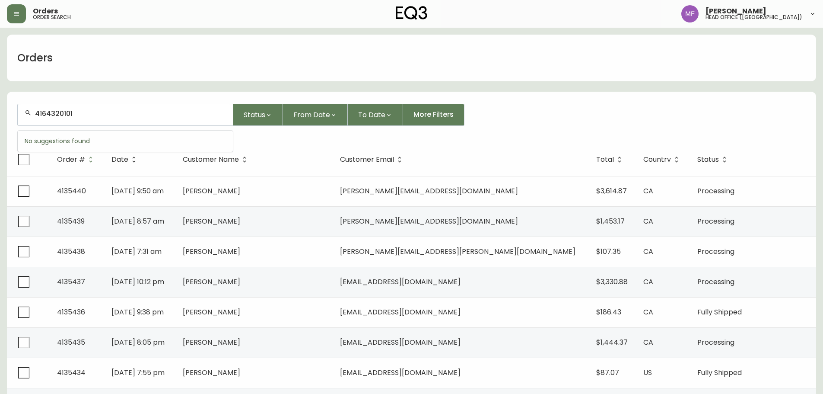
type input "4164320101"
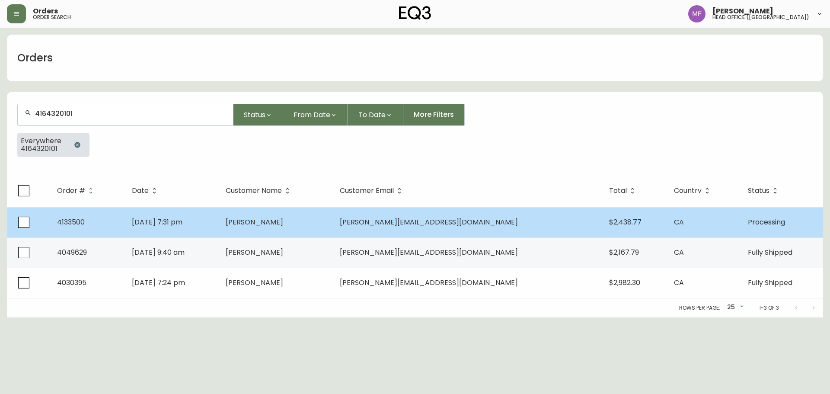
click at [219, 226] on td "[DATE] 7:31 pm" at bounding box center [172, 222] width 94 height 30
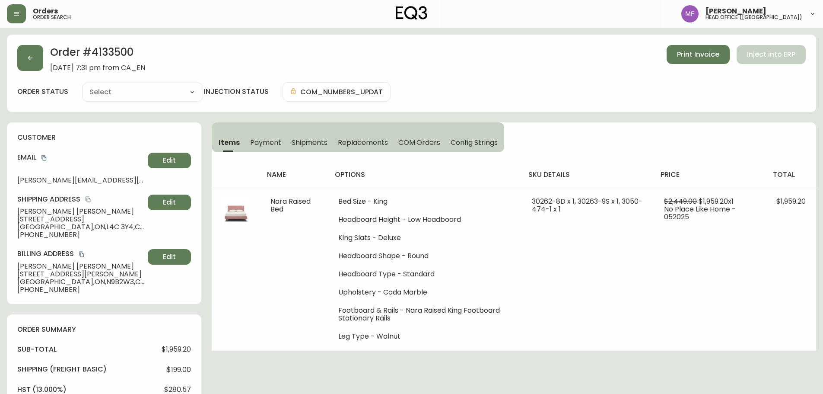
type input "Processing"
select select "PROCESSING"
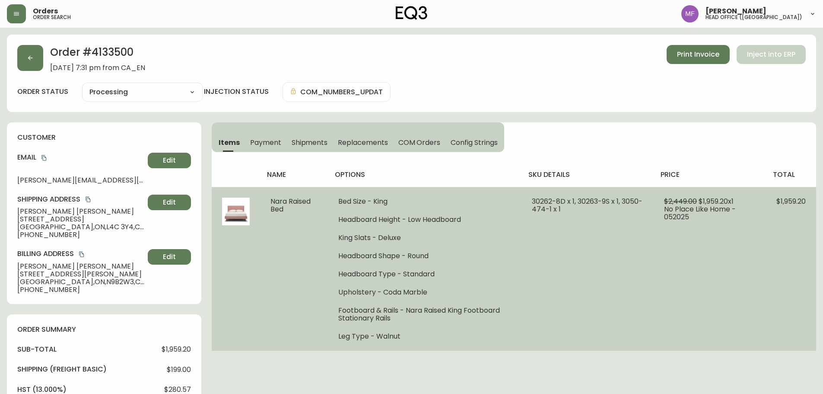
click at [656, 241] on td "$2,449.00 $1,959.20 x 1 No Place Like Home - 052025" at bounding box center [710, 269] width 112 height 164
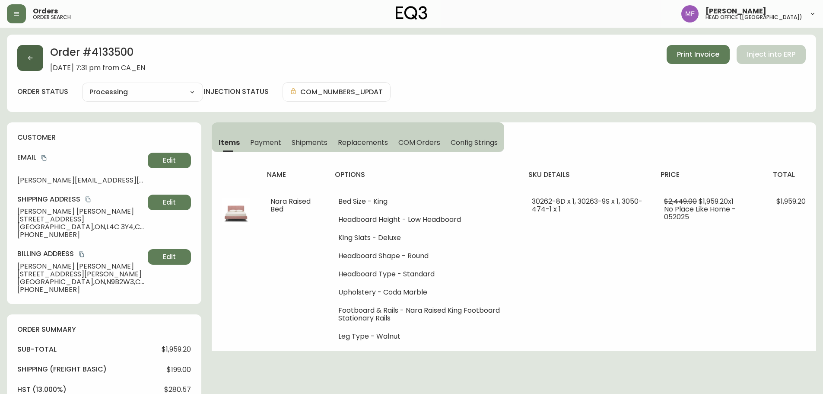
click at [31, 63] on button "button" at bounding box center [30, 58] width 26 height 26
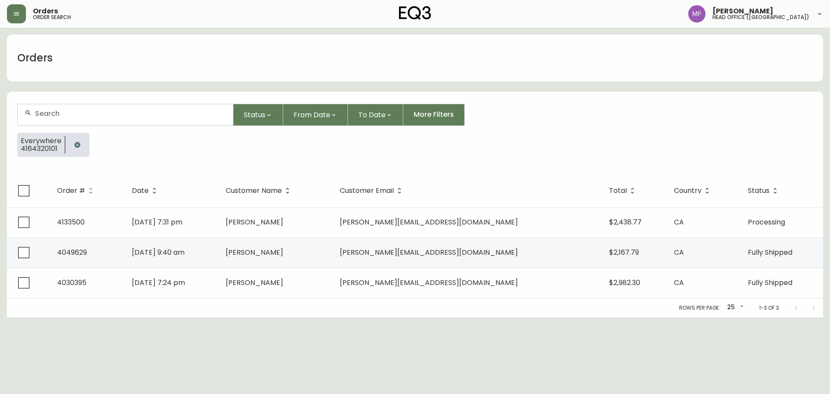
click at [72, 142] on button "button" at bounding box center [77, 144] width 17 height 17
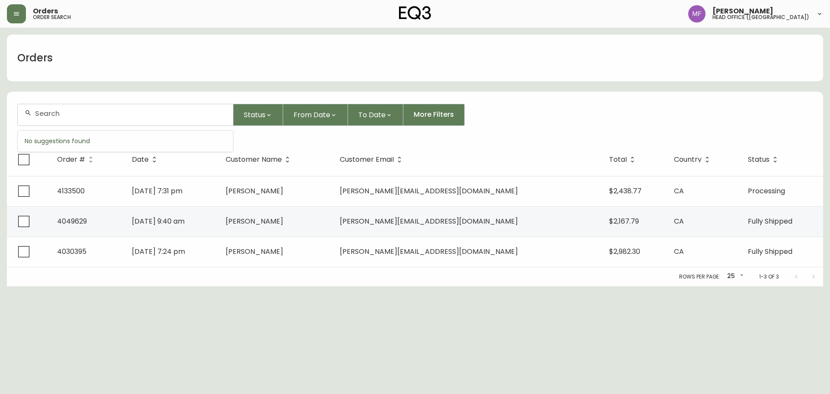
click at [70, 116] on input "text" at bounding box center [130, 113] width 191 height 8
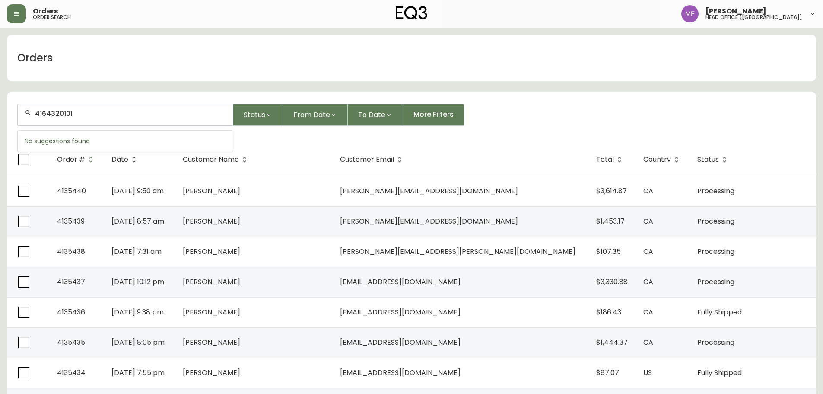
type input "4164320101"
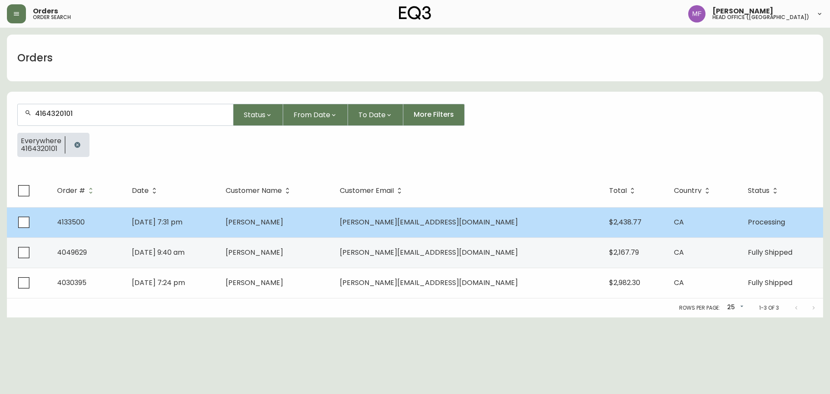
click at [304, 227] on td "[PERSON_NAME]" at bounding box center [276, 222] width 114 height 30
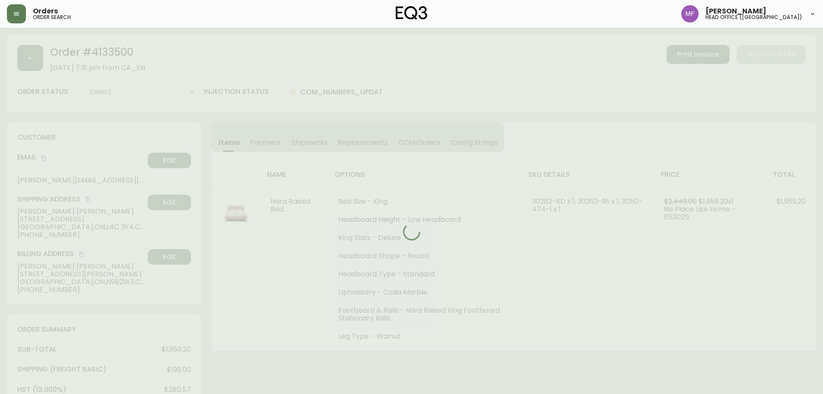
type input "Processing"
select select "PROCESSING"
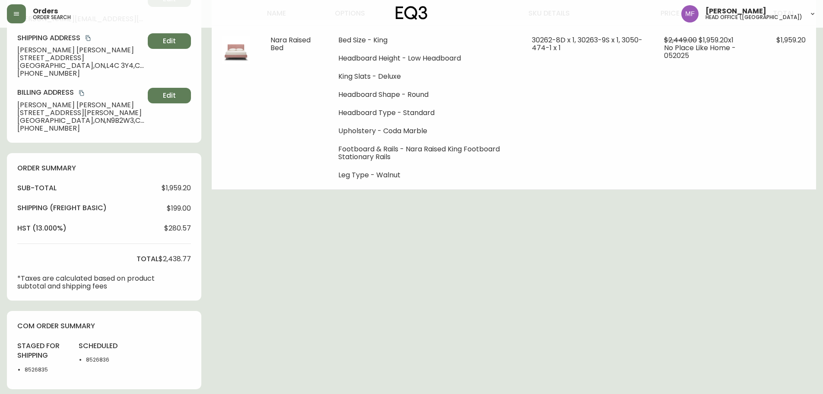
scroll to position [173, 0]
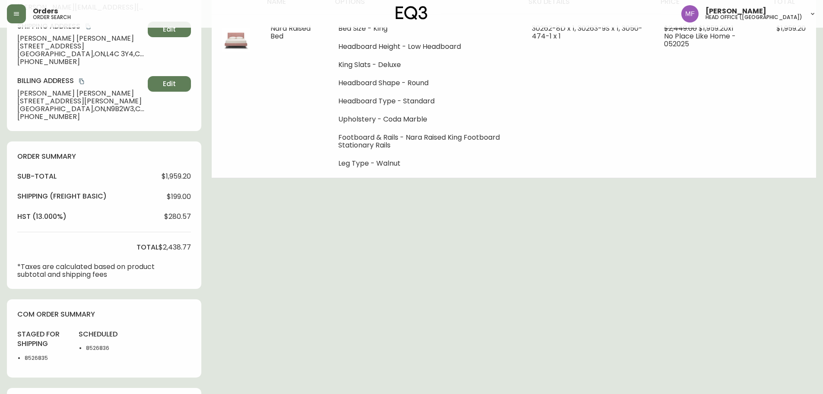
click at [541, 211] on div "Order # 4133500 [DATE] 7:31 pm from [GEOGRAPHIC_DATA] Print Invoice Inject into…" at bounding box center [411, 198] width 809 height 672
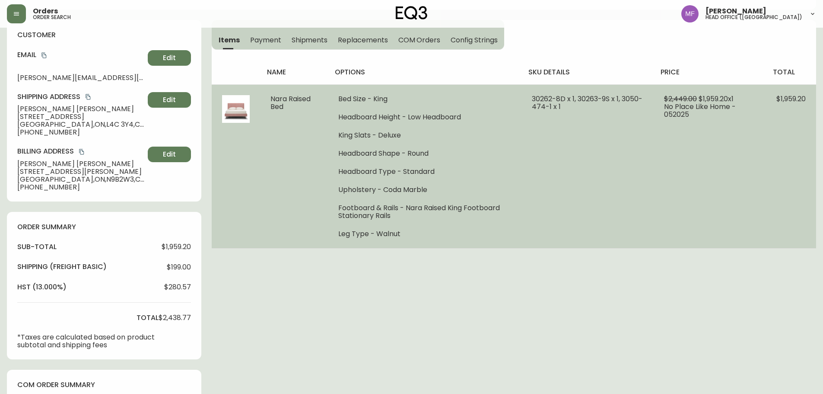
scroll to position [0, 0]
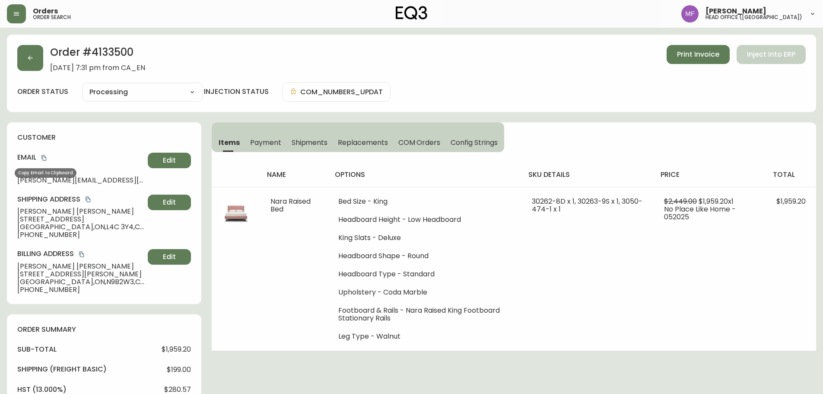
drag, startPoint x: 46, startPoint y: 157, endPoint x: 123, endPoint y: 171, distance: 78.1
click at [46, 157] on icon "copy" at bounding box center [43, 158] width 5 height 6
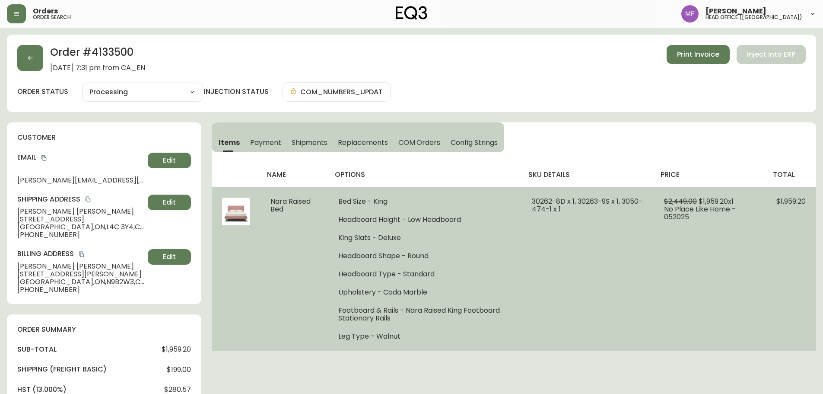
click at [588, 263] on td "30262-8D x 1, 30263-9S x 1, 3050-474-1 x 1" at bounding box center [588, 269] width 132 height 164
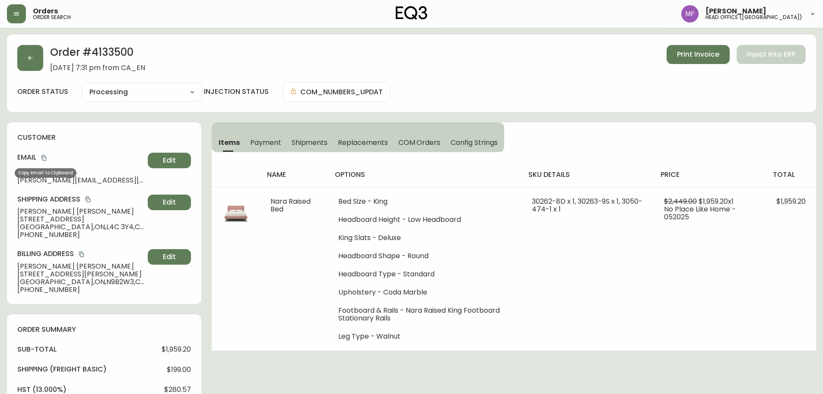
click at [46, 158] on icon "copy" at bounding box center [43, 158] width 5 height 6
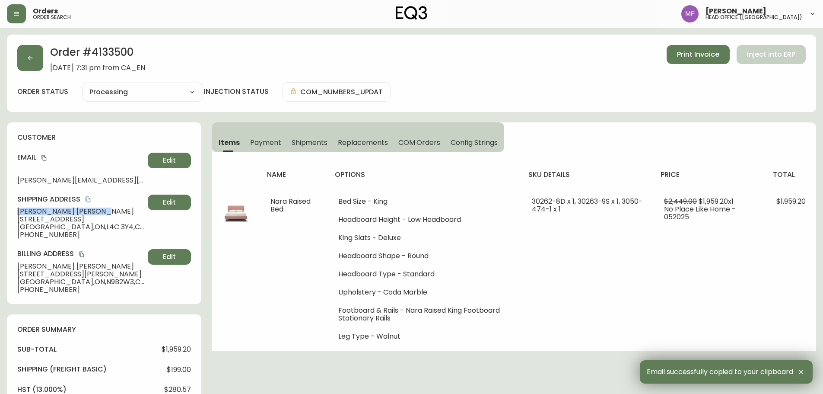
drag, startPoint x: 70, startPoint y: 212, endPoint x: 13, endPoint y: 212, distance: 56.6
click at [13, 212] on div "customer Email [PERSON_NAME][EMAIL_ADDRESS][DOMAIN_NAME] Edit Shipping Address …" at bounding box center [104, 213] width 194 height 182
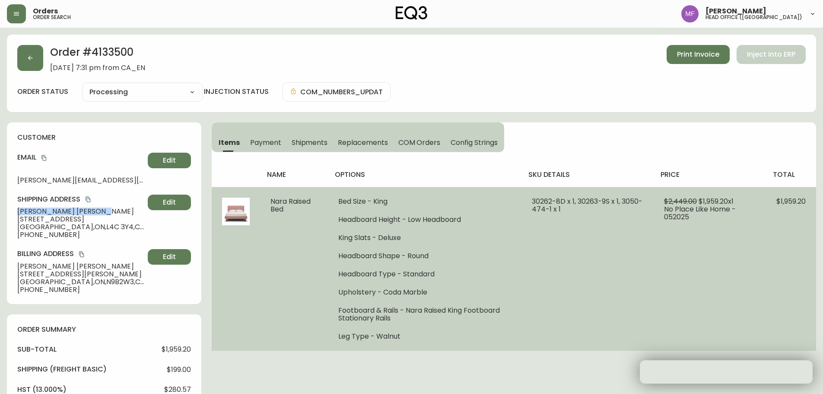
copy span "[PERSON_NAME]"
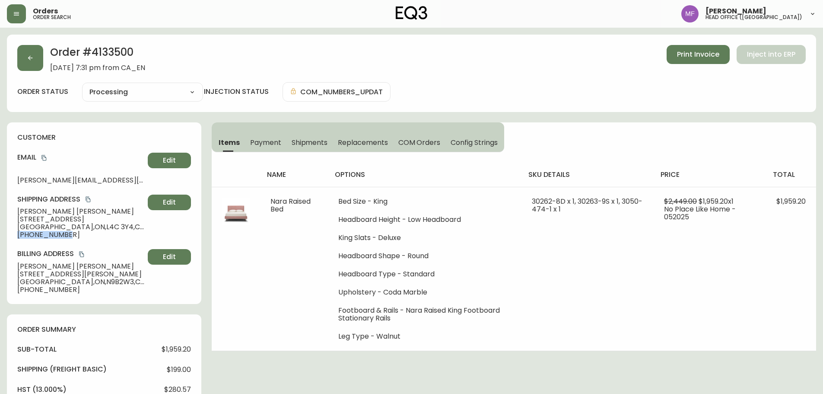
drag, startPoint x: 64, startPoint y: 236, endPoint x: 3, endPoint y: 234, distance: 60.1
click at [3, 234] on main "Order # 4133500 [DATE] 7:31 pm from [GEOGRAPHIC_DATA] Print Invoice Inject into…" at bounding box center [411, 367] width 823 height 679
copy span "[PHONE_NUMBER]"
click at [110, 48] on h2 "Order # 4133500" at bounding box center [97, 54] width 95 height 19
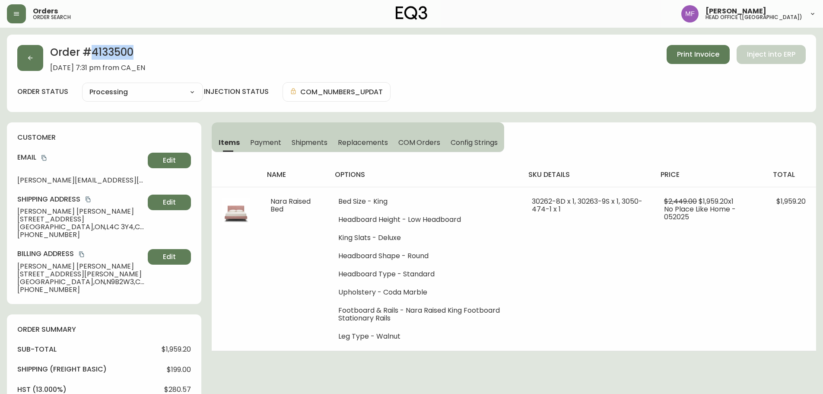
copy h2 "4133500"
drag, startPoint x: 69, startPoint y: 212, endPoint x: 19, endPoint y: 210, distance: 50.6
click at [19, 210] on span "[PERSON_NAME]" at bounding box center [80, 211] width 127 height 8
copy span "[PERSON_NAME]"
click at [117, 49] on h2 "Order # 4133500" at bounding box center [97, 54] width 95 height 19
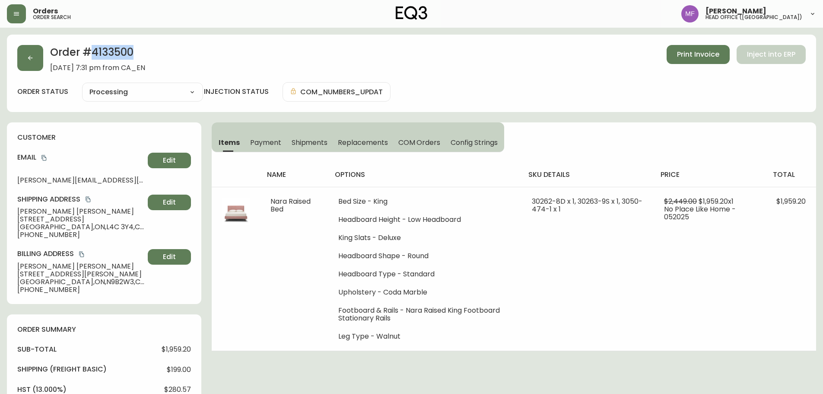
click at [117, 49] on h2 "Order # 4133500" at bounding box center [97, 54] width 95 height 19
copy h2 "4133500"
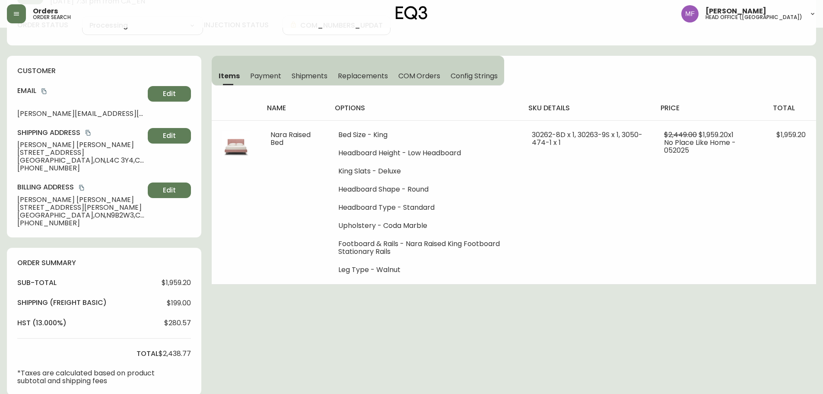
scroll to position [303, 0]
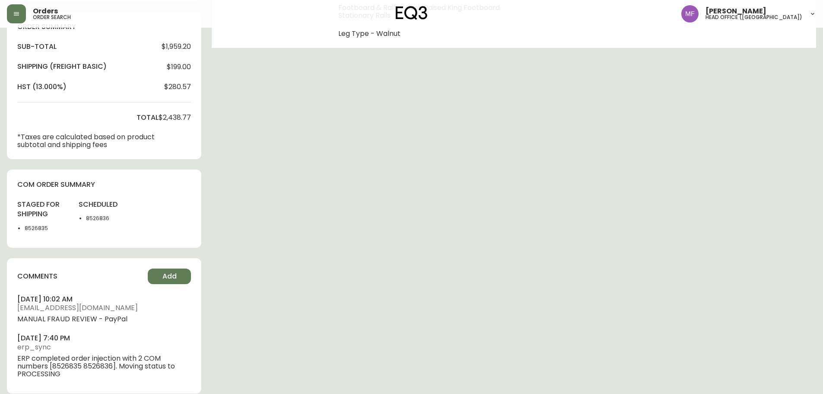
click at [36, 228] on li "8526835" at bounding box center [47, 228] width 44 height 8
copy li "8526835"
click at [438, 173] on div "Order # 4133500 [DATE] 7:31 pm from [GEOGRAPHIC_DATA] Print Invoice Inject into…" at bounding box center [411, 68] width 809 height 672
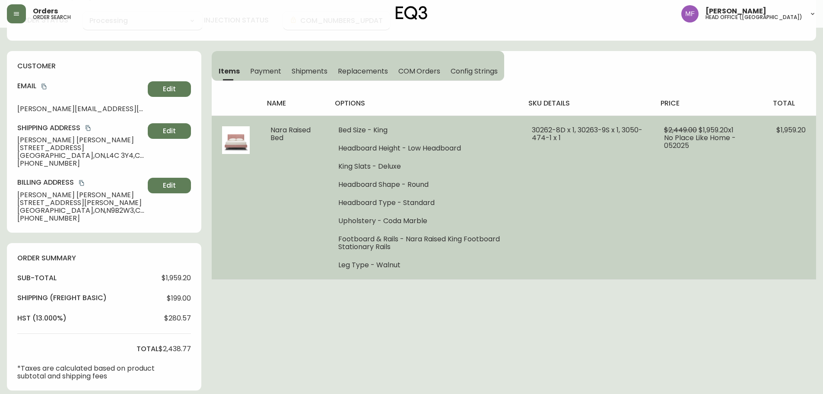
scroll to position [0, 0]
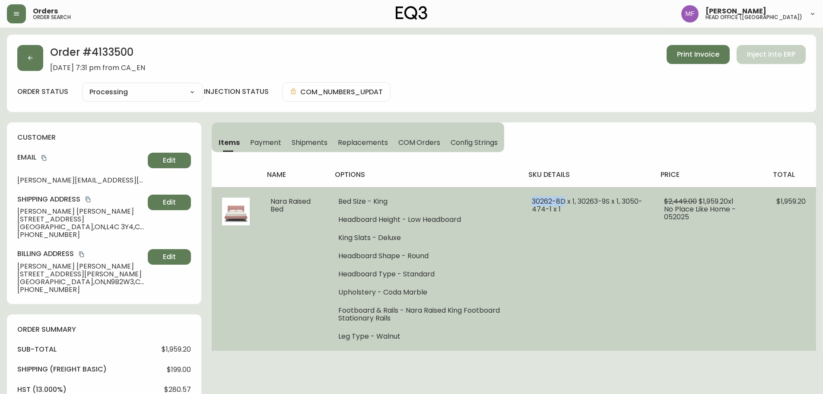
drag, startPoint x: 566, startPoint y: 198, endPoint x: 532, endPoint y: 198, distance: 33.3
click at [532, 198] on span "30262-8D x 1, 30263-9S x 1, 3050-474-1 x 1" at bounding box center [587, 205] width 111 height 18
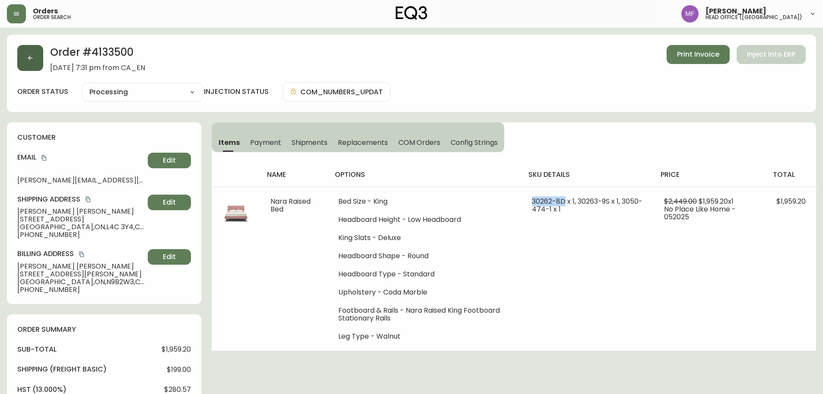
click at [34, 61] on button "button" at bounding box center [30, 58] width 26 height 26
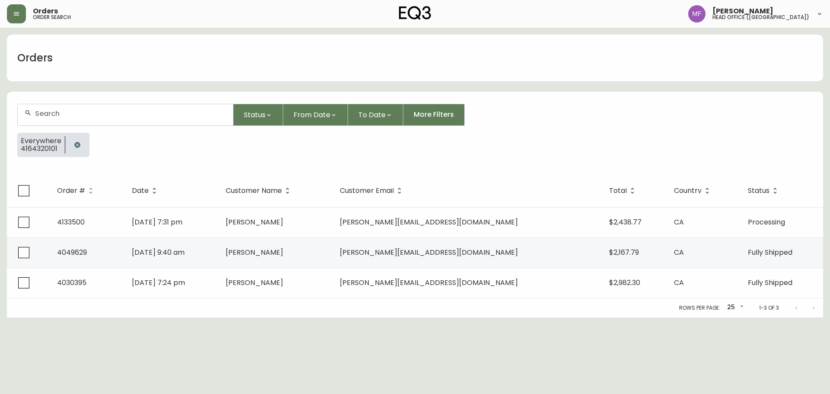
click at [81, 146] on button "button" at bounding box center [77, 144] width 17 height 17
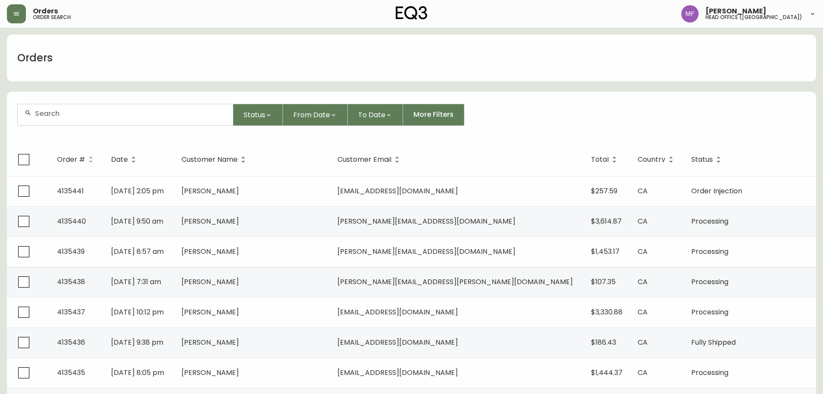
click at [76, 120] on div at bounding box center [125, 114] width 215 height 21
paste input "4134734"
type input "4134734"
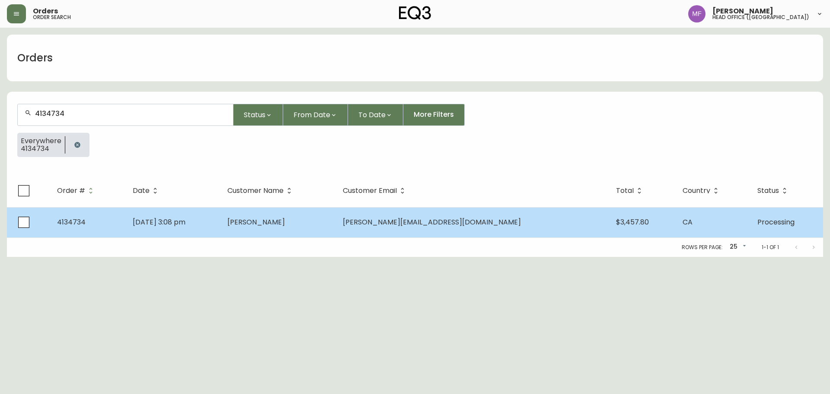
click at [323, 235] on td "[PERSON_NAME]" at bounding box center [277, 222] width 115 height 30
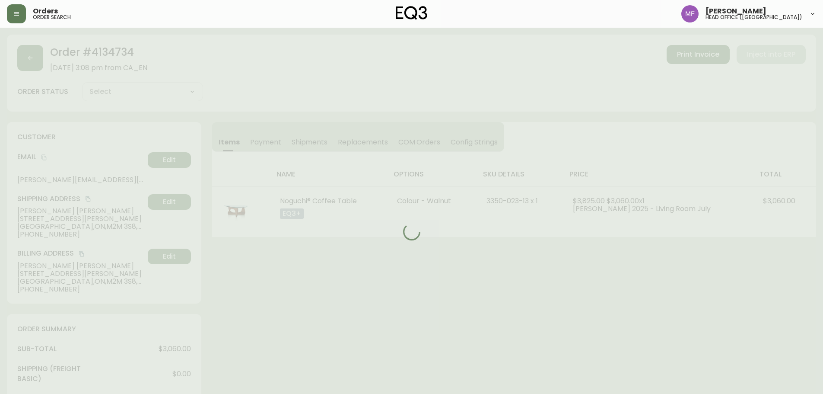
type input "Processing"
select select "PROCESSING"
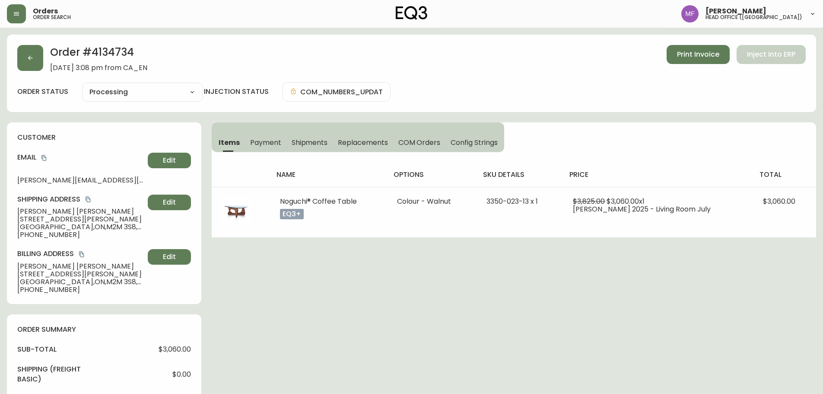
click at [116, 54] on h2 "Order # 4134734" at bounding box center [98, 54] width 97 height 19
click at [44, 60] on div "Order # 4134734 [DATE] 3:08 pm from CA_EN Print Invoice Inject into ERP" at bounding box center [411, 58] width 789 height 27
click at [40, 61] on button "button" at bounding box center [30, 58] width 26 height 26
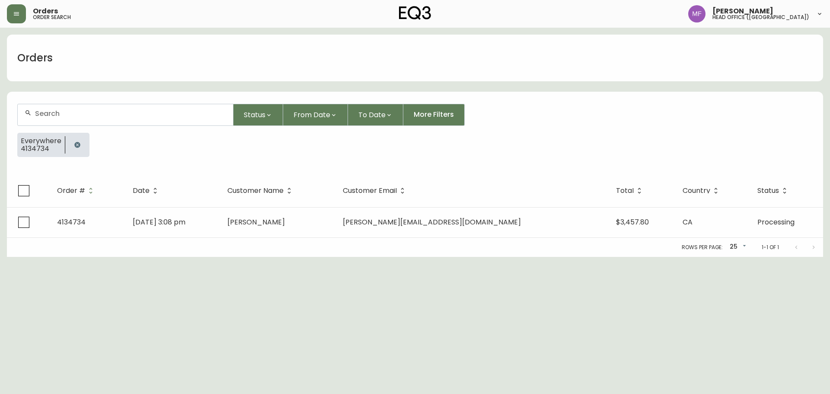
click at [78, 141] on button "button" at bounding box center [77, 144] width 17 height 17
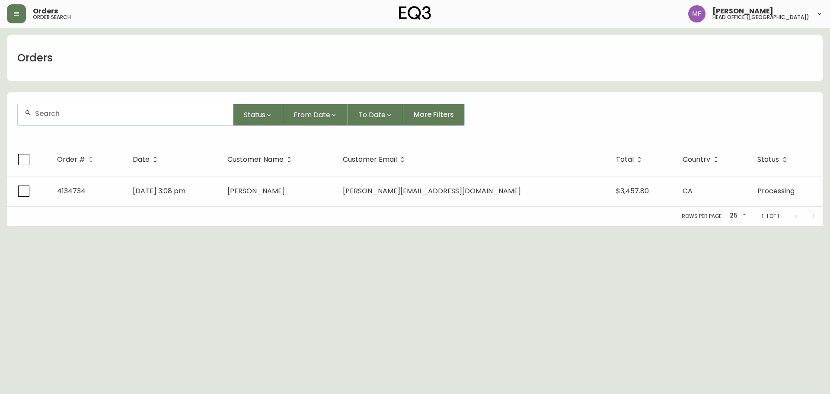
click at [77, 115] on input "text" at bounding box center [130, 113] width 191 height 8
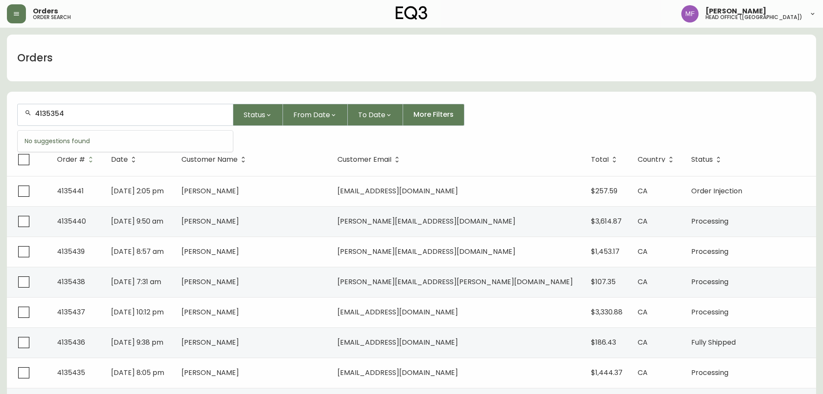
type input "4135354"
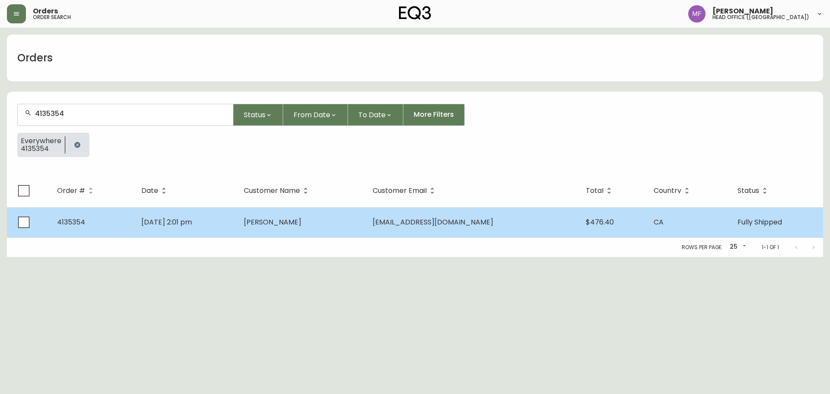
click at [236, 228] on td "[DATE] 2:01 pm" at bounding box center [185, 222] width 102 height 30
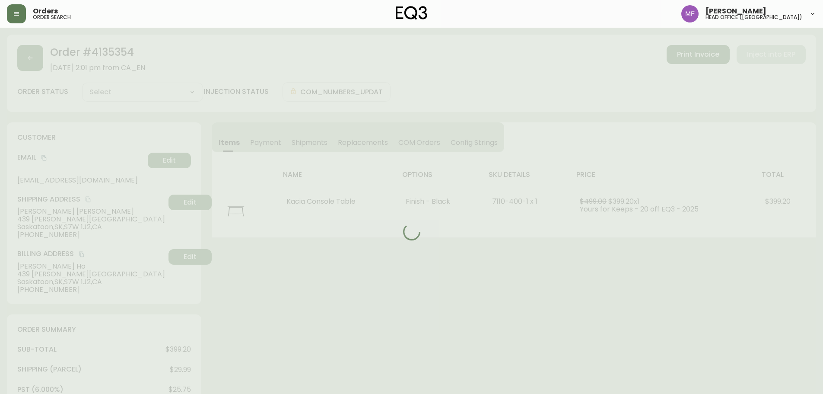
type input "Fully Shipped"
select select "FULLY_SHIPPED"
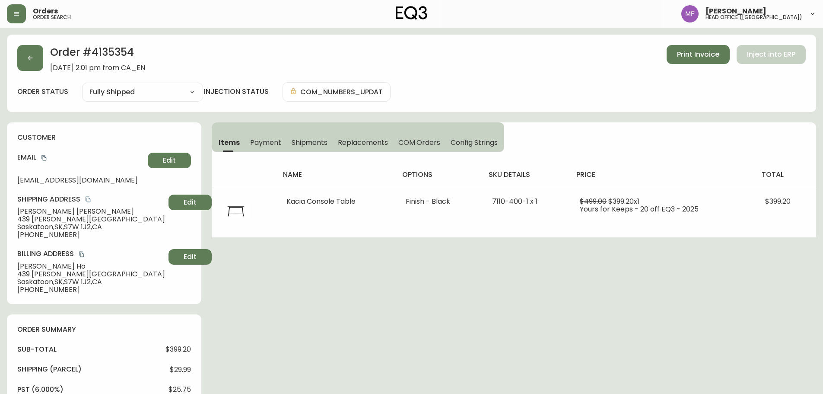
click at [644, 252] on div "Order # 4135354 [DATE] 2:01 pm from CA_EN Print Invoice Inject into ERP order s…" at bounding box center [411, 395] width 809 height 721
click at [367, 338] on div "Order # 4135354 [DATE] 2:01 pm from CA_EN Print Invoice Inject into ERP order s…" at bounding box center [411, 395] width 809 height 721
click at [25, 54] on button "button" at bounding box center [30, 58] width 26 height 26
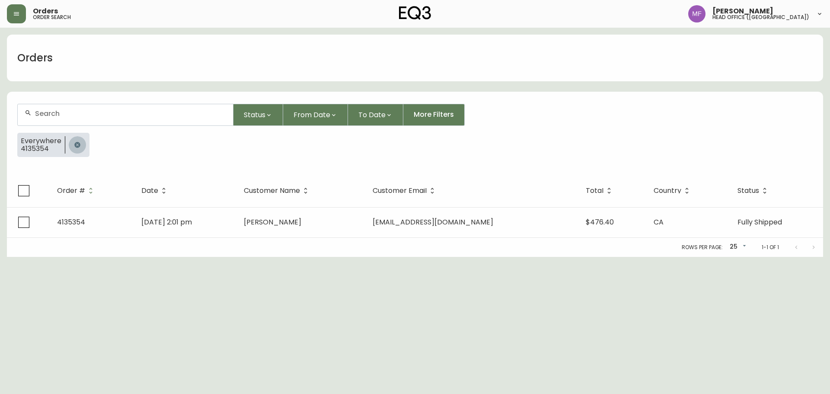
click at [83, 143] on button "button" at bounding box center [77, 144] width 17 height 17
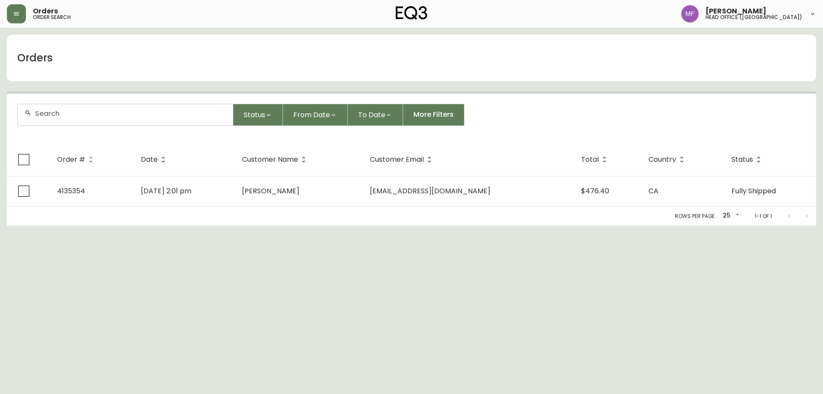
drag, startPoint x: 59, startPoint y: 121, endPoint x: 72, endPoint y: 117, distance: 13.5
click at [59, 121] on div at bounding box center [125, 114] width 215 height 21
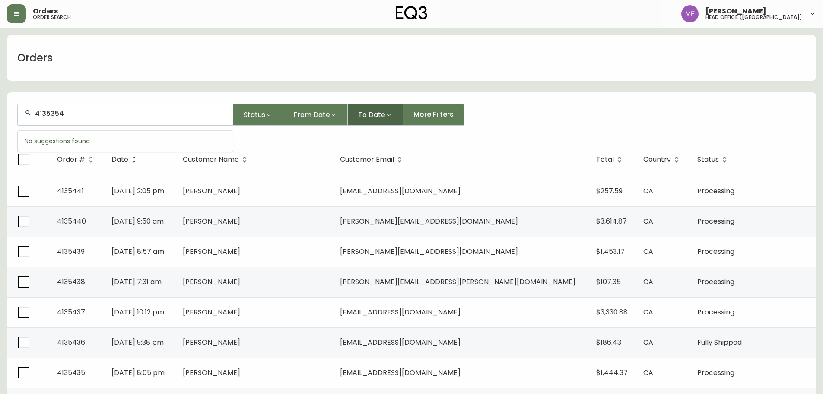
type input "4135354"
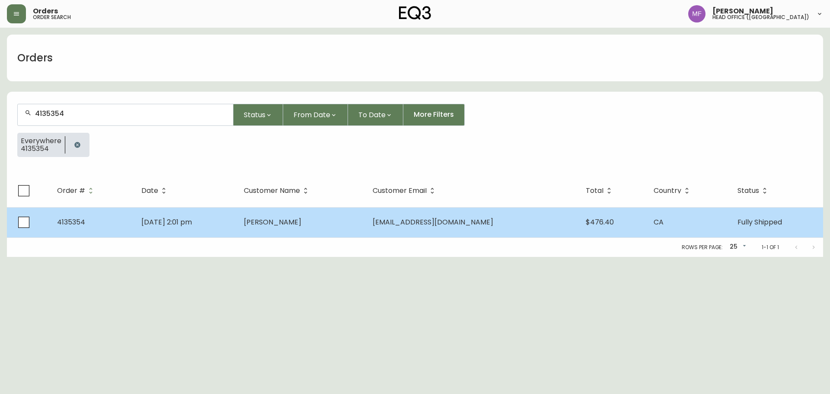
click at [366, 231] on td "[PERSON_NAME]" at bounding box center [301, 222] width 129 height 30
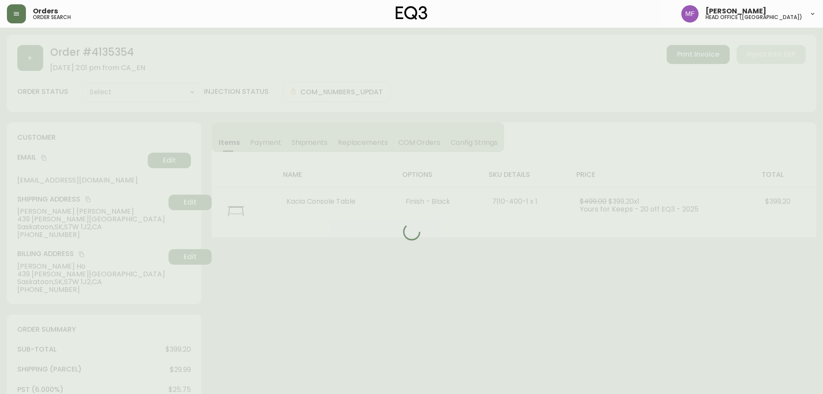
type input "Fully Shipped"
select select "FULLY_SHIPPED"
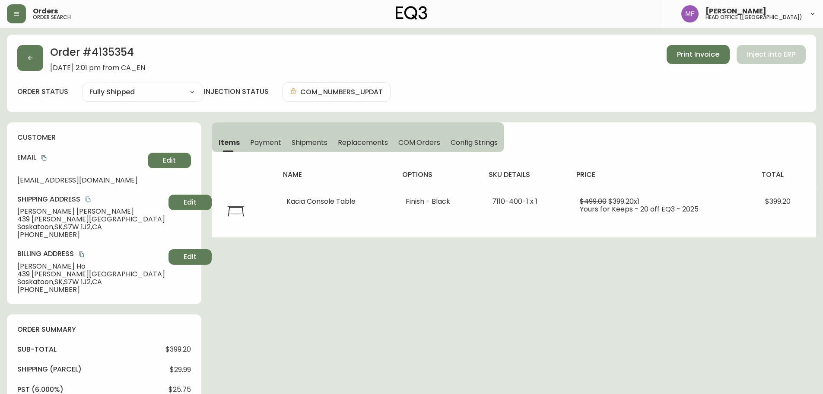
click at [104, 57] on h2 "Order # 4135354" at bounding box center [97, 54] width 95 height 19
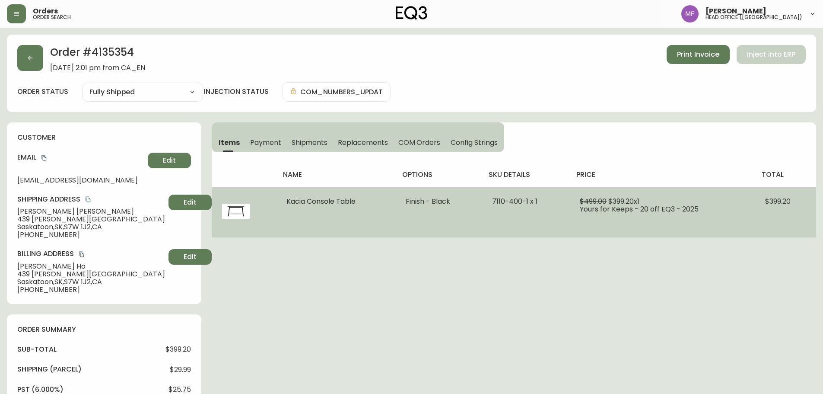
drag, startPoint x: 529, startPoint y: 227, endPoint x: 525, endPoint y: 211, distance: 16.5
click at [529, 227] on td "7110-400-1 x 1" at bounding box center [526, 212] width 88 height 51
drag, startPoint x: 530, startPoint y: 202, endPoint x: 492, endPoint y: 199, distance: 37.8
click at [492, 199] on td "7110-400-1 x 1" at bounding box center [526, 212] width 88 height 51
drag, startPoint x: 287, startPoint y: 200, endPoint x: 556, endPoint y: 198, distance: 269.3
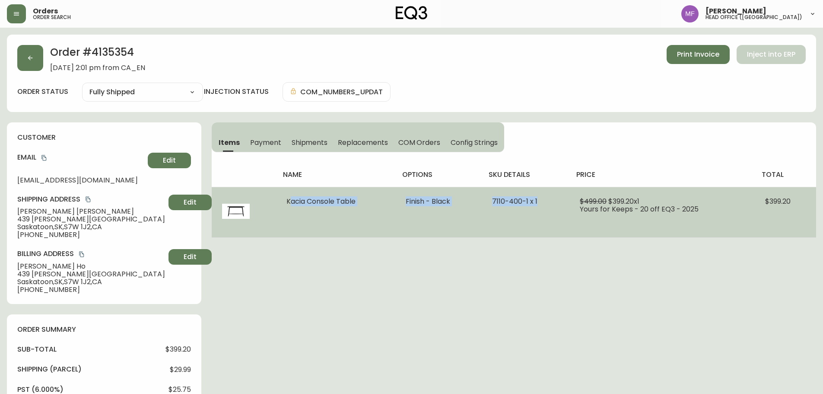
click at [556, 198] on tr "Kacia Console Table Finish - Black 7110-400-1 x 1 $499.00 $399.20 x 1 Yours for…" at bounding box center [514, 212] width 605 height 51
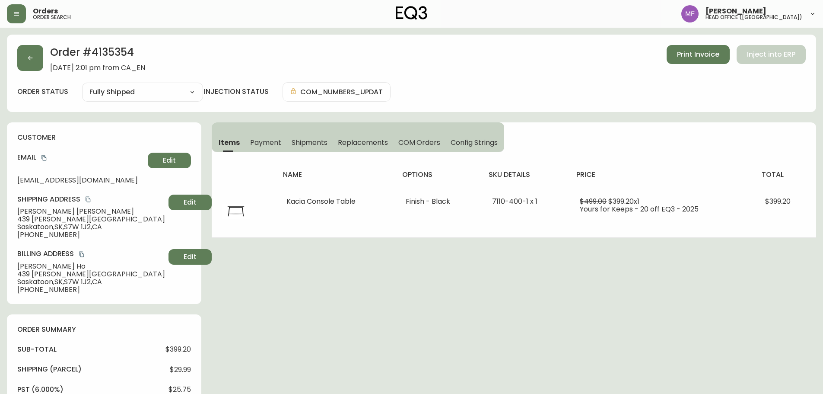
click at [458, 322] on div "Order # 4135354 [DATE] 2:01 pm from CA_EN Print Invoice Inject into ERP order s…" at bounding box center [411, 395] width 809 height 721
click at [115, 46] on h2 "Order # 4135354" at bounding box center [97, 54] width 95 height 19
click at [45, 157] on icon "copy" at bounding box center [43, 158] width 5 height 6
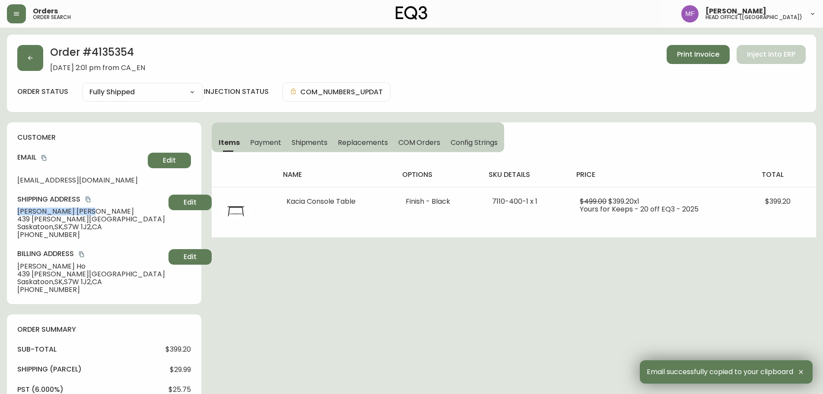
drag, startPoint x: 64, startPoint y: 210, endPoint x: 8, endPoint y: 210, distance: 56.6
click at [8, 210] on div "customer Email [EMAIL_ADDRESS][DOMAIN_NAME] Edit Shipping Address [PERSON_NAME]…" at bounding box center [104, 213] width 194 height 182
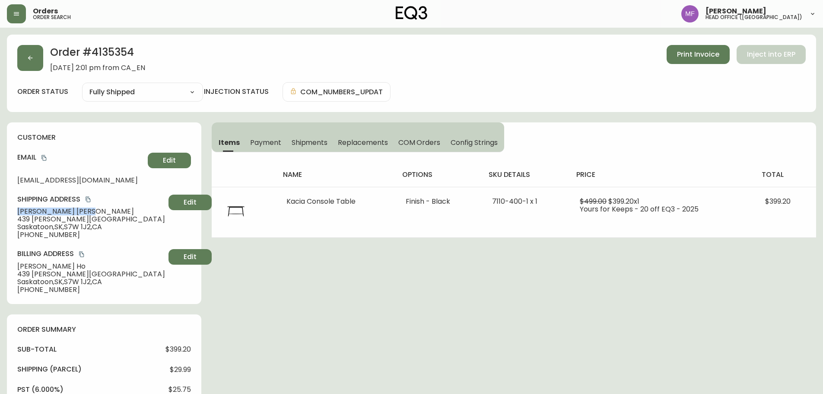
click at [98, 218] on span "439 [PERSON_NAME][GEOGRAPHIC_DATA]" at bounding box center [91, 219] width 148 height 8
drag, startPoint x: 95, startPoint y: 219, endPoint x: 19, endPoint y: 218, distance: 75.6
click at [19, 218] on span "439 [PERSON_NAME][GEOGRAPHIC_DATA]" at bounding box center [91, 219] width 148 height 8
drag, startPoint x: 68, startPoint y: 227, endPoint x: 94, endPoint y: 227, distance: 25.5
click at [94, 227] on span "[STREET_ADDRESS]" at bounding box center [91, 227] width 148 height 8
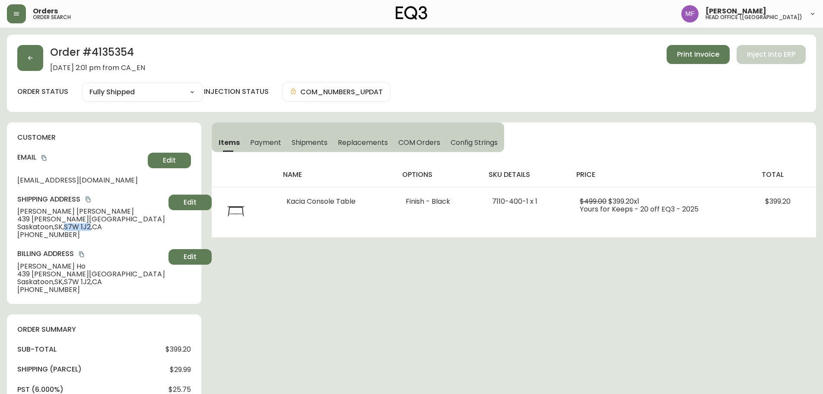
click at [80, 227] on span "[STREET_ADDRESS]" at bounding box center [91, 227] width 148 height 8
drag, startPoint x: 69, startPoint y: 226, endPoint x: 93, endPoint y: 225, distance: 24.2
click at [93, 225] on span "[STREET_ADDRESS]" at bounding box center [91, 227] width 148 height 8
click at [89, 198] on icon "copy" at bounding box center [88, 200] width 5 height 6
click at [33, 50] on button "button" at bounding box center [30, 58] width 26 height 26
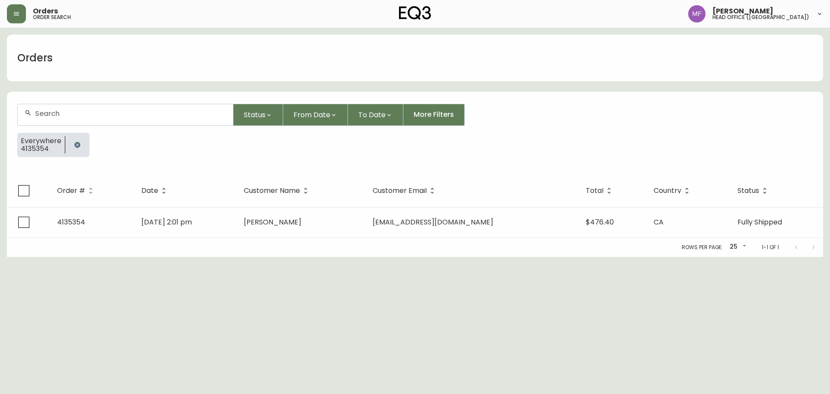
click at [75, 147] on icon "button" at bounding box center [77, 145] width 6 height 6
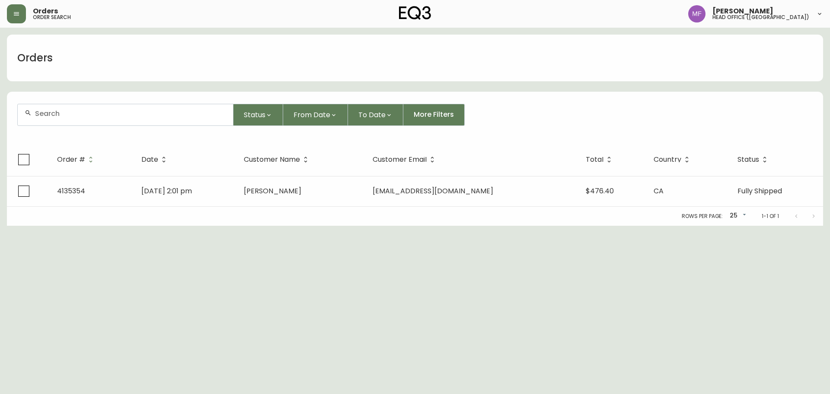
click at [70, 124] on div at bounding box center [125, 115] width 216 height 22
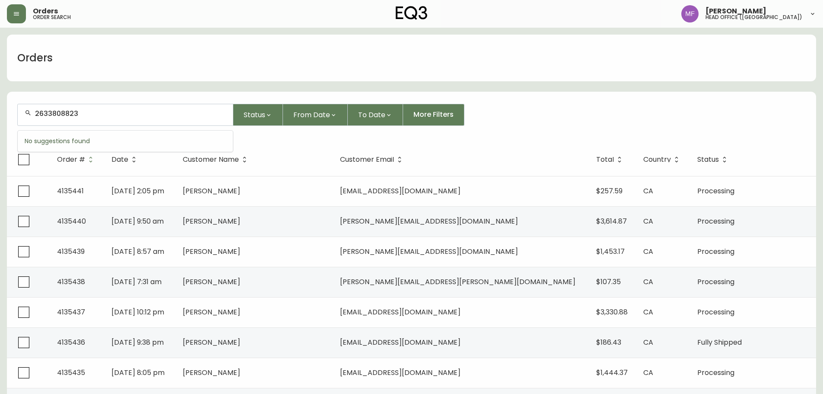
type input "2633808823"
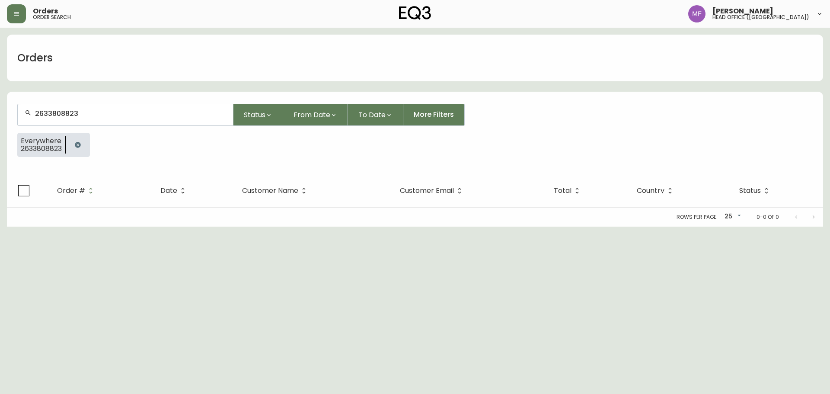
drag, startPoint x: 74, startPoint y: 145, endPoint x: 93, endPoint y: 145, distance: 18.6
click at [74, 145] on button "button" at bounding box center [77, 144] width 17 height 17
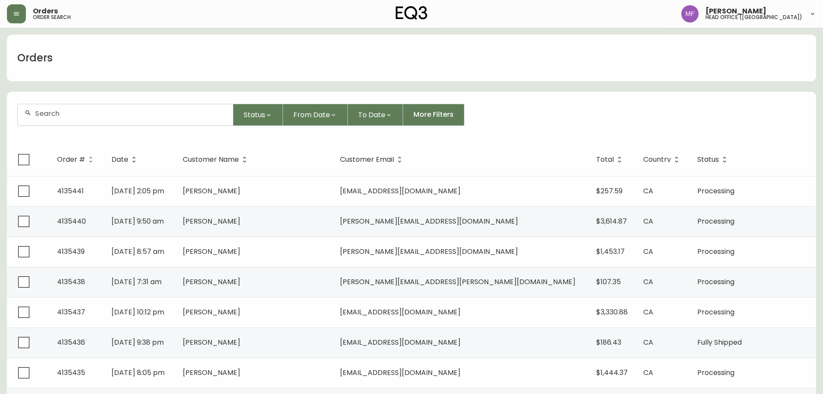
click at [61, 119] on div at bounding box center [125, 114] width 215 height 21
type input "2633808823"
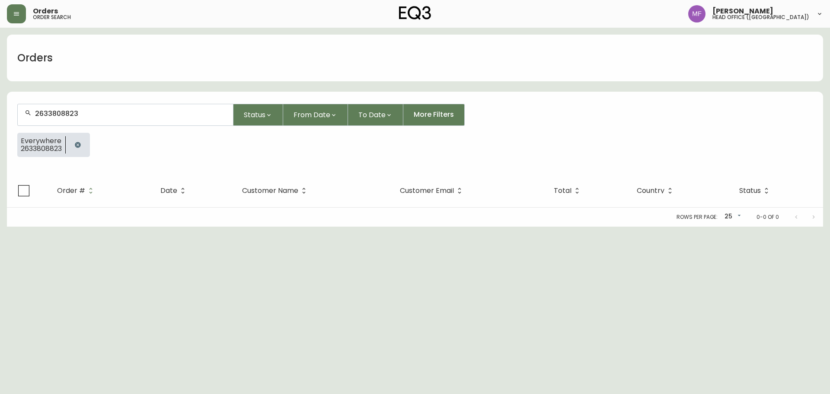
click at [85, 147] on button "button" at bounding box center [77, 144] width 17 height 17
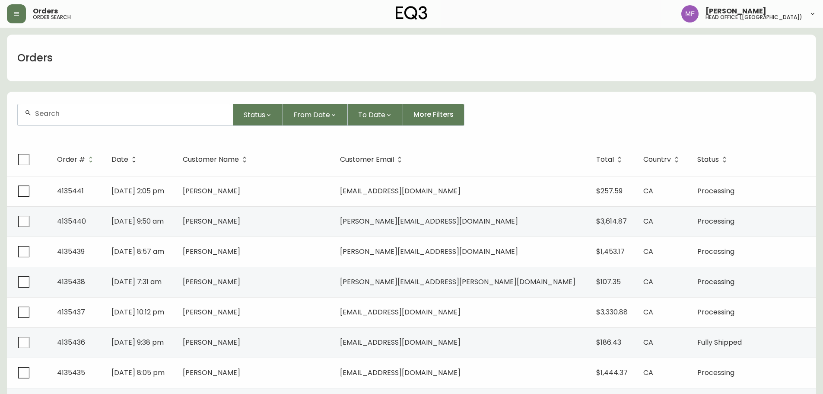
click at [54, 121] on div at bounding box center [125, 114] width 215 height 21
paste input "[EMAIL_ADDRESS][DOMAIN_NAME]"
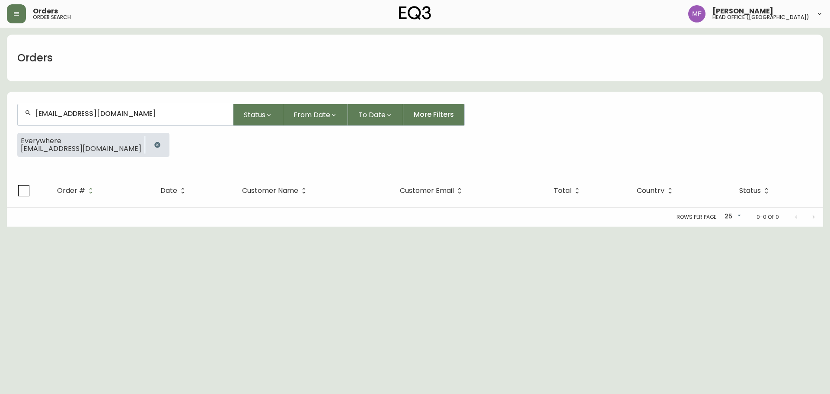
type input "[EMAIL_ADDRESS][DOMAIN_NAME]"
click at [149, 141] on button "button" at bounding box center [157, 144] width 17 height 17
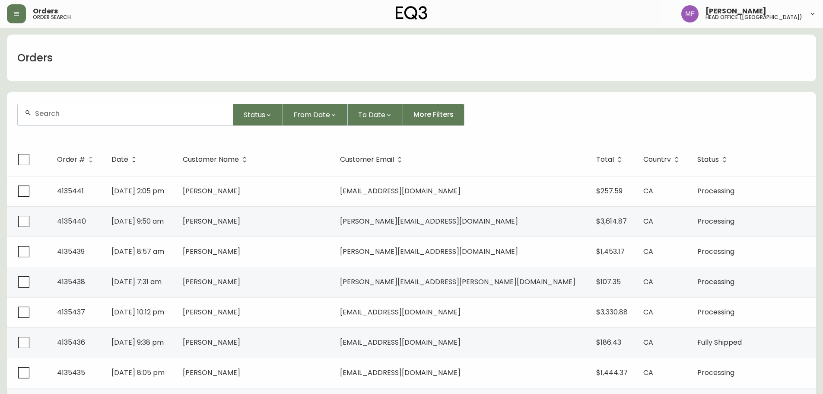
click at [78, 123] on div at bounding box center [125, 114] width 215 height 21
type input "7788552648"
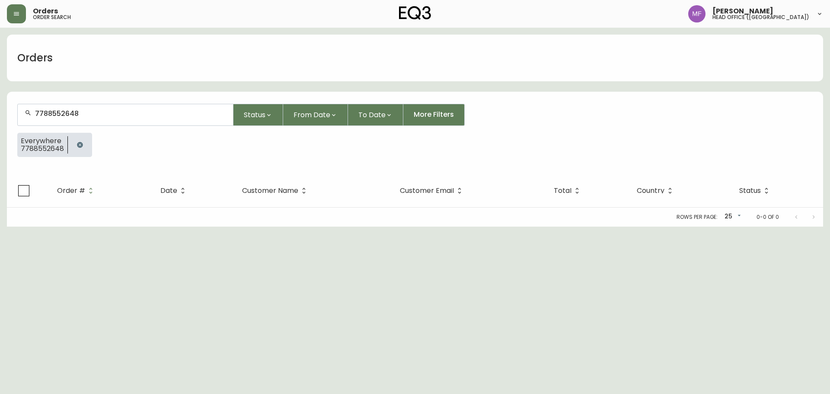
click at [78, 137] on button "button" at bounding box center [79, 144] width 17 height 17
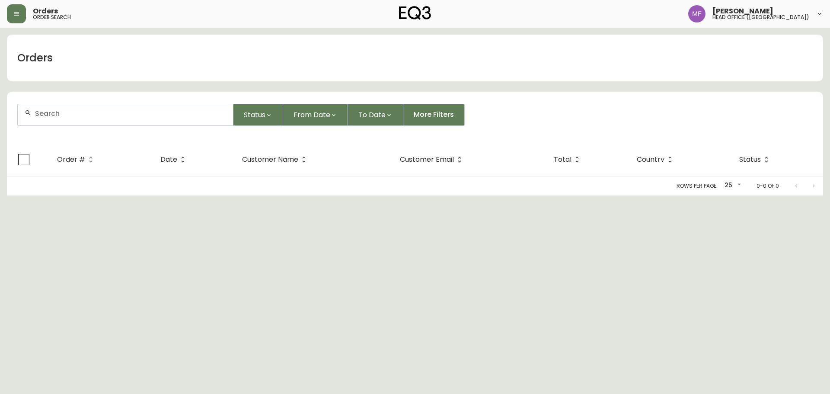
click at [77, 115] on input "text" at bounding box center [130, 113] width 191 height 8
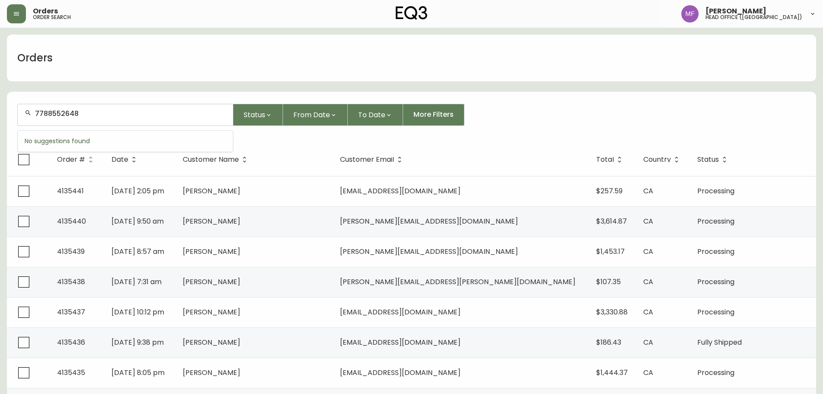
type input "7788552648"
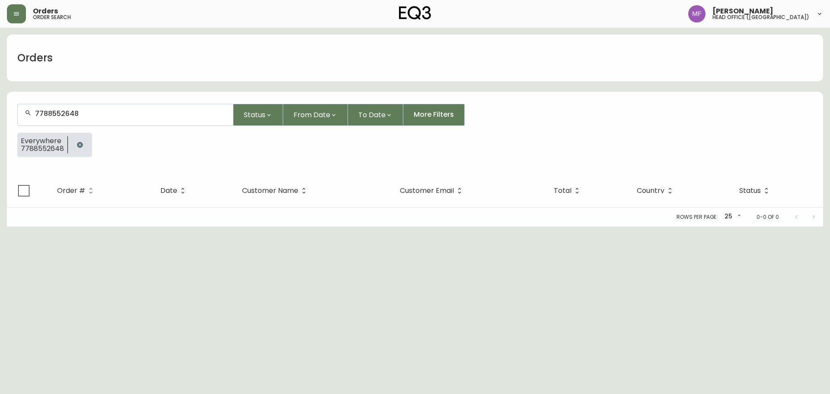
click at [69, 139] on div at bounding box center [80, 145] width 24 height 24
click at [78, 140] on button "button" at bounding box center [79, 144] width 17 height 17
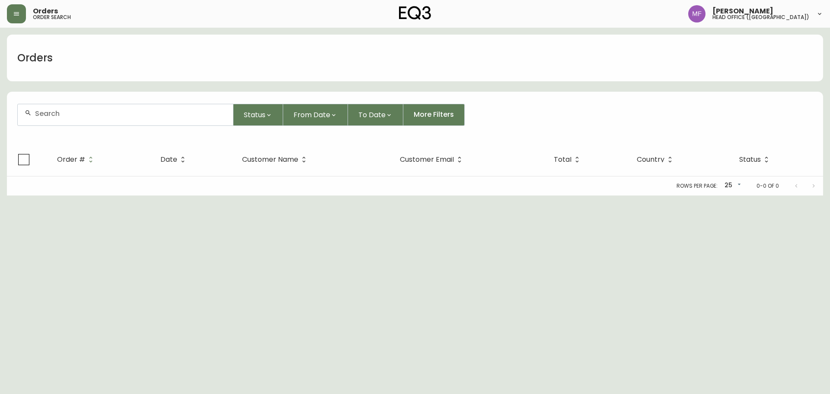
click at [70, 112] on input "text" at bounding box center [130, 113] width 191 height 8
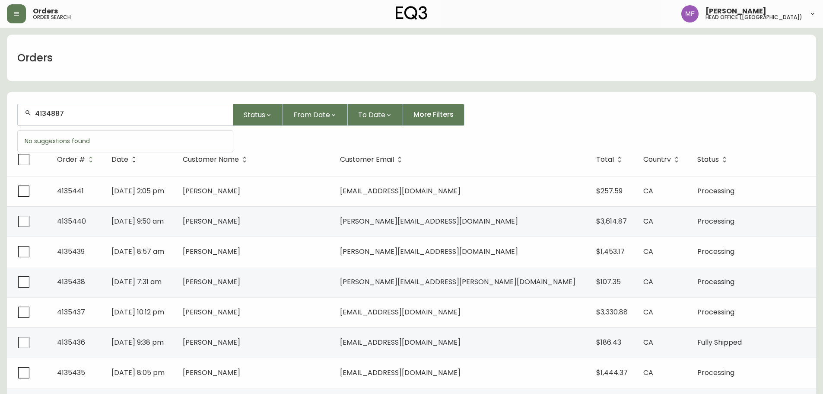
type input "4134887"
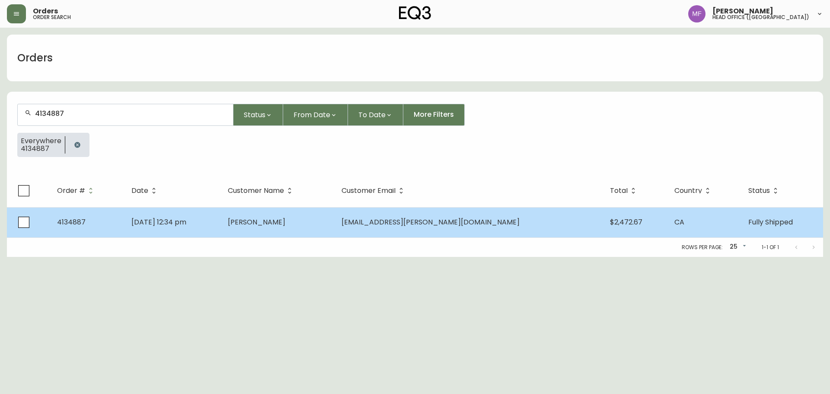
click at [296, 231] on td "[PERSON_NAME]" at bounding box center [278, 222] width 114 height 30
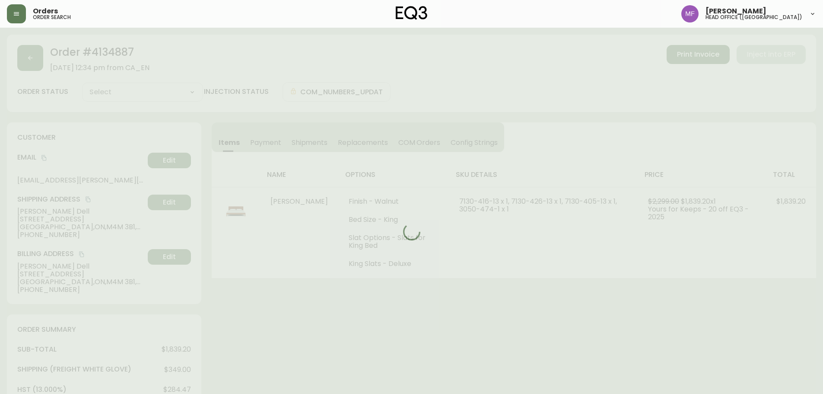
type input "Fully Shipped"
select select "FULLY_SHIPPED"
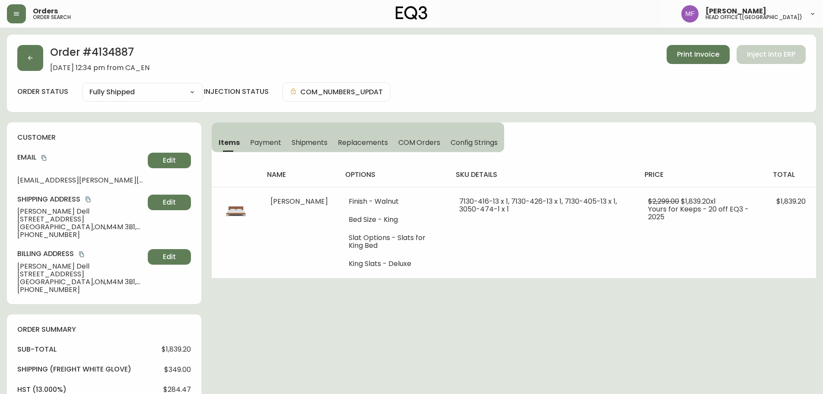
click at [37, 55] on button "button" at bounding box center [30, 58] width 26 height 26
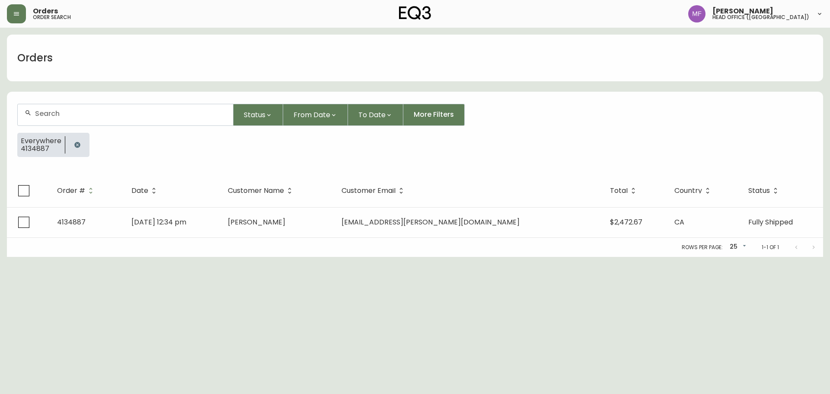
click at [84, 138] on div at bounding box center [77, 145] width 24 height 24
click at [80, 143] on icon "button" at bounding box center [77, 144] width 7 height 7
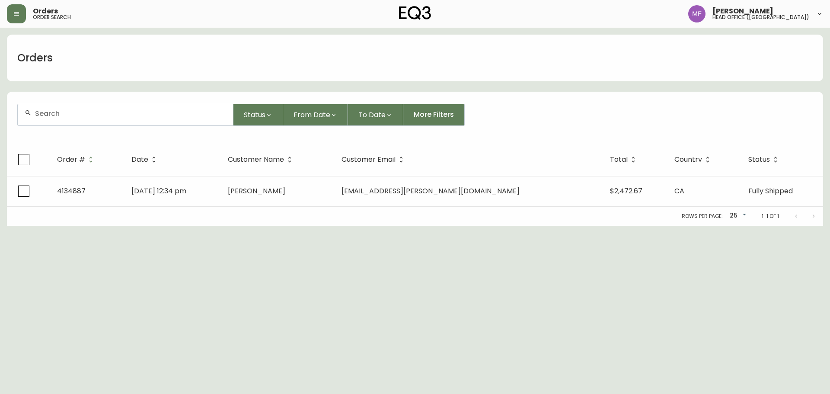
click at [64, 119] on div at bounding box center [125, 114] width 215 height 21
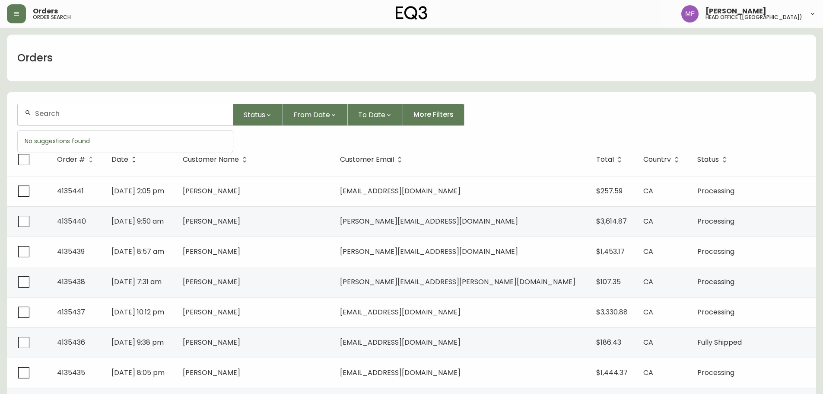
click at [90, 115] on input "text" at bounding box center [130, 113] width 191 height 8
type input "4134734"
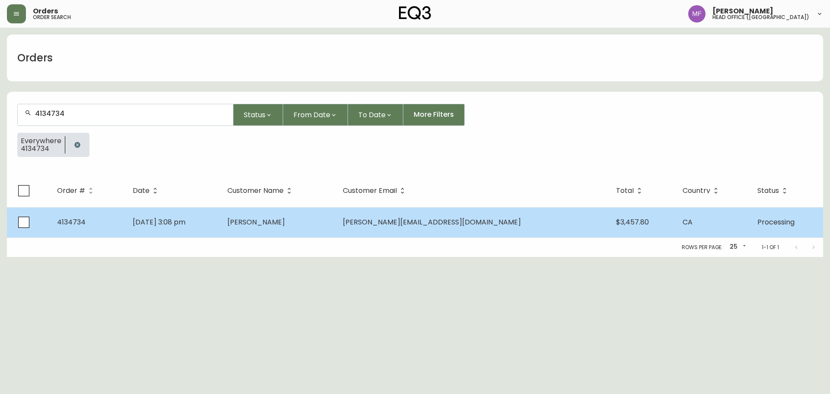
click at [220, 226] on td "[DATE] 3:08 pm" at bounding box center [173, 222] width 95 height 30
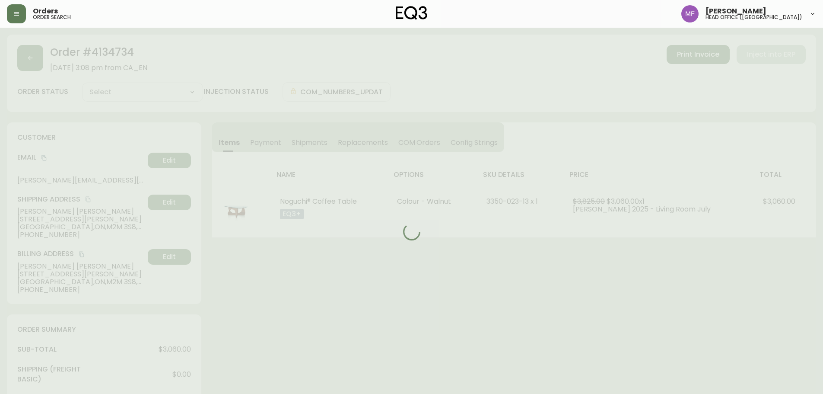
type input "Processing"
select select "PROCESSING"
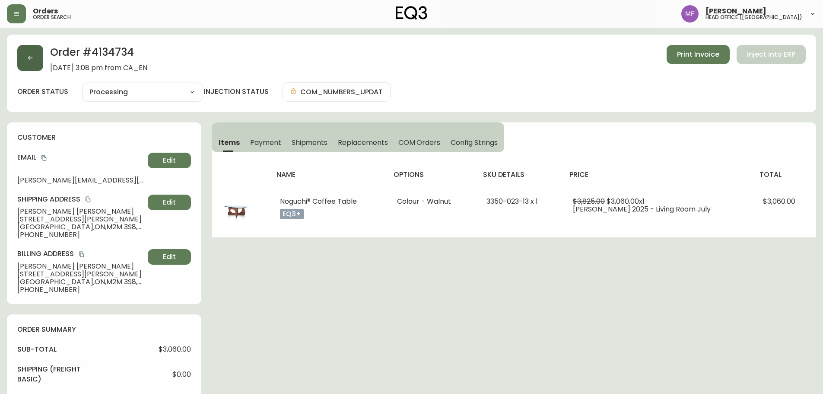
click at [31, 66] on button "button" at bounding box center [30, 58] width 26 height 26
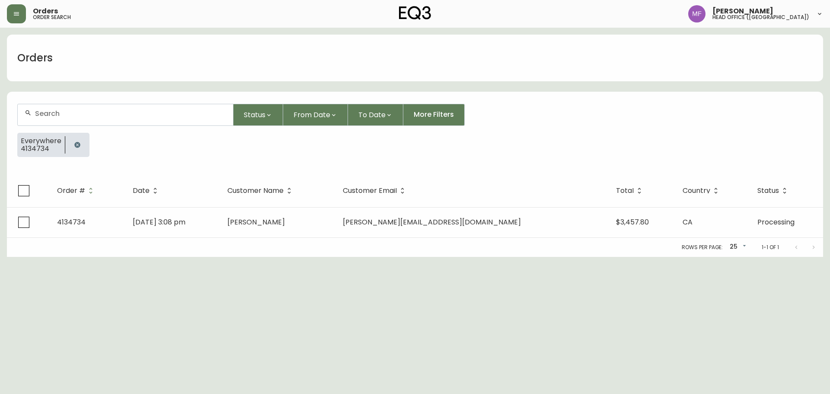
click at [83, 142] on button "button" at bounding box center [77, 144] width 17 height 17
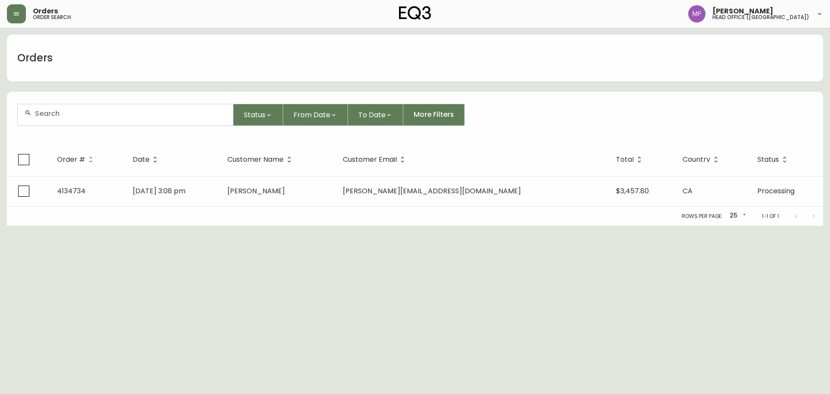
click at [73, 118] on div at bounding box center [125, 114] width 215 height 21
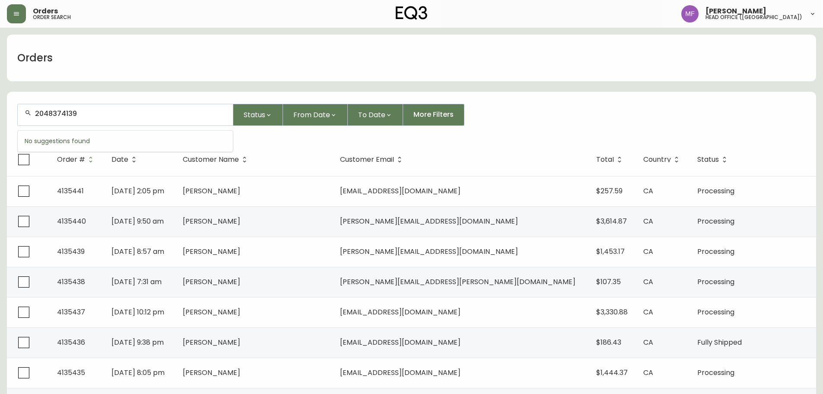
type input "2048374139"
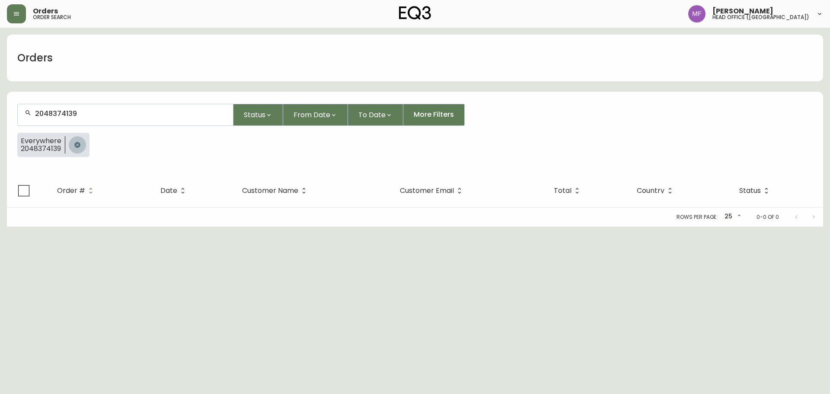
click at [76, 144] on icon "button" at bounding box center [77, 144] width 7 height 7
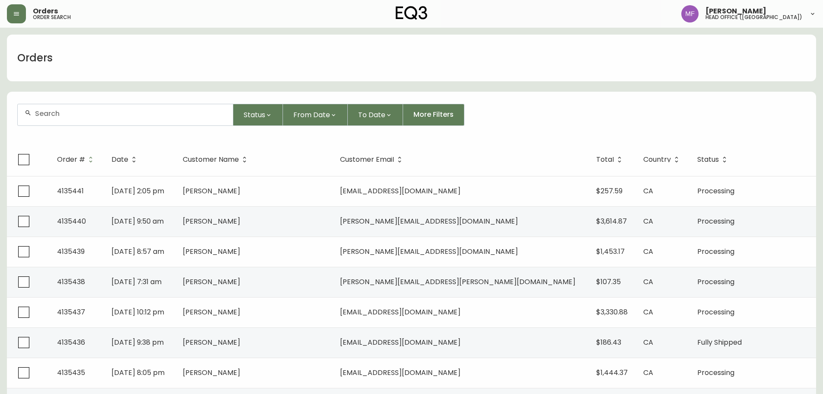
click at [86, 118] on div at bounding box center [125, 114] width 215 height 21
type input "2048374139"
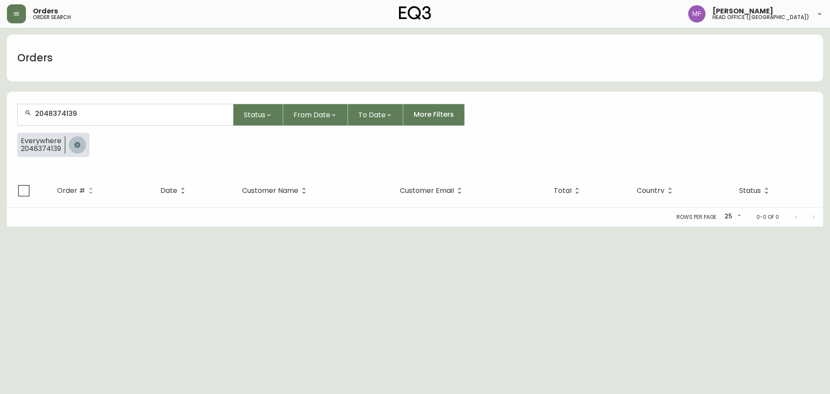
click at [75, 147] on icon "button" at bounding box center [77, 144] width 7 height 7
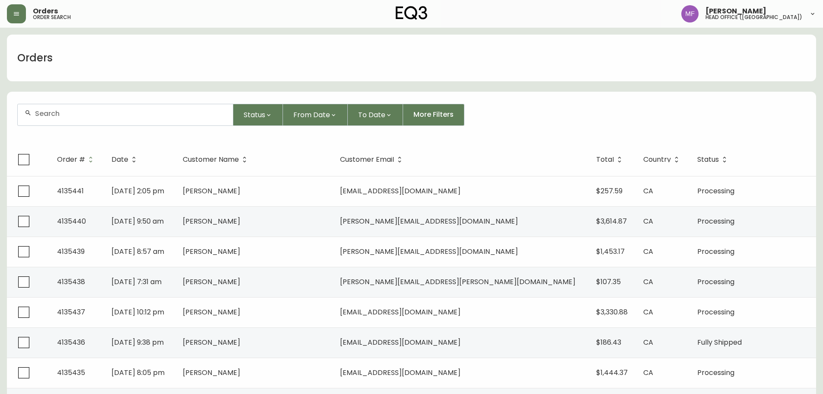
click at [109, 118] on div at bounding box center [125, 114] width 215 height 21
type input "2369993047"
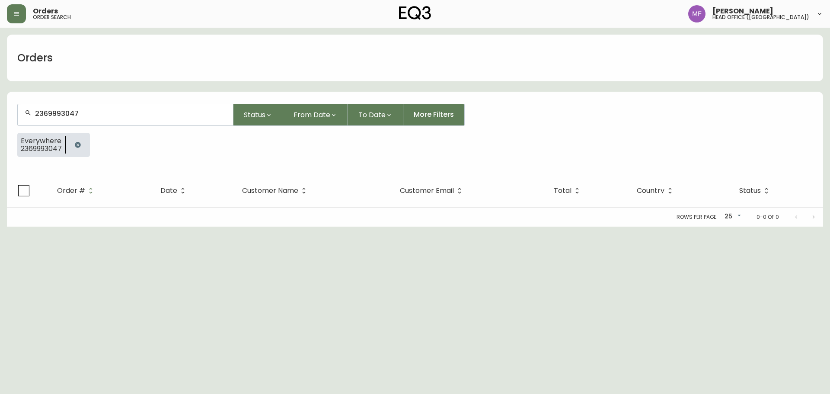
click at [78, 143] on icon "button" at bounding box center [78, 145] width 6 height 6
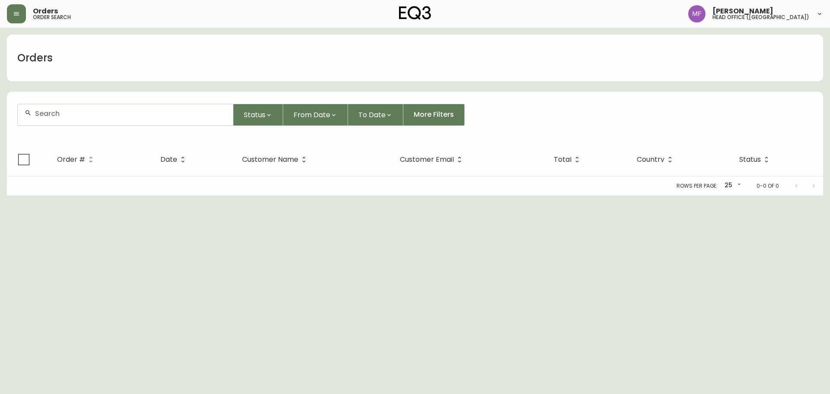
click at [78, 111] on input "text" at bounding box center [130, 113] width 191 height 8
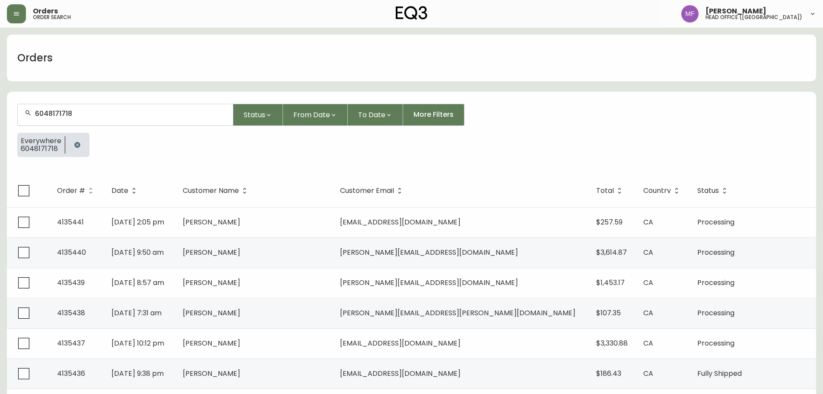
type input "6048171718"
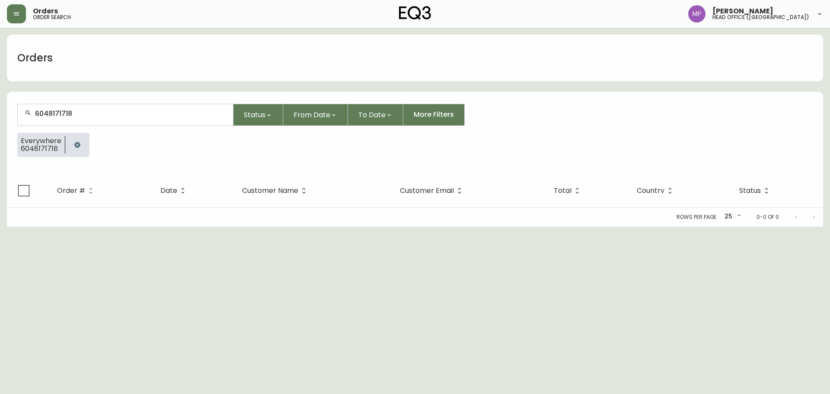
click at [73, 150] on button "button" at bounding box center [77, 144] width 17 height 17
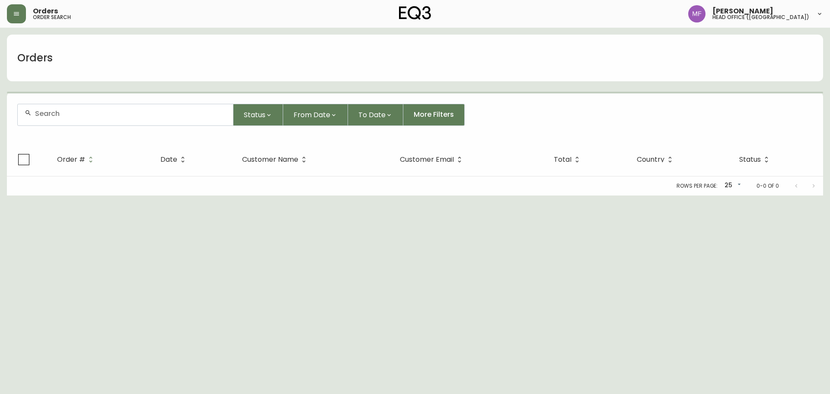
click at [84, 120] on div at bounding box center [125, 114] width 215 height 21
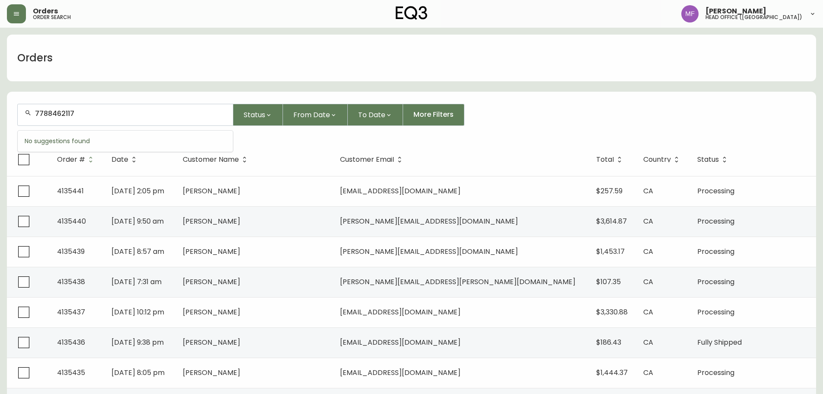
type input "7788462117"
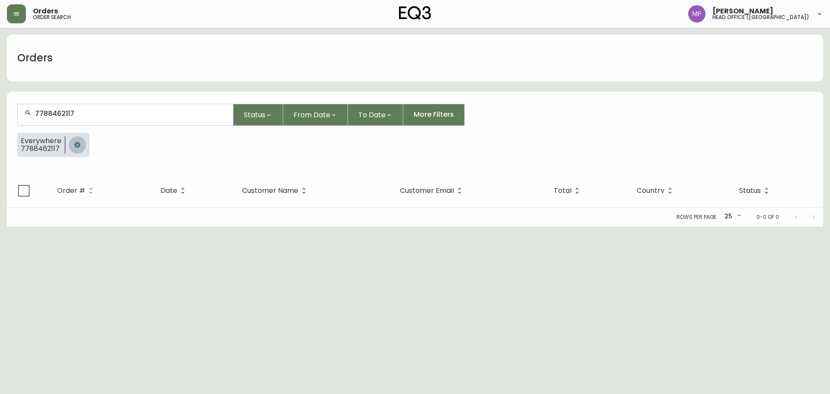
click at [79, 143] on icon "button" at bounding box center [77, 144] width 7 height 7
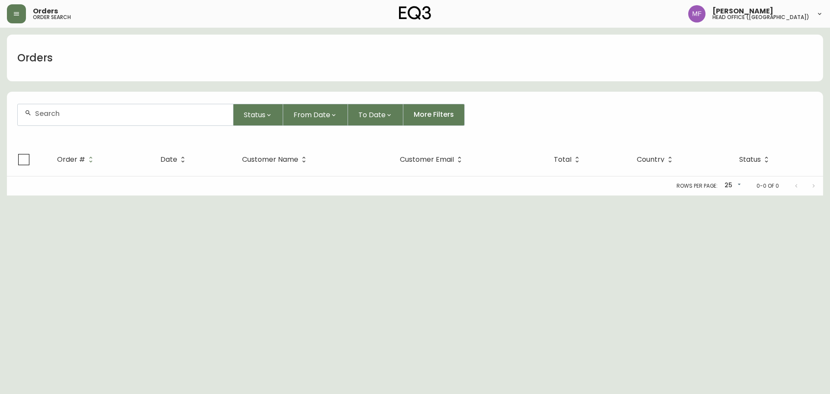
click at [79, 114] on input "text" at bounding box center [130, 113] width 191 height 8
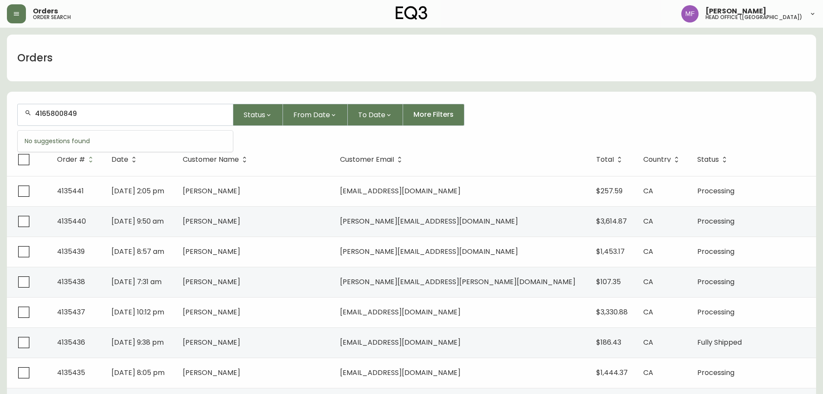
type input "4165800849"
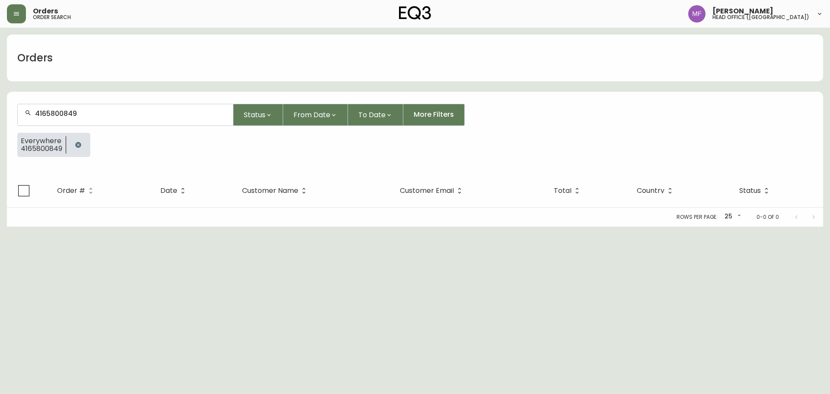
click at [78, 143] on icon "button" at bounding box center [78, 145] width 6 height 6
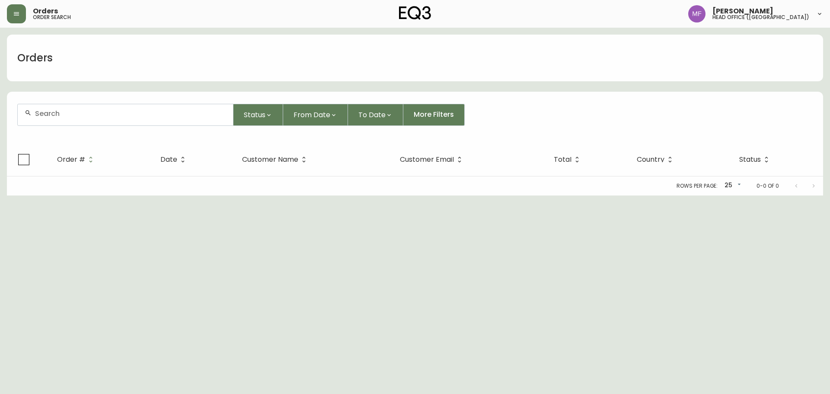
click at [77, 118] on div at bounding box center [125, 114] width 215 height 21
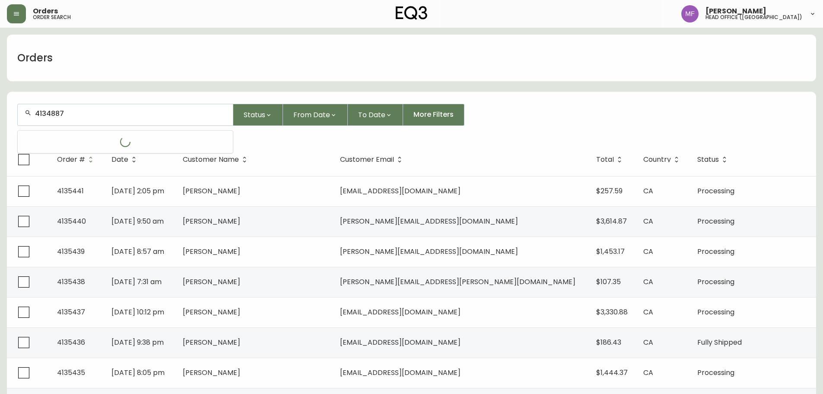
type input "4134887"
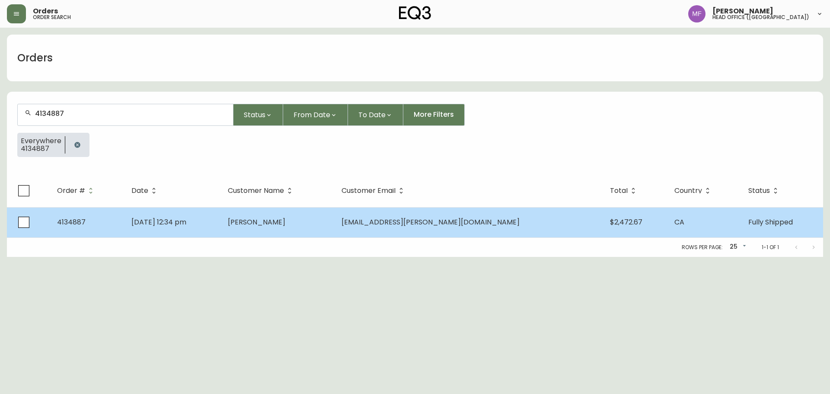
click at [335, 236] on td "[PERSON_NAME]" at bounding box center [278, 222] width 114 height 30
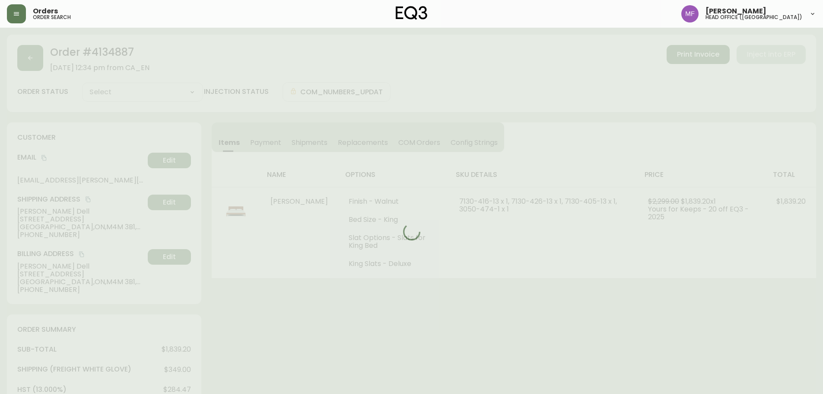
type input "Fully Shipped"
select select "FULLY_SHIPPED"
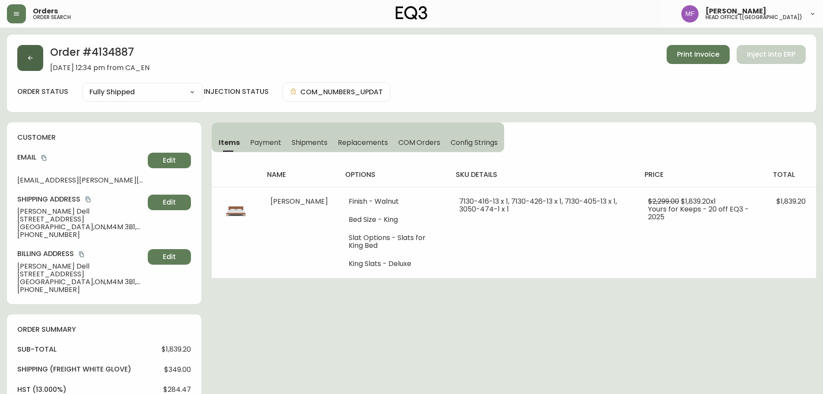
click at [28, 62] on button "button" at bounding box center [30, 58] width 26 height 26
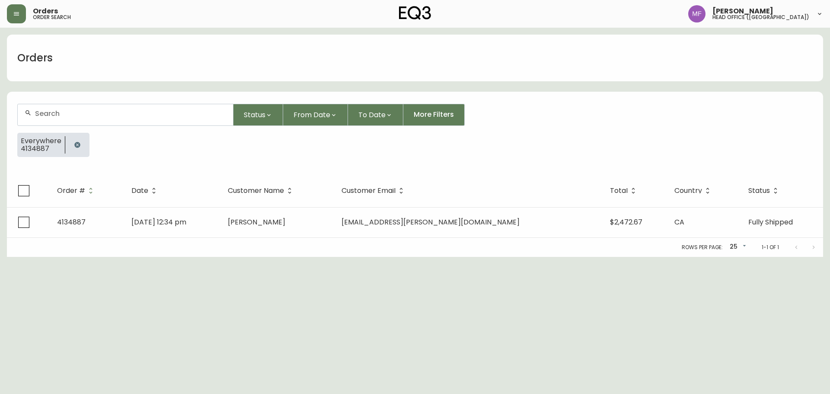
click at [81, 147] on button "button" at bounding box center [77, 144] width 17 height 17
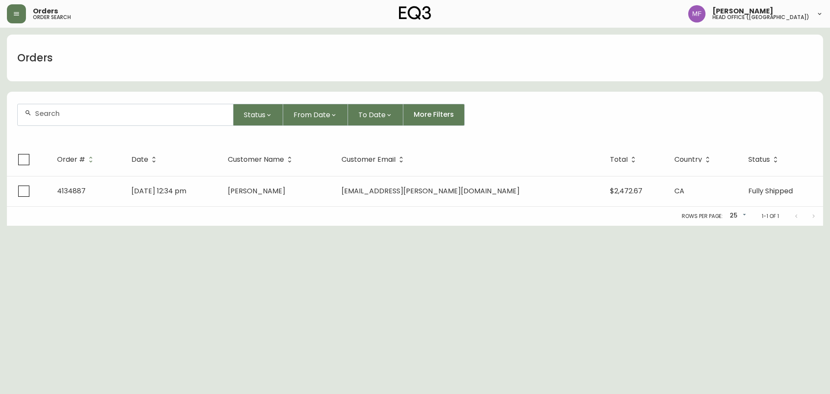
click at [64, 115] on input "text" at bounding box center [130, 113] width 191 height 8
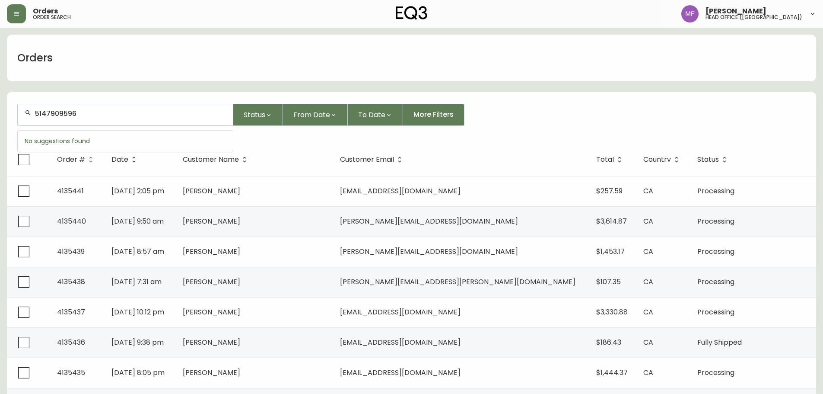
type input "5147909596"
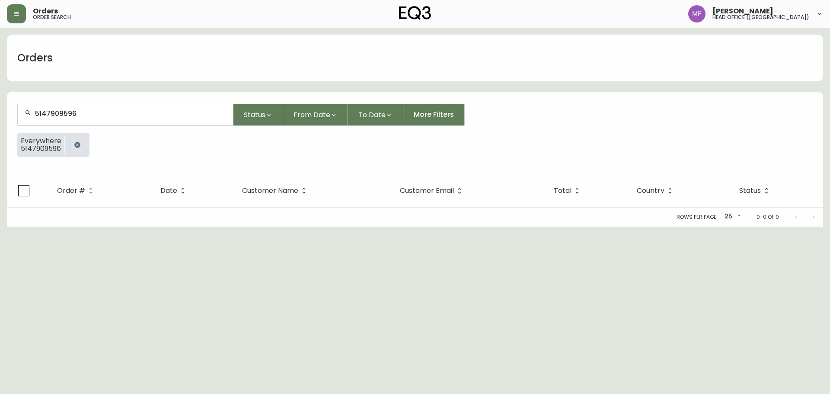
click at [77, 142] on icon "button" at bounding box center [77, 145] width 6 height 6
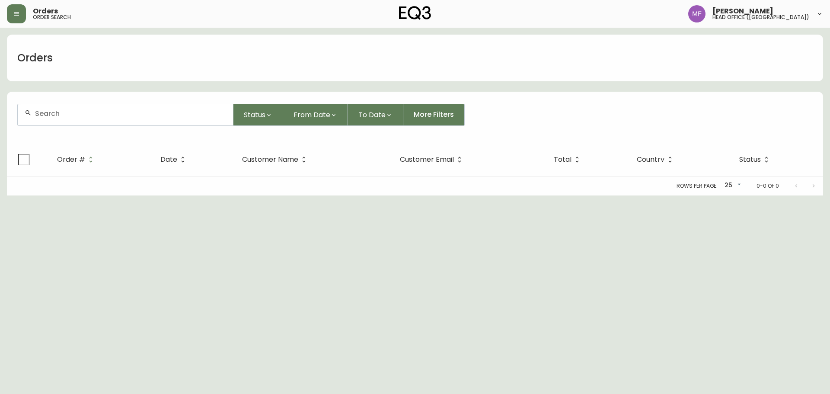
click at [73, 118] on div at bounding box center [125, 114] width 215 height 21
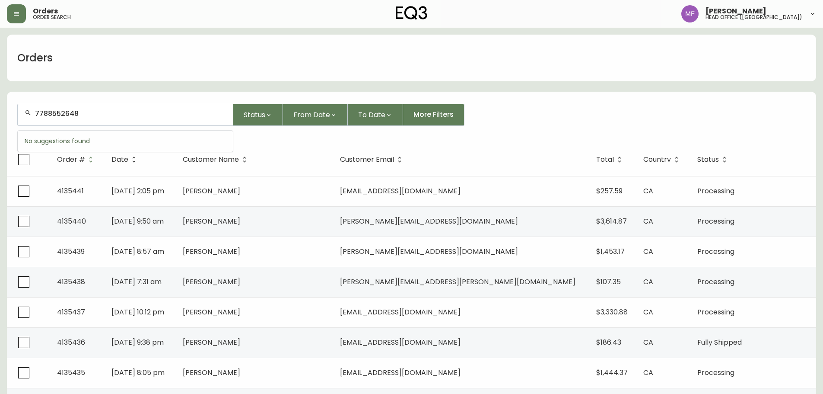
type input "7788552648"
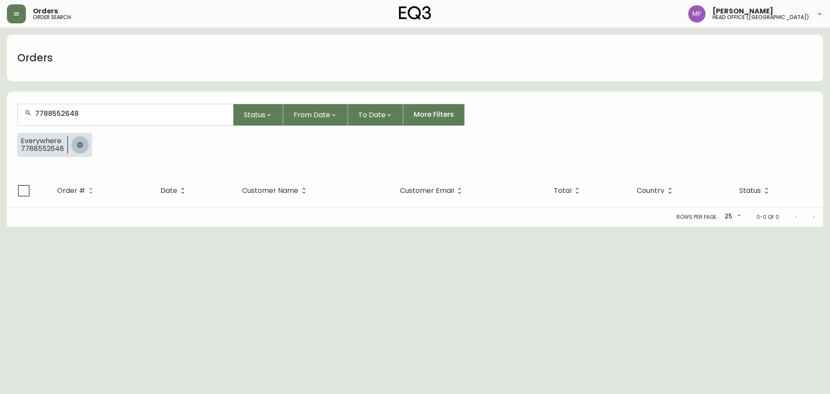
click at [87, 142] on button "button" at bounding box center [79, 144] width 17 height 17
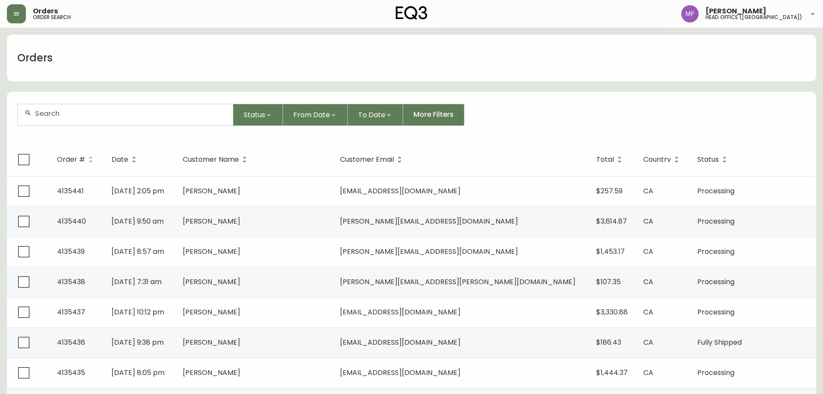
click at [679, 109] on div "Status From Date To Date More Filters" at bounding box center [411, 115] width 789 height 22
drag, startPoint x: 122, startPoint y: 119, endPoint x: 181, endPoint y: 117, distance: 58.8
click at [122, 119] on div at bounding box center [125, 114] width 215 height 21
type input "4133833"
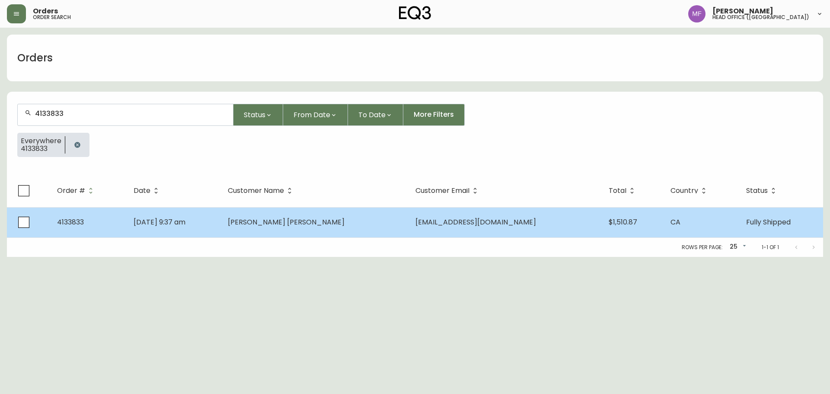
click at [280, 218] on td "[PERSON_NAME] [PERSON_NAME]" at bounding box center [315, 222] width 188 height 30
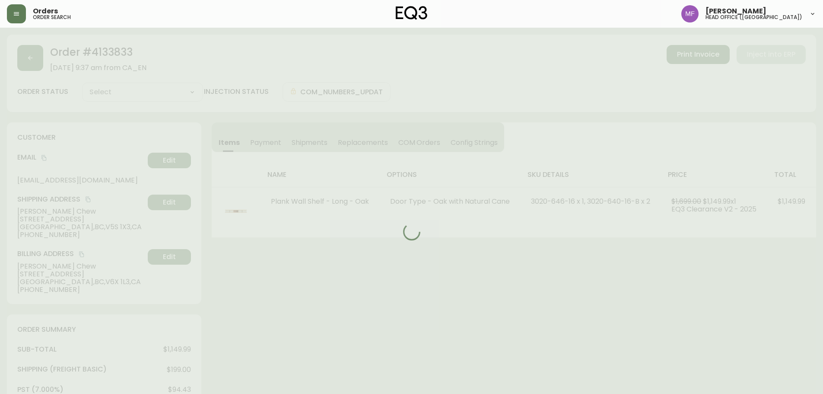
type input "Fully Shipped"
select select "FULLY_SHIPPED"
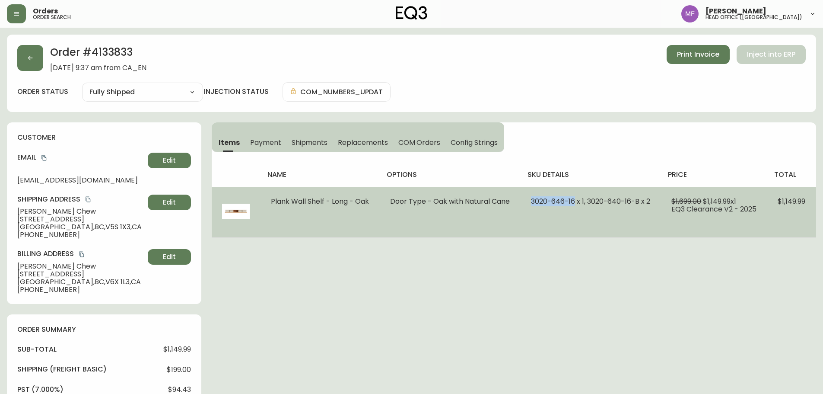
drag, startPoint x: 573, startPoint y: 201, endPoint x: 529, endPoint y: 200, distance: 44.1
click at [529, 200] on td "3020-646-16 x 1, 3020-640-16-B x 2" at bounding box center [591, 212] width 140 height 51
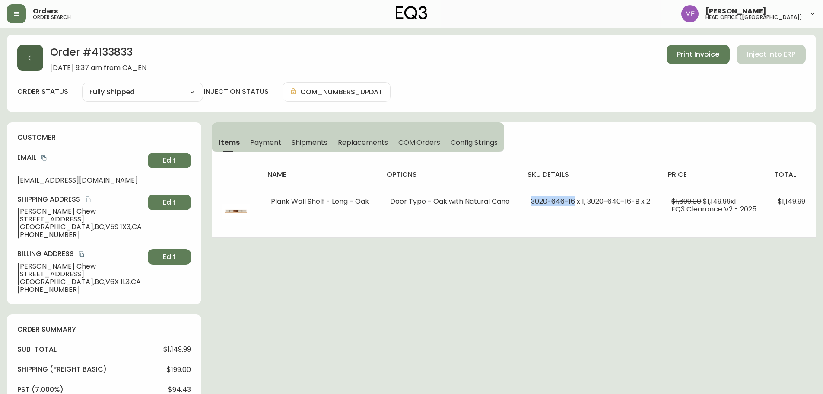
click at [30, 60] on icon "button" at bounding box center [30, 57] width 7 height 7
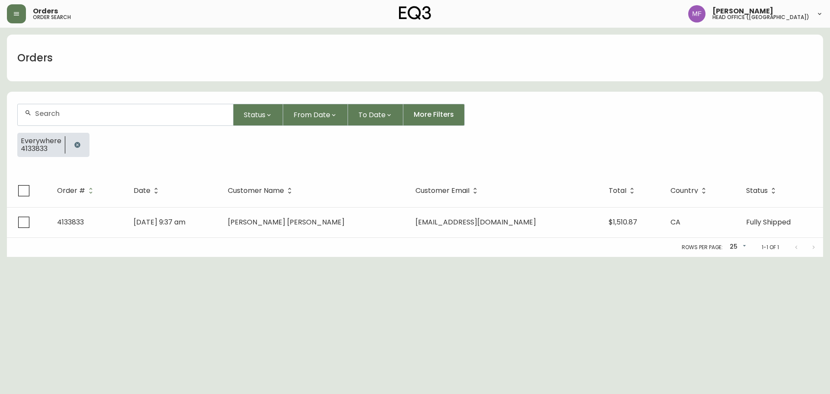
click at [80, 145] on icon "button" at bounding box center [77, 144] width 7 height 7
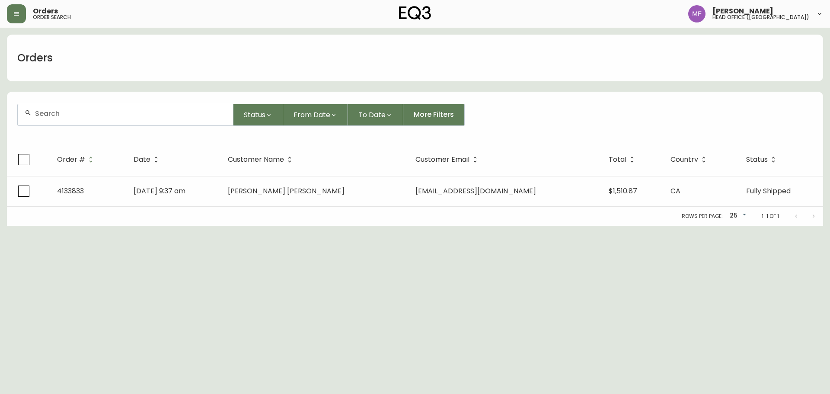
click at [76, 127] on form "Status From Date To Date More Filters" at bounding box center [415, 118] width 816 height 50
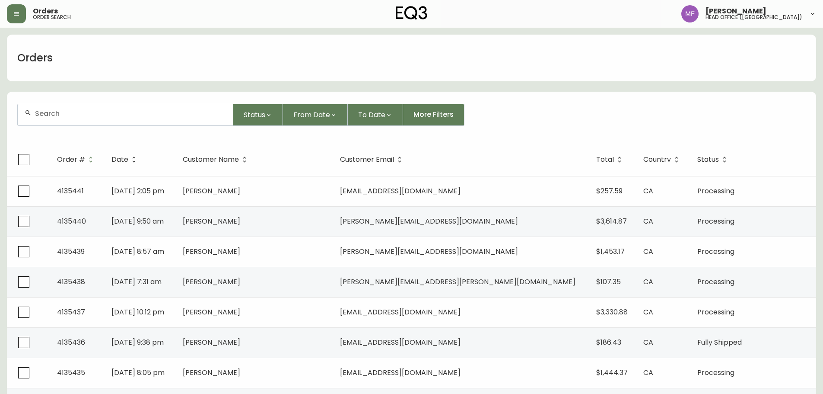
click at [82, 113] on input "text" at bounding box center [130, 113] width 191 height 8
click at [82, 115] on input "text" at bounding box center [130, 113] width 191 height 8
type input "2035712299"
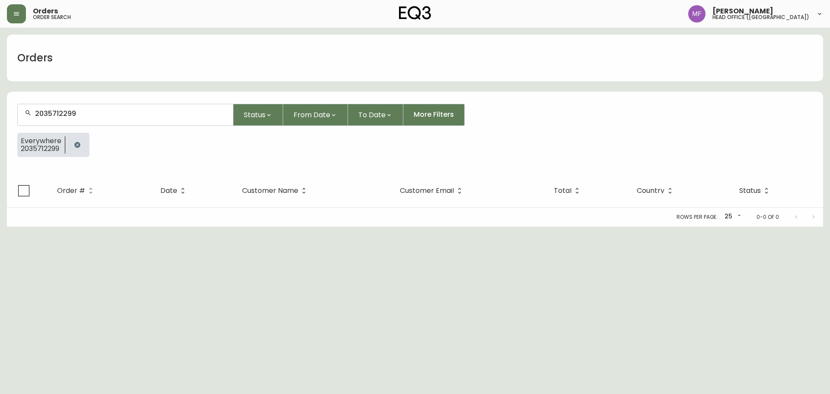
click at [72, 143] on button "button" at bounding box center [77, 144] width 17 height 17
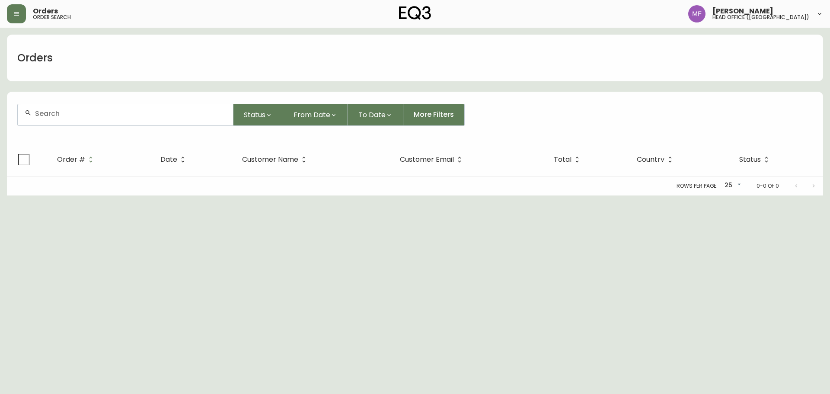
click at [64, 118] on div at bounding box center [125, 114] width 215 height 21
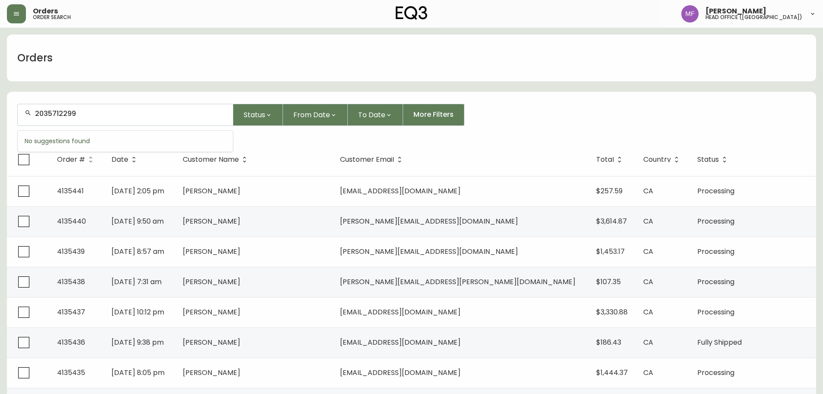
type input "2035712299"
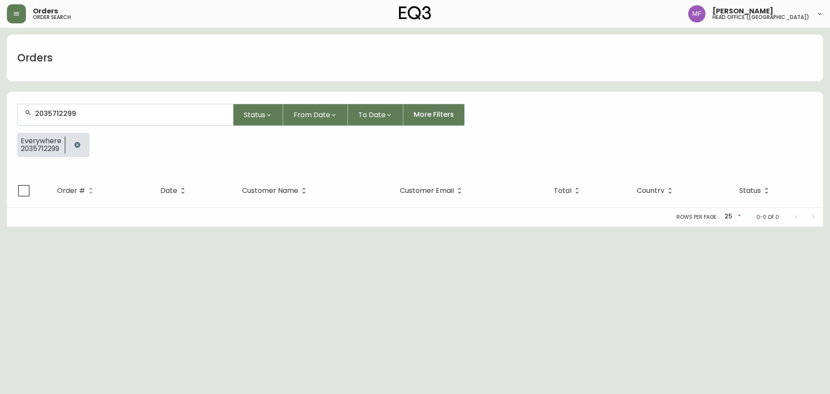
click at [75, 145] on icon "button" at bounding box center [77, 145] width 6 height 6
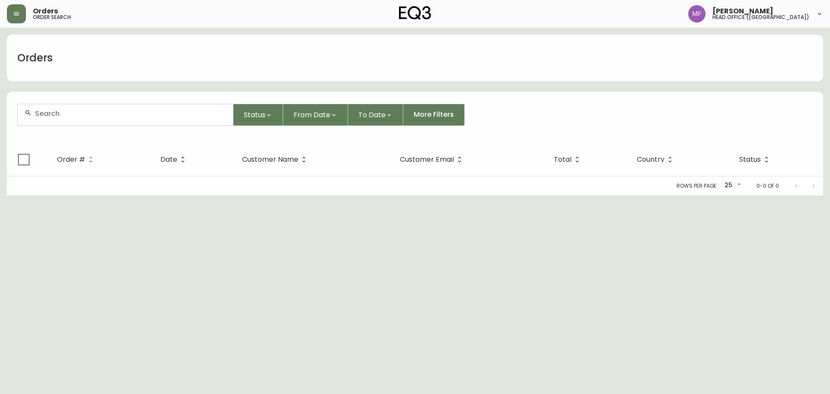
click at [70, 117] on input "text" at bounding box center [130, 113] width 191 height 8
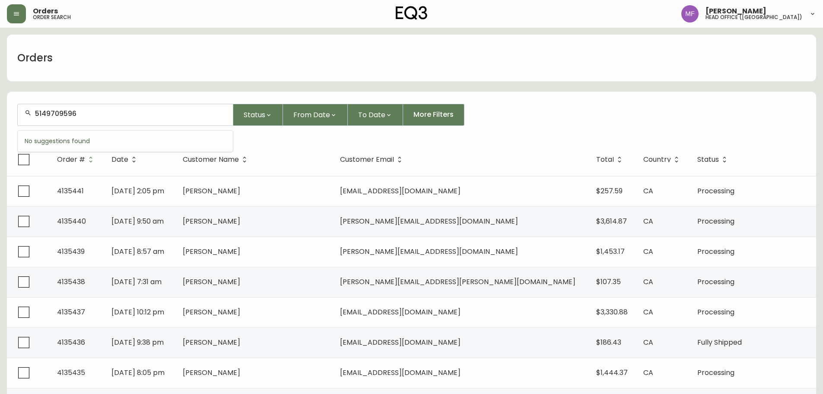
type input "5149709596"
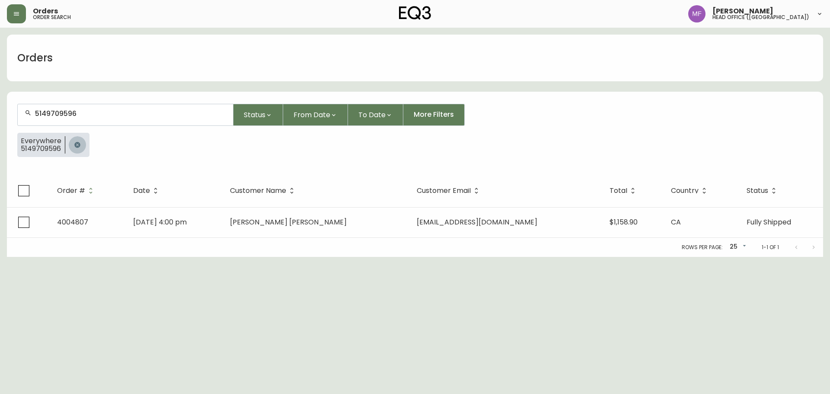
click at [77, 137] on button "button" at bounding box center [77, 144] width 17 height 17
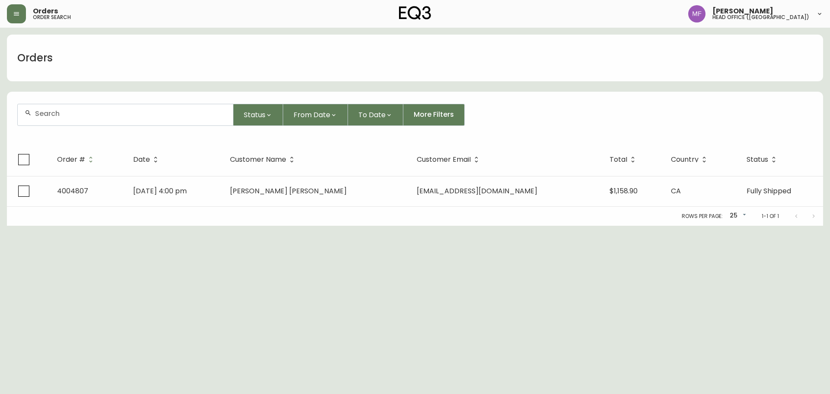
click at [70, 117] on input "text" at bounding box center [130, 113] width 191 height 8
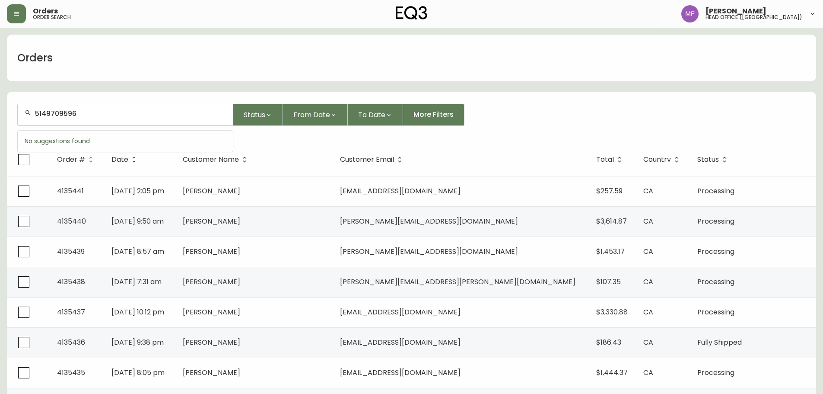
type input "5149709596"
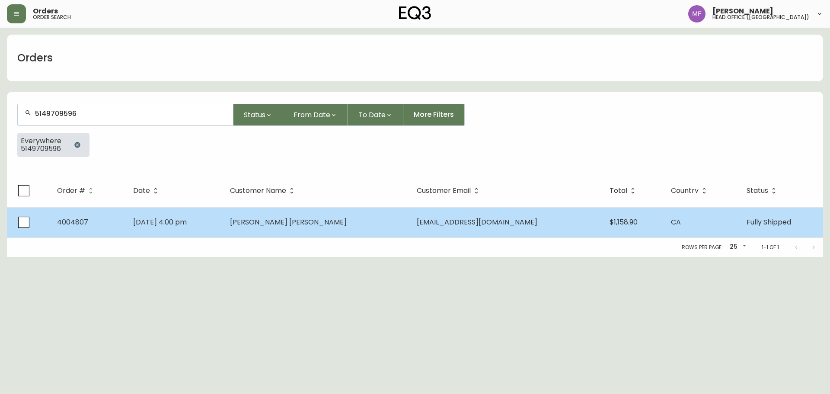
click at [303, 231] on td "[PERSON_NAME] [PERSON_NAME]" at bounding box center [316, 222] width 187 height 30
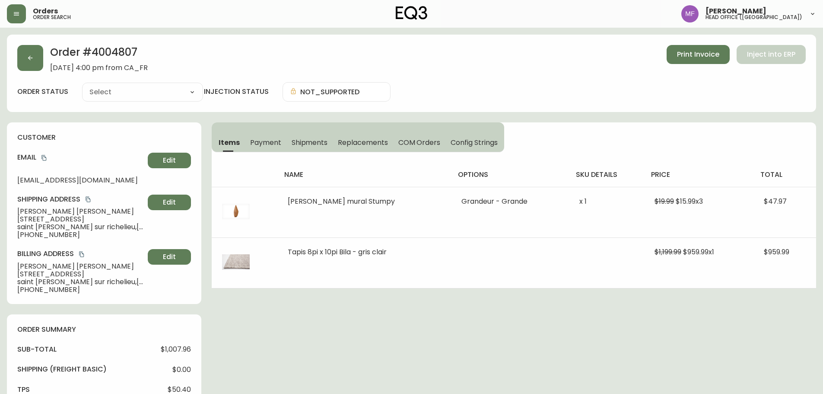
type input "Fully Shipped"
select select "FULLY_SHIPPED"
click at [44, 154] on button "copy" at bounding box center [44, 157] width 9 height 9
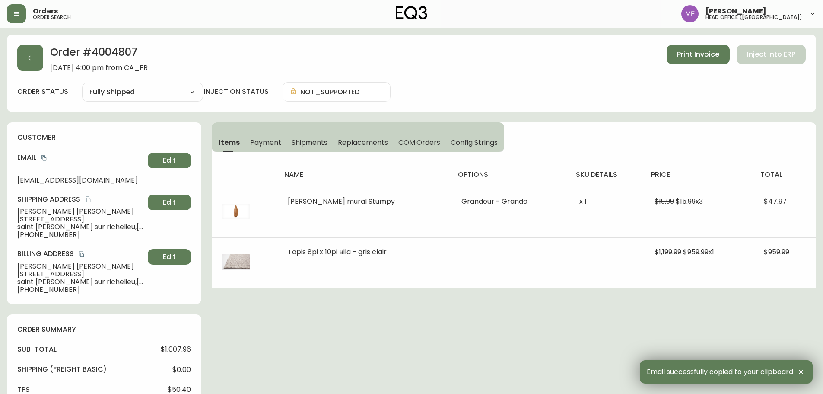
click at [437, 301] on div "Order # 4004807 [DATE] 4:00 pm from CA_FR Print Invoice Inject into ERP order s…" at bounding box center [411, 359] width 809 height 648
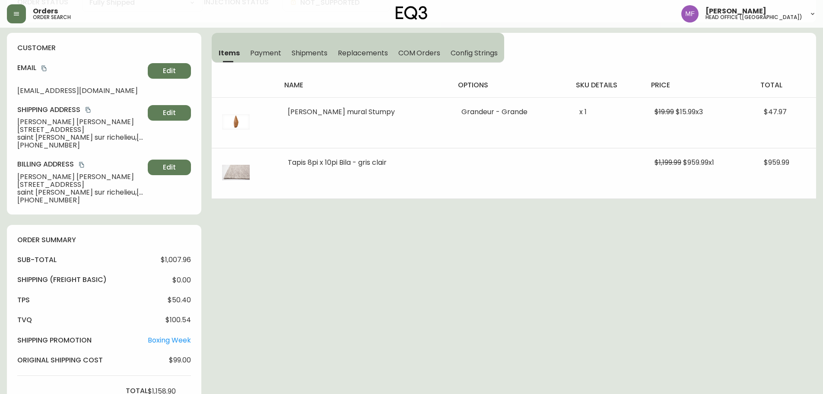
scroll to position [86, 0]
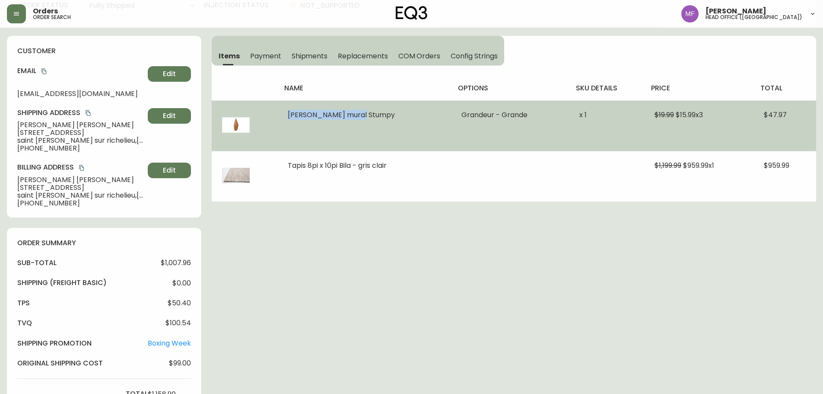
drag, startPoint x: 281, startPoint y: 125, endPoint x: 382, endPoint y: 118, distance: 100.5
click at [382, 118] on td "[PERSON_NAME] mural Stumpy" at bounding box center [364, 125] width 174 height 51
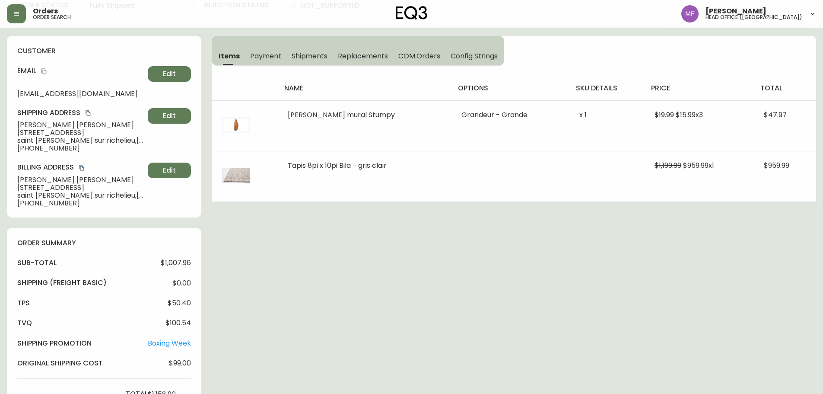
click at [357, 227] on div "Order # 4004807 [DATE] 4:00 pm from CA_FR Print Invoice Inject into ERP order s…" at bounding box center [411, 272] width 809 height 648
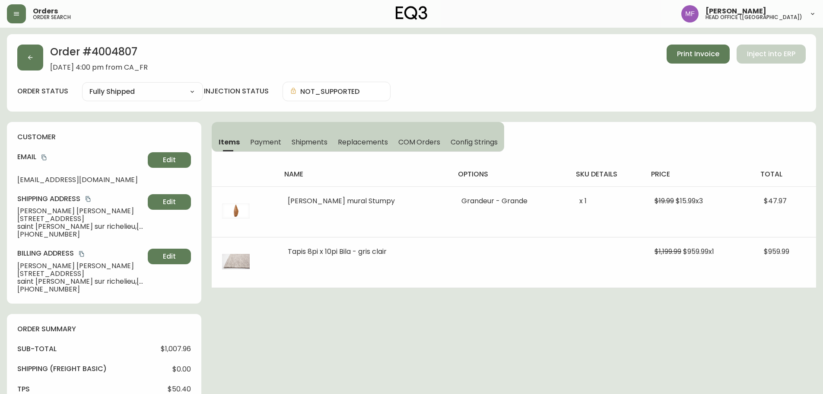
scroll to position [0, 0]
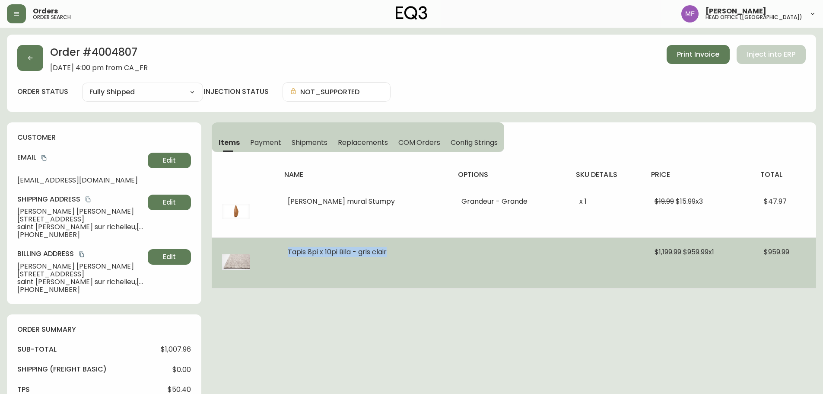
drag, startPoint x: 285, startPoint y: 252, endPoint x: 414, endPoint y: 253, distance: 128.4
click at [414, 253] on td "Tapis 8pi x 10pi Bila - gris clair" at bounding box center [364, 262] width 174 height 51
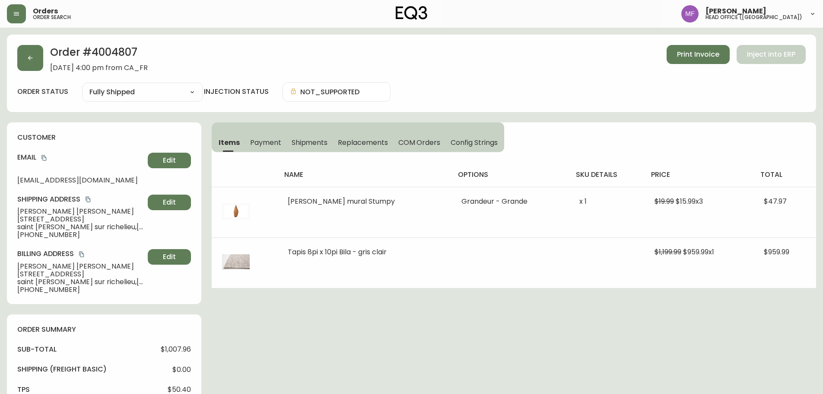
click at [436, 321] on div "Order # 4004807 [DATE] 4:00 pm from CA_FR Print Invoice Inject into ERP order s…" at bounding box center [411, 359] width 809 height 648
click at [22, 61] on button "button" at bounding box center [30, 58] width 26 height 26
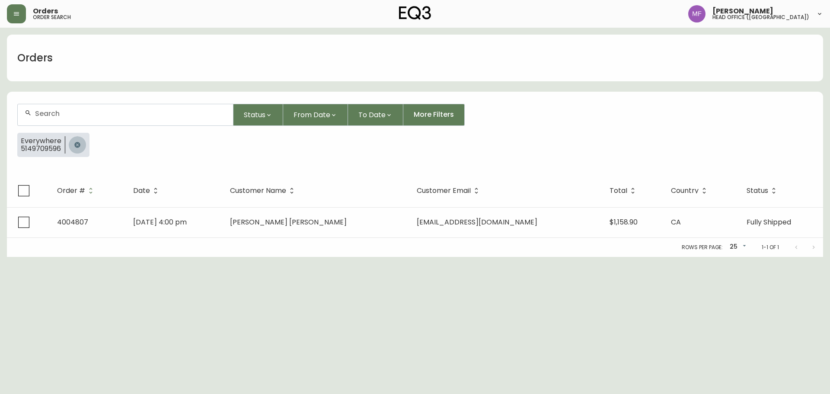
click at [77, 149] on button "button" at bounding box center [77, 144] width 17 height 17
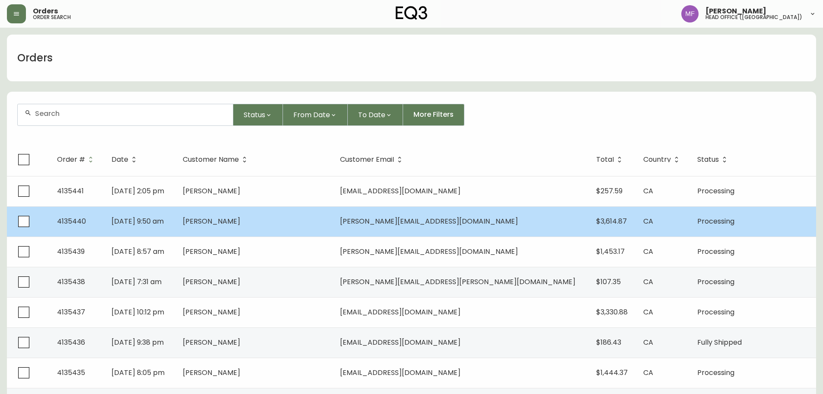
click at [240, 218] on span "[PERSON_NAME]" at bounding box center [211, 221] width 57 height 10
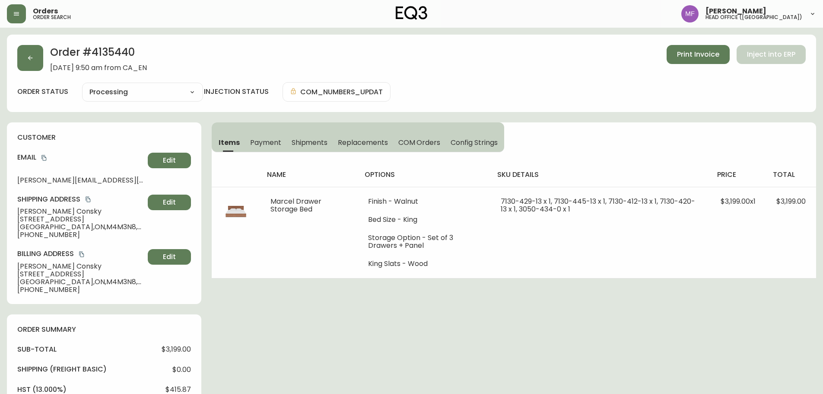
type input "Processing"
select select "PROCESSING"
click at [38, 60] on button "button" at bounding box center [30, 58] width 26 height 26
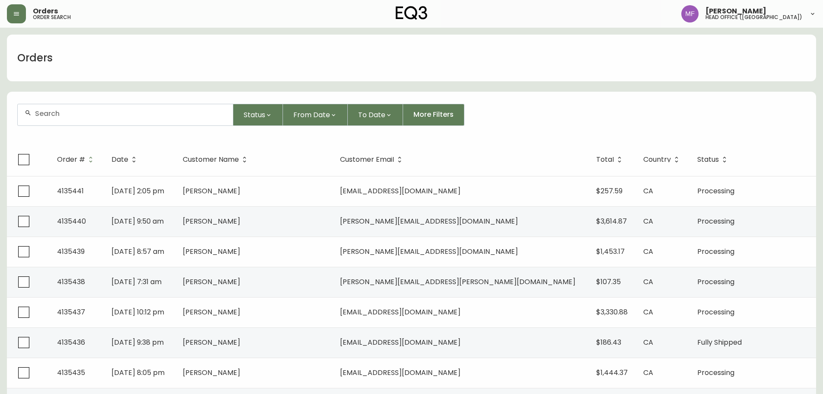
click at [67, 119] on div at bounding box center [125, 114] width 215 height 21
type input "7802454852"
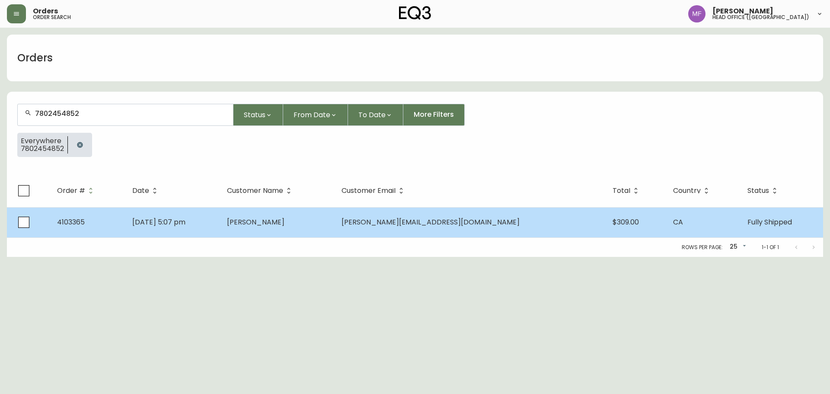
click at [284, 219] on span "[PERSON_NAME]" at bounding box center [255, 222] width 57 height 10
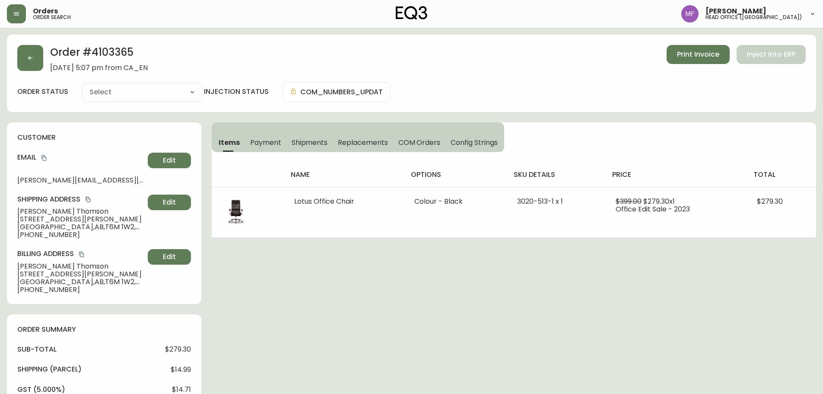
type input "Fully Shipped"
select select "FULLY_SHIPPED"
click at [38, 60] on button "button" at bounding box center [30, 58] width 26 height 26
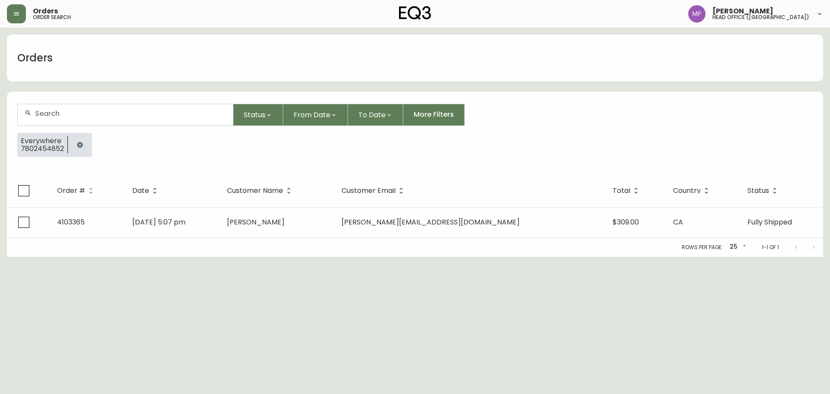
click at [77, 147] on icon "button" at bounding box center [79, 144] width 7 height 7
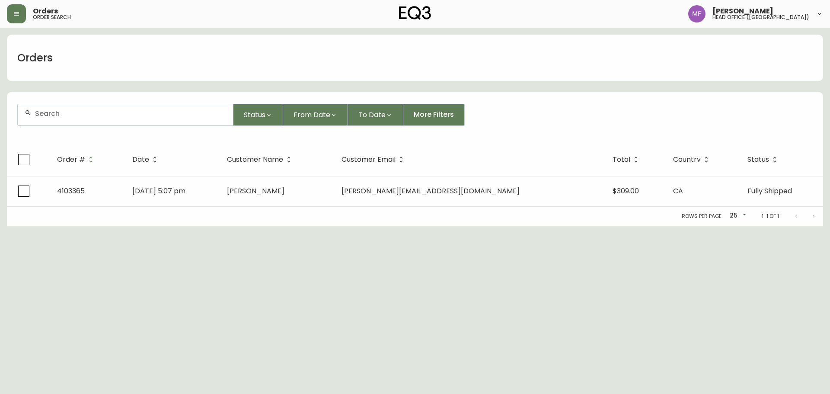
click at [73, 123] on div at bounding box center [125, 114] width 215 height 21
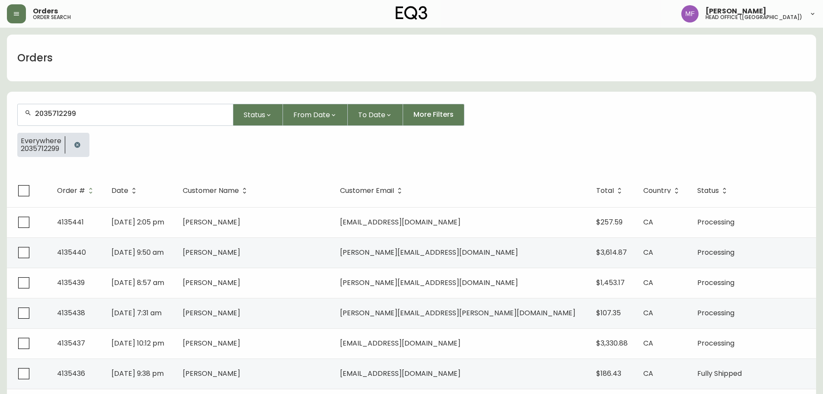
type input "2035712299"
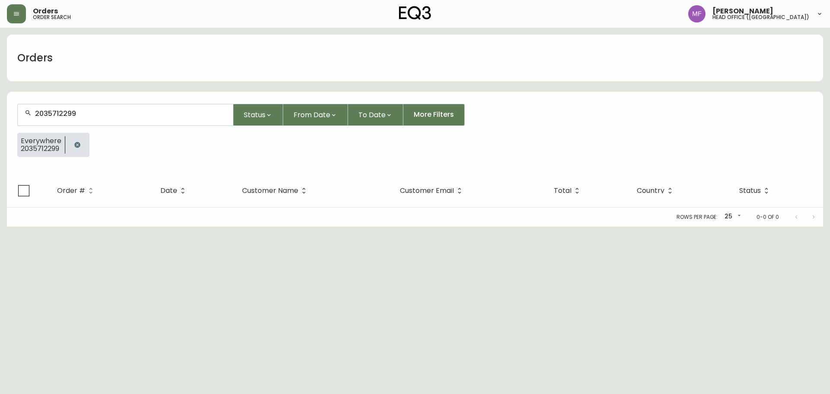
click at [80, 147] on icon "button" at bounding box center [77, 144] width 7 height 7
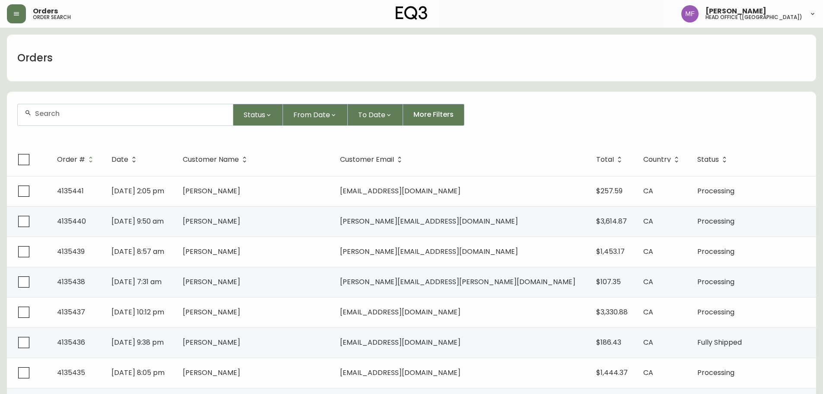
click at [158, 125] on div at bounding box center [125, 114] width 215 height 21
type input "4134847"
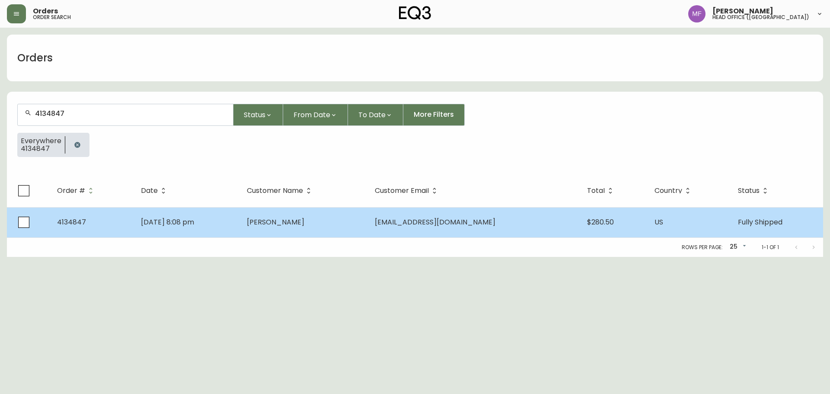
click at [240, 223] on td "[DATE] 8:08 pm" at bounding box center [187, 222] width 106 height 30
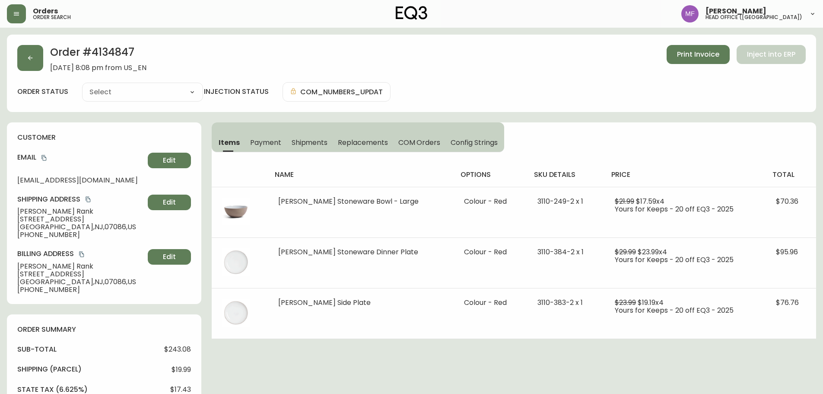
type input "Fully Shipped"
select select "FULLY_SHIPPED"
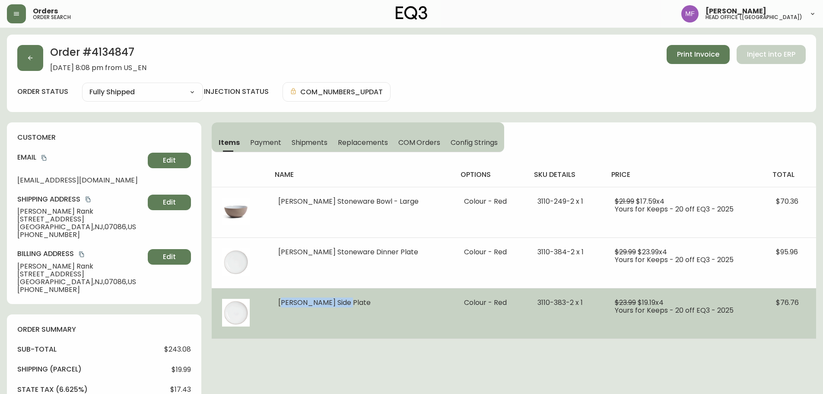
drag, startPoint x: 280, startPoint y: 303, endPoint x: 368, endPoint y: 290, distance: 89.1
click at [368, 290] on td "[PERSON_NAME] Side Plate" at bounding box center [361, 313] width 186 height 51
click at [402, 309] on td "[PERSON_NAME] Side Plate" at bounding box center [361, 313] width 186 height 51
drag, startPoint x: 283, startPoint y: 298, endPoint x: 324, endPoint y: 298, distance: 40.6
click at [324, 298] on span "[PERSON_NAME] Side Plate" at bounding box center [324, 302] width 92 height 10
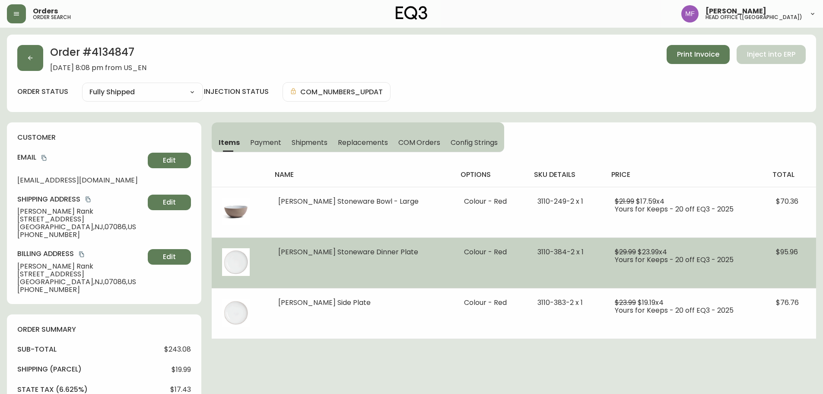
click at [420, 266] on td "[PERSON_NAME] Stoneware Dinner Plate" at bounding box center [361, 262] width 186 height 51
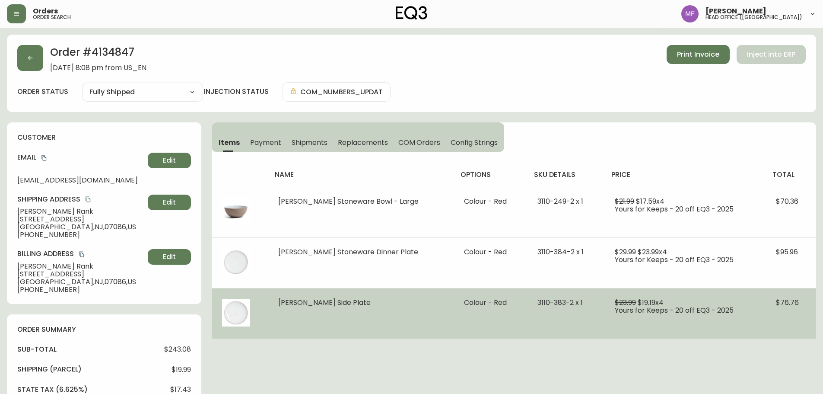
drag, startPoint x: 491, startPoint y: 311, endPoint x: 494, endPoint y: 317, distance: 7.3
click at [494, 317] on td "Colour - Red" at bounding box center [490, 313] width 73 height 51
drag, startPoint x: 519, startPoint y: 303, endPoint x: 555, endPoint y: 305, distance: 36.0
click at [555, 305] on span "3110-383-2 x 1" at bounding box center [560, 302] width 45 height 10
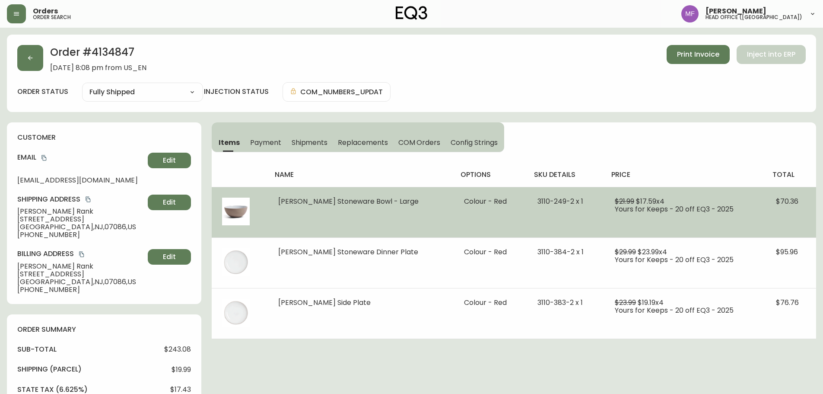
click at [501, 229] on td "Colour - Red" at bounding box center [490, 212] width 73 height 51
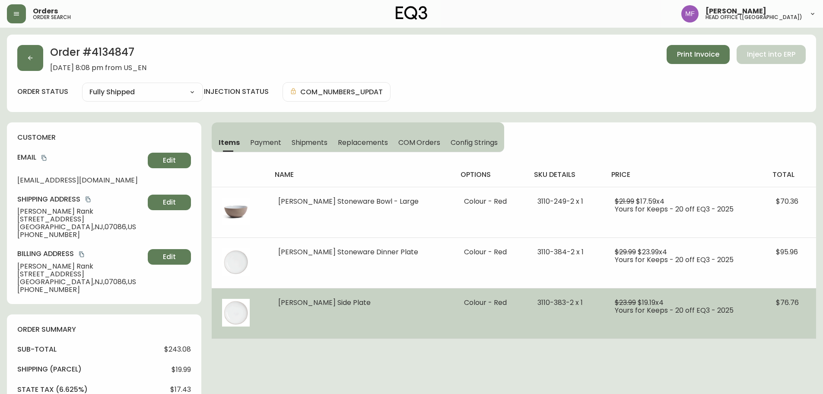
click at [412, 325] on td "[PERSON_NAME] Side Plate" at bounding box center [361, 313] width 186 height 51
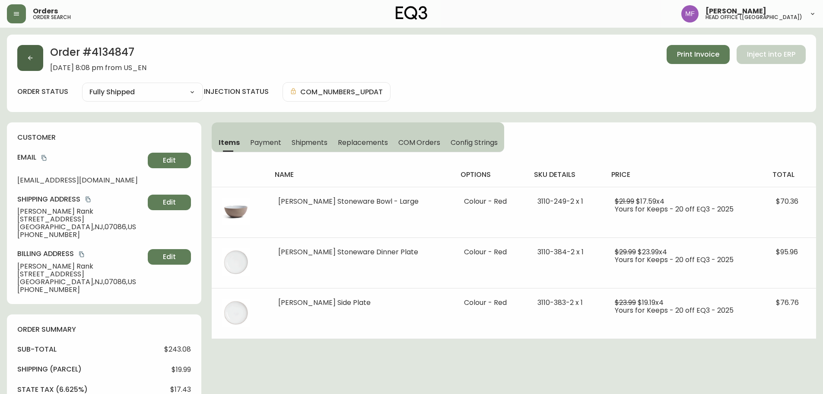
click at [18, 60] on button "button" at bounding box center [30, 58] width 26 height 26
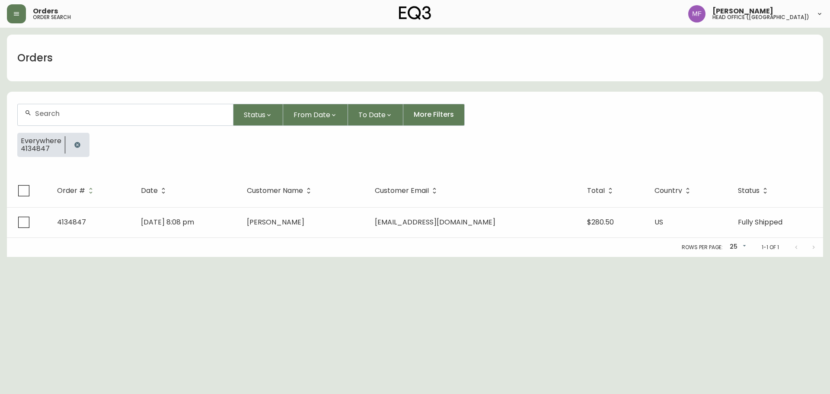
click at [71, 138] on div at bounding box center [77, 145] width 24 height 24
click at [76, 140] on button "button" at bounding box center [77, 144] width 17 height 17
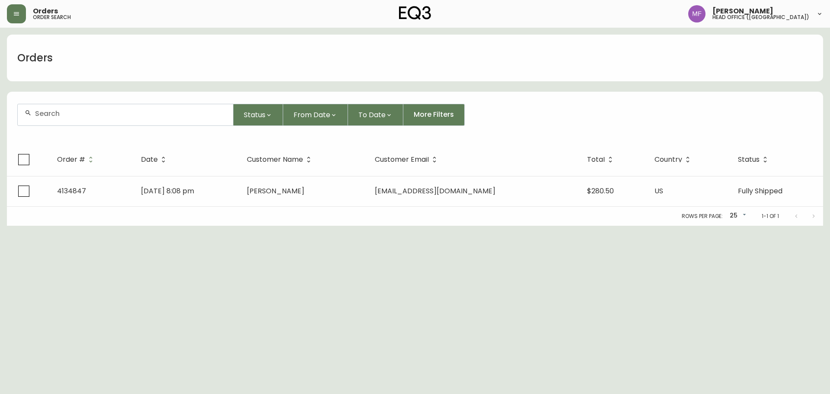
click at [73, 122] on div at bounding box center [125, 114] width 215 height 21
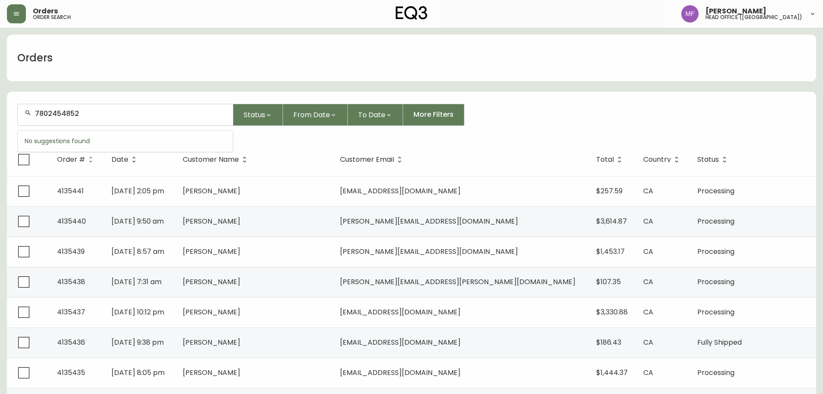
type input "7802454852"
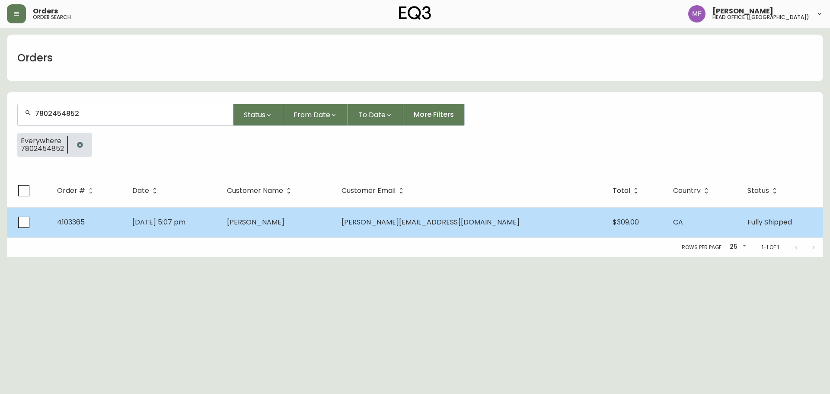
click at [335, 220] on td "[PERSON_NAME]" at bounding box center [277, 222] width 115 height 30
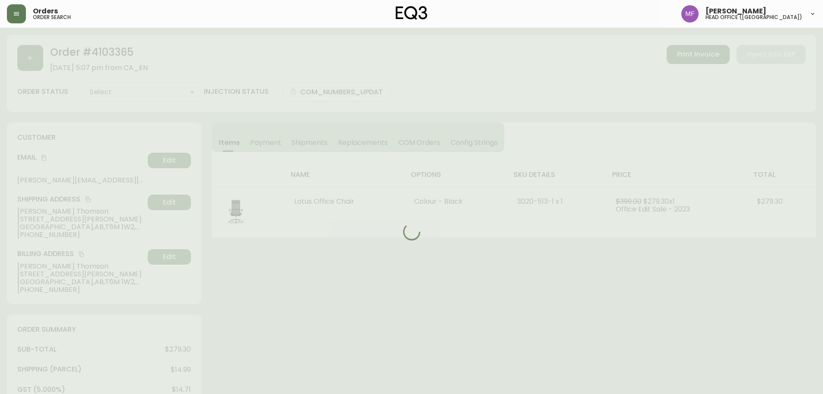
type input "Fully Shipped"
select select "FULLY_SHIPPED"
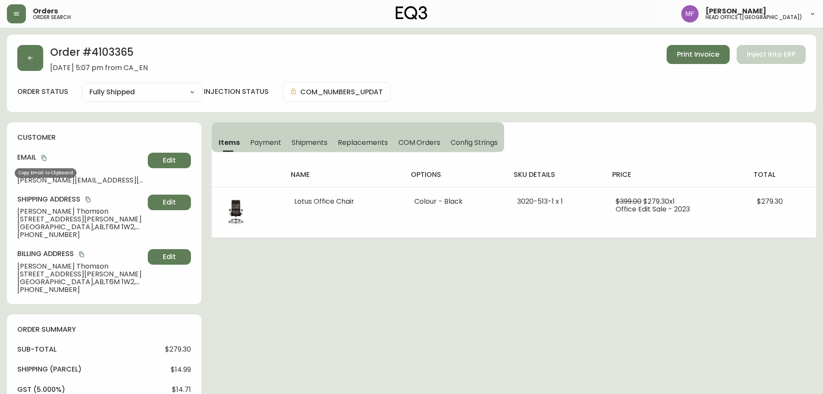
click at [43, 158] on icon "copy" at bounding box center [43, 158] width 5 height 6
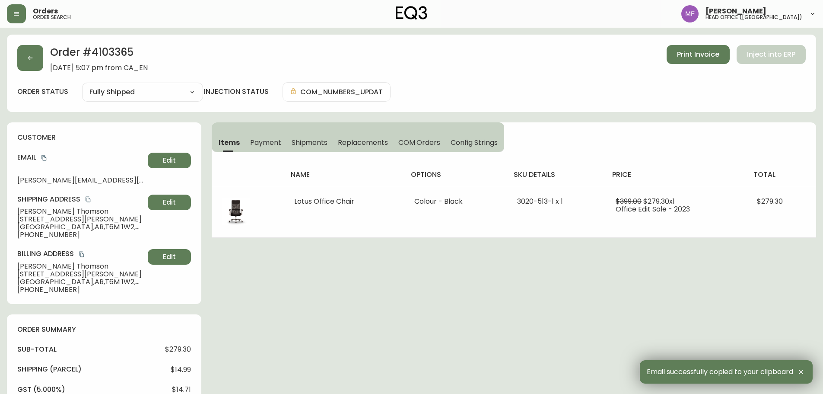
click at [432, 299] on div "Order # 4103365 [DATE] 5:07 pm from CA_EN Print Invoice Inject into ERP order s…" at bounding box center [411, 390] width 809 height 711
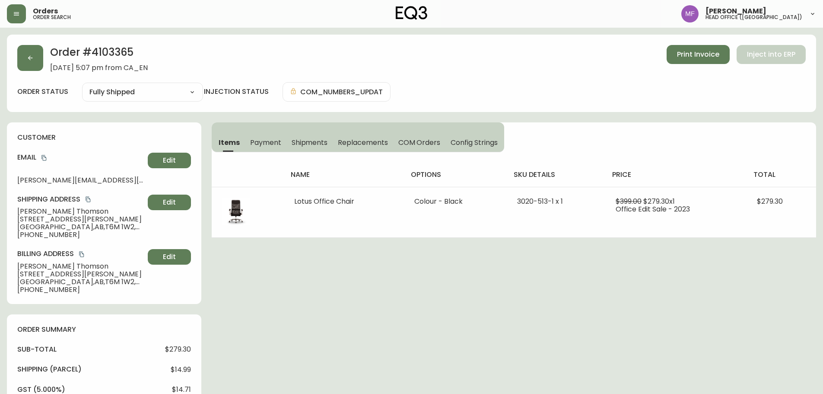
click at [536, 319] on div "Order # 4103365 [DATE] 5:07 pm from CA_EN Print Invoice Inject into ERP order s…" at bounding box center [411, 390] width 809 height 711
click at [568, 299] on div "Order # 4103365 [DATE] 5:07 pm from CA_EN Print Invoice Inject into ERP order s…" at bounding box center [411, 390] width 809 height 711
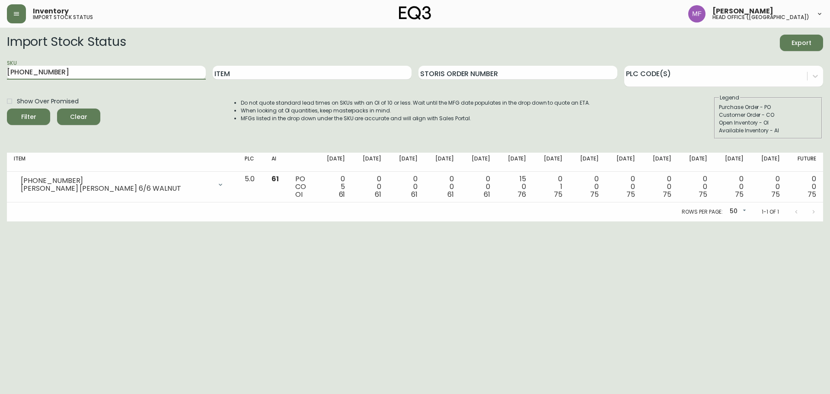
drag, startPoint x: 88, startPoint y: 71, endPoint x: 0, endPoint y: 79, distance: 88.1
click at [0, 79] on main "Import Stock Status Export SKU [PHONE_NUMBER] Item Storis Order Number PLC Code…" at bounding box center [415, 125] width 830 height 194
click at [7, 108] on button "Filter" at bounding box center [28, 116] width 43 height 16
drag, startPoint x: 124, startPoint y: 72, endPoint x: 0, endPoint y: 98, distance: 127.2
click at [0, 97] on main "Import Stock Status Export SKU [PHONE_NUMBER] Item Storis Order Number PLC Code…" at bounding box center [415, 125] width 830 height 194
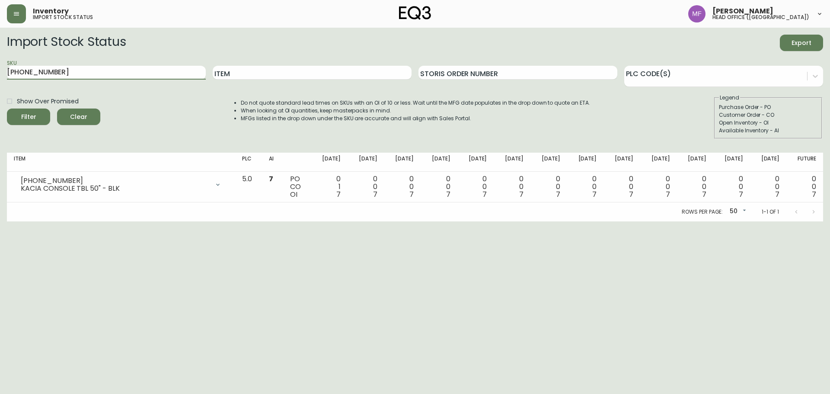
paste input "[PHONE_NUMBER]"
click at [7, 108] on button "Filter" at bounding box center [28, 116] width 43 height 16
drag, startPoint x: 108, startPoint y: 74, endPoint x: 0, endPoint y: 74, distance: 108.5
click at [0, 74] on main "Import Stock Status Export SKU [PHONE_NUMBER] Item Storis Order Number PLC Code…" at bounding box center [415, 125] width 830 height 194
paste input "[PHONE_NUMBER]"
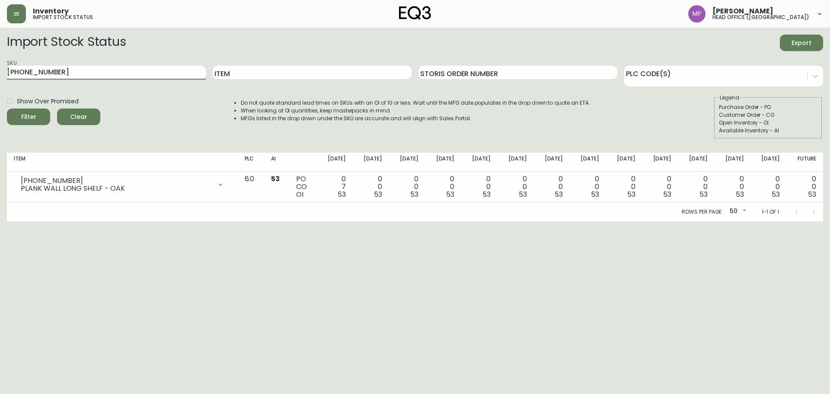
type input "[PHONE_NUMBER]"
click at [7, 108] on button "Filter" at bounding box center [28, 116] width 43 height 16
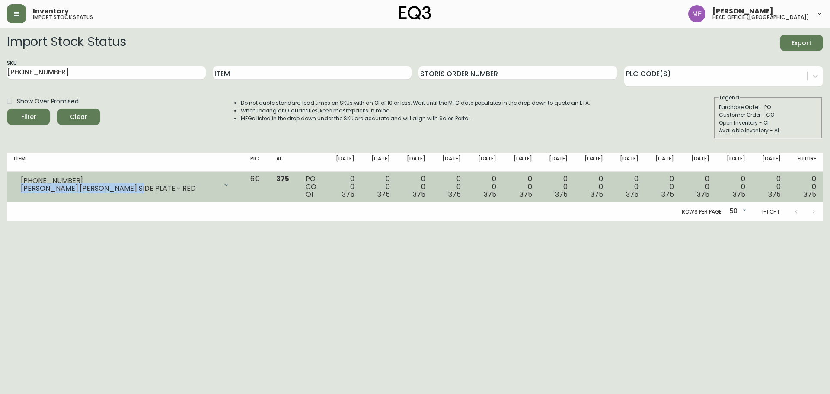
drag, startPoint x: 131, startPoint y: 191, endPoint x: 15, endPoint y: 187, distance: 116.3
click at [15, 187] on div "3110-383-2 GARRIDO STONE SIDE PLATE - RED" at bounding box center [125, 184] width 223 height 19
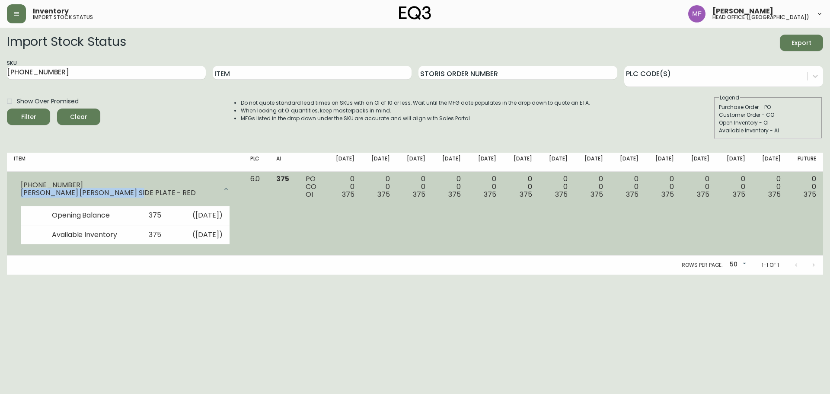
copy div "GARRIDO STONE SIDE PLATE - RED"
